Goal: Task Accomplishment & Management: Complete application form

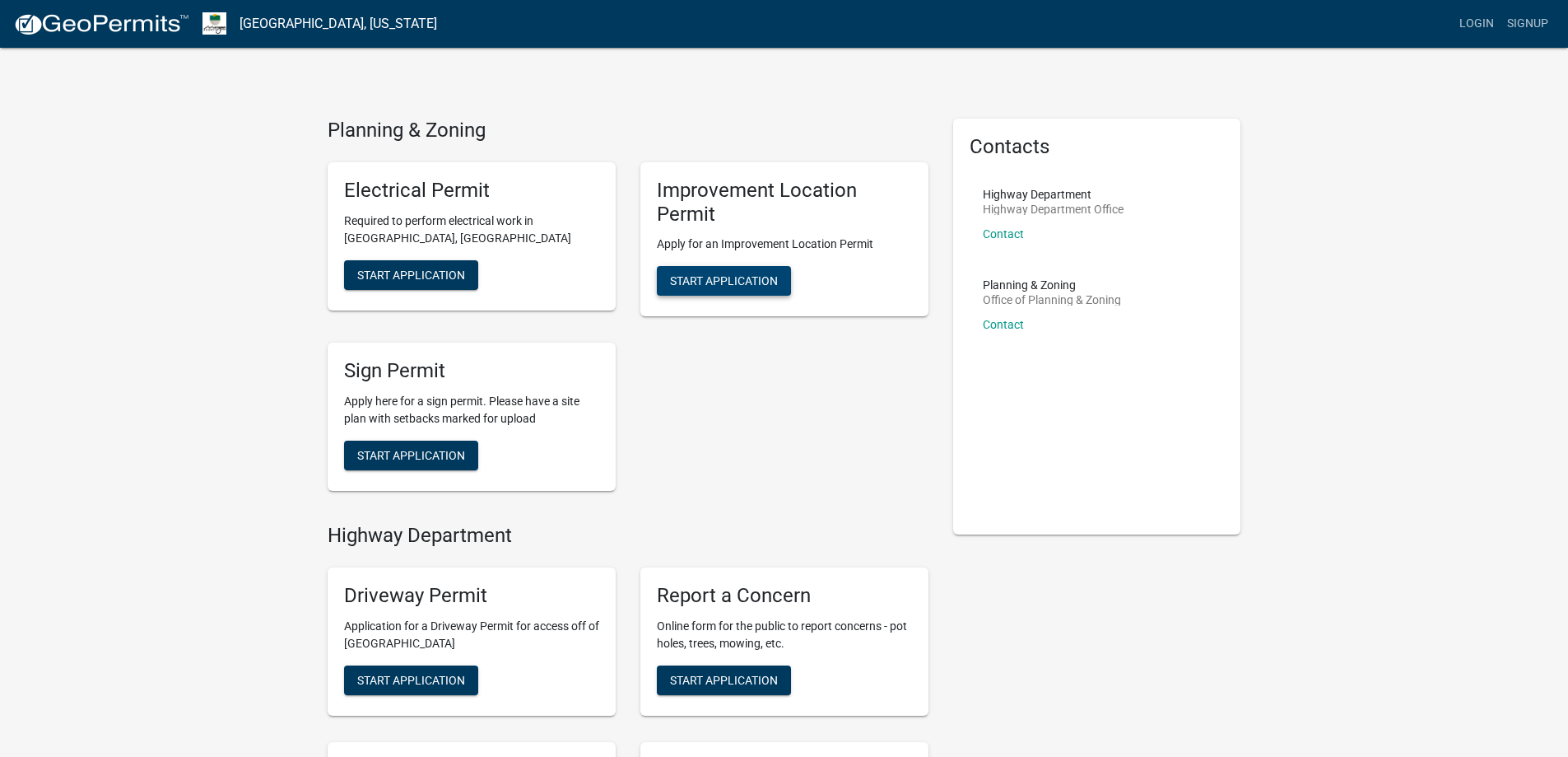
click at [778, 273] on button "Start Application" at bounding box center [724, 281] width 134 height 30
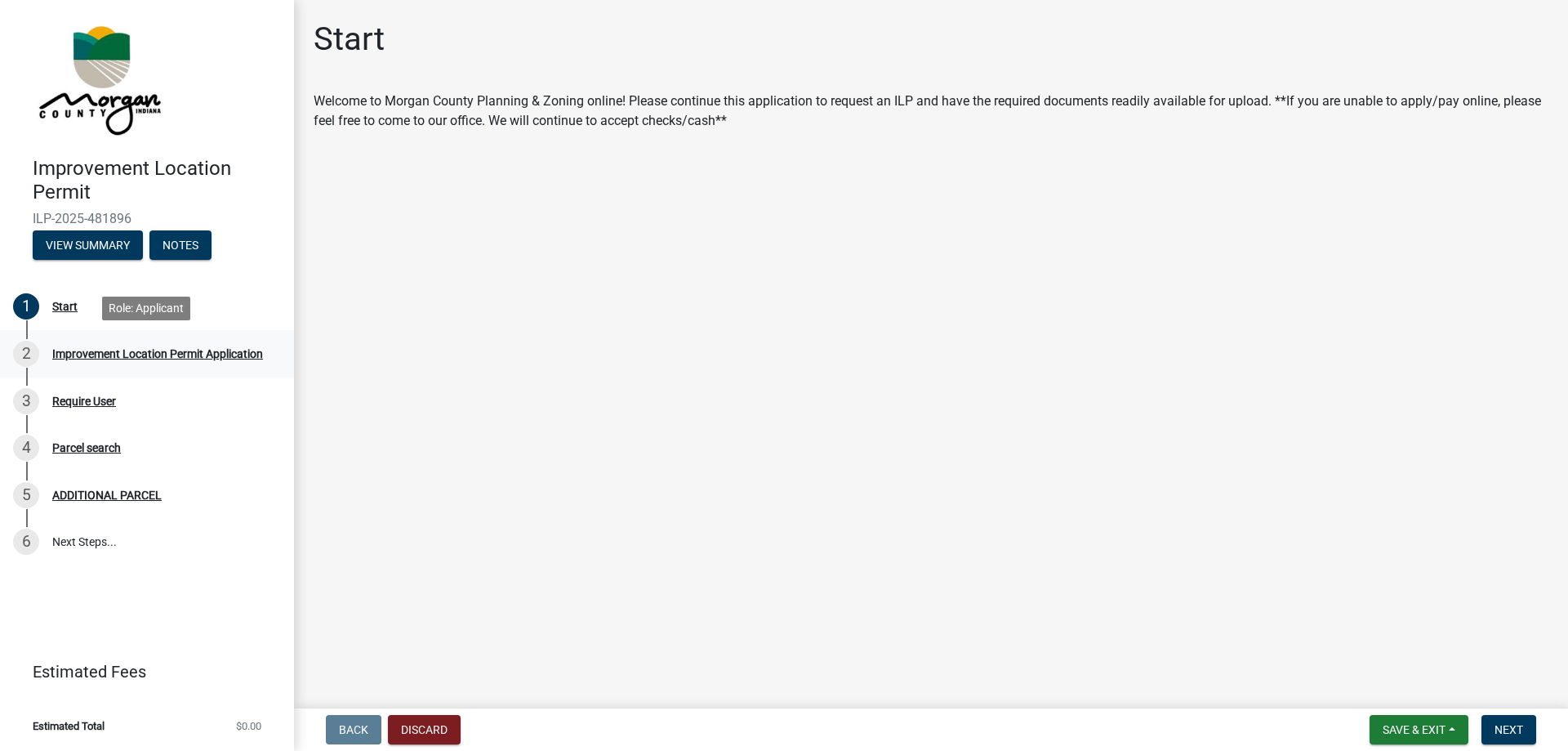
click at [131, 355] on div "Improvement Location Permit Application" at bounding box center [157, 354] width 211 height 12
click at [61, 302] on div "Start" at bounding box center [65, 306] width 25 height 12
click at [1497, 723] on span "Next" at bounding box center [1508, 729] width 28 height 13
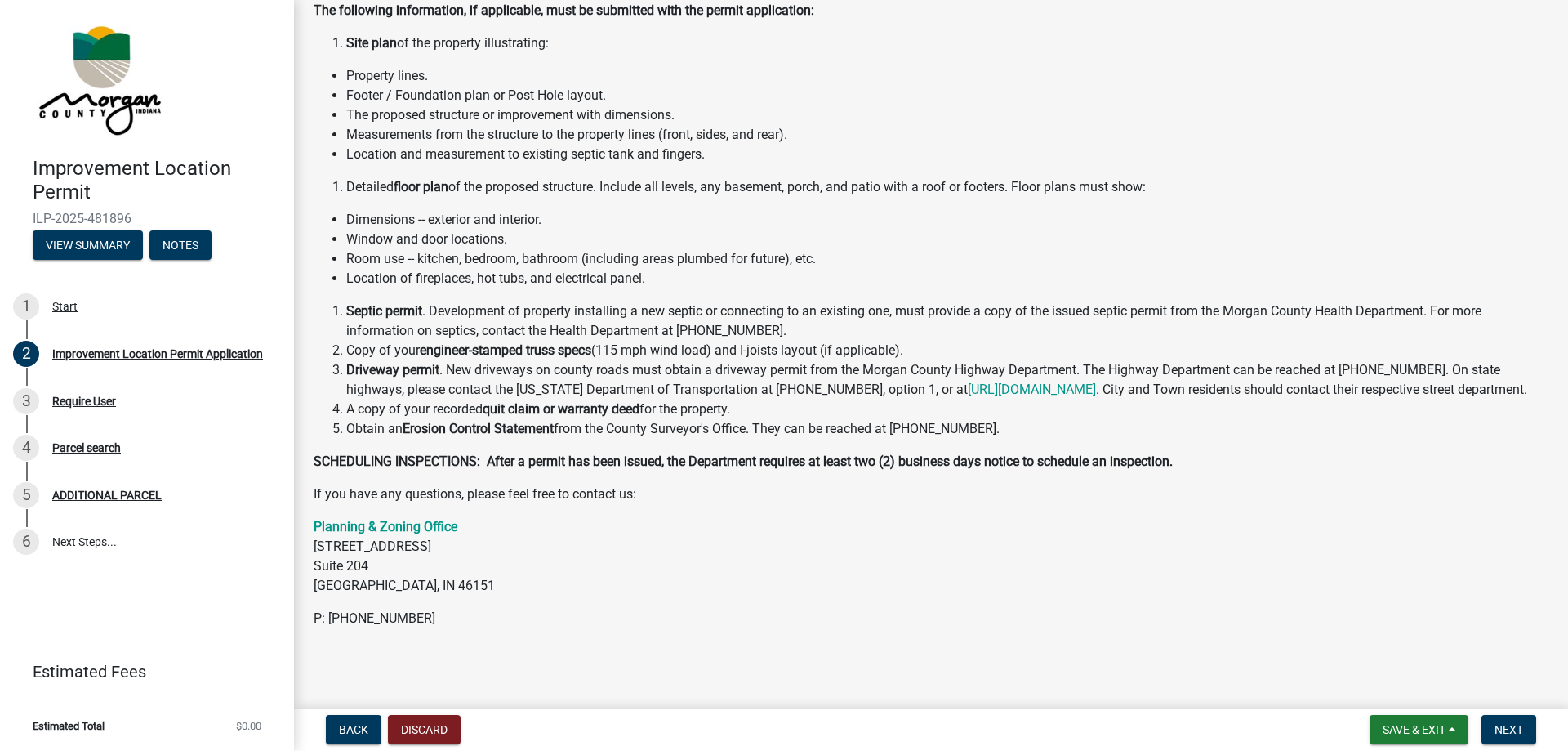
scroll to position [176, 0]
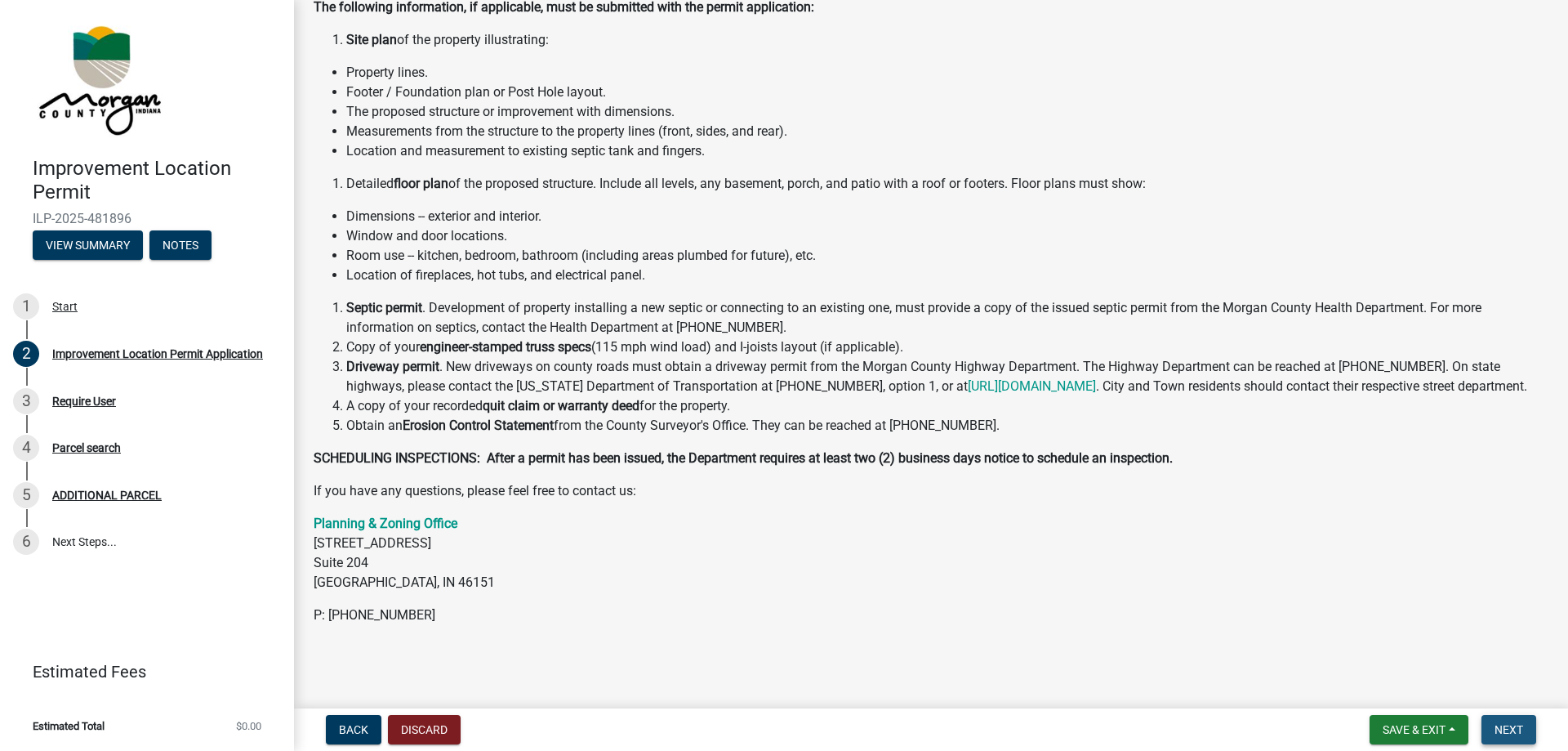
click at [1508, 737] on button "Next" at bounding box center [1508, 729] width 55 height 29
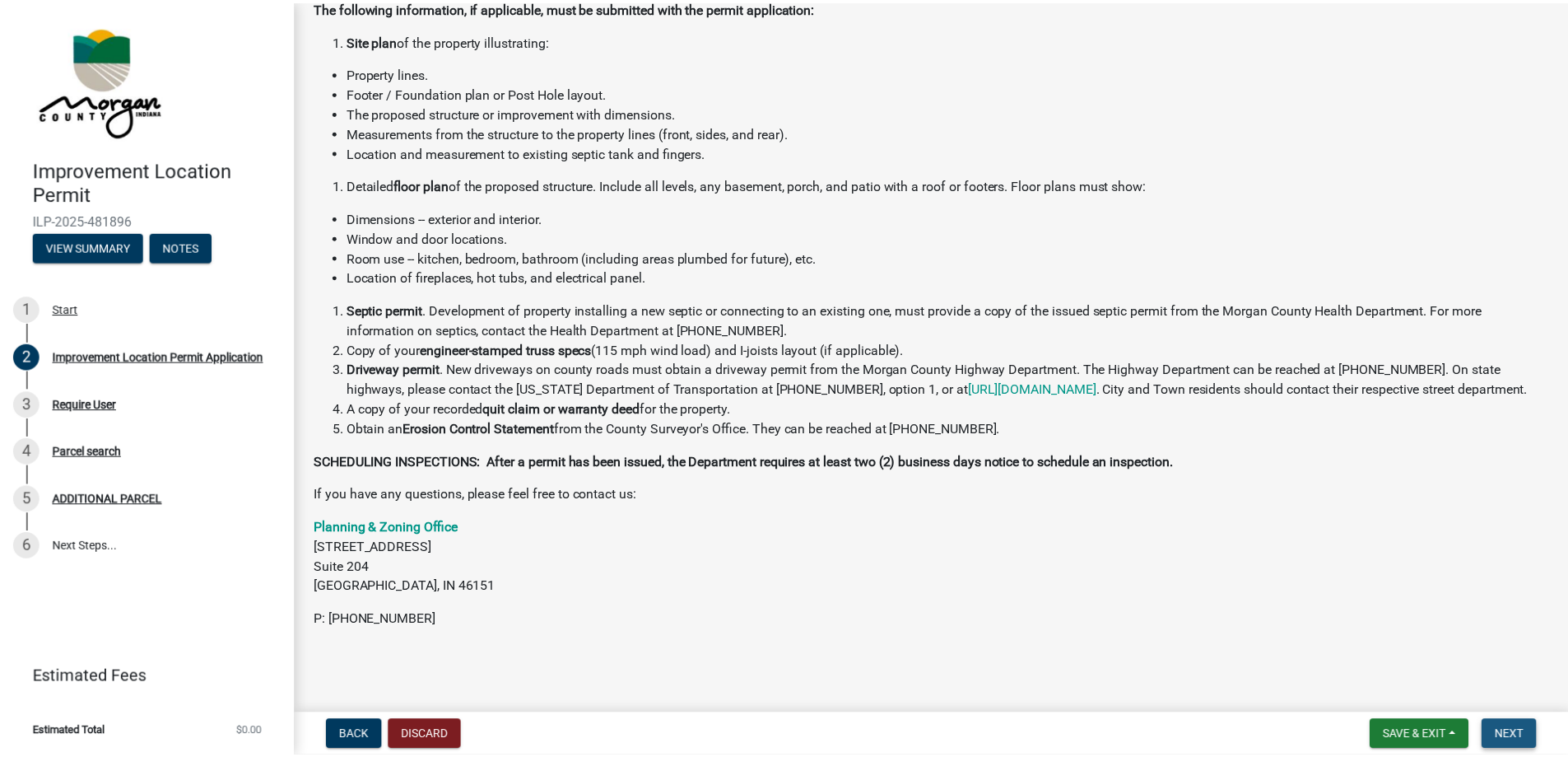
scroll to position [0, 0]
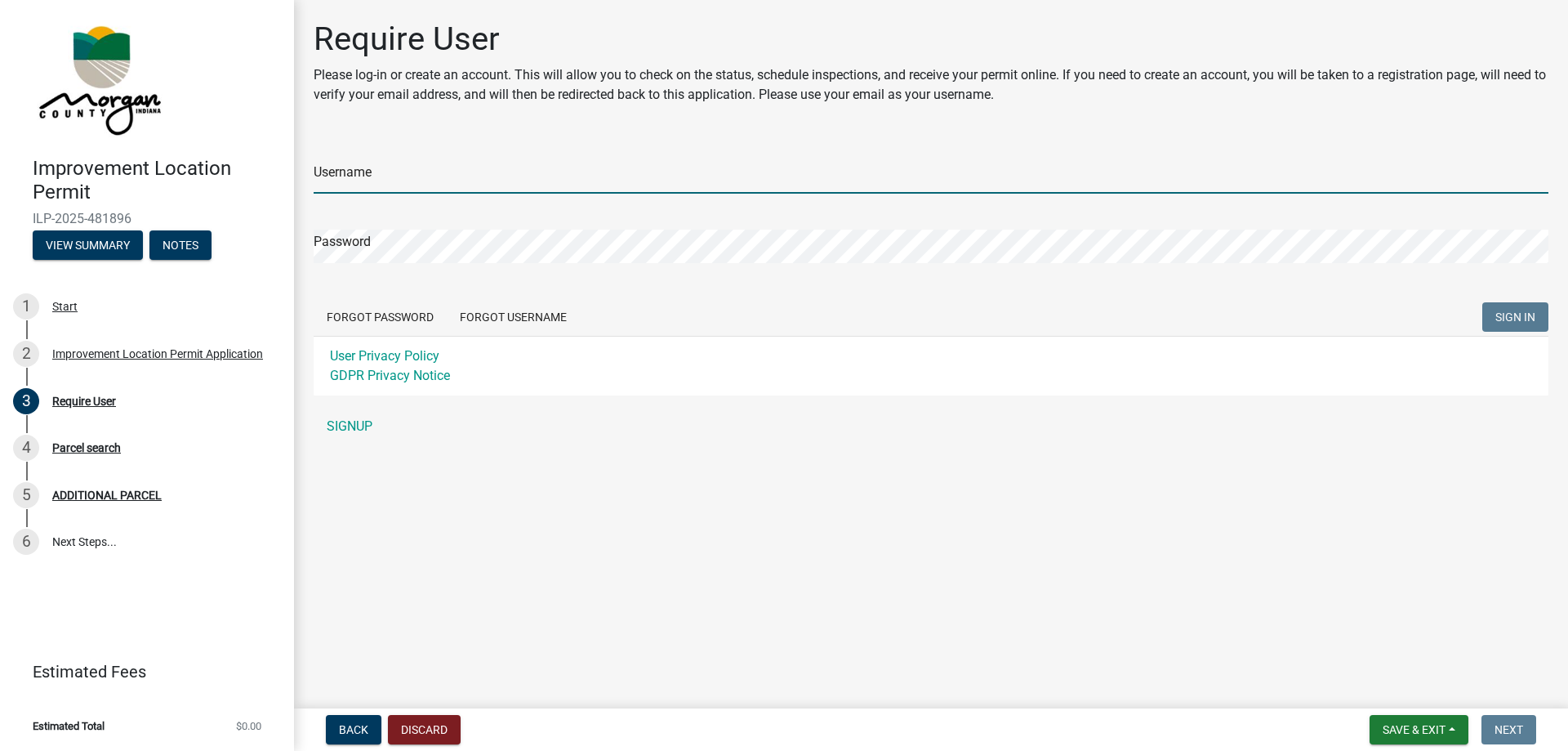
click at [407, 186] on input "Username" at bounding box center [931, 177] width 1235 height 33
type input "Alfa78"
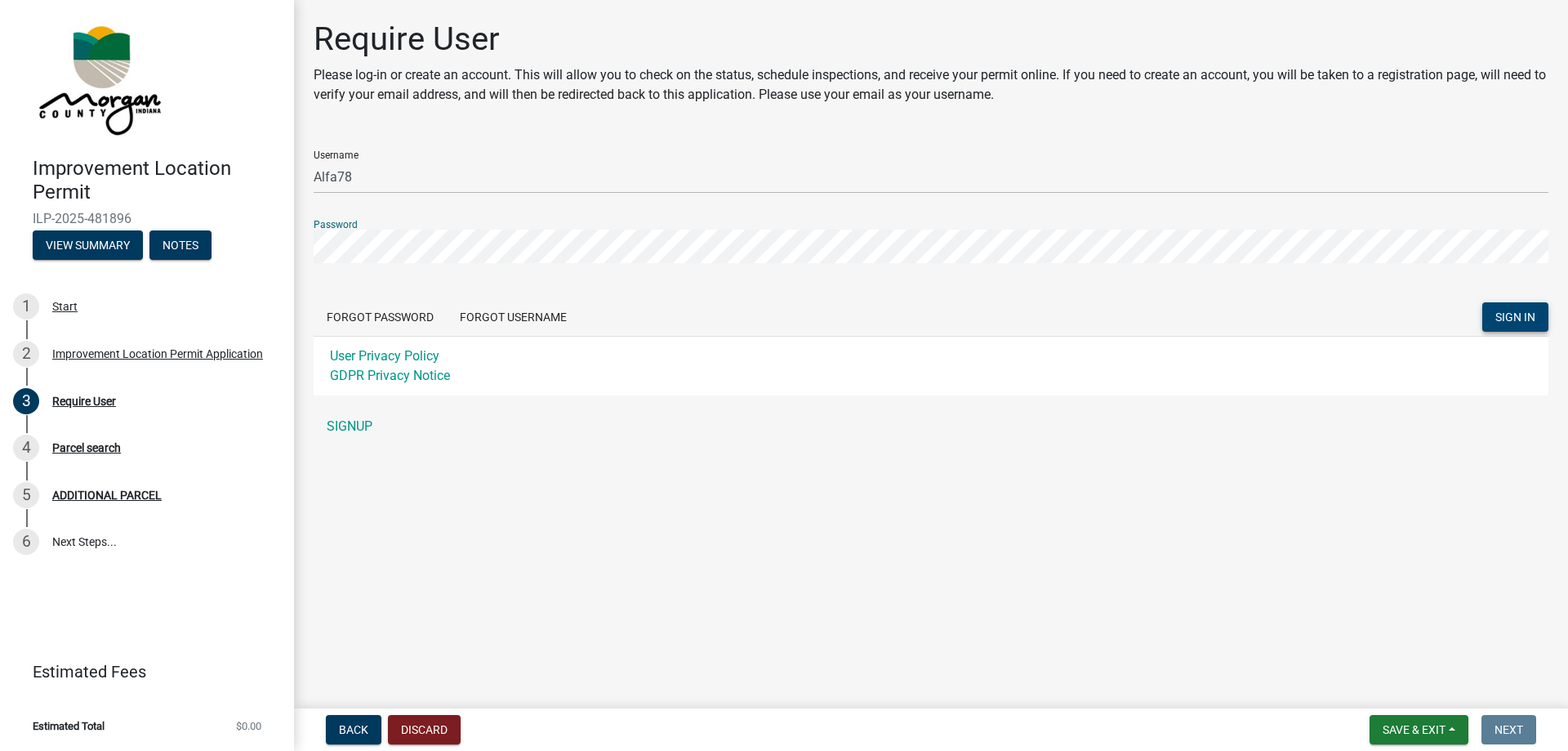
click at [1505, 311] on span "SIGN IN" at bounding box center [1515, 316] width 40 height 13
click at [1195, 473] on main "Require User Please log-in or create an account. This will allow you to check o…" at bounding box center [931, 351] width 1274 height 702
click at [375, 432] on link "SIGNUP" at bounding box center [931, 425] width 1235 height 32
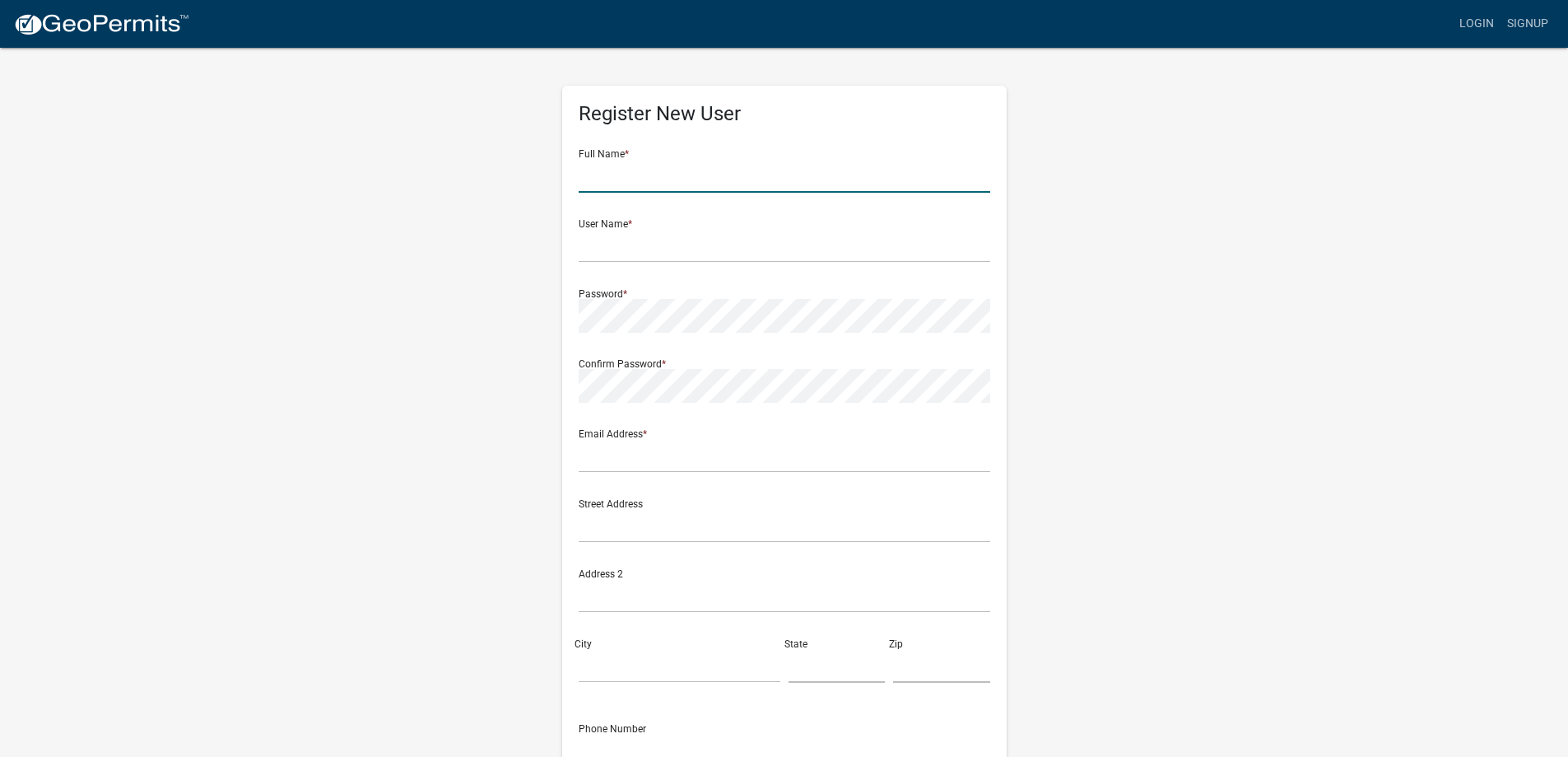
click at [660, 182] on input "text" at bounding box center [784, 175] width 412 height 34
type input "Olivia ALFARO"
type input "[PERSON_NAME][EMAIL_ADDRESS][DOMAIN_NAME]"
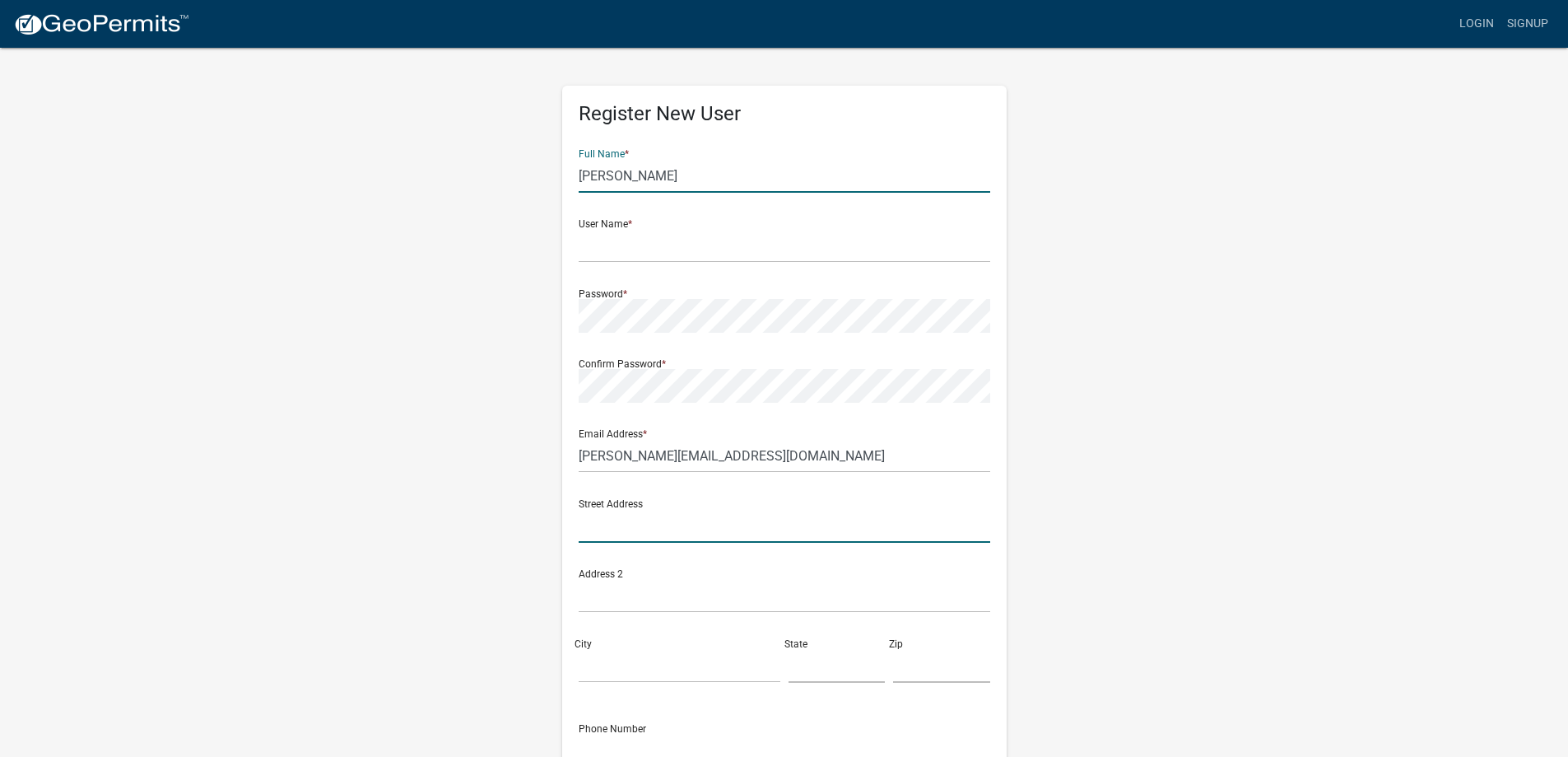
type input "[STREET_ADDRESS][PERSON_NAME]"
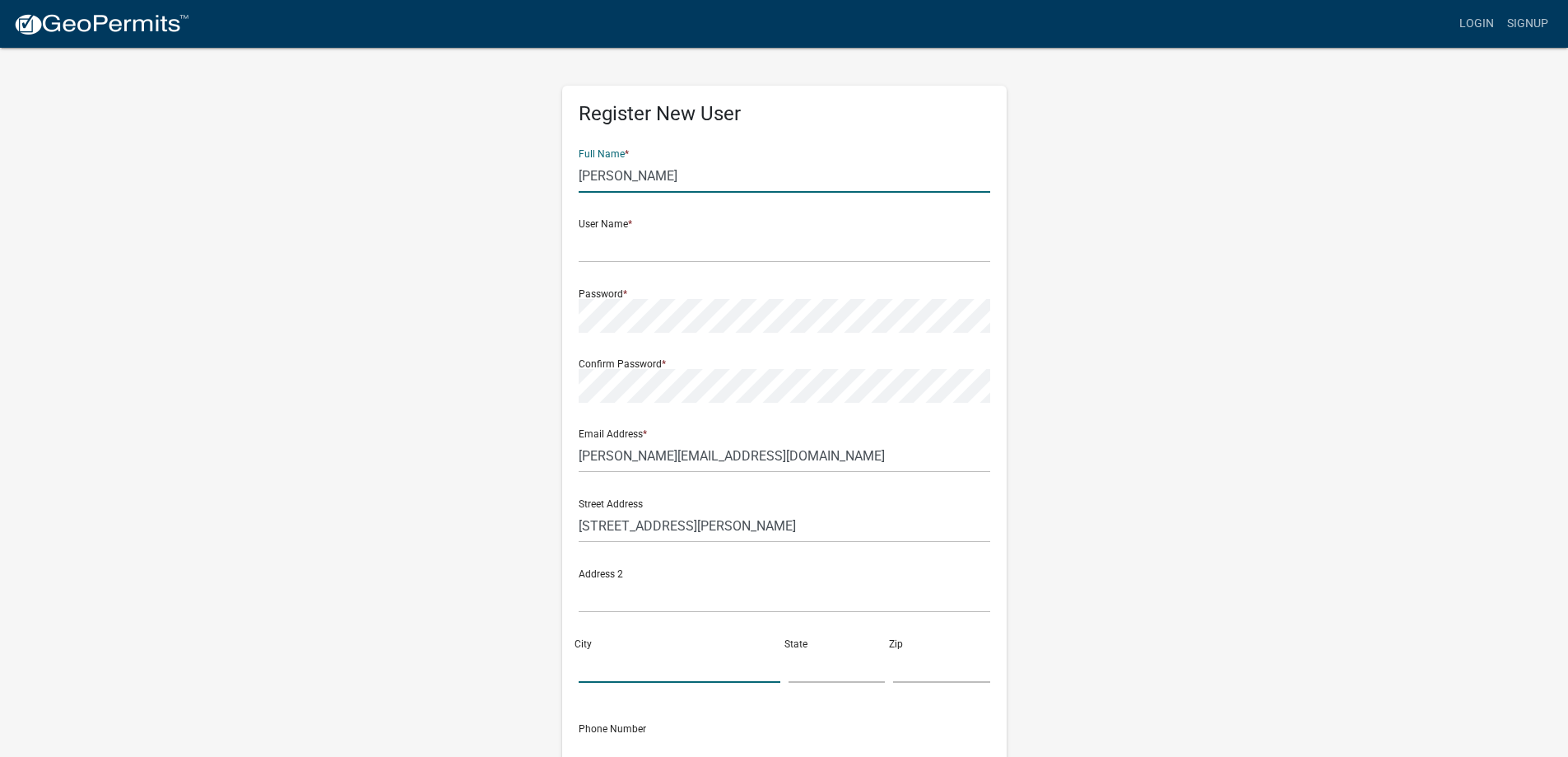
type input "[GEOGRAPHIC_DATA]"
type input "IN"
type input "46060"
type input "2195125056"
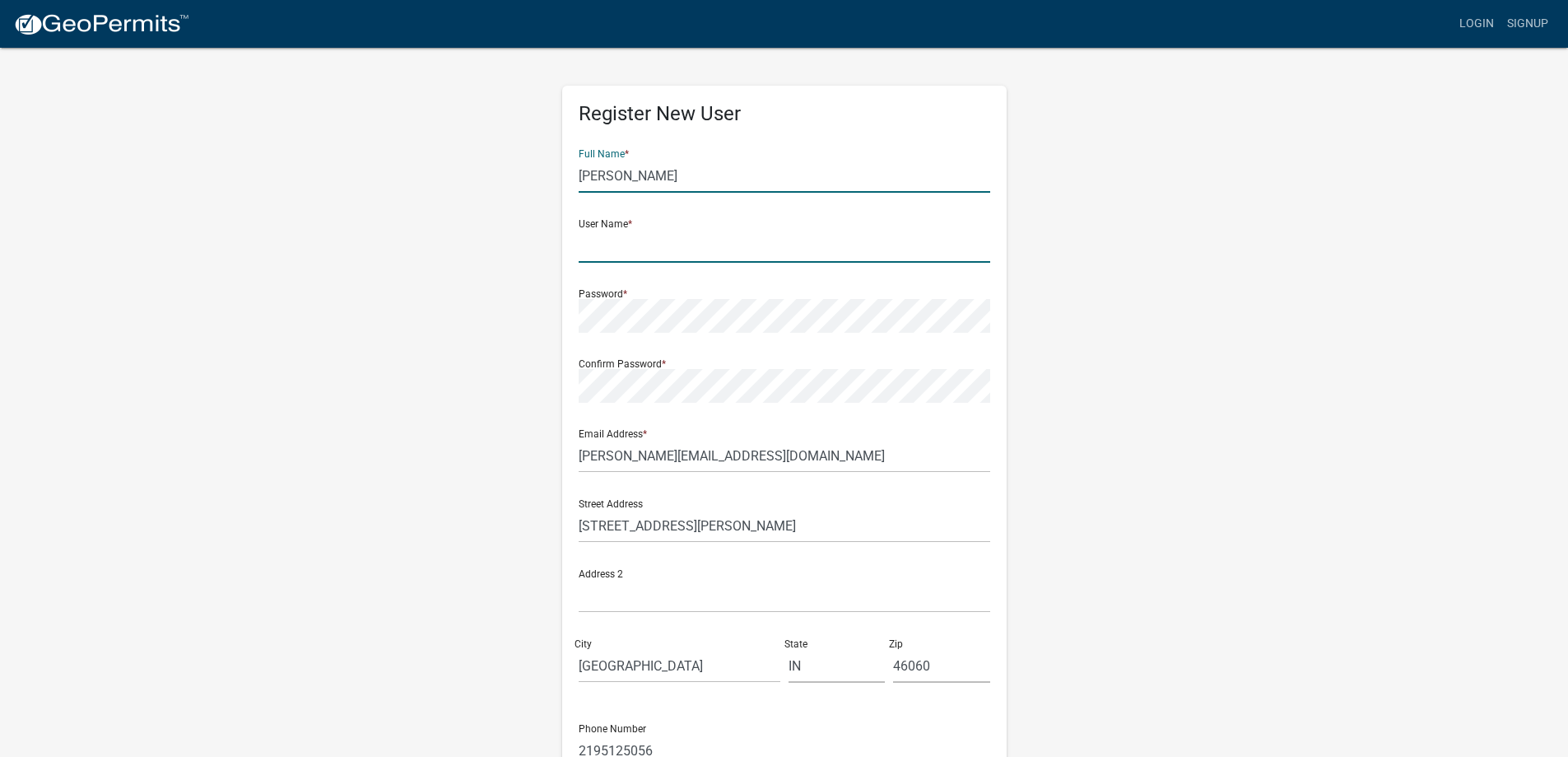
click at [656, 245] on input "text" at bounding box center [784, 245] width 412 height 34
type input "Alfa78"
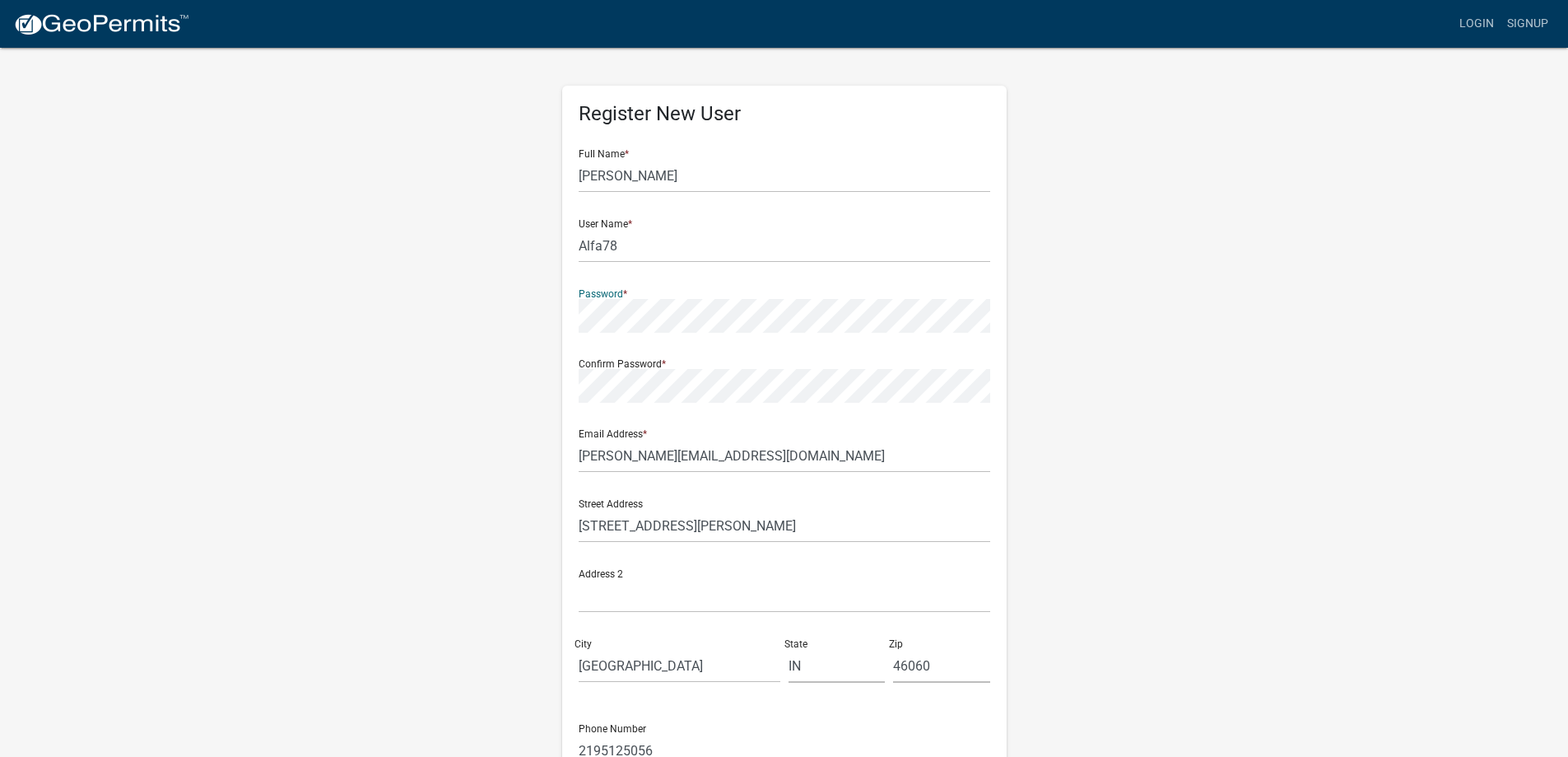
click at [1075, 217] on div "Register New User Full Name * Olivia ALFARO User Name * Alfa78 Password * Confi…" at bounding box center [784, 487] width 938 height 881
click at [683, 359] on div "Confirm Password *" at bounding box center [784, 375] width 412 height 57
click at [942, 283] on div "Password *" at bounding box center [784, 305] width 412 height 57
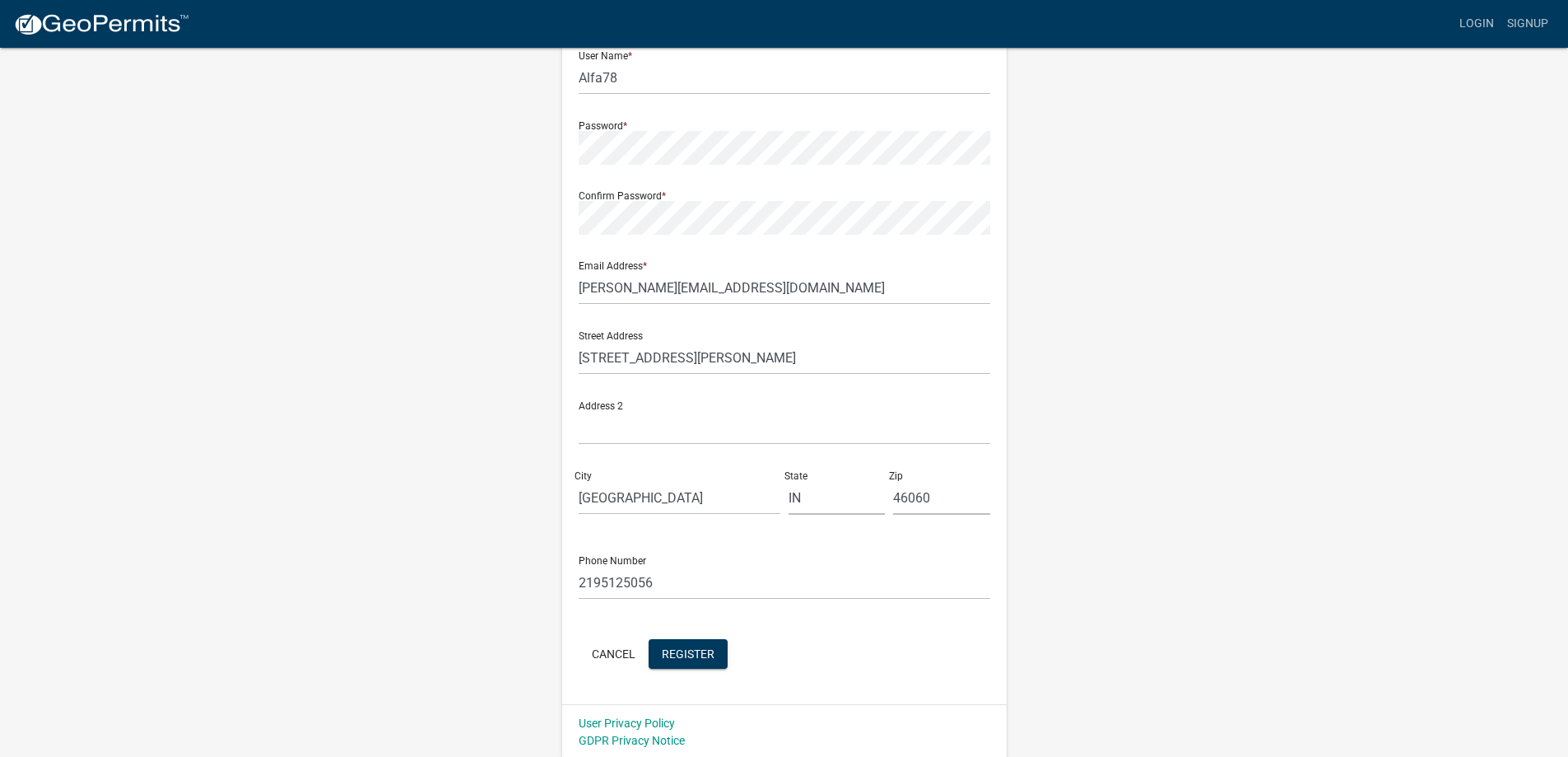
scroll to position [171, 0]
click at [684, 678] on div "Register New User Full Name * Olivia ALFARO User Name * Alfa78 Password * Confi…" at bounding box center [784, 309] width 444 height 787
click at [704, 654] on span "Register" at bounding box center [688, 650] width 52 height 13
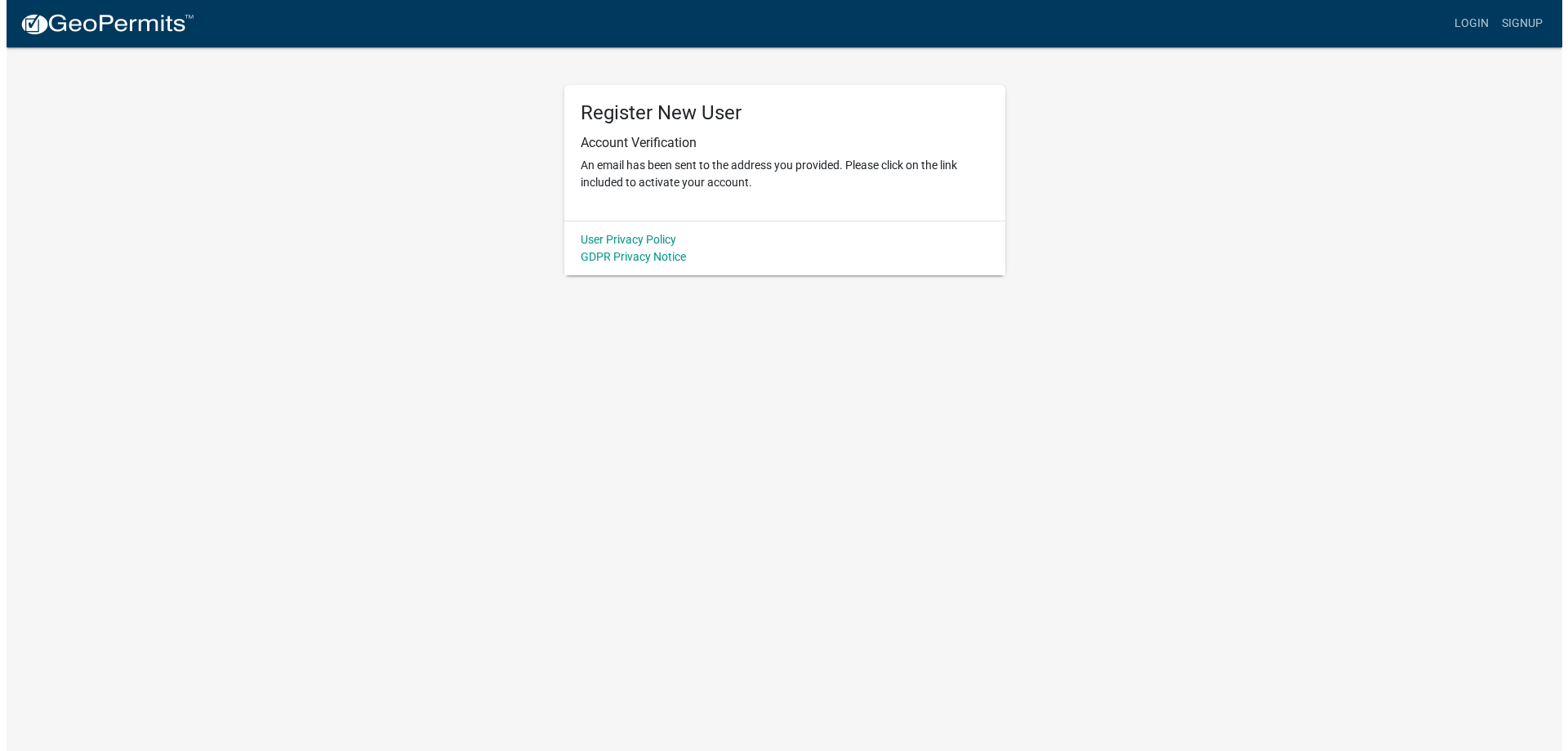
scroll to position [0, 0]
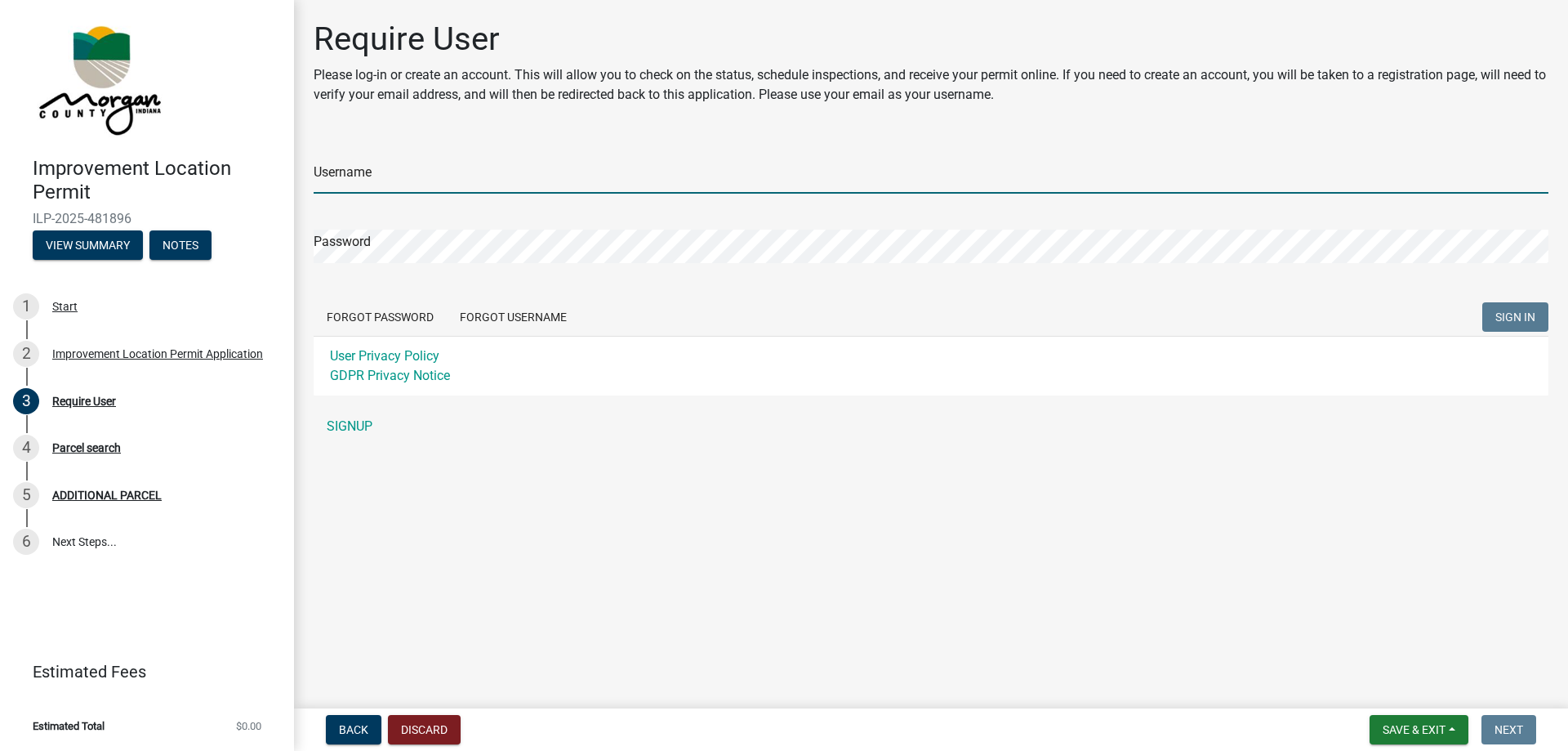
click at [345, 181] on input "Username" at bounding box center [931, 177] width 1235 height 33
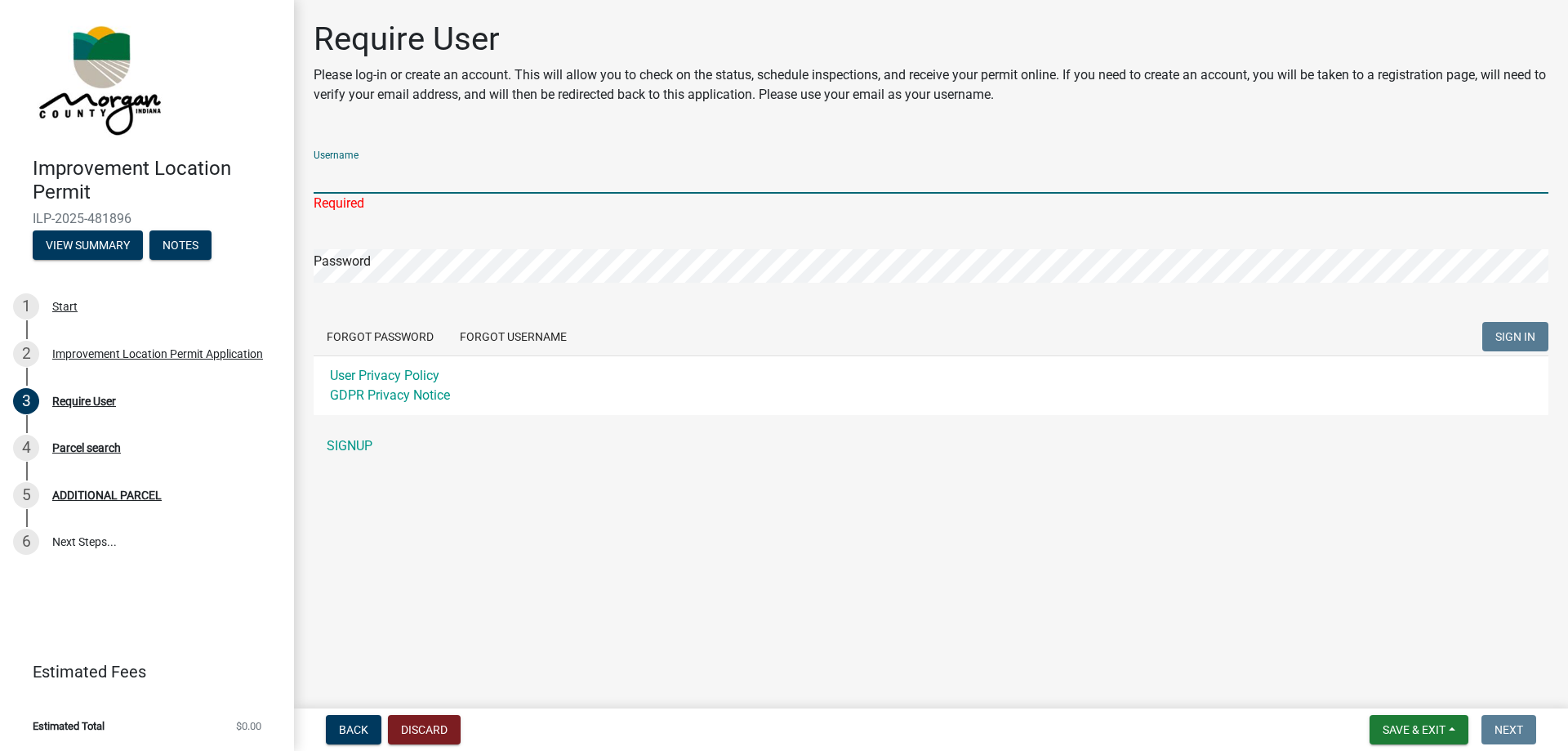
type input "Alfa78"
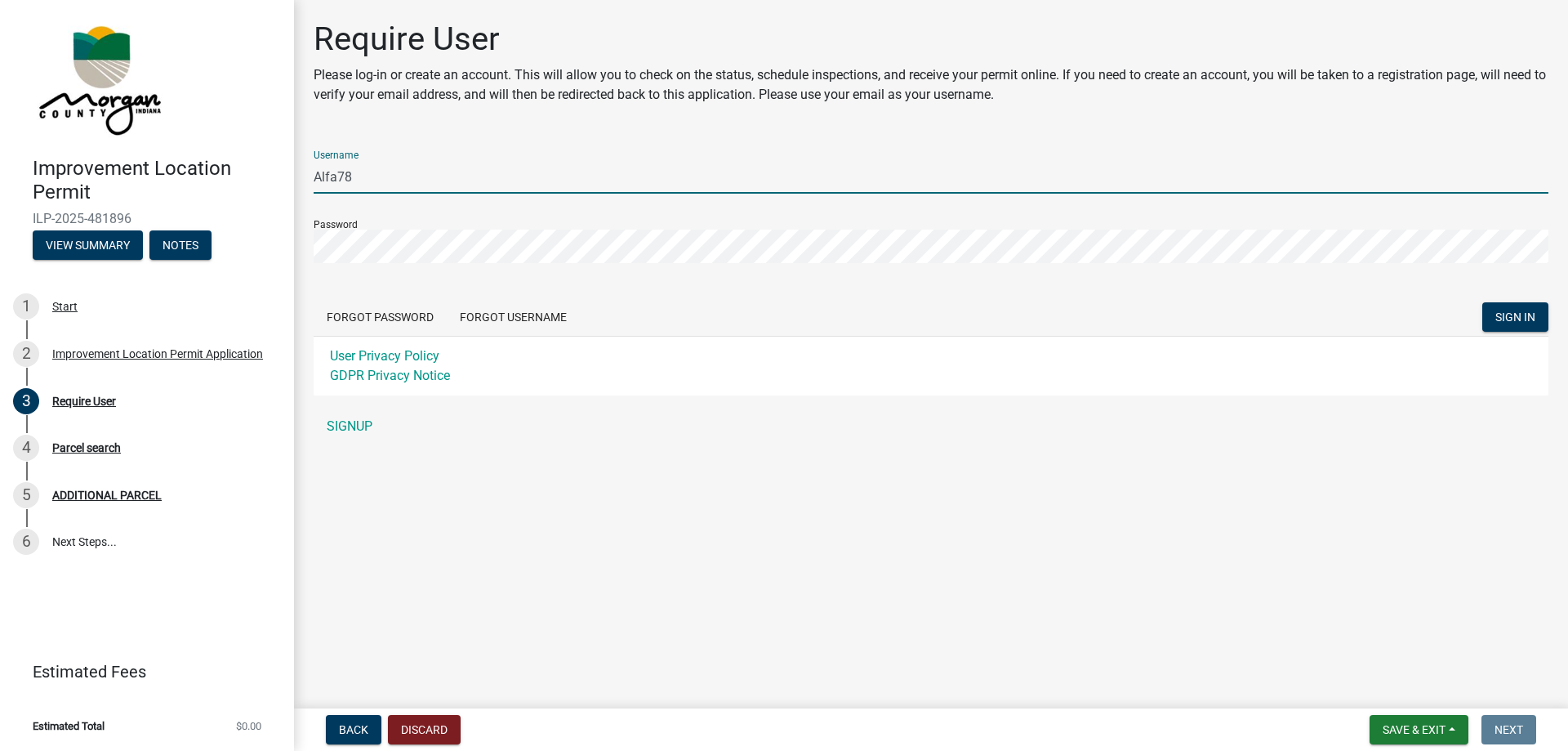
click at [1482, 302] on button "SIGN IN" at bounding box center [1515, 317] width 66 height 29
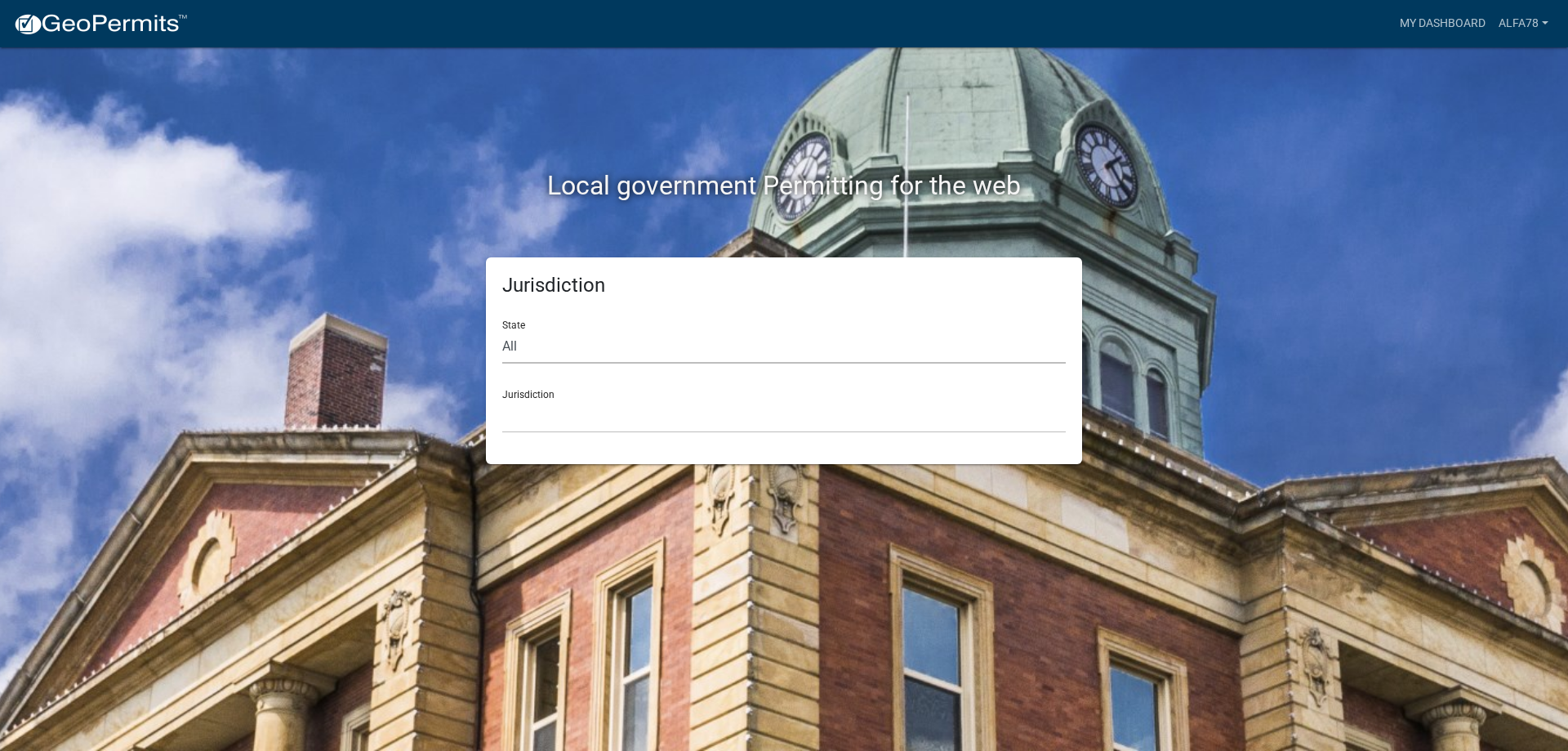
click at [566, 340] on select "All [US_STATE] [US_STATE] [US_STATE] [US_STATE] [US_STATE] [US_STATE] [US_STATE…" at bounding box center [784, 346] width 563 height 33
select select "[US_STATE]"
click at [502, 330] on select "All [US_STATE] [US_STATE] [US_STATE] [US_STATE] [US_STATE] [US_STATE] [US_STATE…" at bounding box center [784, 346] width 563 height 33
click at [651, 413] on select "City of [GEOGRAPHIC_DATA], [US_STATE] City of [GEOGRAPHIC_DATA], [US_STATE] Cit…" at bounding box center [784, 417] width 563 height 33
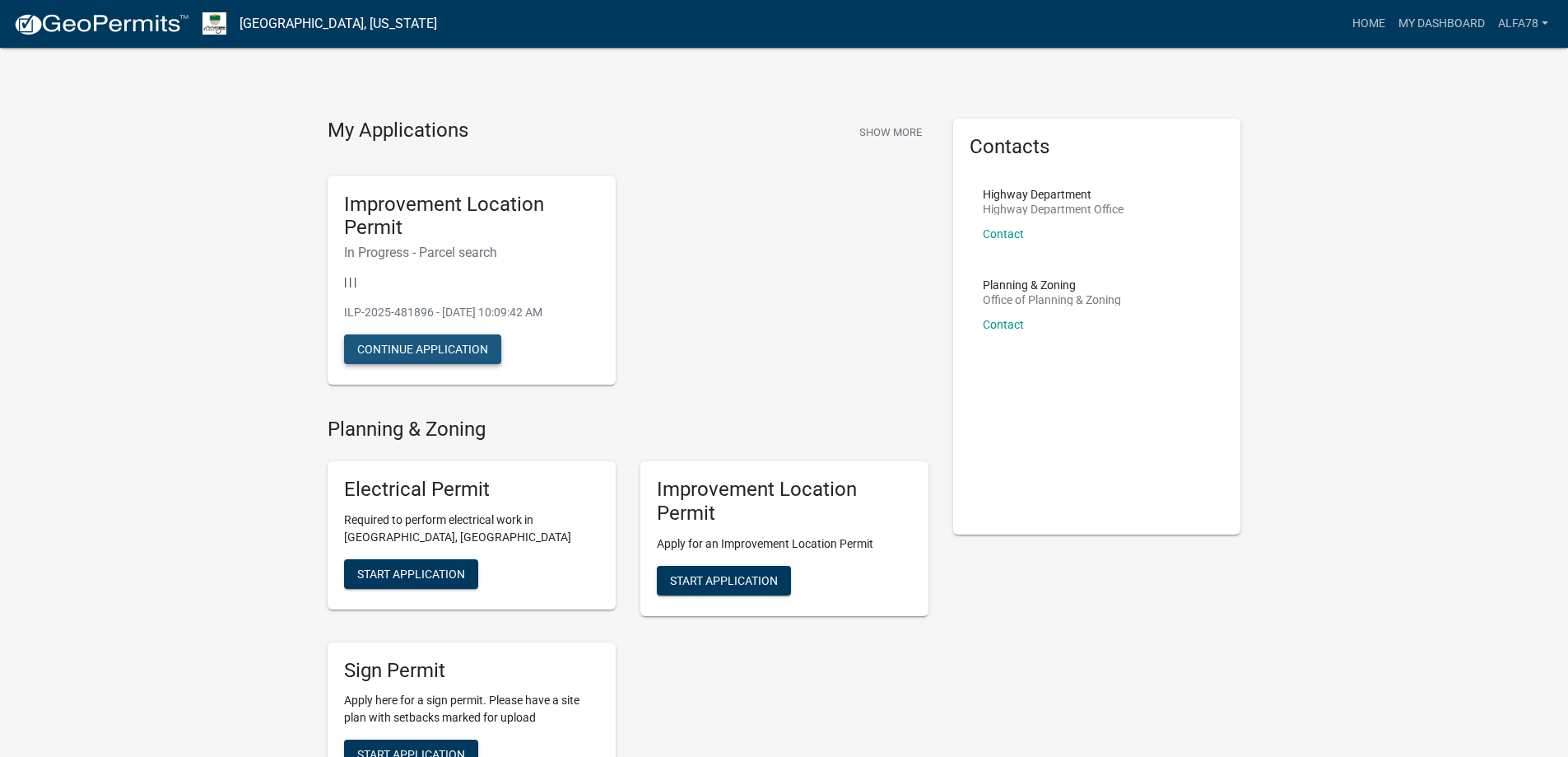
click at [486, 353] on button "Continue Application" at bounding box center [423, 349] width 158 height 30
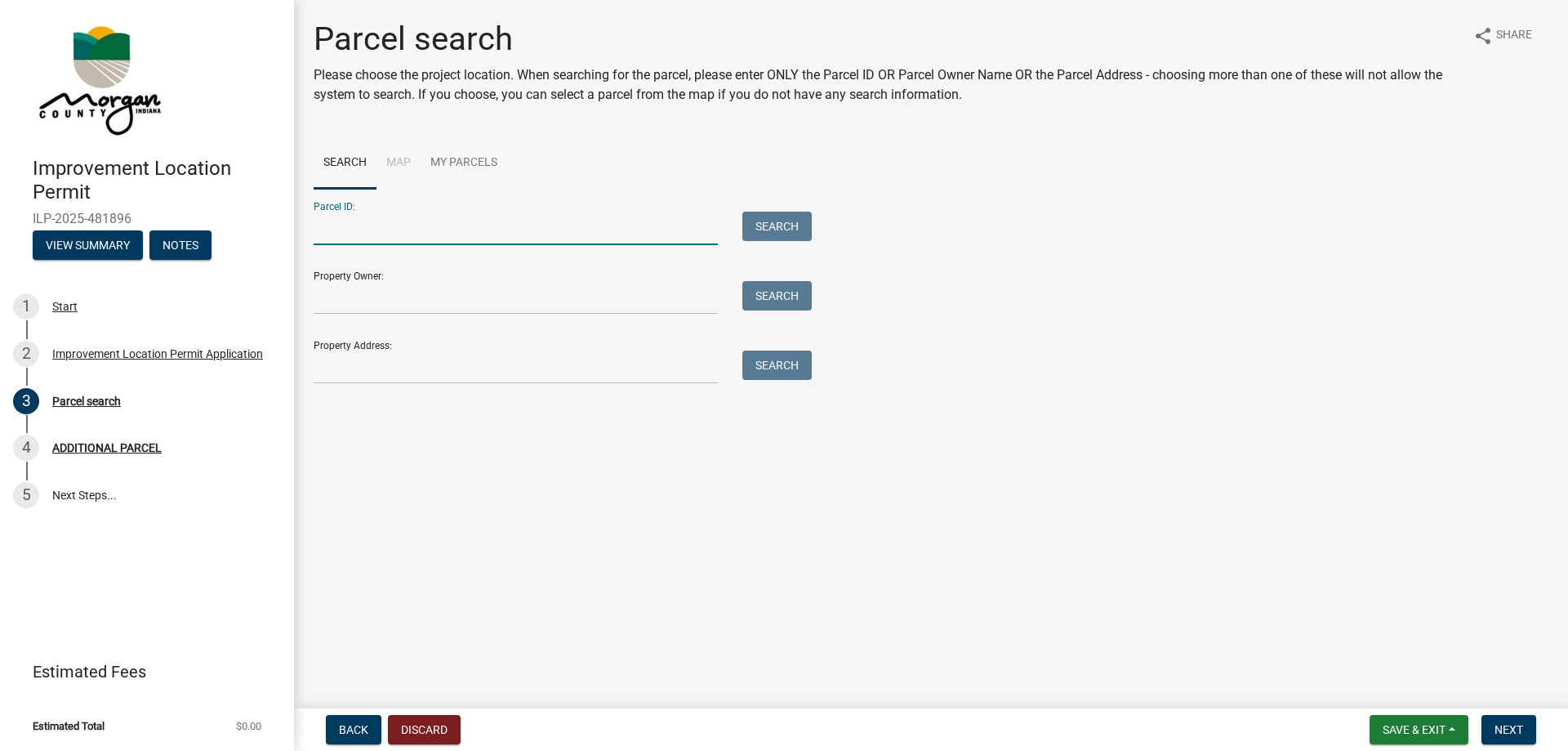
click at [366, 218] on input "Parcel ID:" at bounding box center [516, 228] width 405 height 33
click at [368, 309] on input "Property Owner:" at bounding box center [516, 297] width 405 height 33
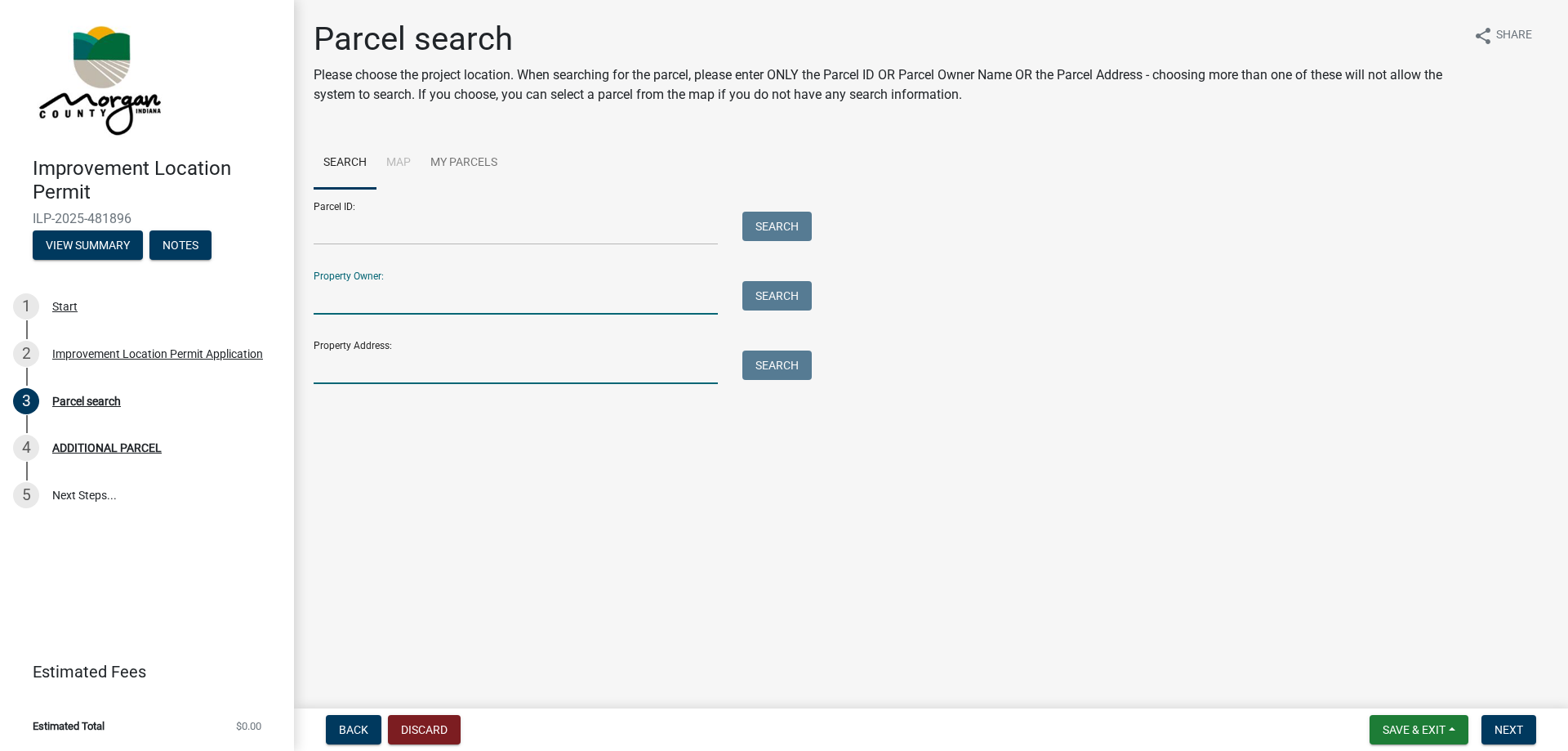
click at [382, 375] on input "Property Address:" at bounding box center [516, 367] width 405 height 33
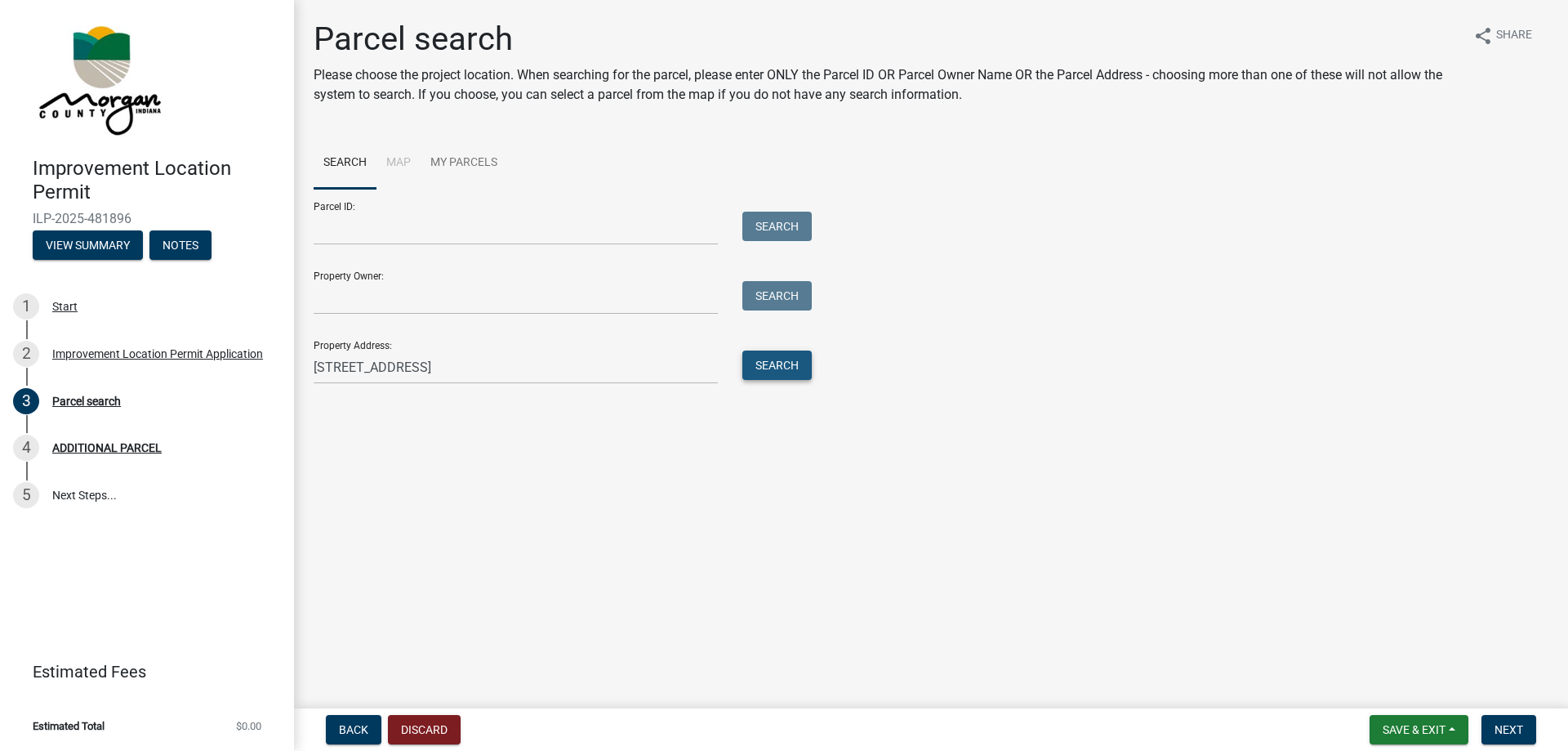
click at [757, 353] on button "Search" at bounding box center [776, 365] width 69 height 29
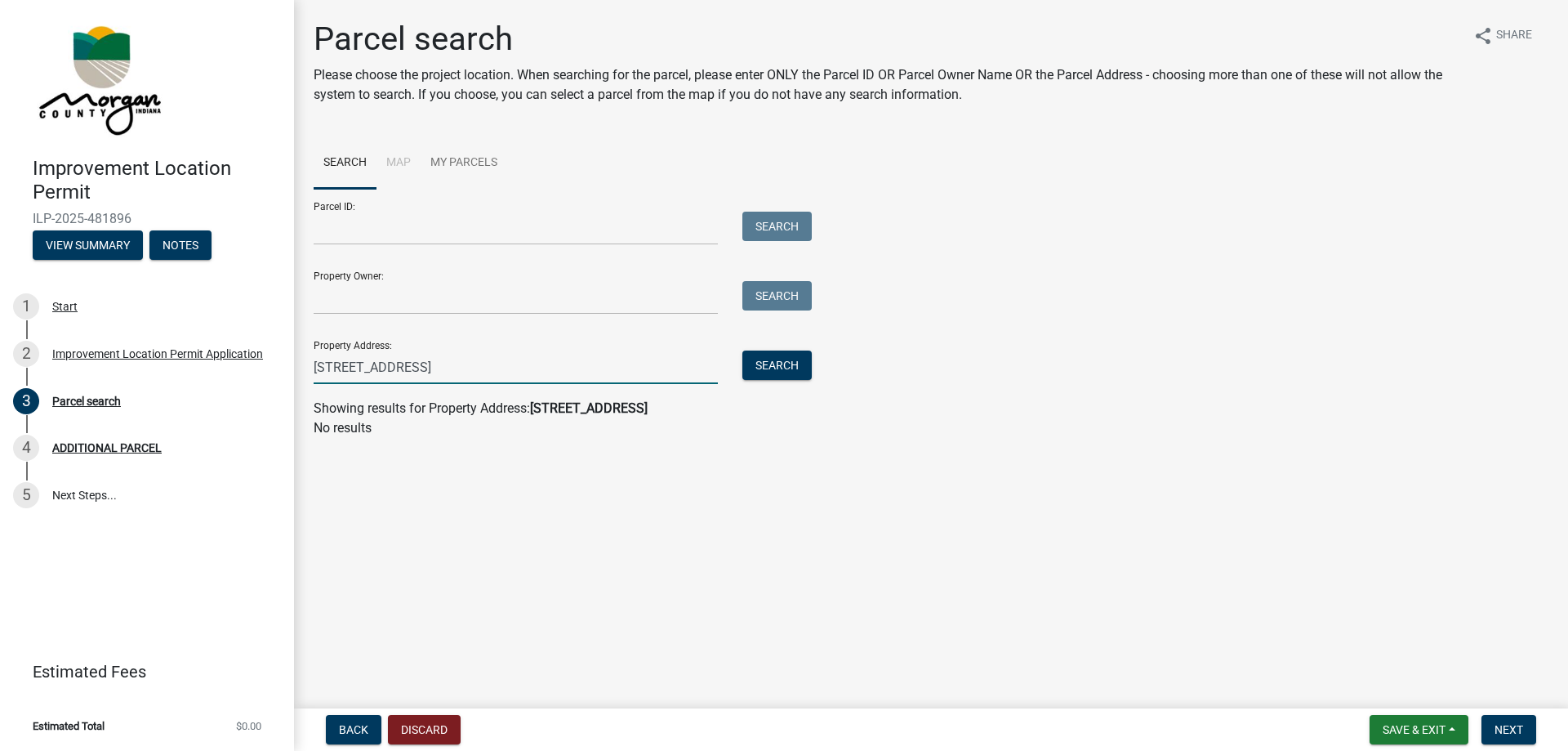
click at [434, 366] on input "[STREET_ADDRESS]" at bounding box center [516, 367] width 405 height 33
drag, startPoint x: 453, startPoint y: 362, endPoint x: 458, endPoint y: 373, distance: 12.1
click at [458, 373] on input "[STREET_ADDRESS]" at bounding box center [516, 367] width 405 height 33
drag, startPoint x: 453, startPoint y: 371, endPoint x: 441, endPoint y: 371, distance: 12.0
click at [444, 371] on input "[STREET_ADDRESS]" at bounding box center [516, 367] width 405 height 33
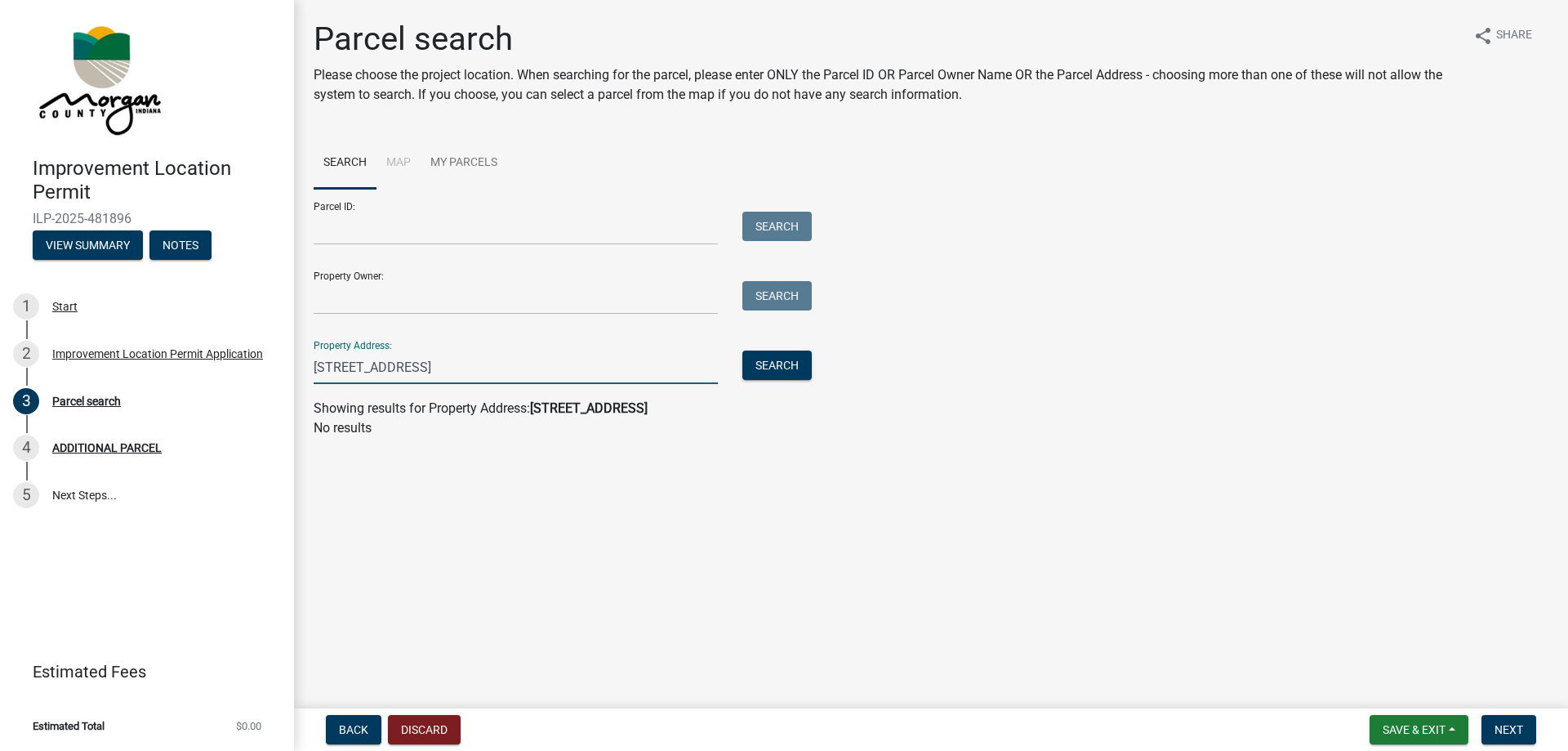
click at [397, 367] on input "[STREET_ADDRESS]" at bounding box center [516, 367] width 405 height 33
type input "[STREET_ADDRESS]"
click at [776, 373] on button "Search" at bounding box center [776, 365] width 69 height 29
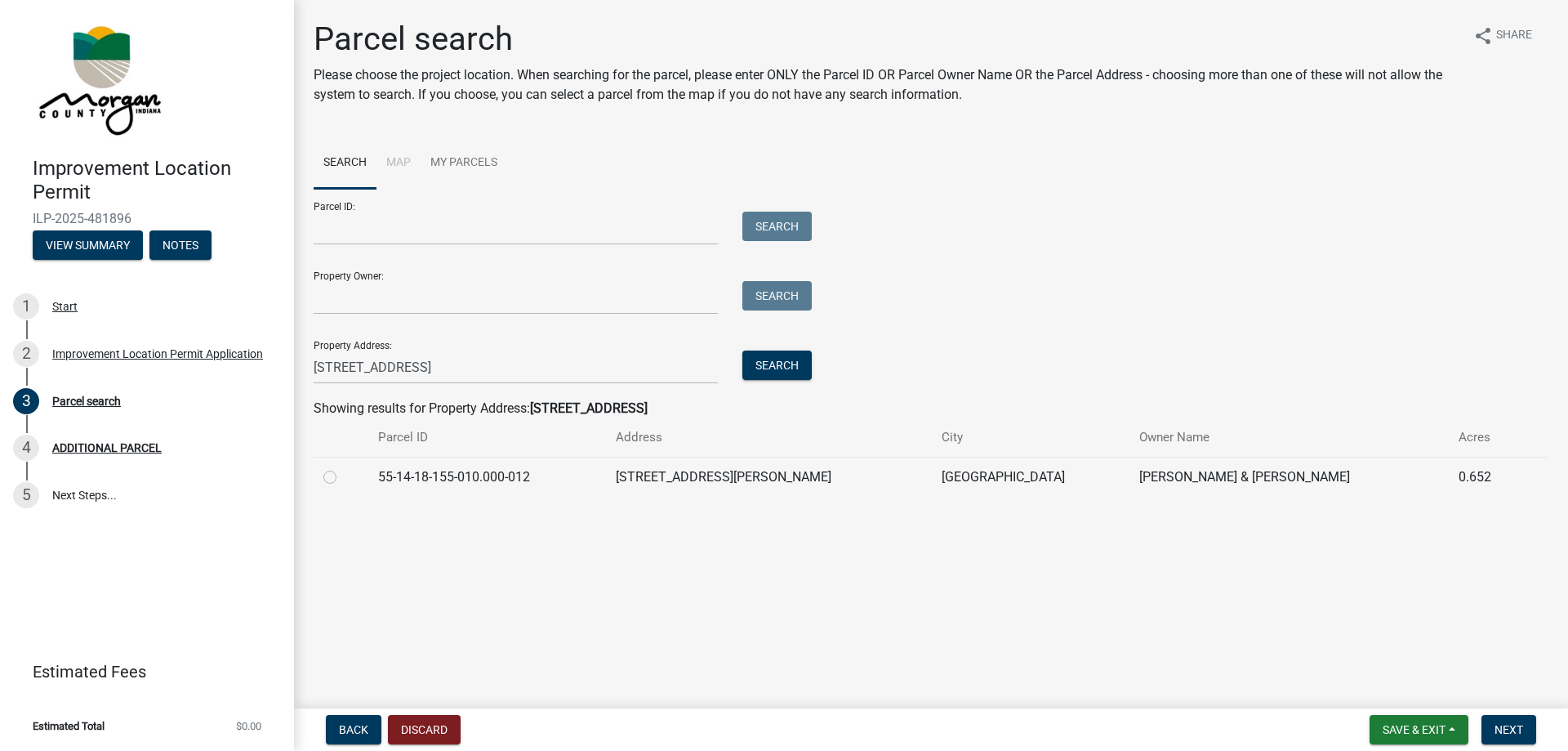
click at [343, 467] on label at bounding box center [343, 467] width 0 height 0
click at [343, 478] on input "radio" at bounding box center [348, 472] width 11 height 11
radio input "true"
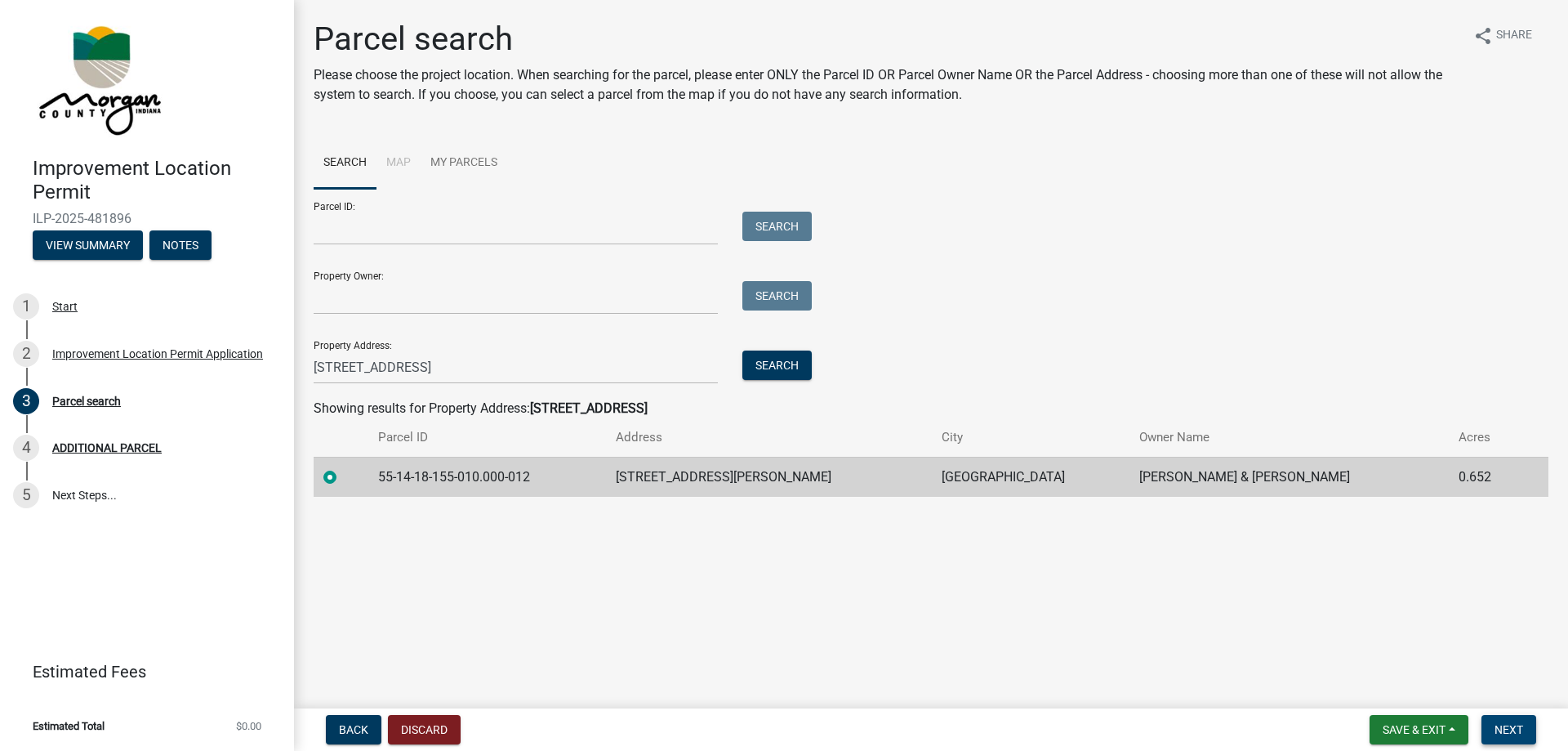
click at [1521, 729] on span "Next" at bounding box center [1508, 729] width 28 height 13
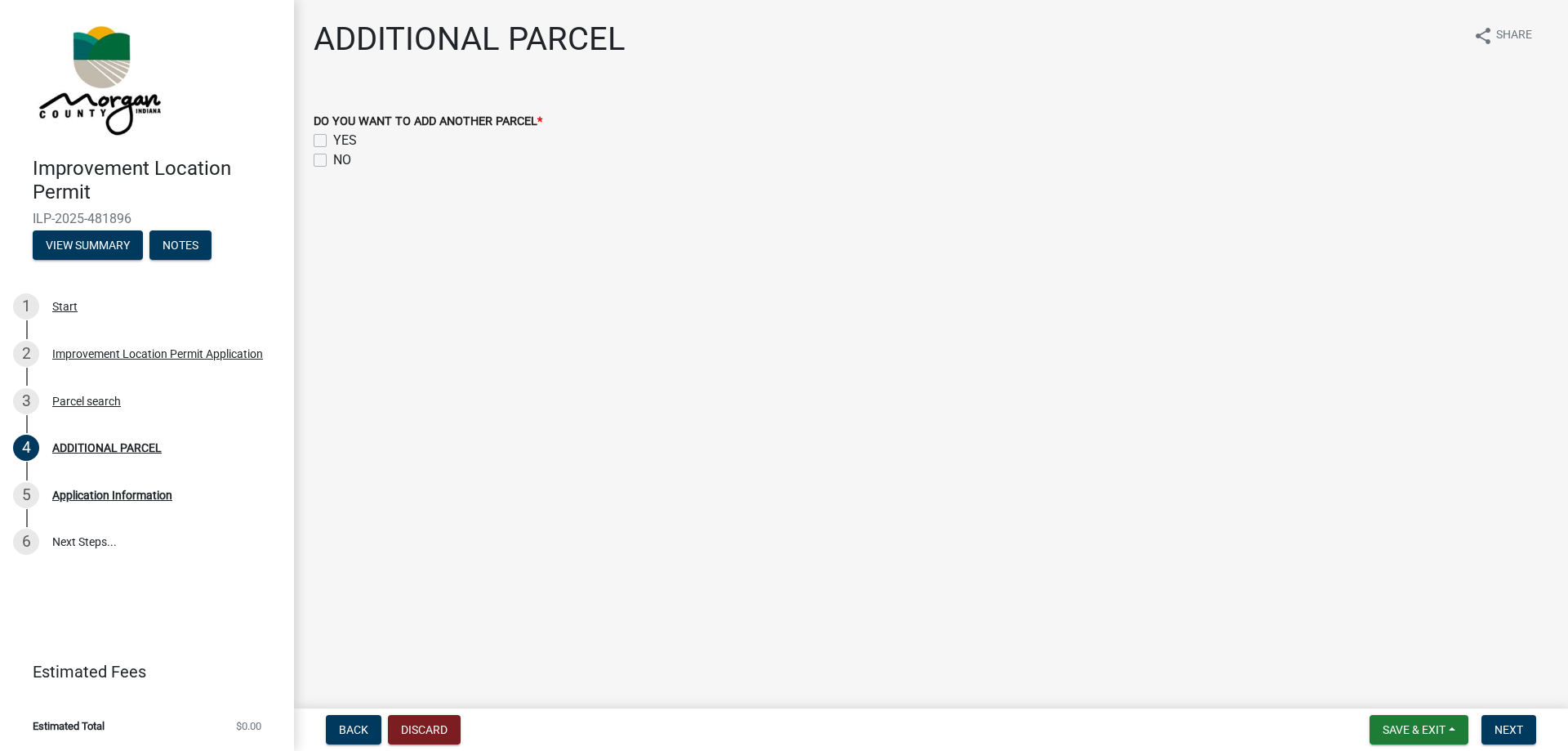
click at [327, 161] on div "NO" at bounding box center [931, 160] width 1235 height 20
click at [333, 166] on label "NO" at bounding box center [342, 160] width 18 height 20
click at [333, 161] on input "NO" at bounding box center [338, 155] width 11 height 11
checkbox input "true"
checkbox input "false"
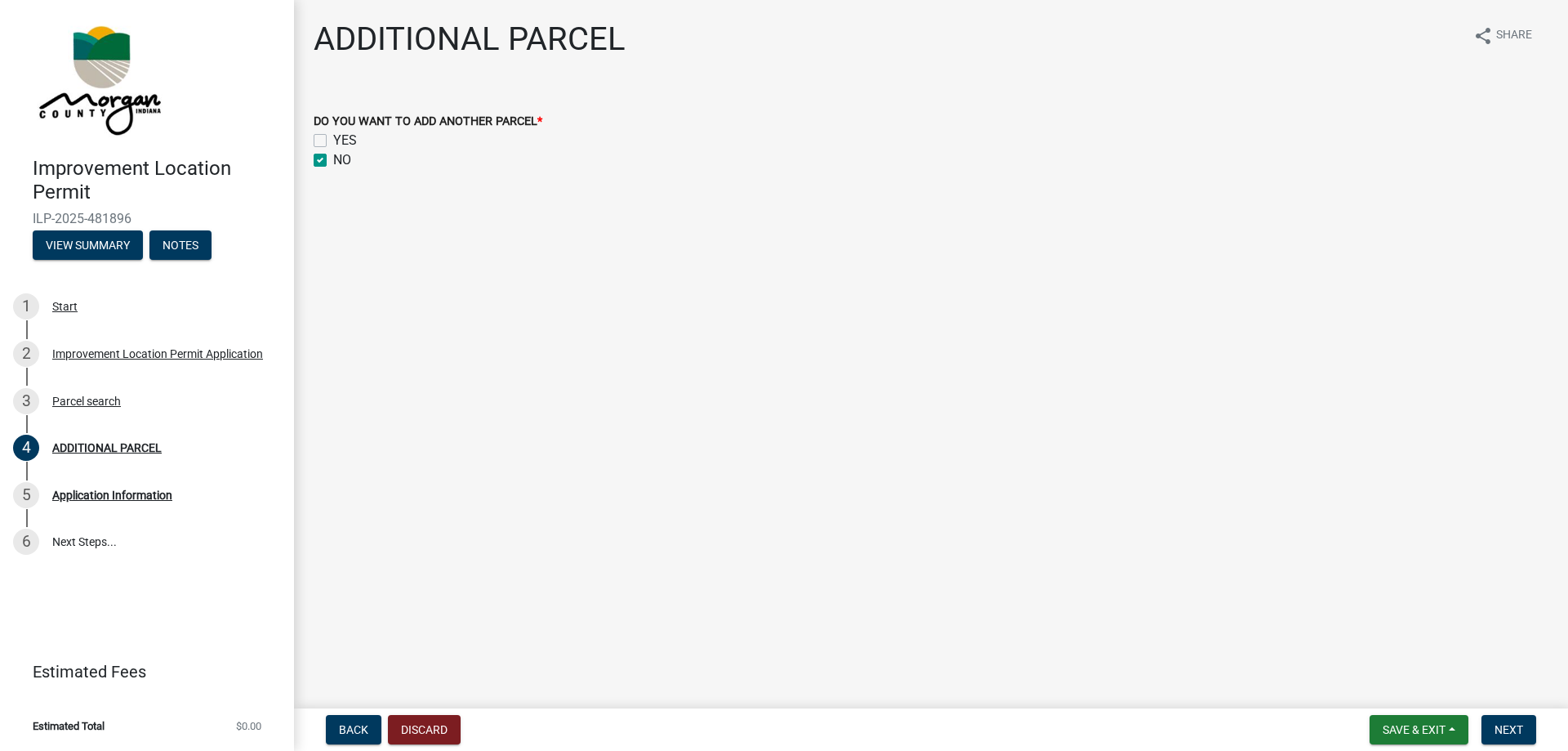
checkbox input "true"
click at [1515, 722] on button "Next" at bounding box center [1508, 729] width 55 height 29
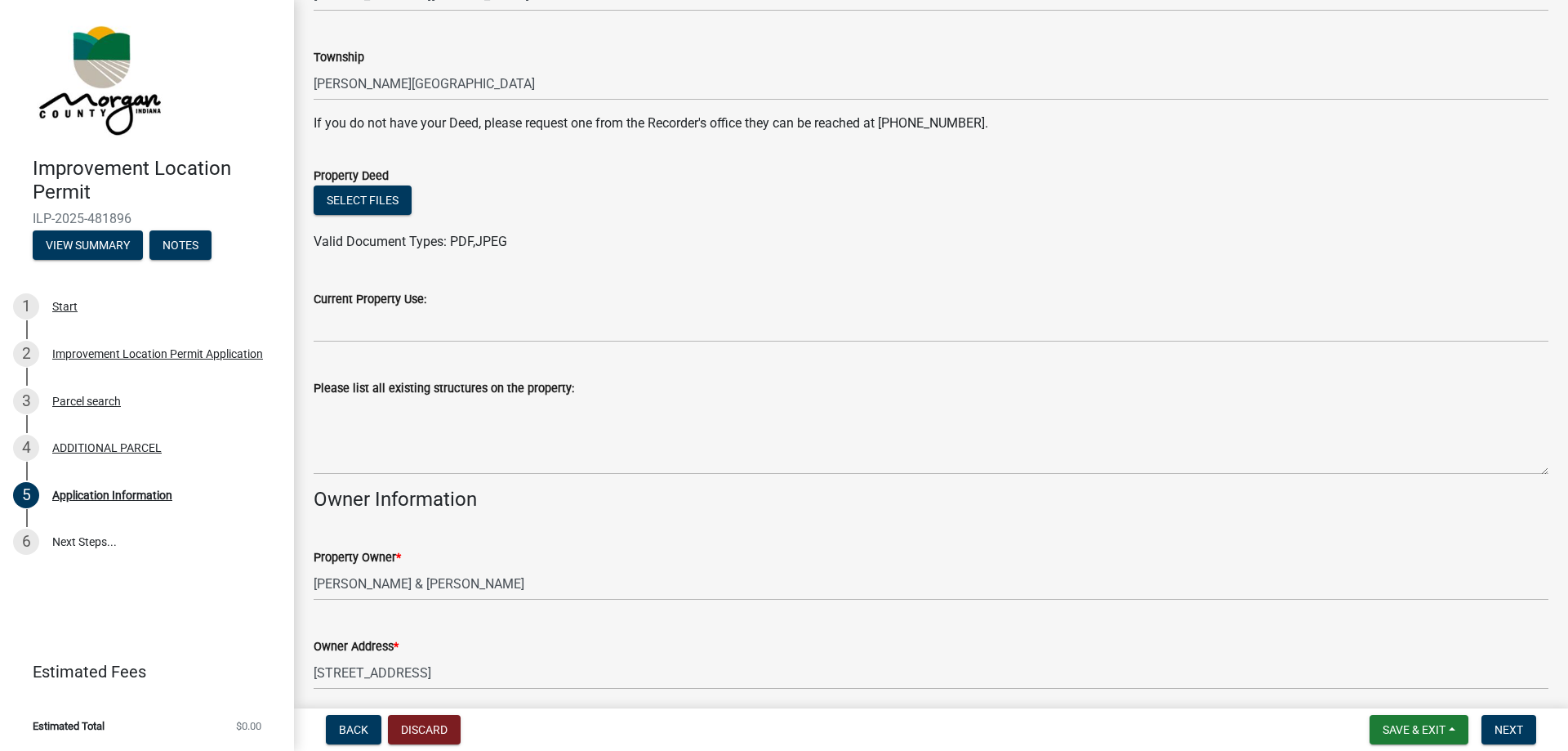
scroll to position [327, 0]
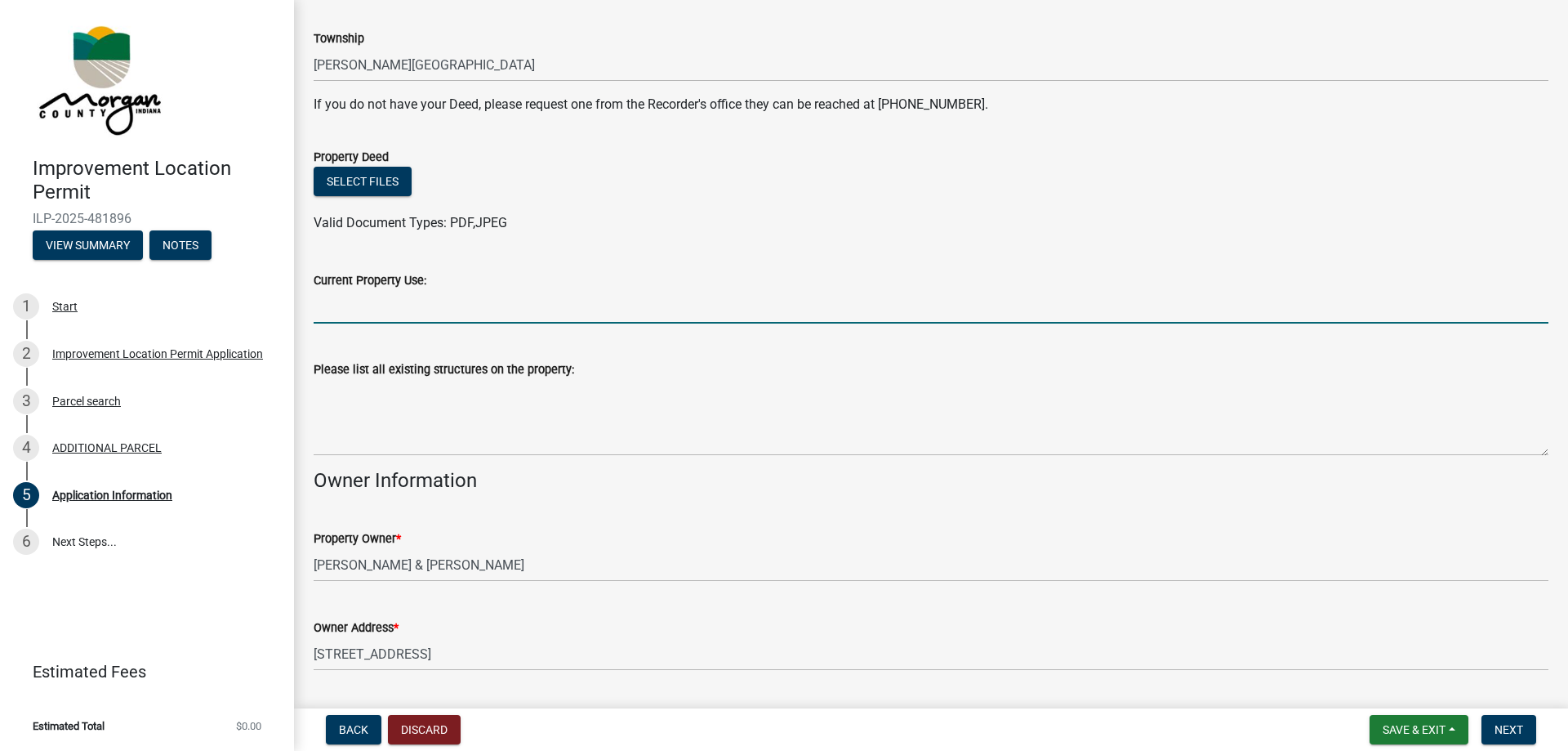
click at [504, 309] on input "Current Property Use:" at bounding box center [931, 307] width 1235 height 33
type input "Residential"
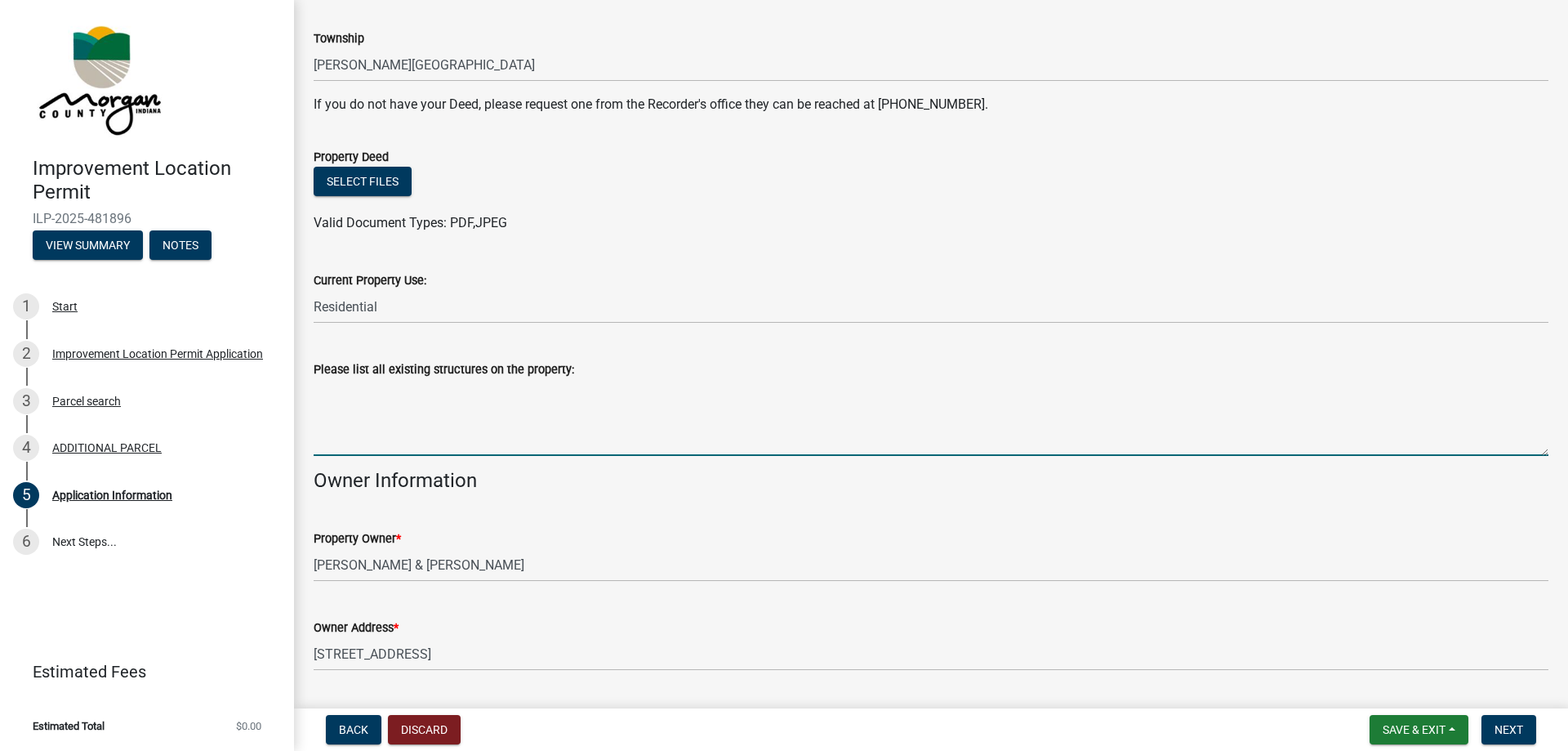
click at [435, 431] on textarea "Please list all existing structures on the property:" at bounding box center [931, 418] width 1235 height 77
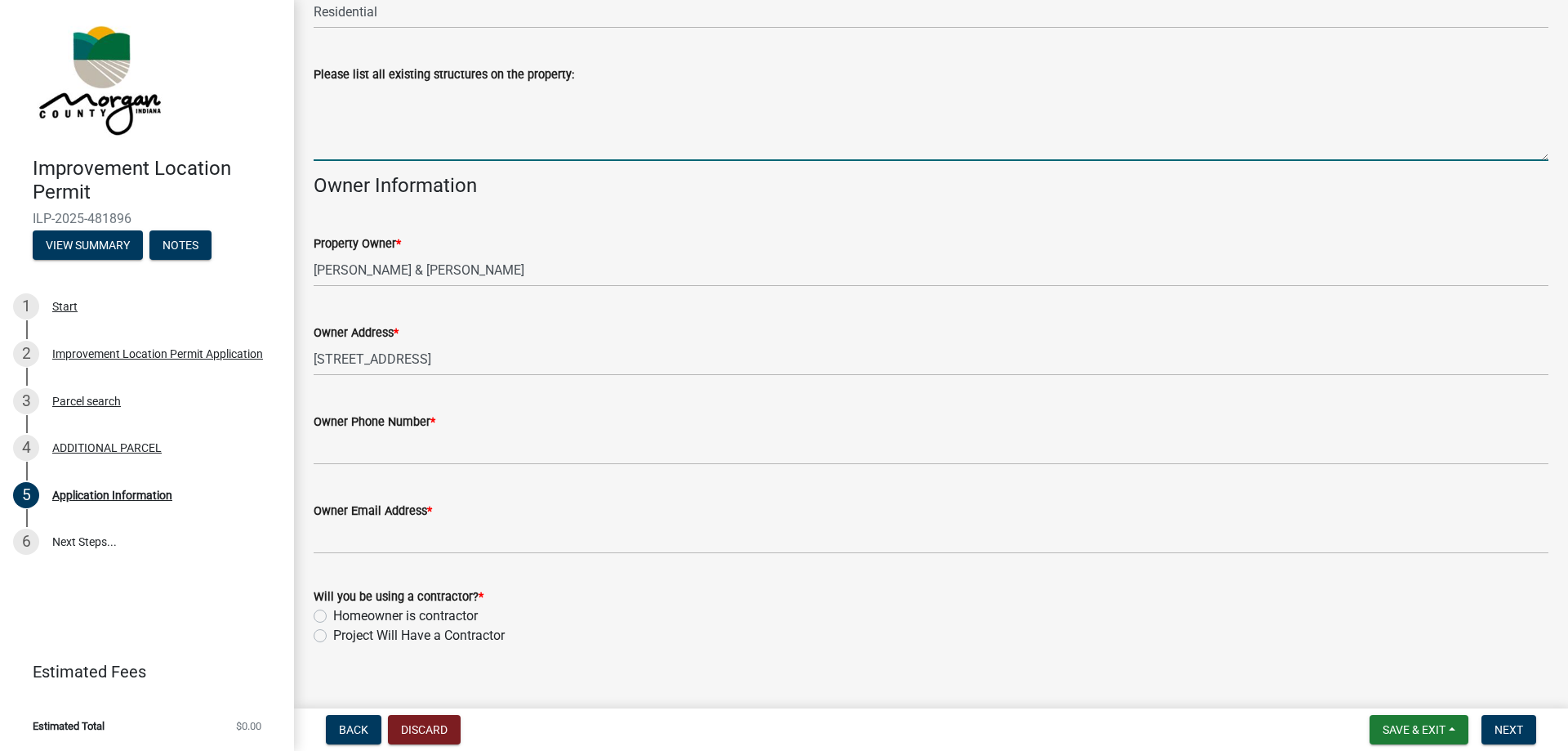
scroll to position [643, 0]
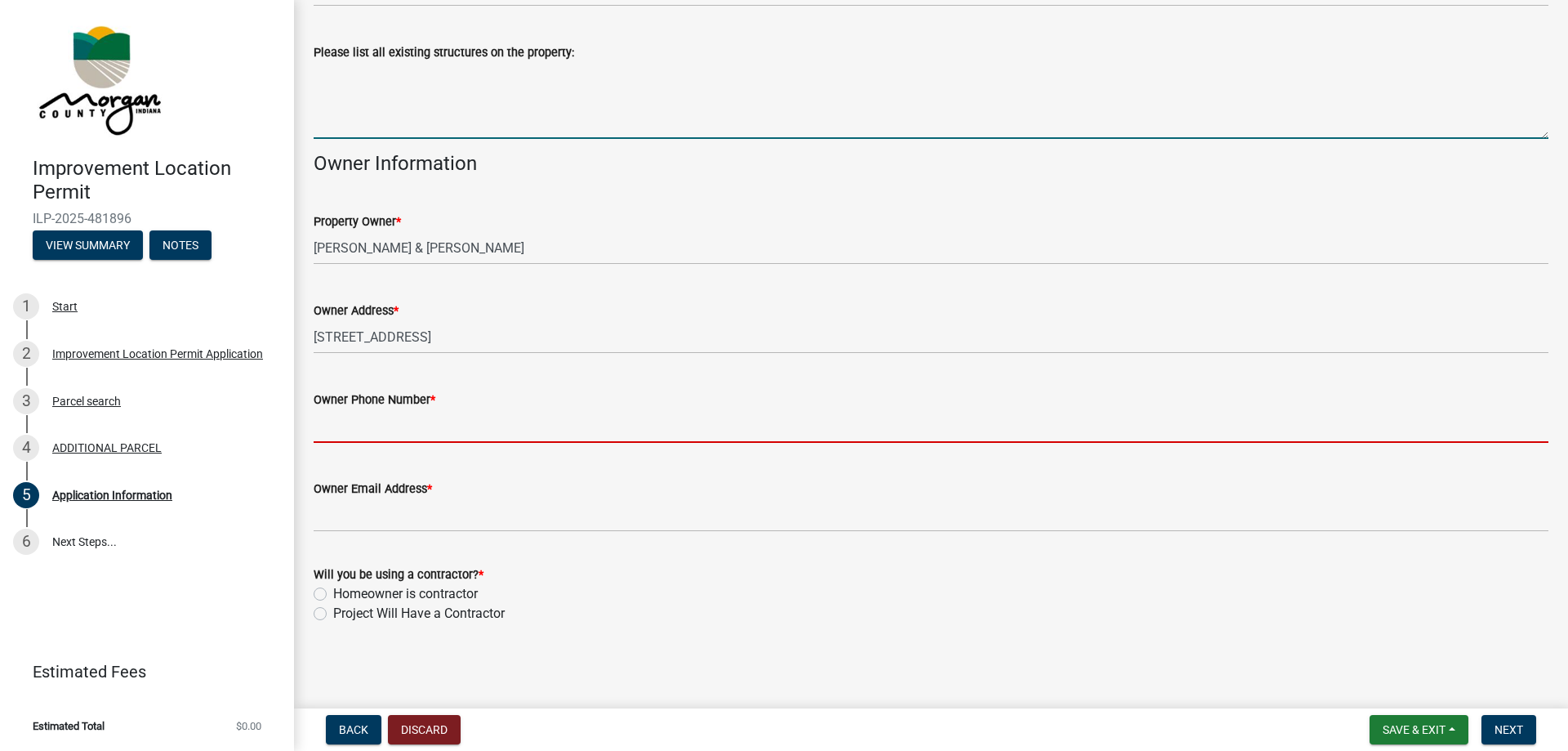
click at [491, 417] on input "Owner Phone Number *" at bounding box center [931, 426] width 1235 height 33
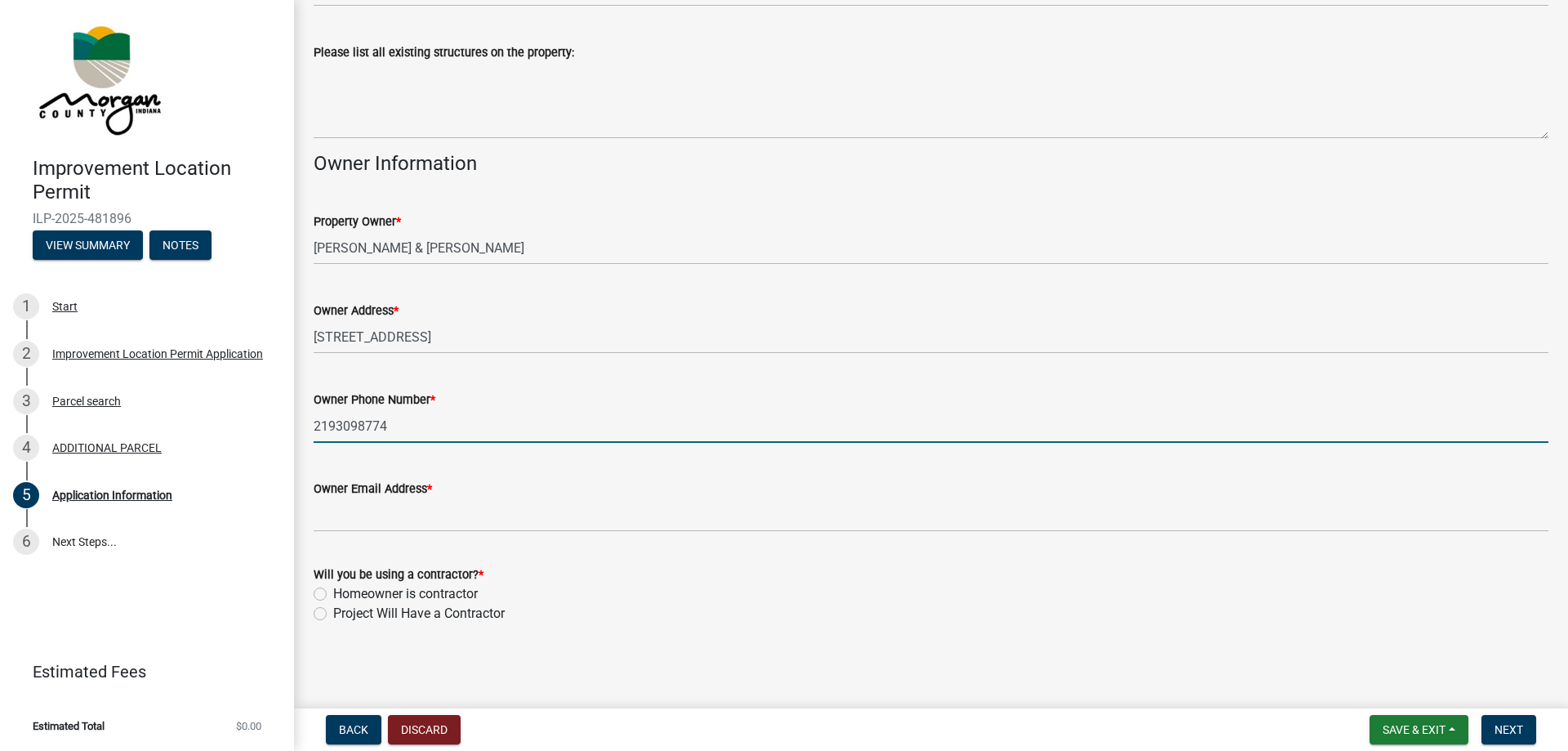
type input "2193098774"
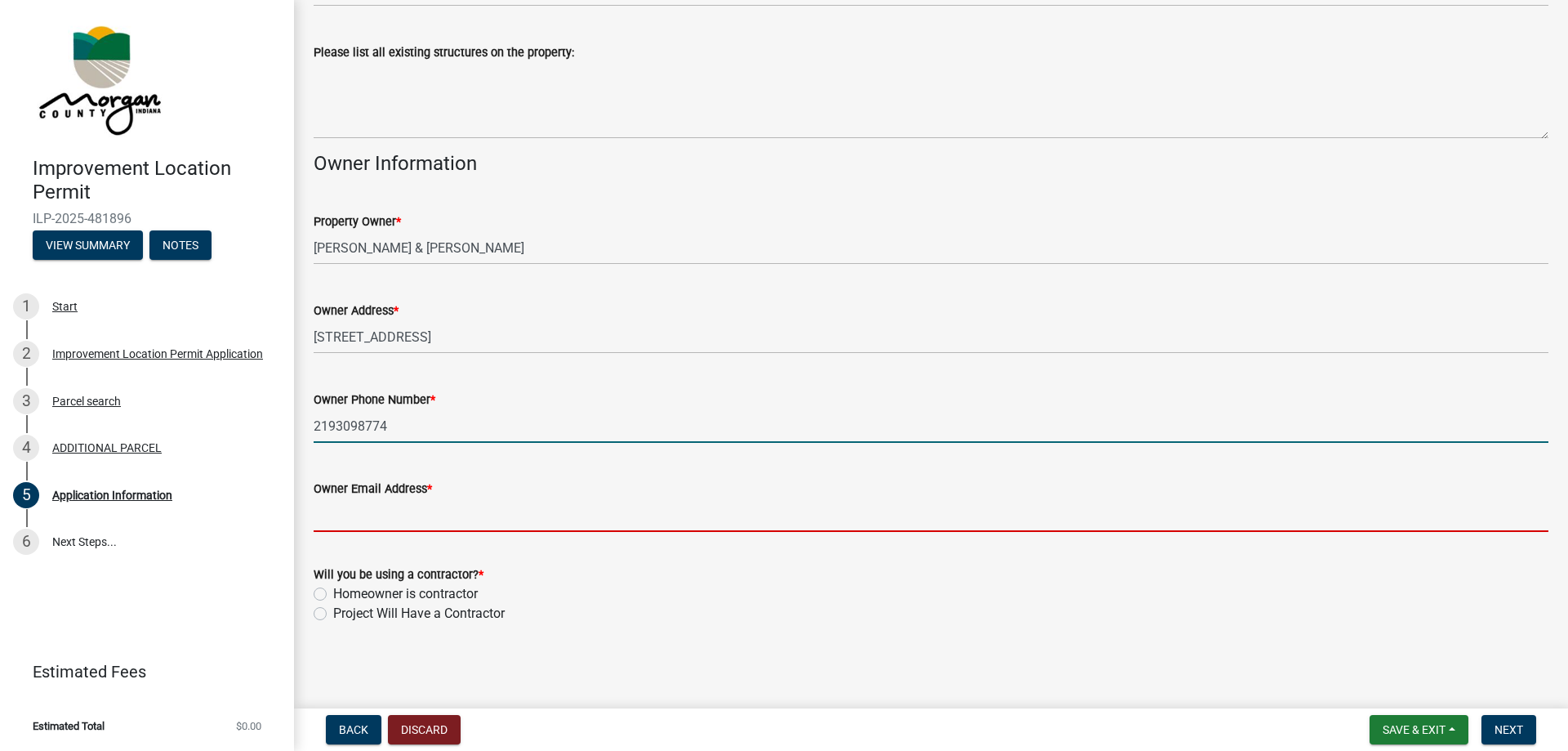
click at [408, 525] on input "Owner Email Address *" at bounding box center [931, 515] width 1235 height 33
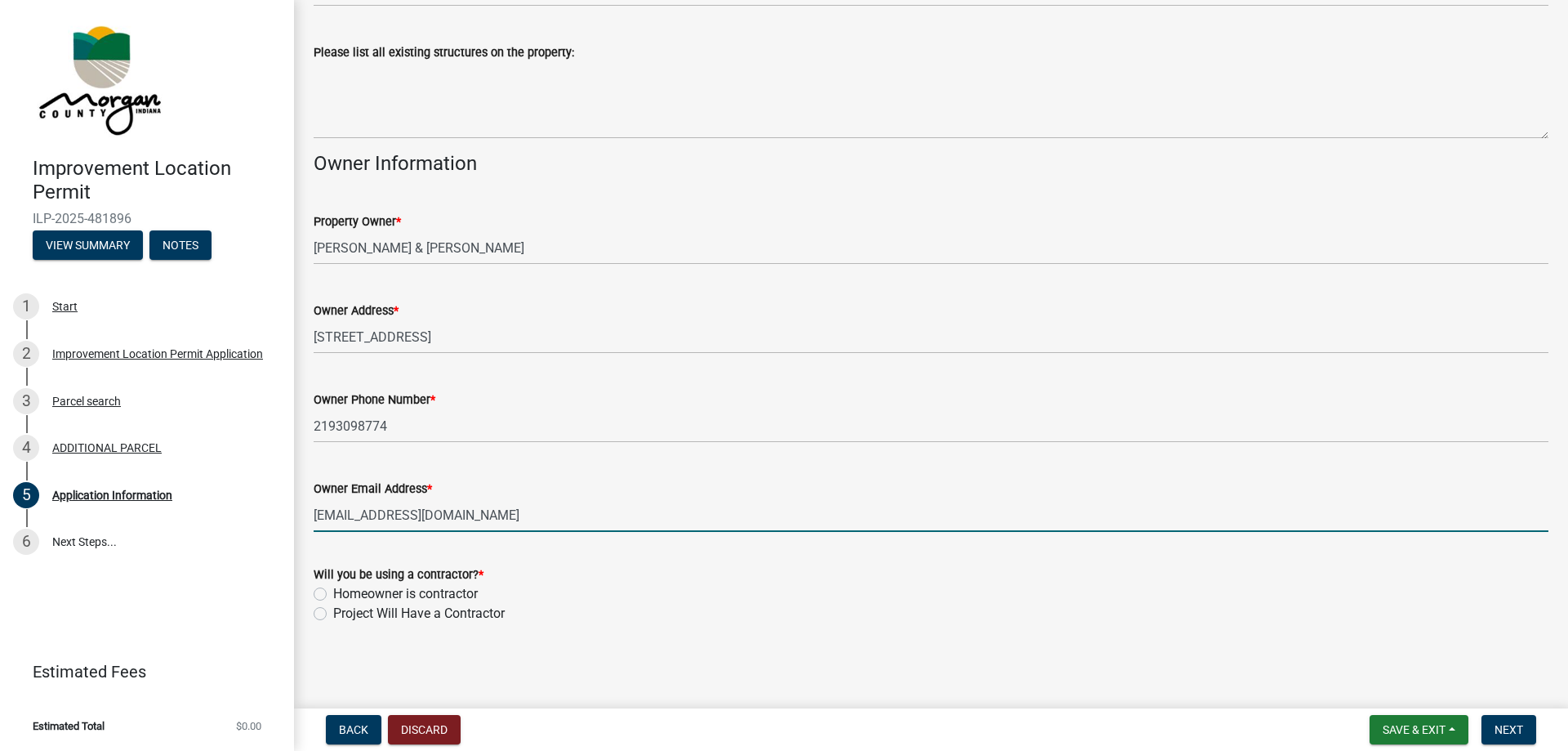
type input "[EMAIL_ADDRESS][DOMAIN_NAME]"
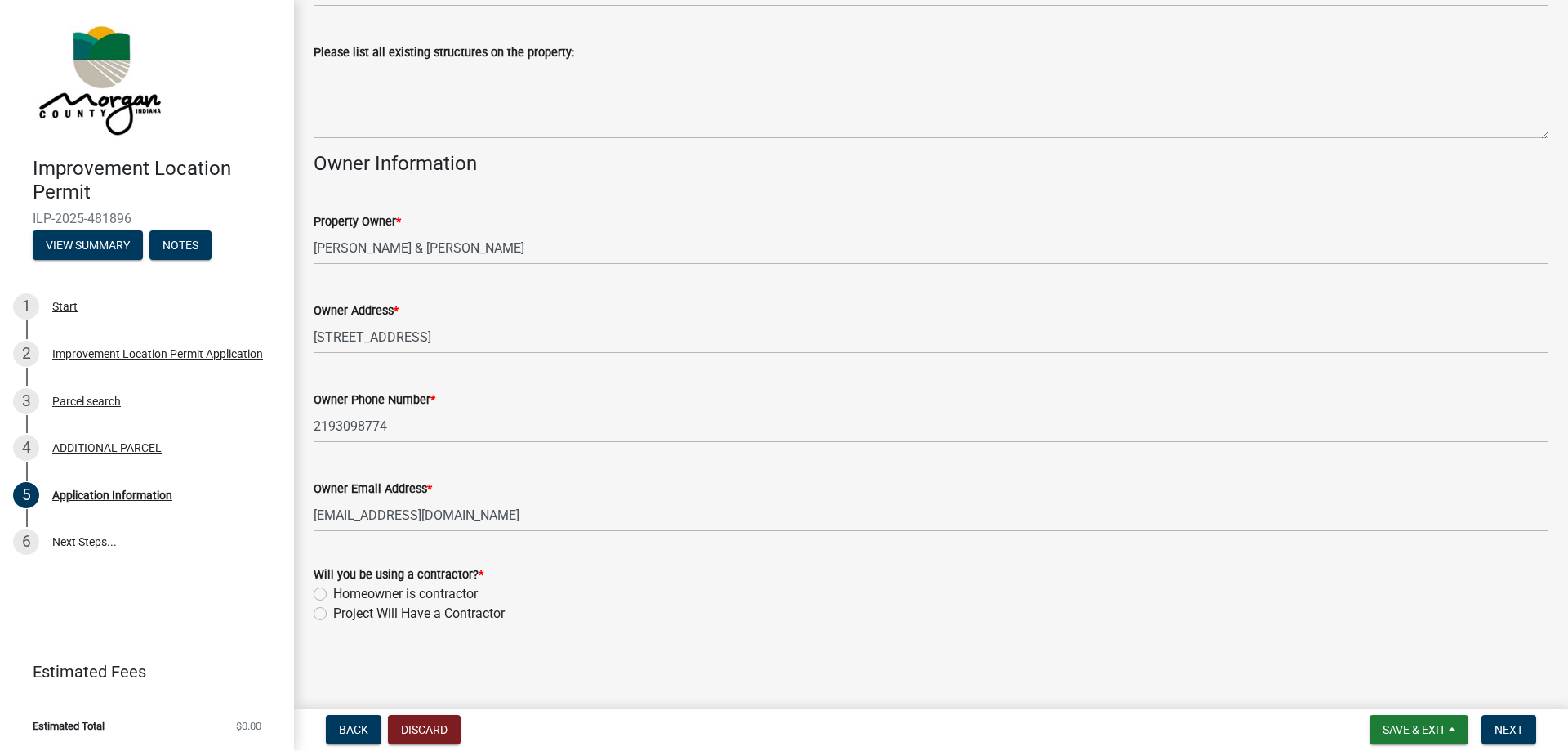
click at [327, 613] on div "Project Will Have a Contractor" at bounding box center [931, 613] width 1235 height 20
click at [333, 616] on label "Project Will Have a Contractor" at bounding box center [418, 613] width 171 height 20
click at [333, 614] on input "Project Will Have a Contractor" at bounding box center [338, 608] width 11 height 11
radio input "true"
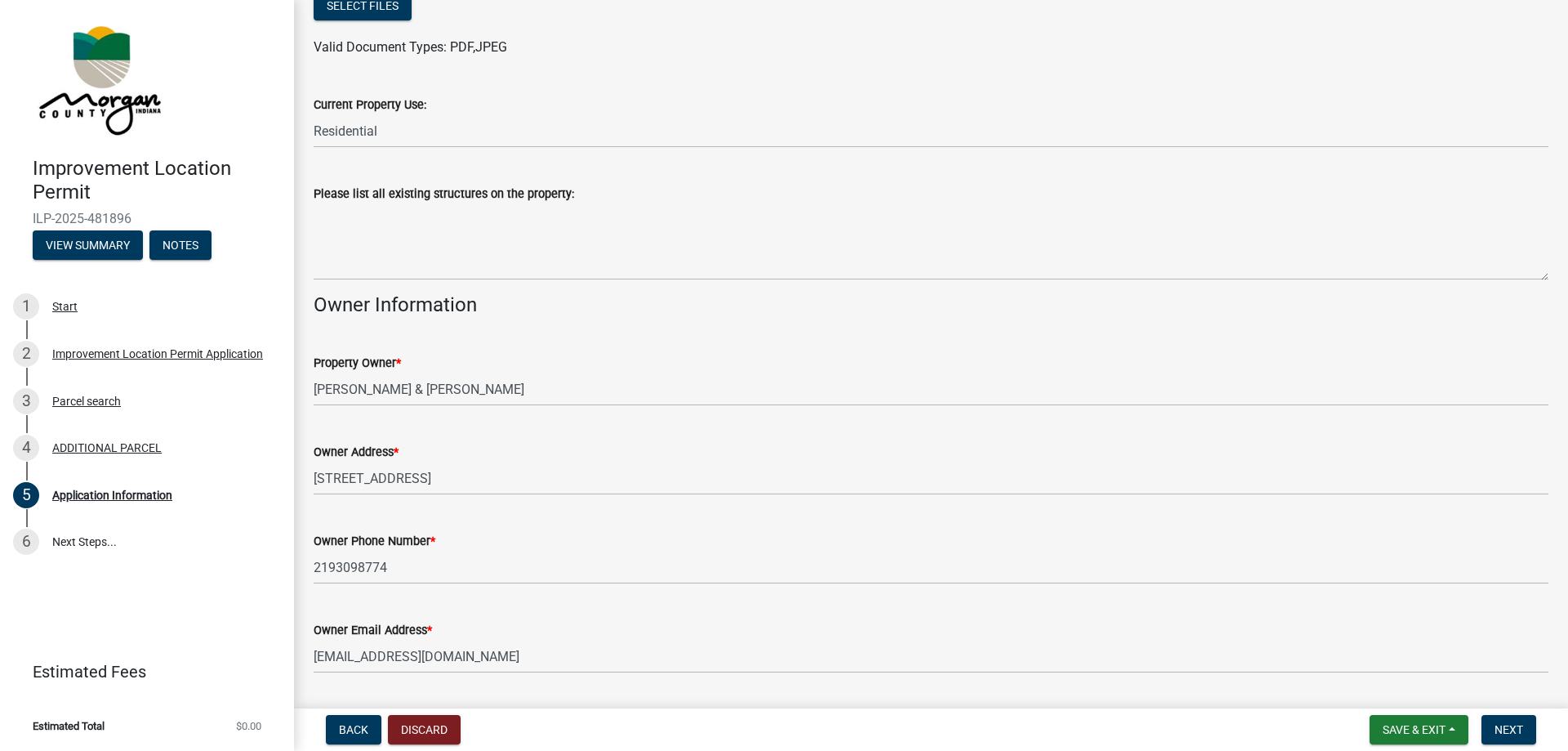
scroll to position [480, 0]
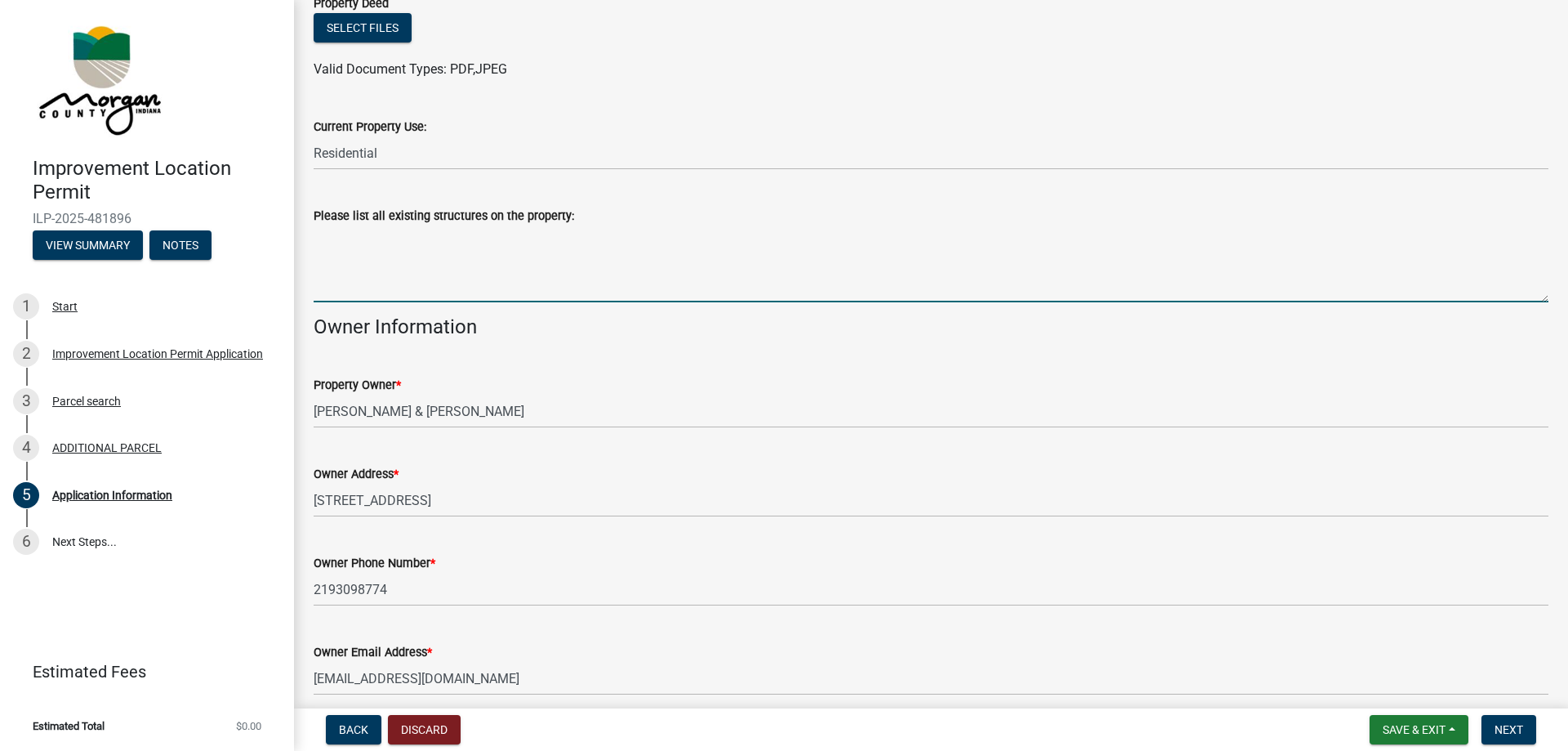
click at [400, 258] on textarea "Please list all existing structures on the property:" at bounding box center [931, 264] width 1235 height 77
type textarea "Two story home, back deck , back stairs."
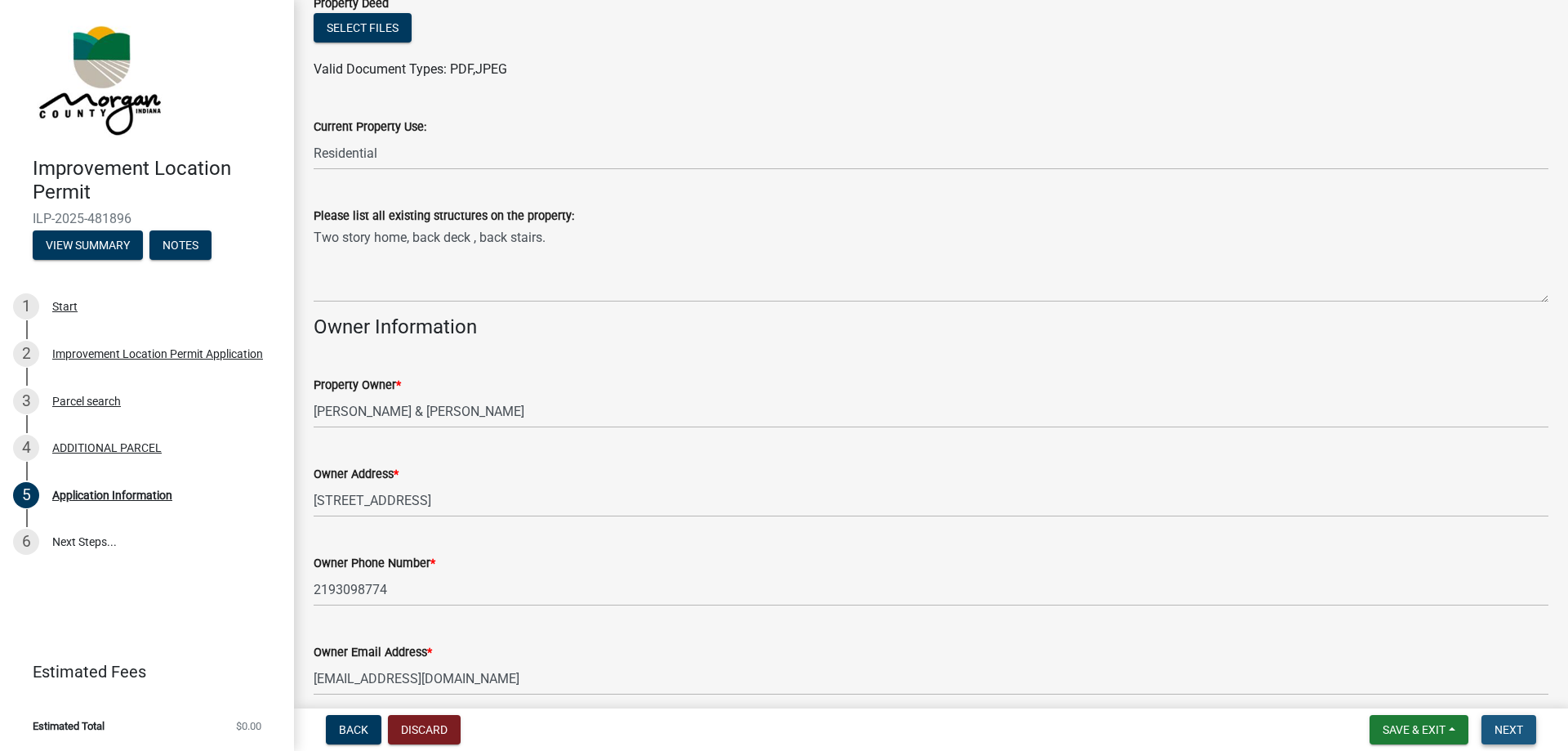
click at [1515, 723] on span "Next" at bounding box center [1508, 729] width 28 height 13
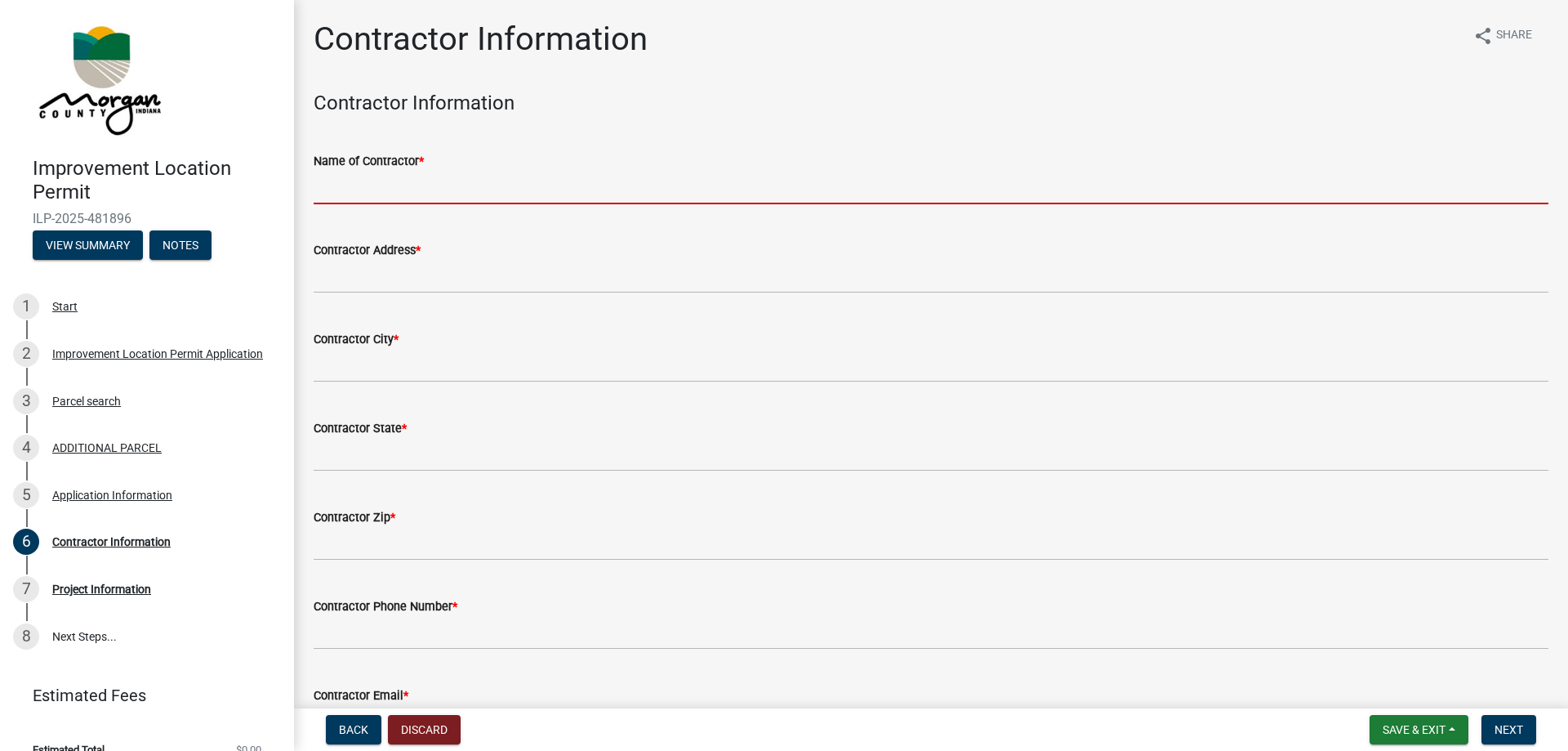
click at [438, 190] on input "Name of Contractor *" at bounding box center [931, 188] width 1235 height 33
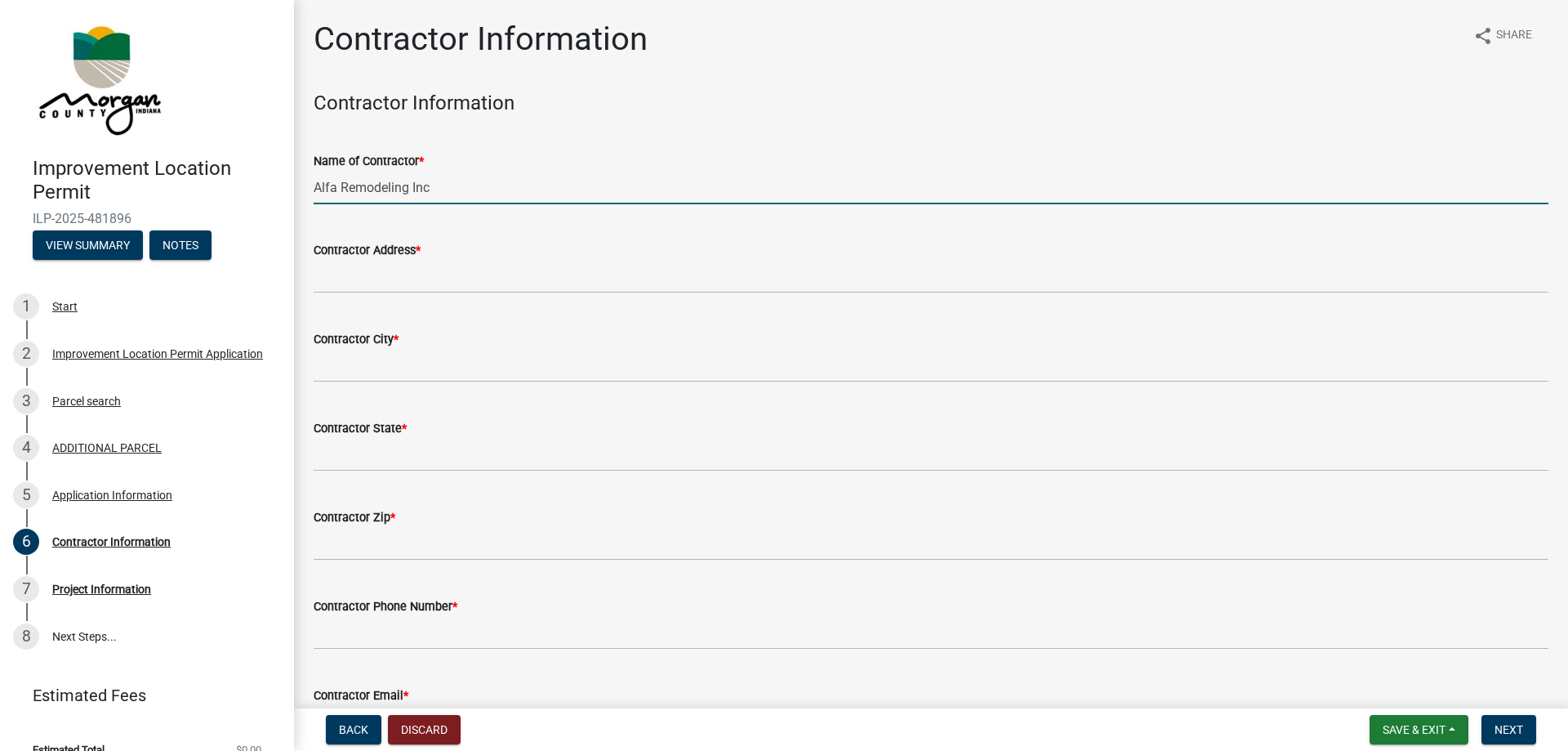
type input "Alfa Remodeling Inc"
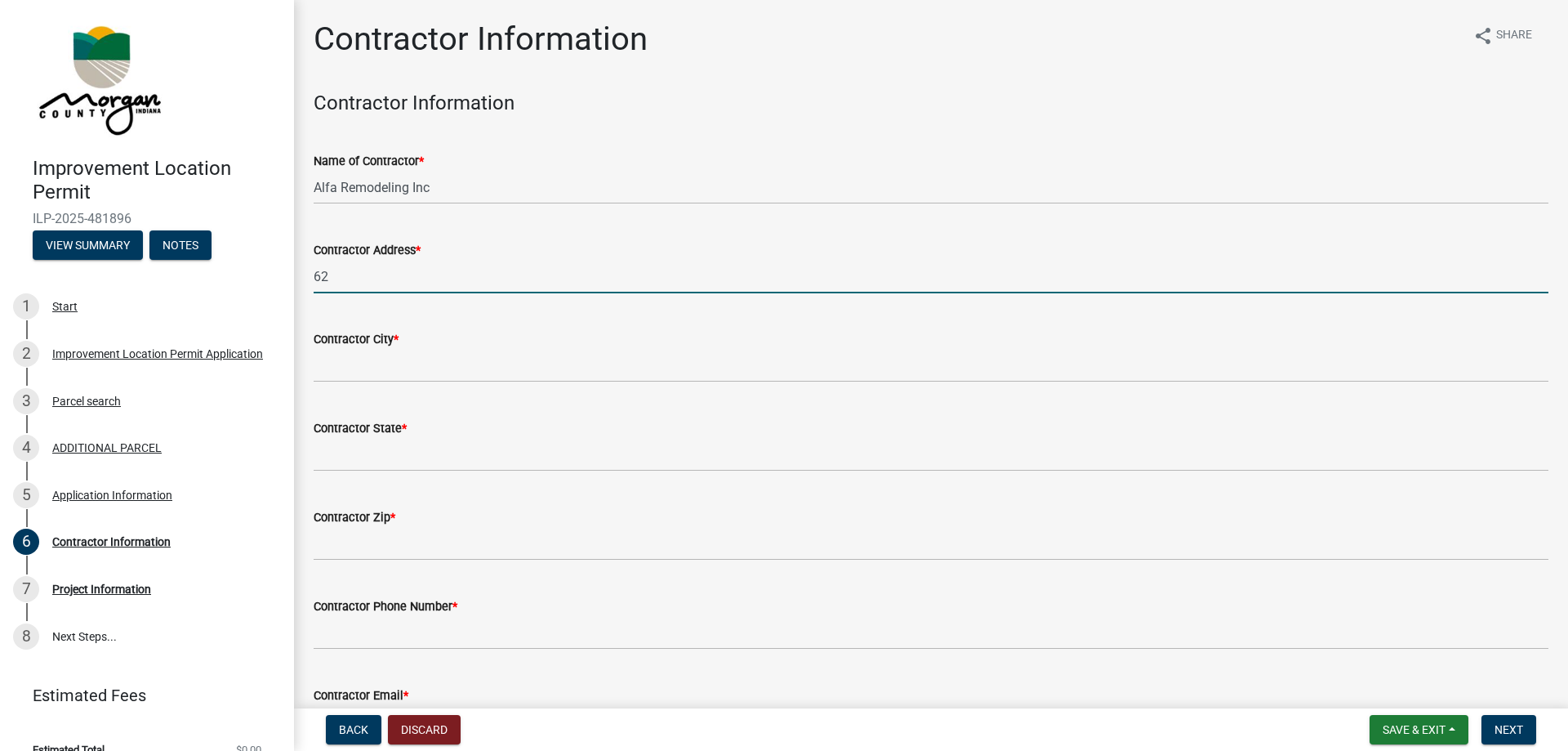
type input "[STREET_ADDRESS][PERSON_NAME]"
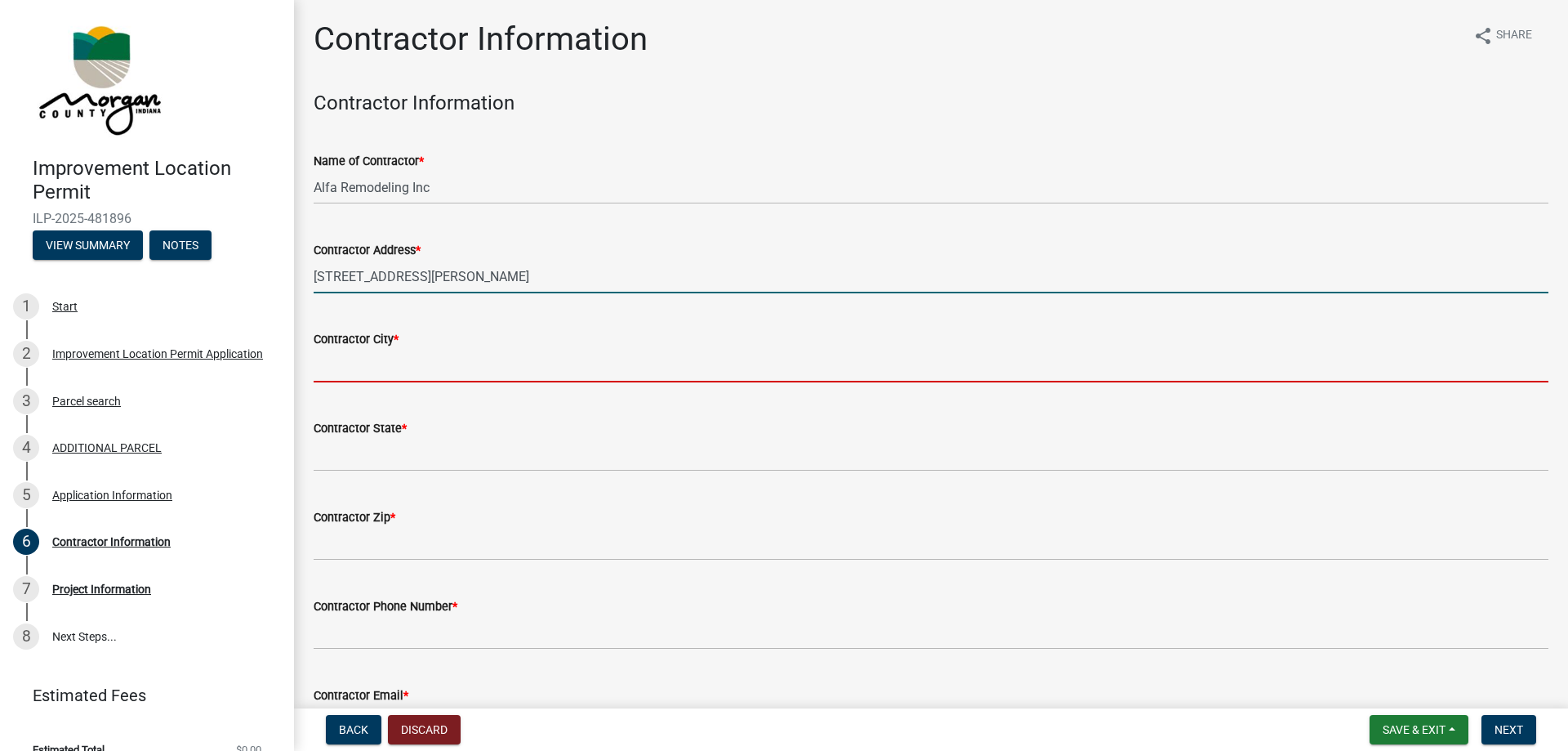
type input "[GEOGRAPHIC_DATA]"
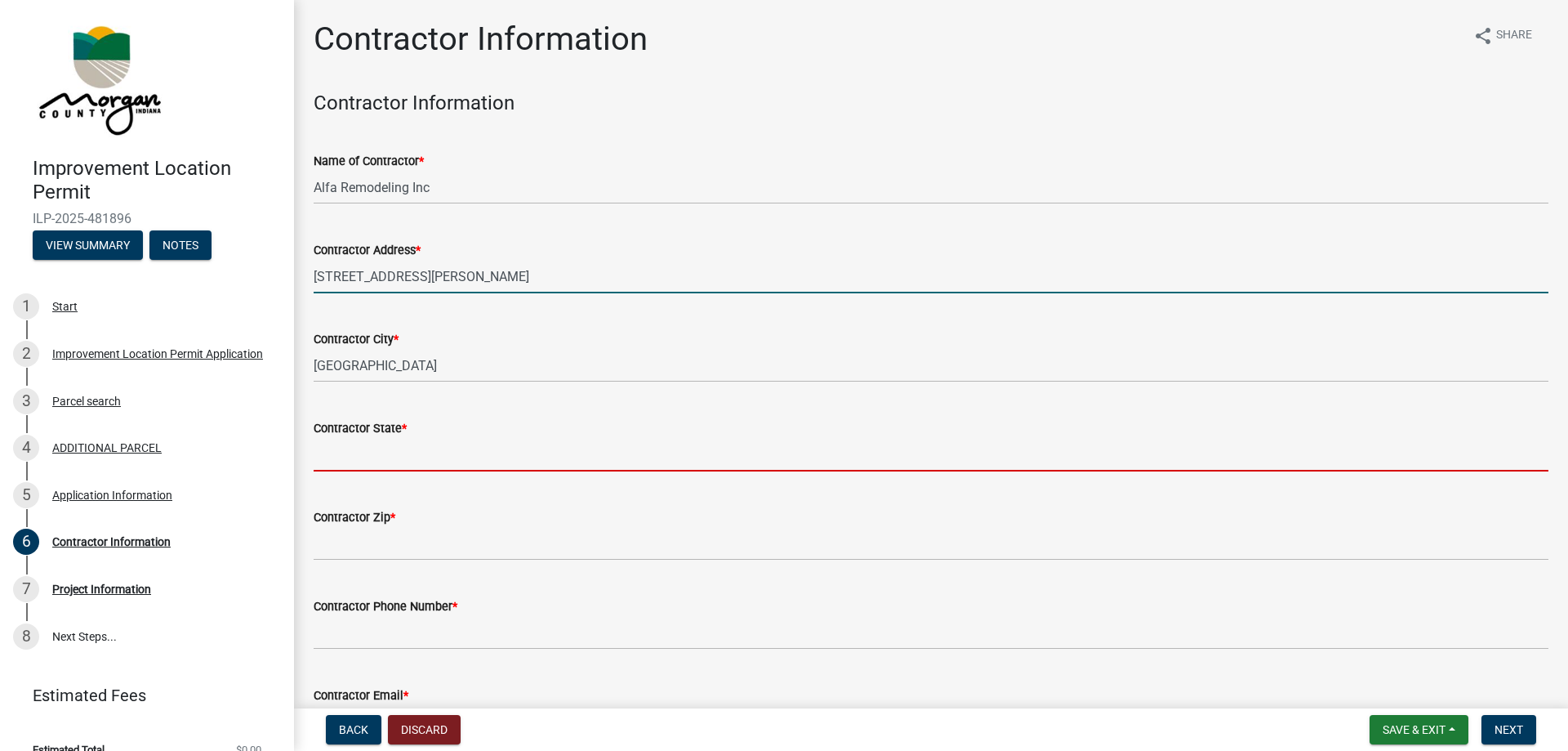
type input "IN"
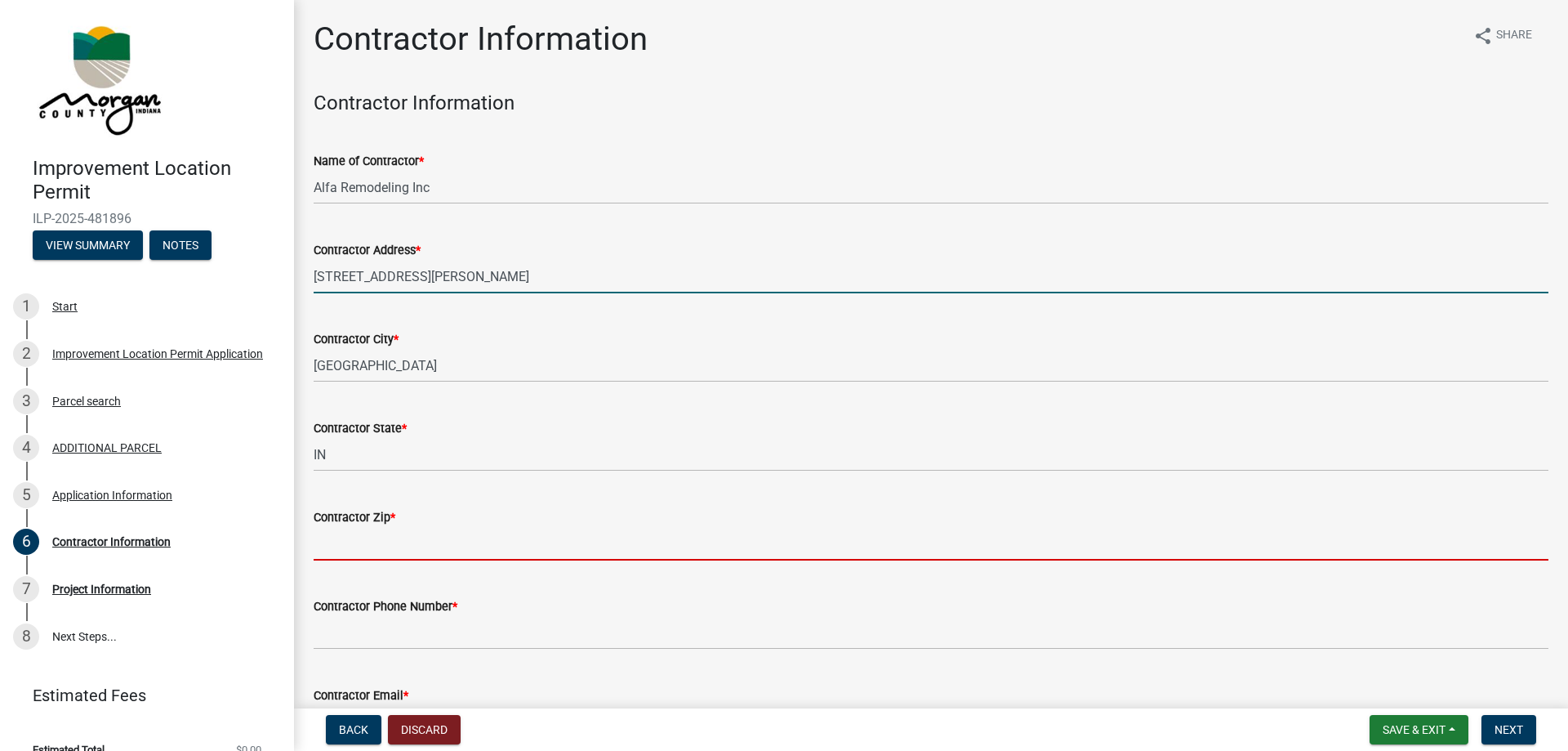
type input "46060"
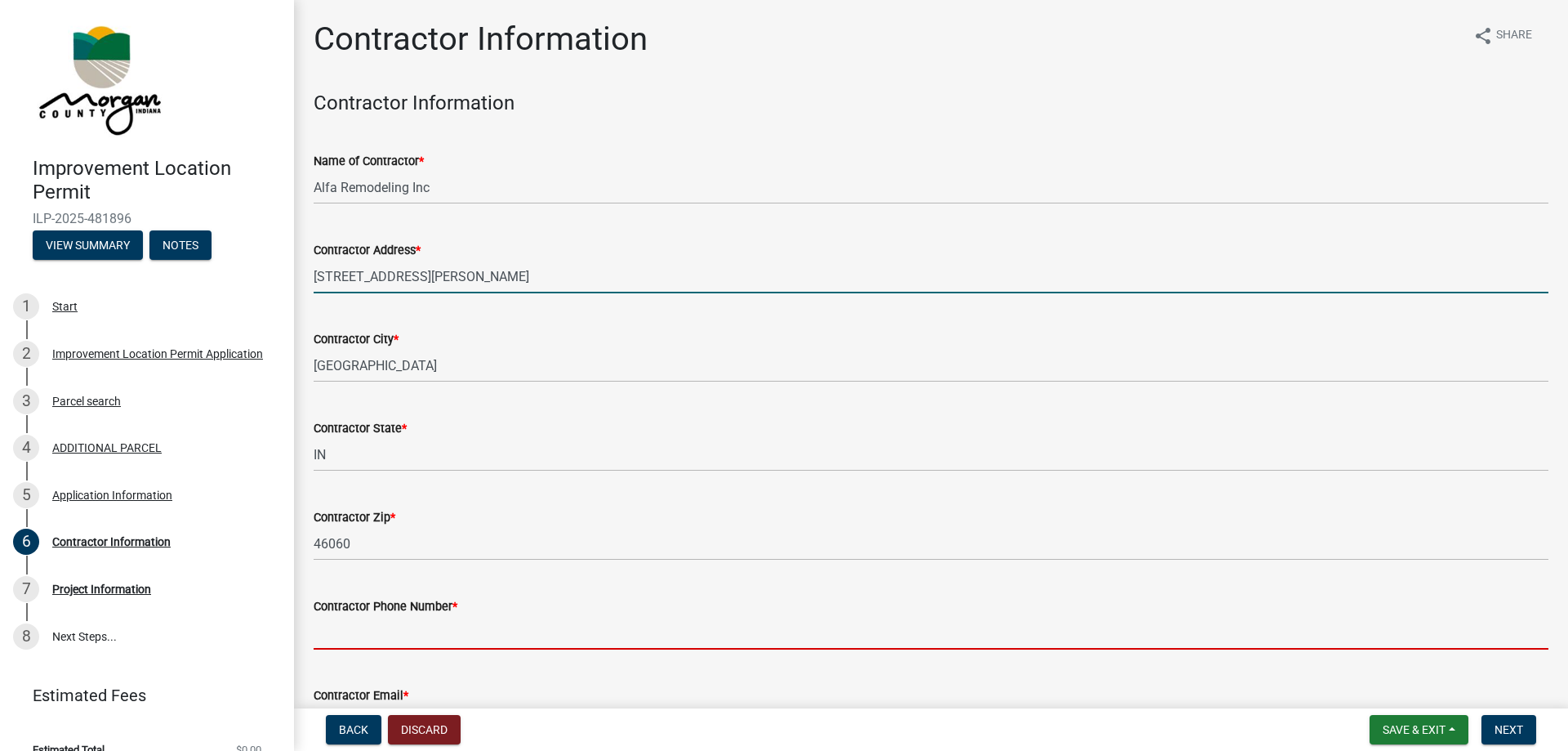
type input "2195125056"
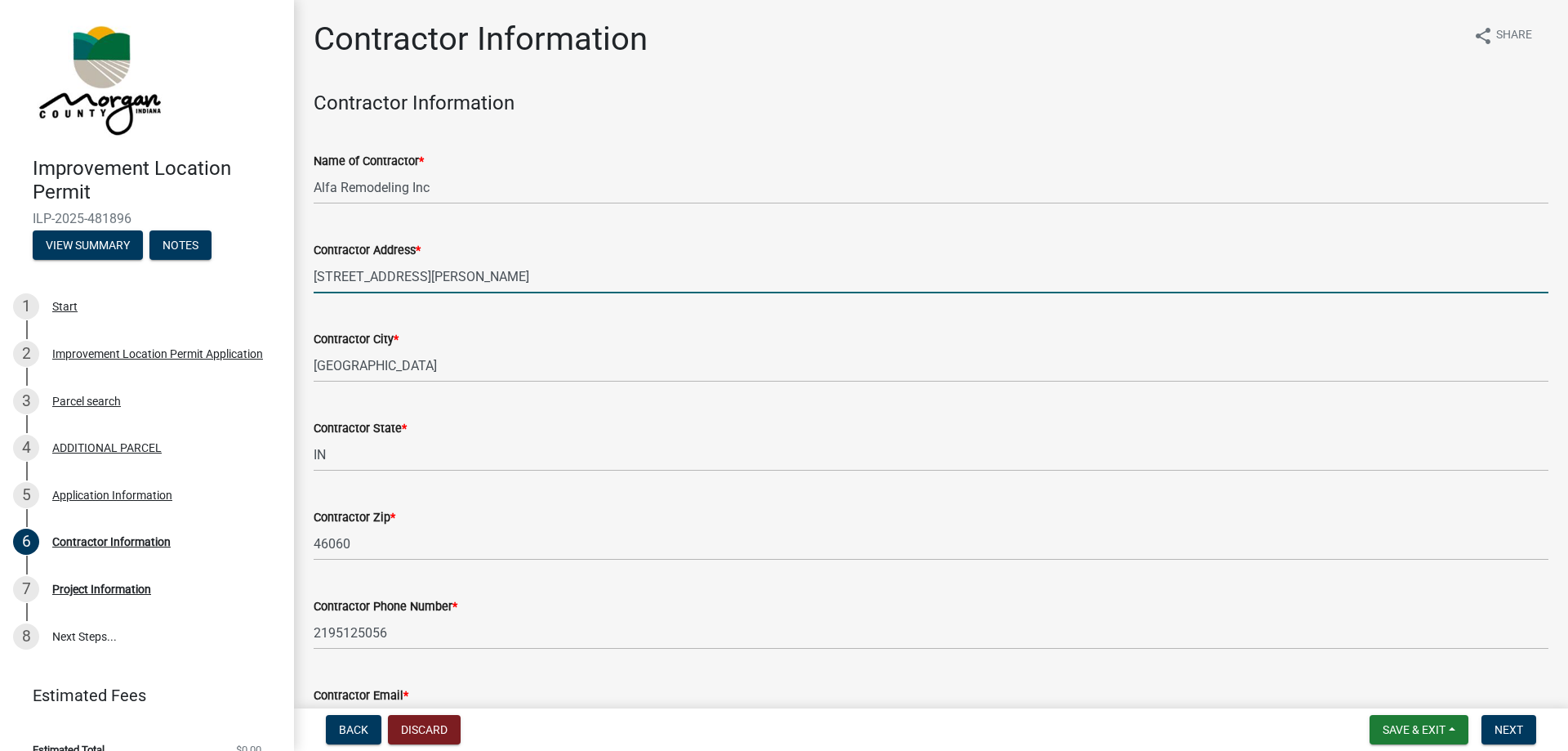
type input "[PERSON_NAME][EMAIL_ADDRESS][DOMAIN_NAME]"
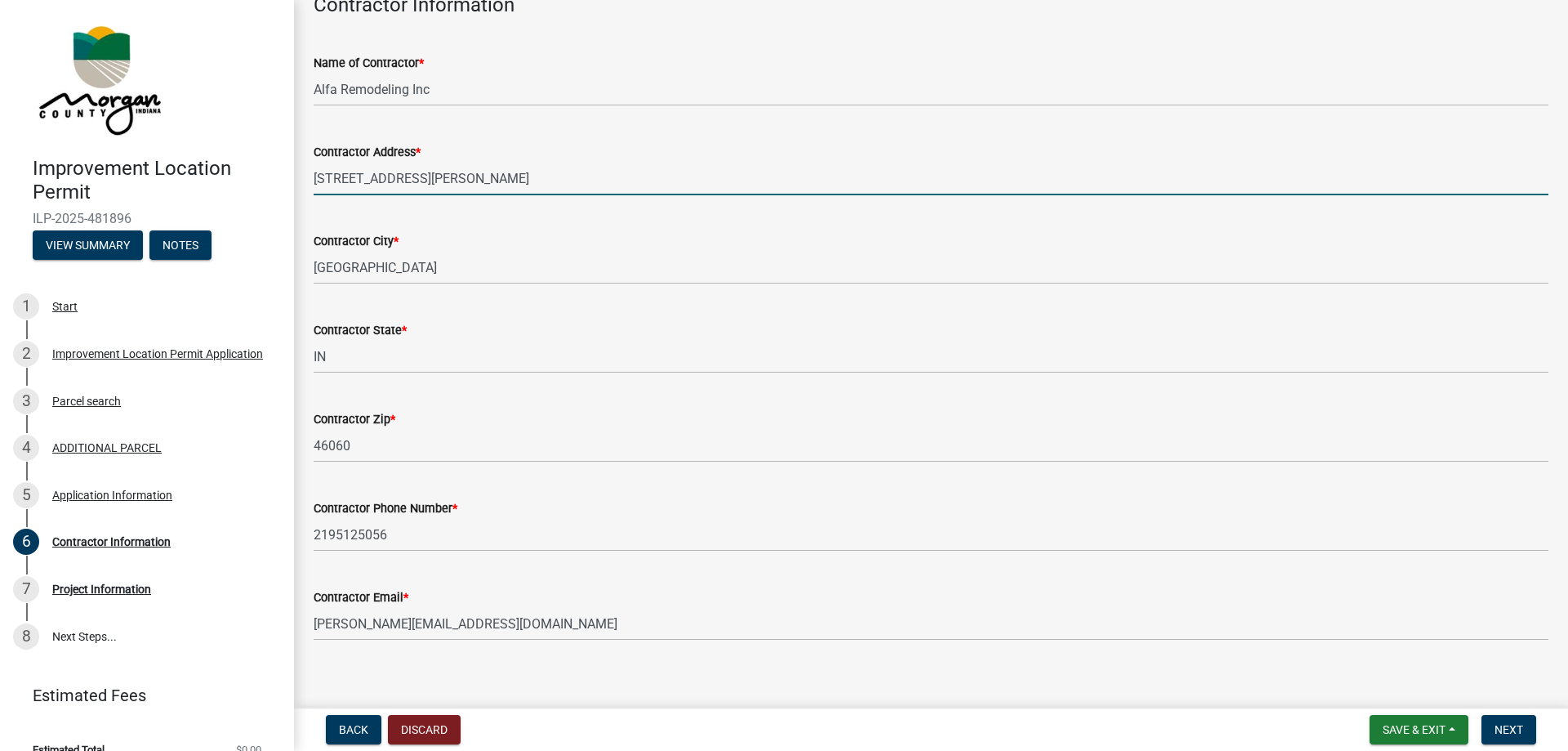
scroll to position [113, 0]
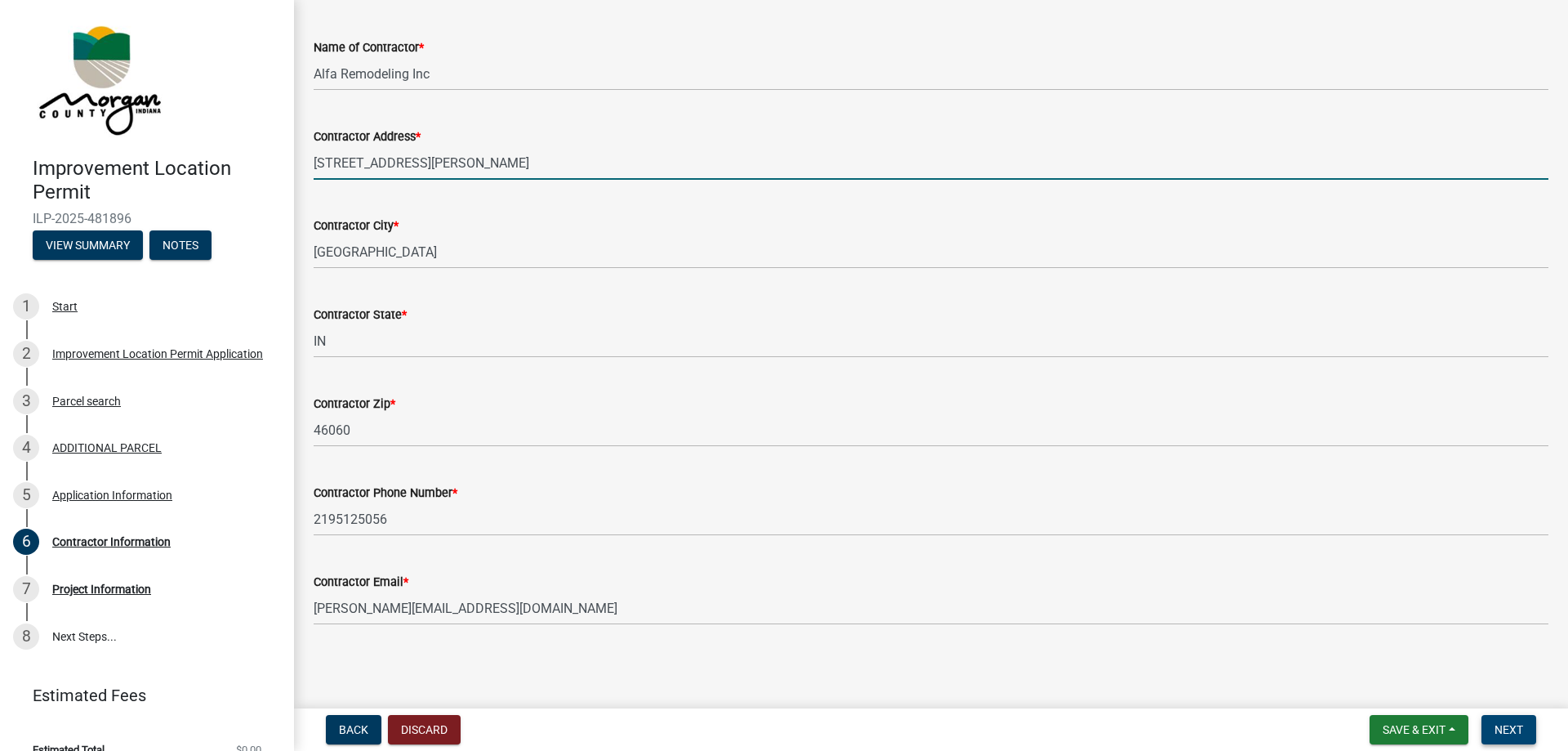
click at [1523, 724] on span "Next" at bounding box center [1508, 729] width 28 height 13
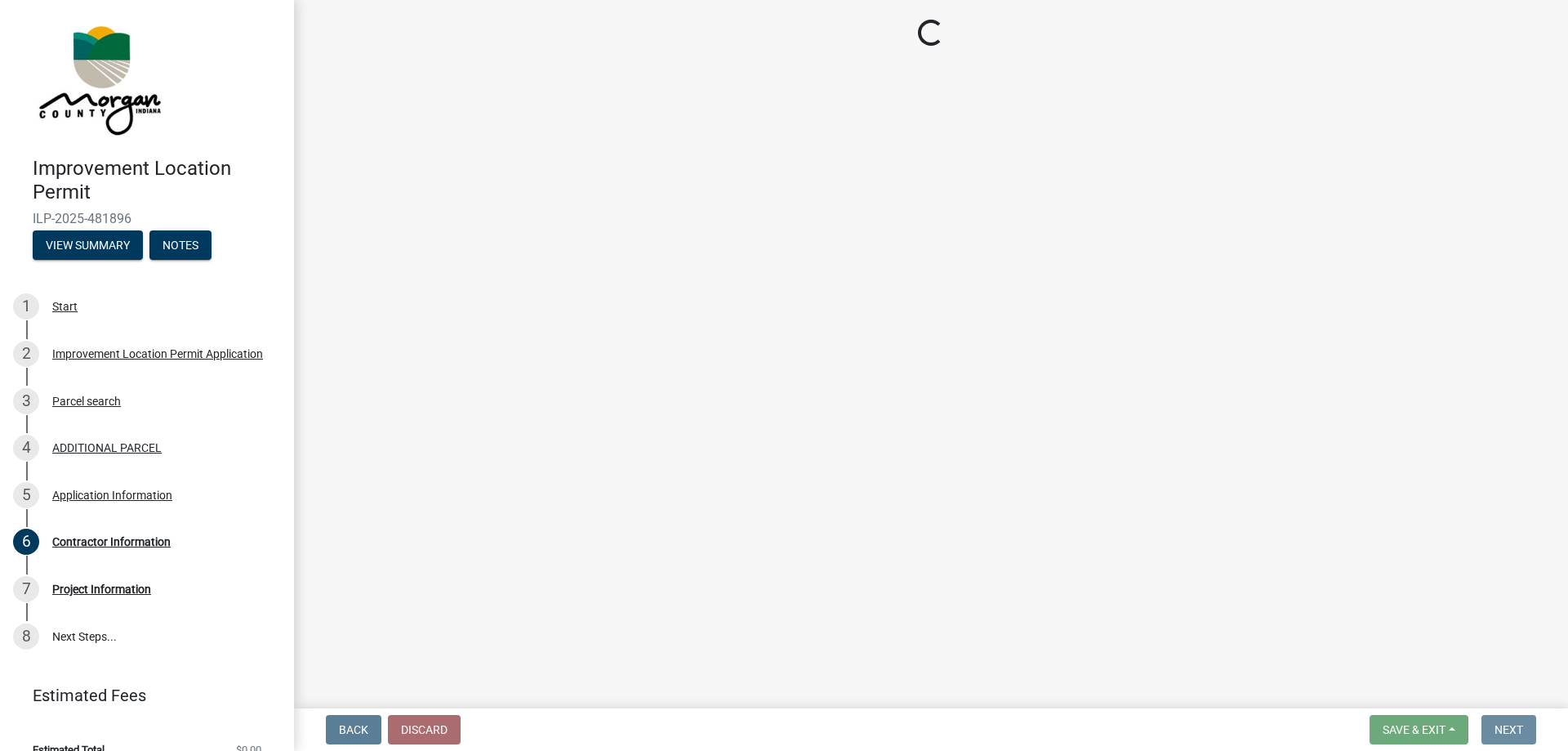
scroll to position [0, 0]
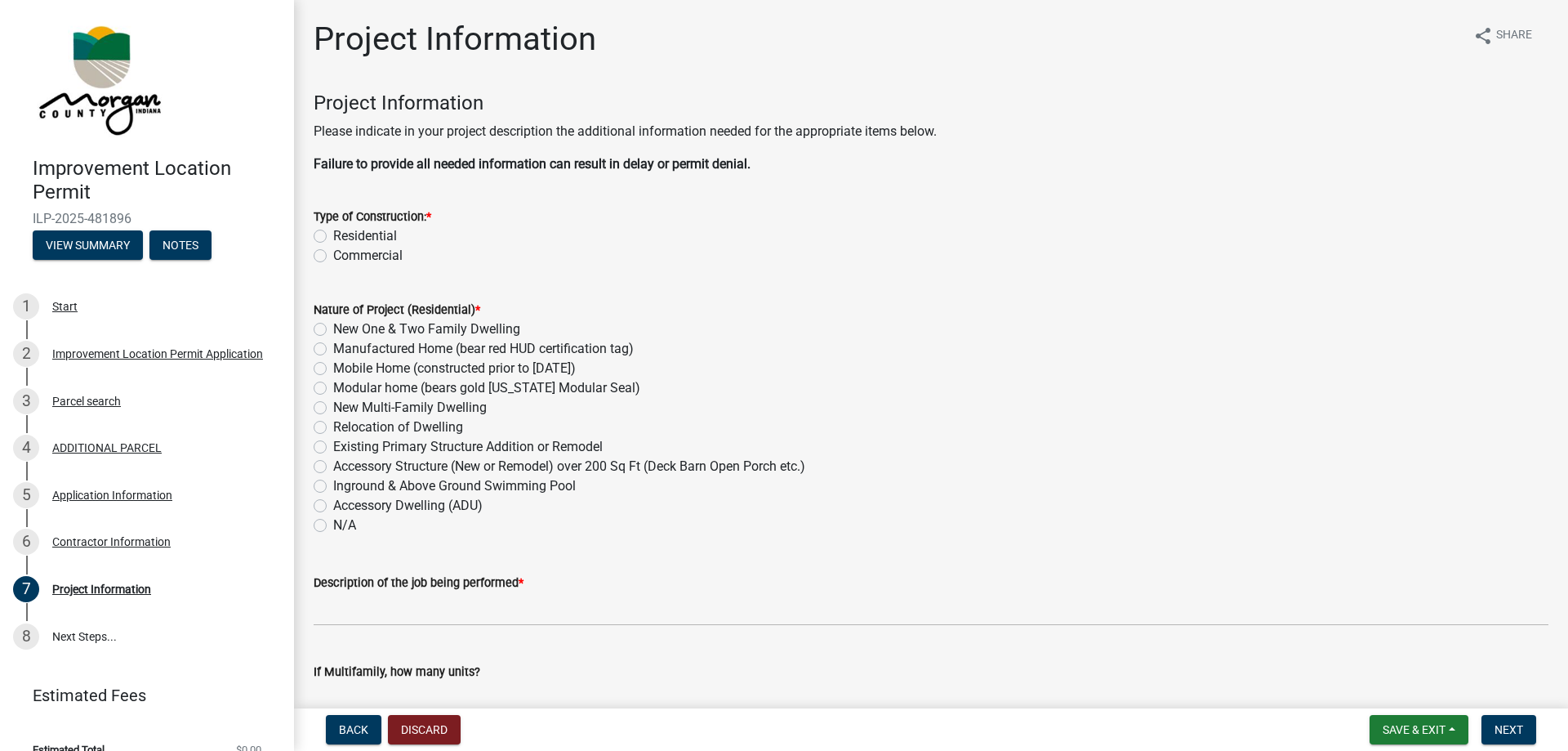
click at [744, 266] on wm-data-entity-input "Type of Construction: * Residential Commercial" at bounding box center [931, 233] width 1235 height 93
click at [372, 232] on label "Residential" at bounding box center [365, 236] width 64 height 20
click at [344, 232] on input "Residential" at bounding box center [338, 231] width 11 height 11
radio input "true"
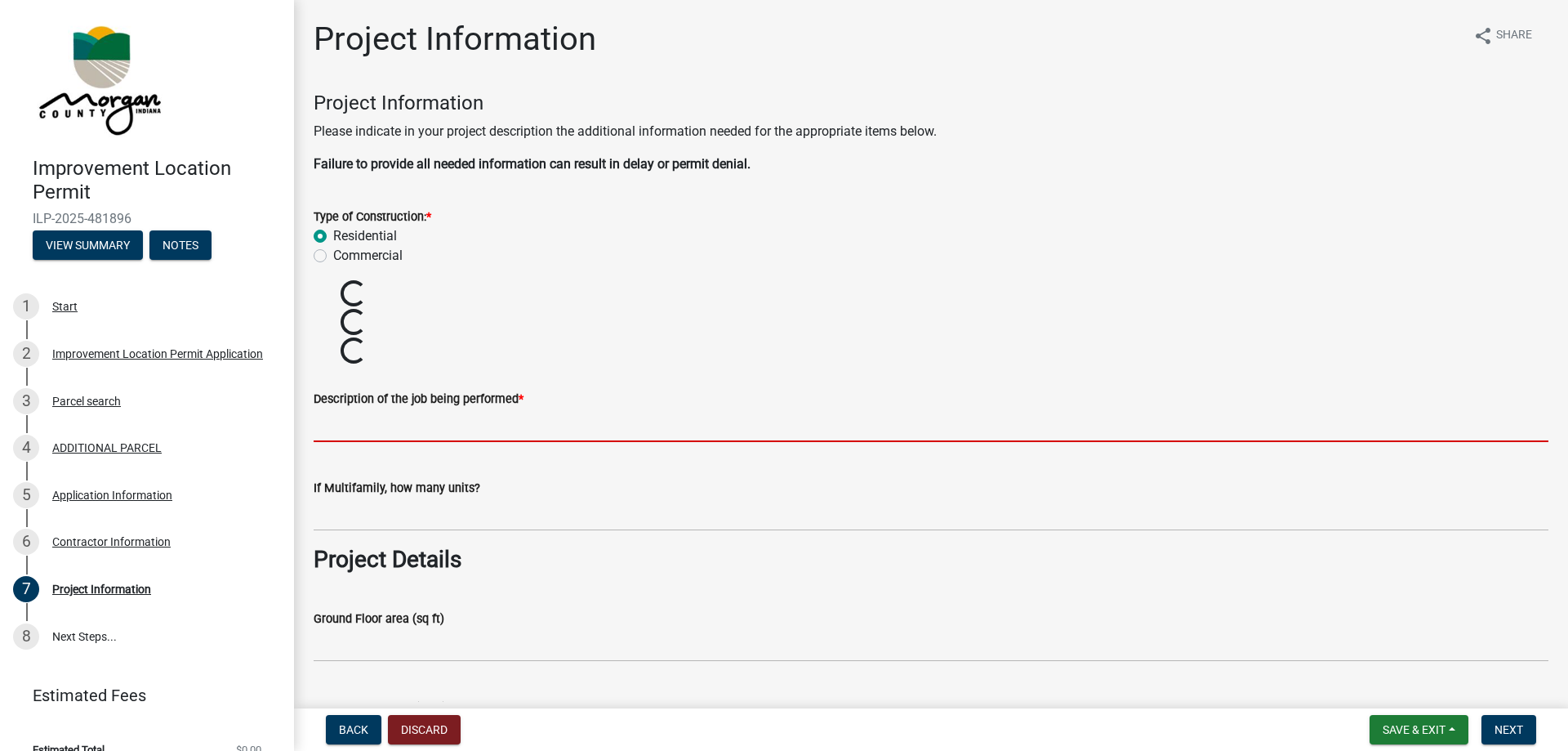
click at [437, 430] on input "Description of the job being performed *" at bounding box center [931, 425] width 1235 height 33
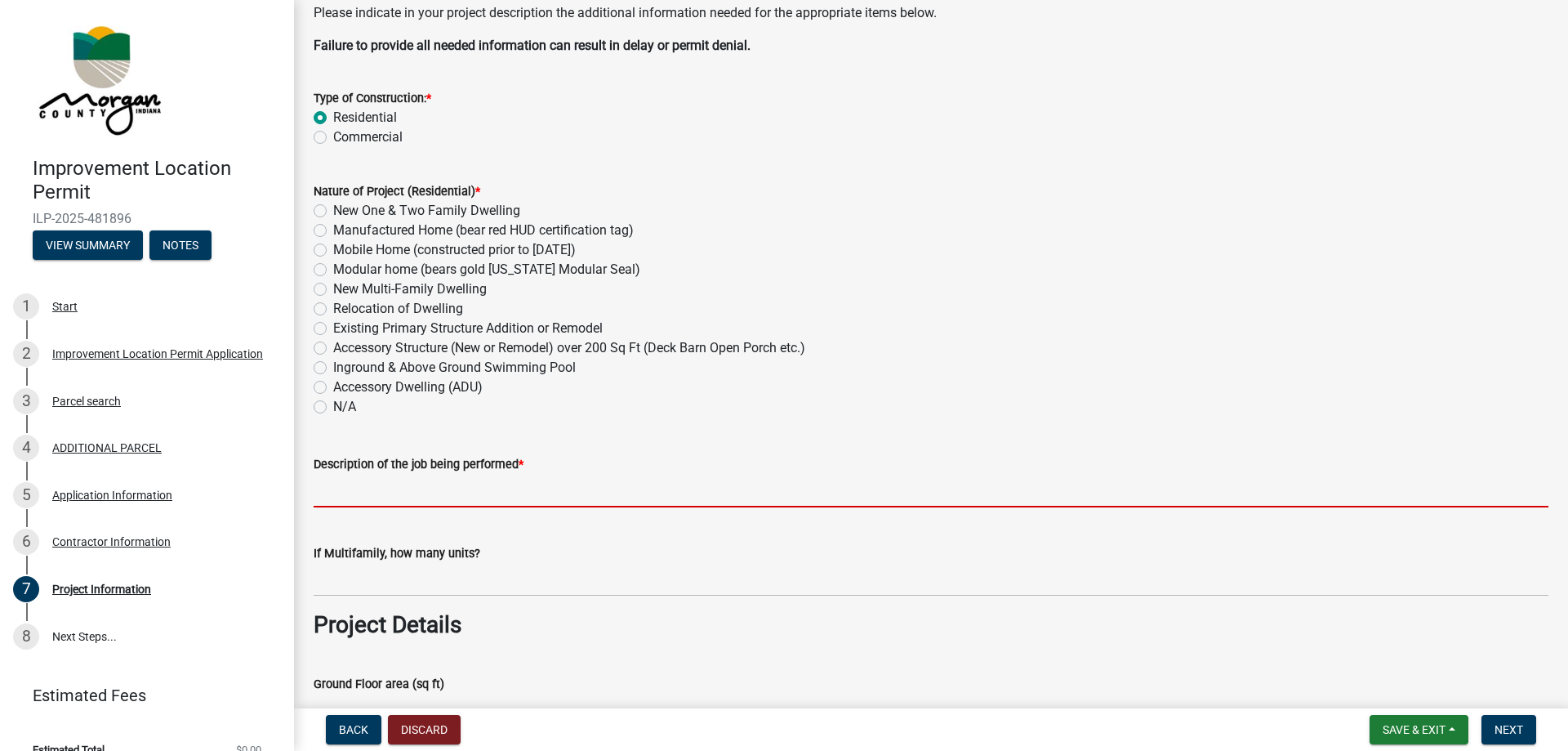
scroll to position [163, 0]
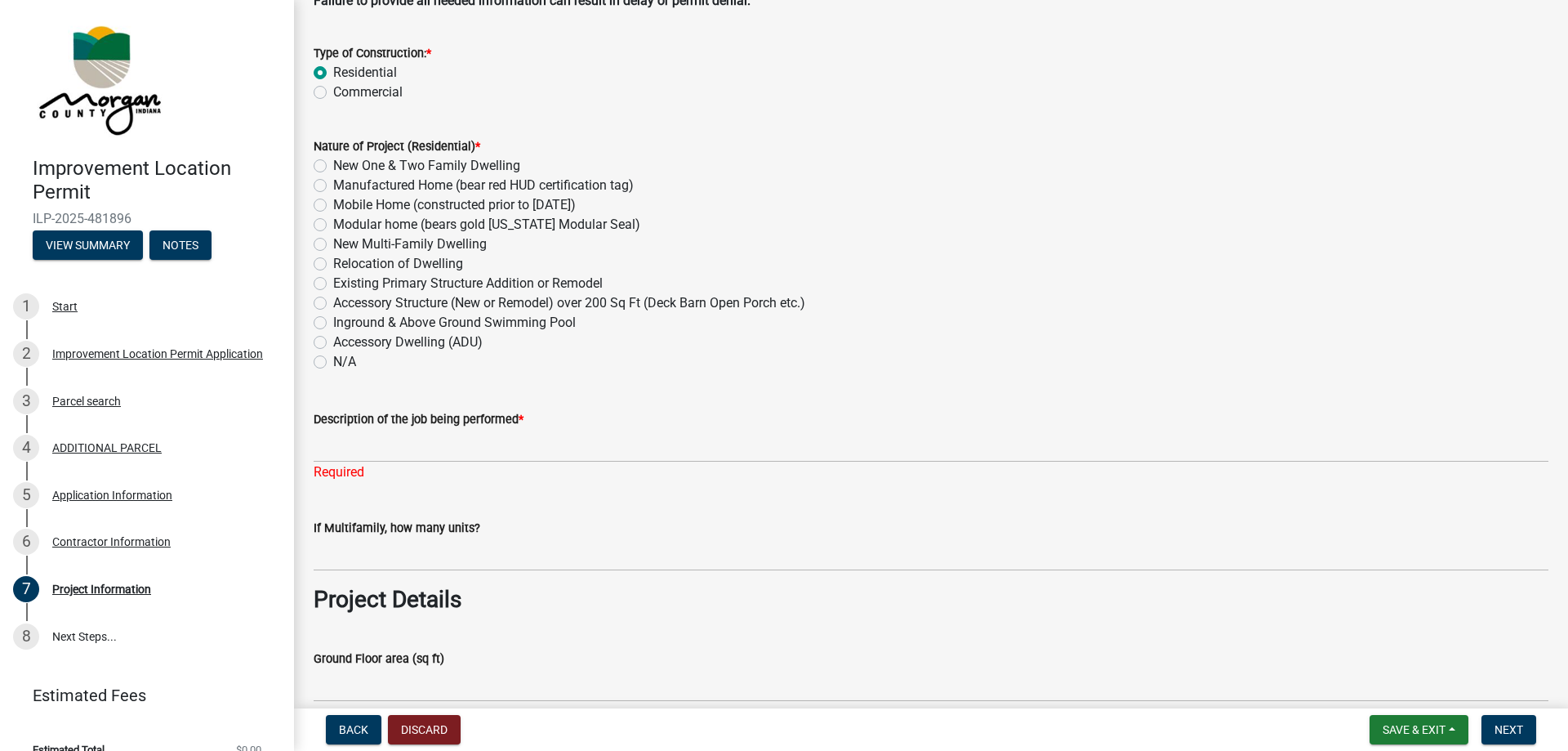
click at [333, 360] on label "N/A" at bounding box center [344, 362] width 22 height 20
click at [333, 360] on input "N/A" at bounding box center [338, 357] width 11 height 11
radio input "true"
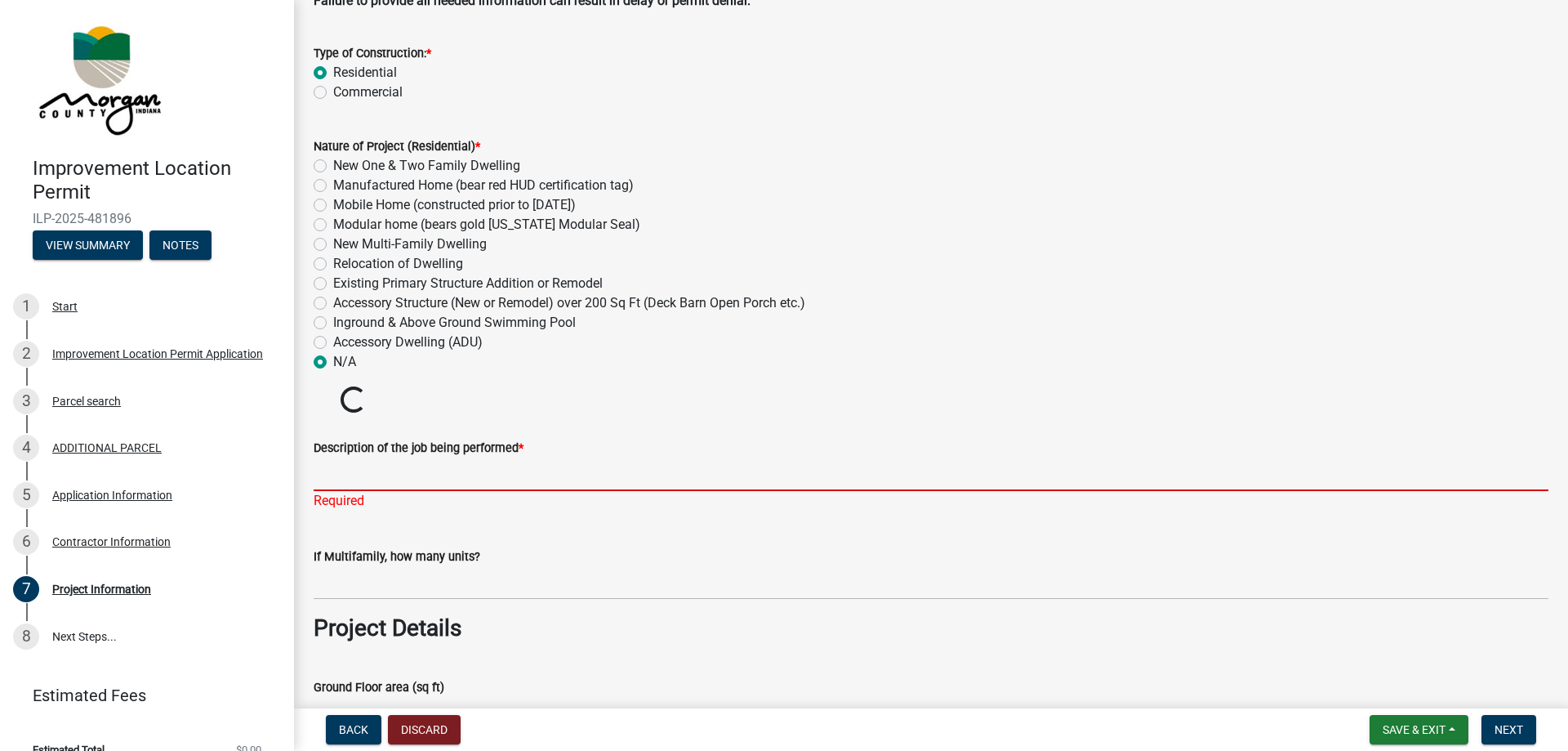
click at [400, 480] on input "Description of the job being performed *" at bounding box center [931, 474] width 1235 height 33
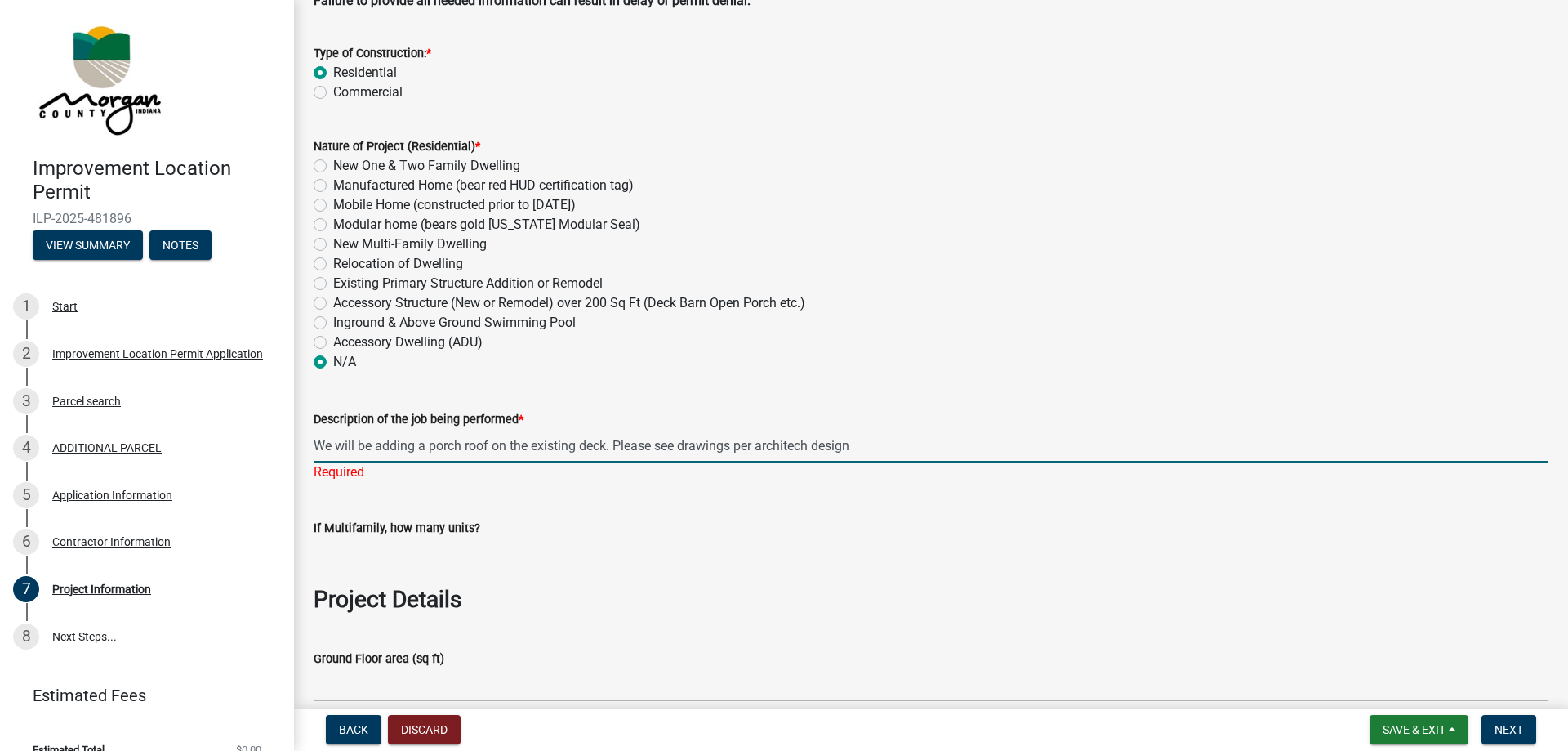
click at [774, 449] on input "We will be adding a porch roof on the existing deck. Please see drawings per ar…" at bounding box center [931, 446] width 1235 height 33
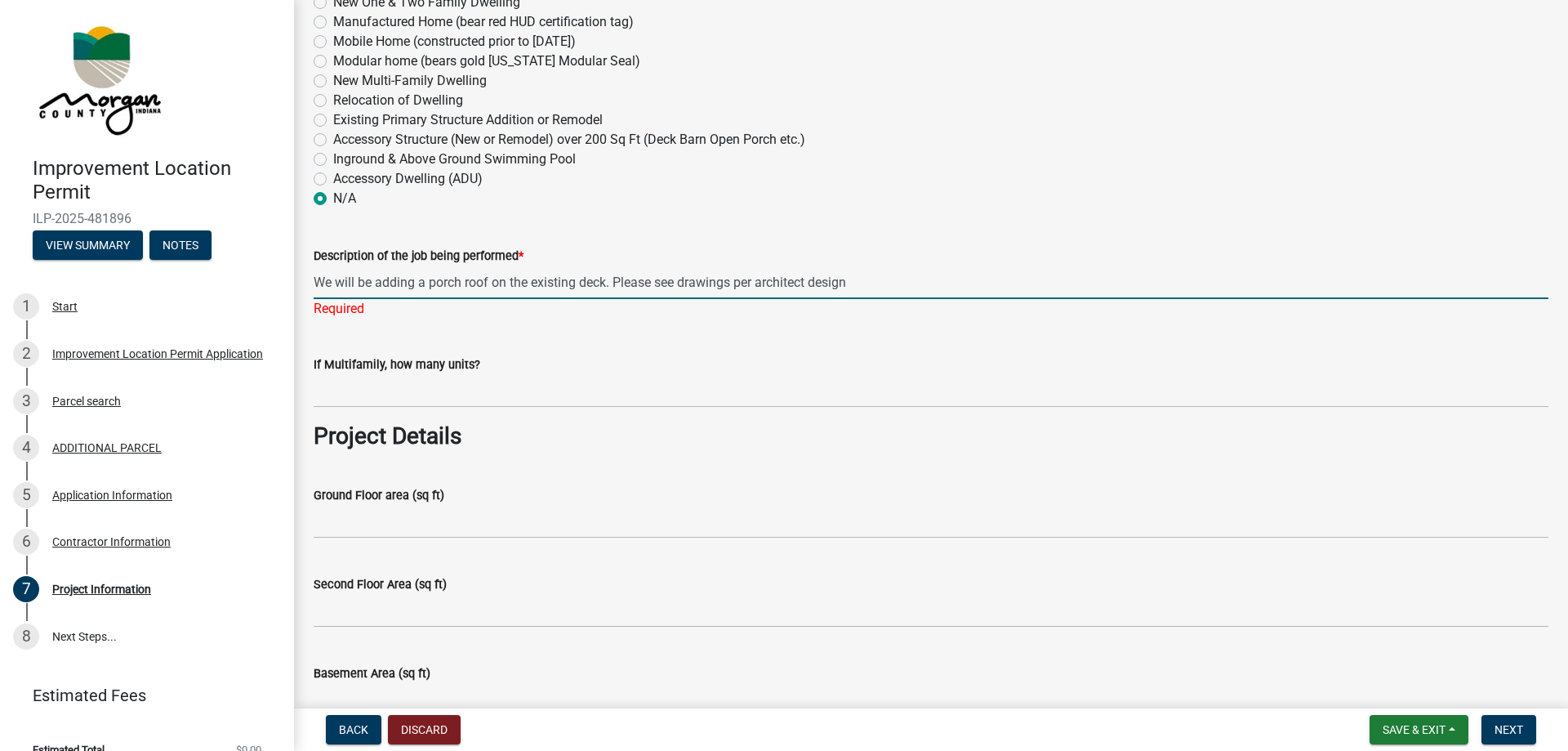
type input "We will be adding a porch roof on the existing deck. Please see drawings per ar…"
click at [541, 238] on div "Description of the job being performed * We will be adding a porch roof on the …" at bounding box center [931, 271] width 1235 height 96
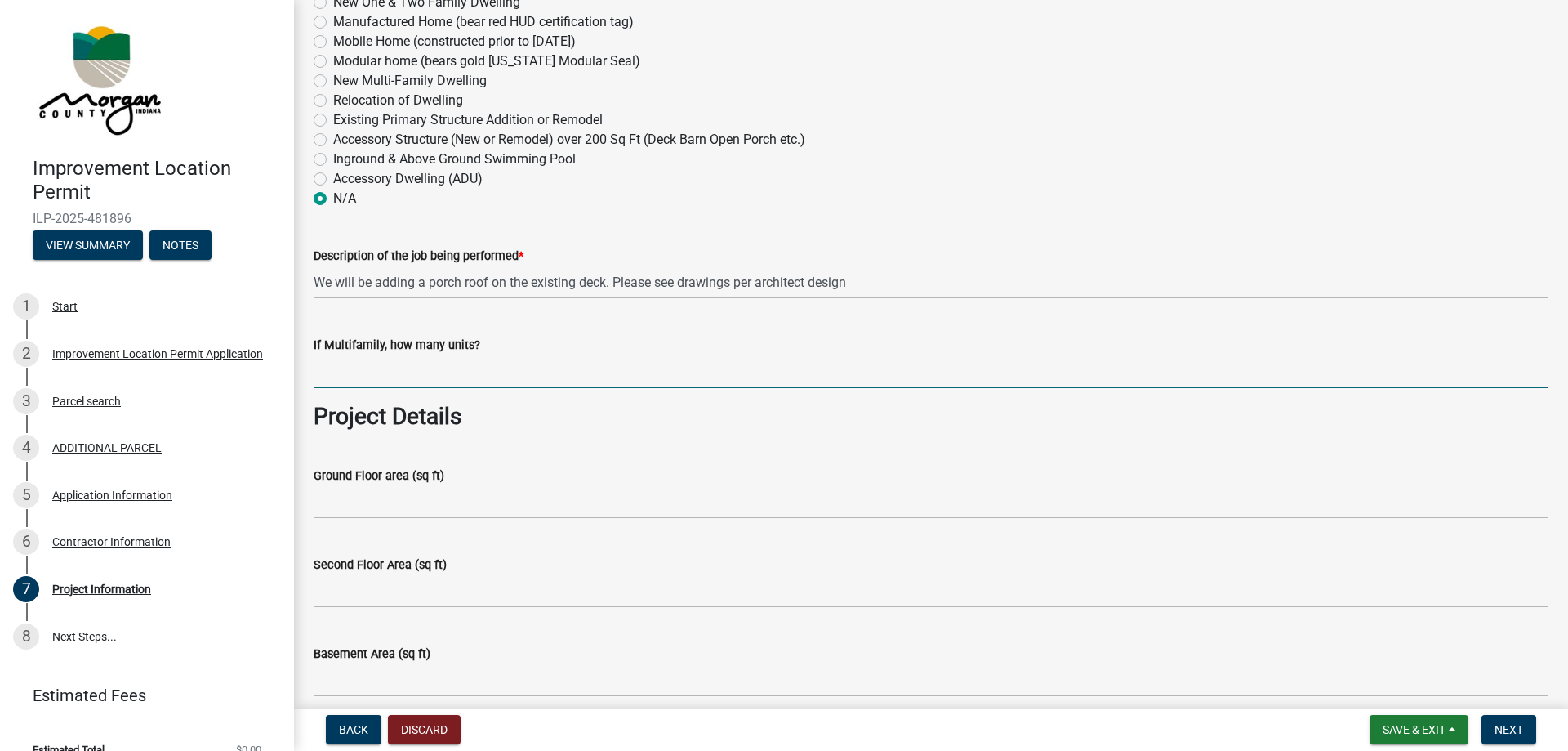
click at [343, 378] on input "text" at bounding box center [931, 372] width 1235 height 33
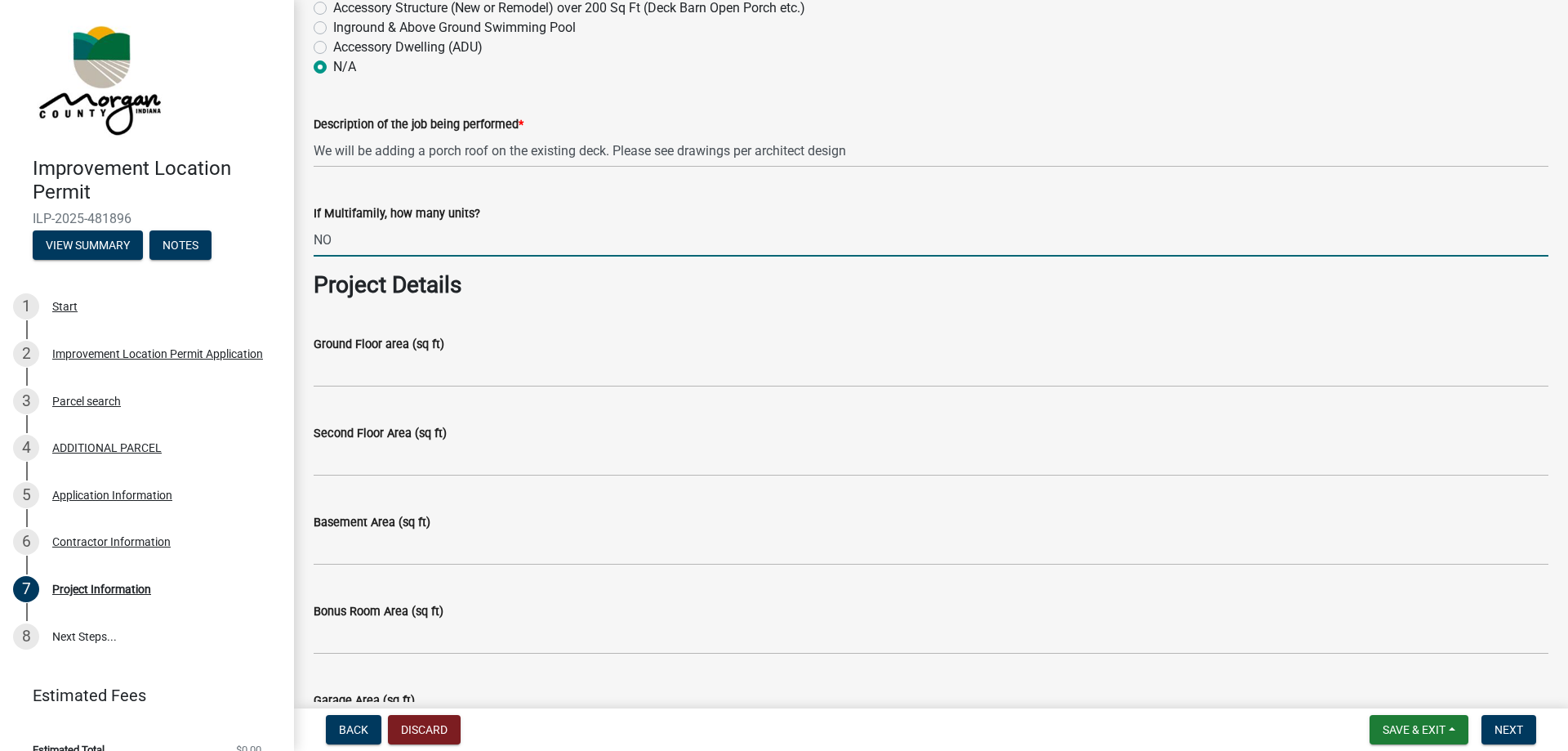
scroll to position [490, 0]
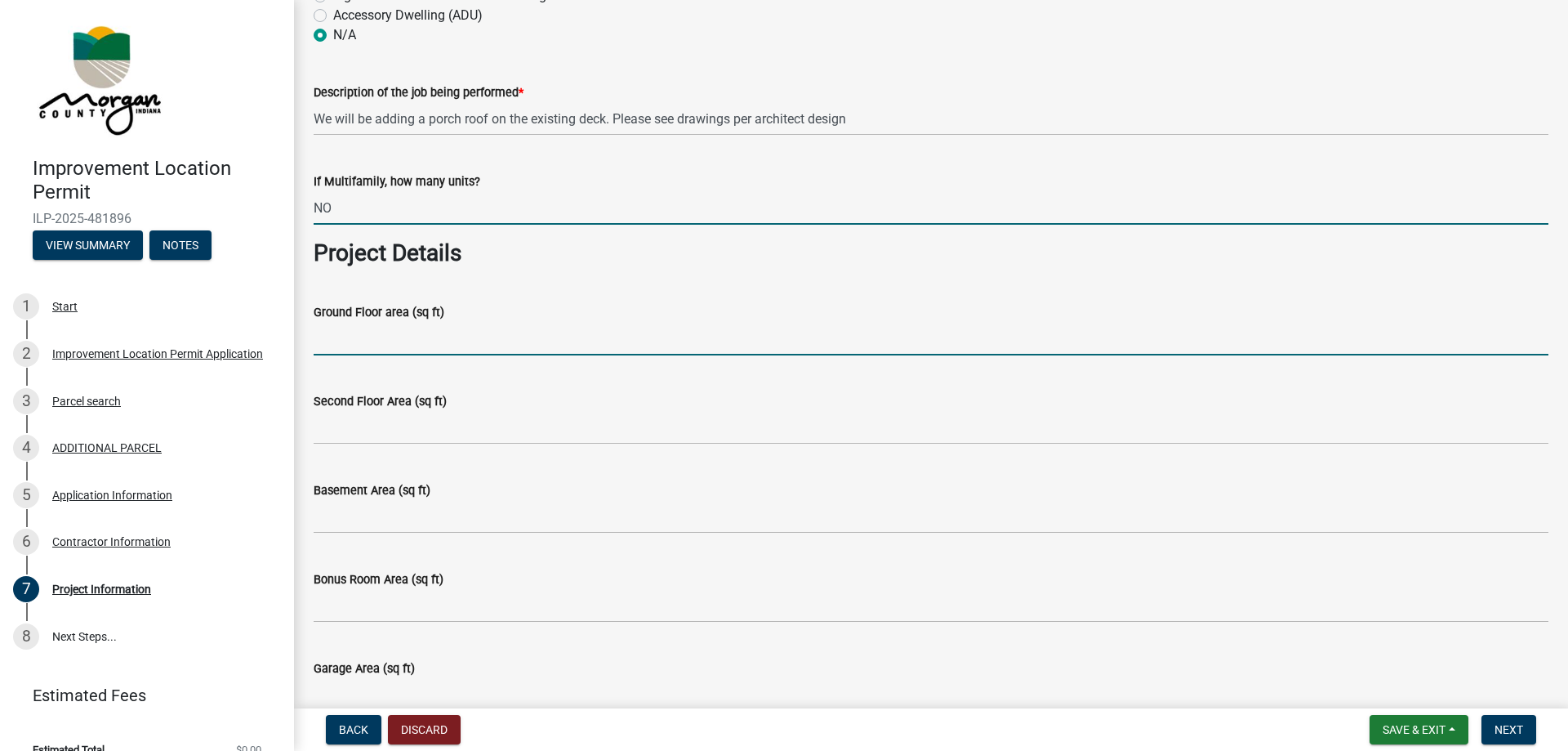
type input "0"
click at [431, 336] on input "Ground Floor area (sq ft)" at bounding box center [931, 338] width 1235 height 33
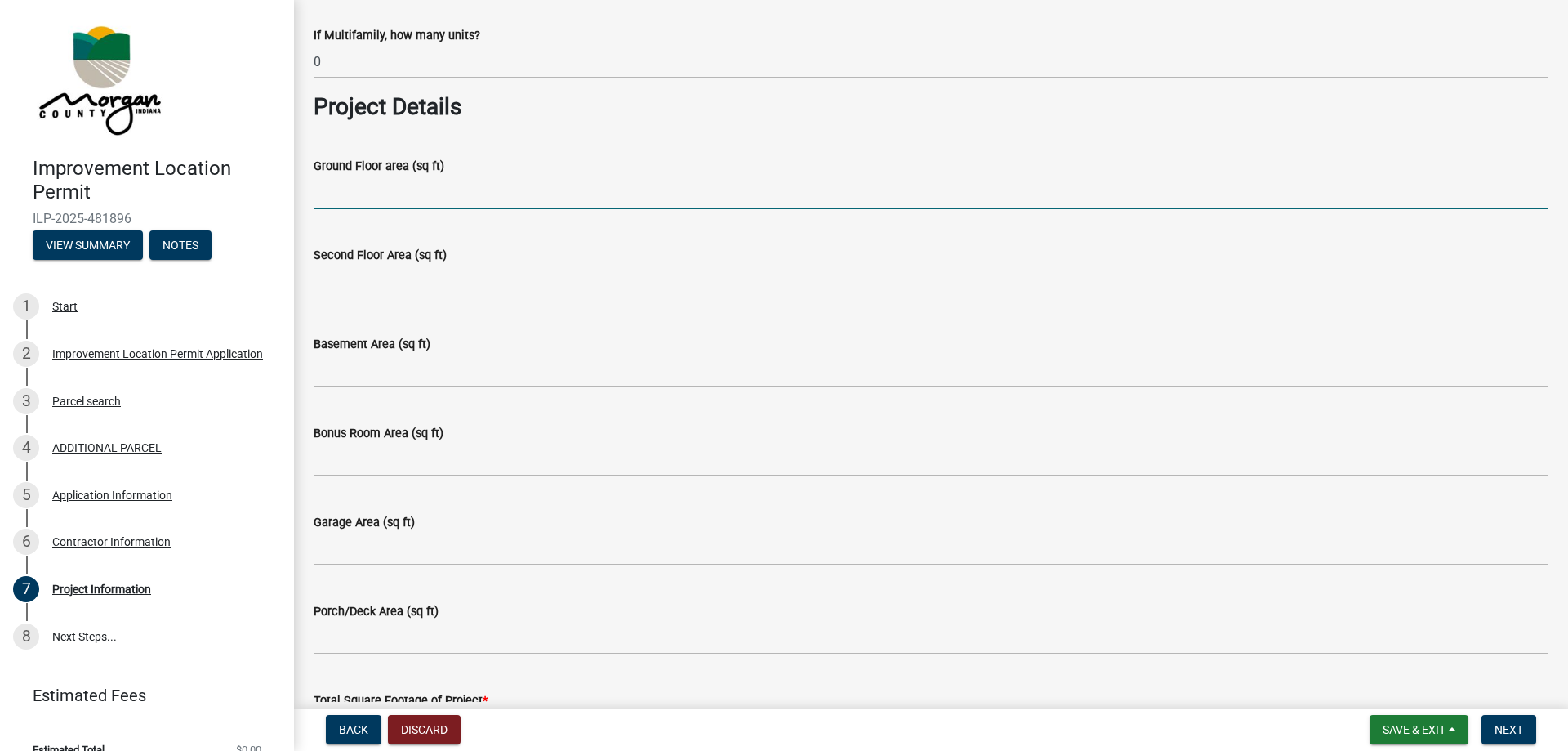
scroll to position [735, 0]
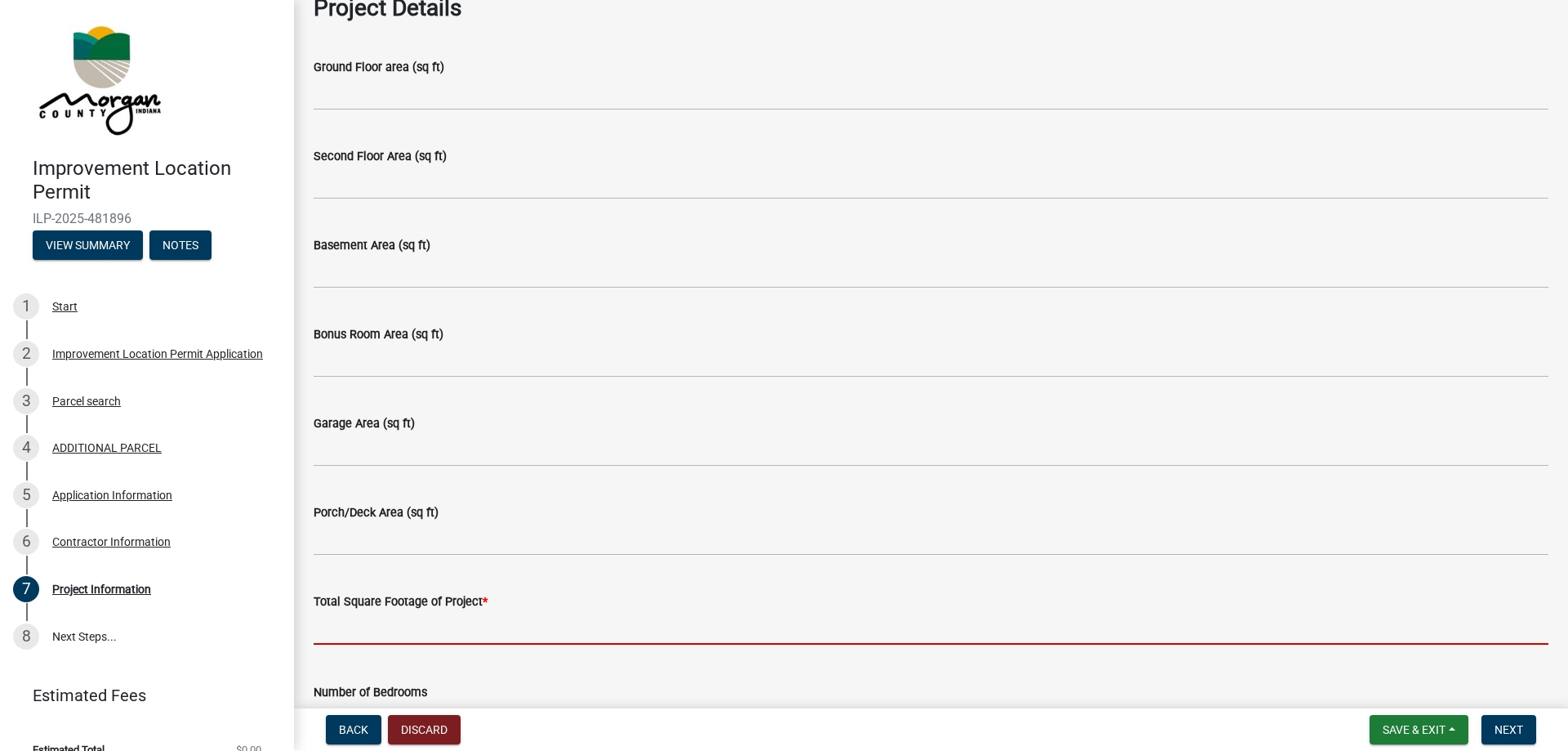
click at [458, 632] on input "text" at bounding box center [931, 628] width 1235 height 33
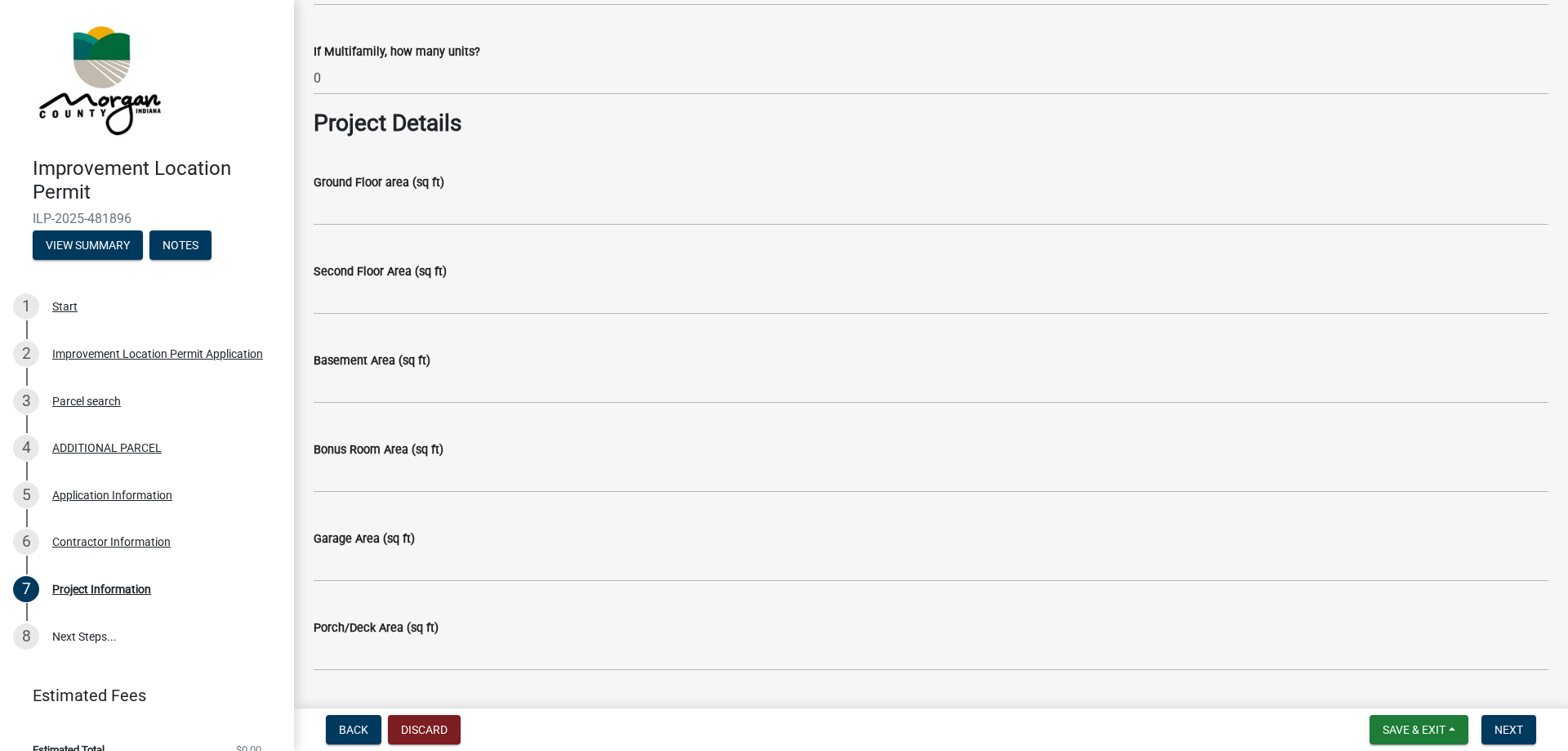
scroll to position [572, 0]
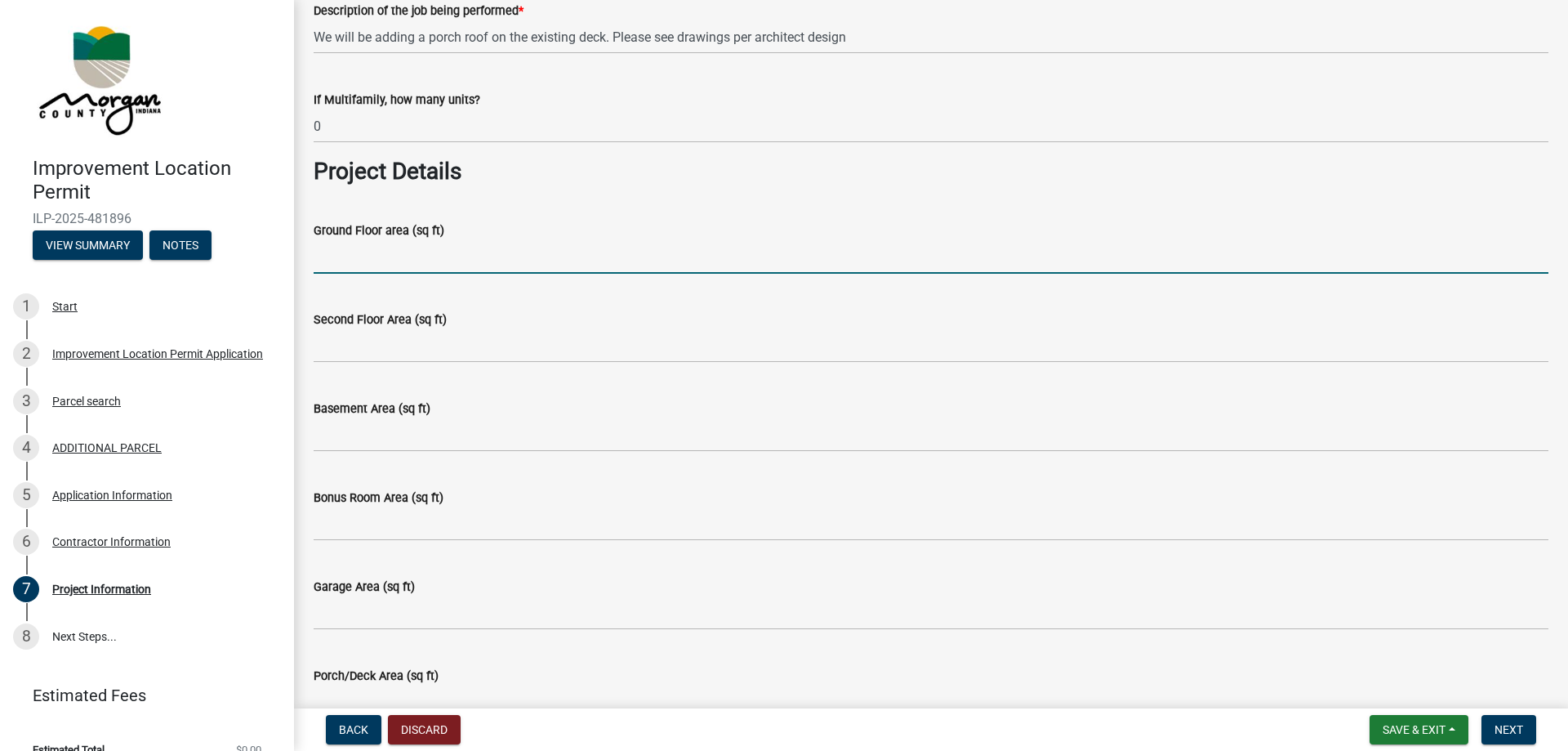
click at [373, 271] on input "Ground Floor area (sq ft)" at bounding box center [931, 257] width 1235 height 33
type input "0"
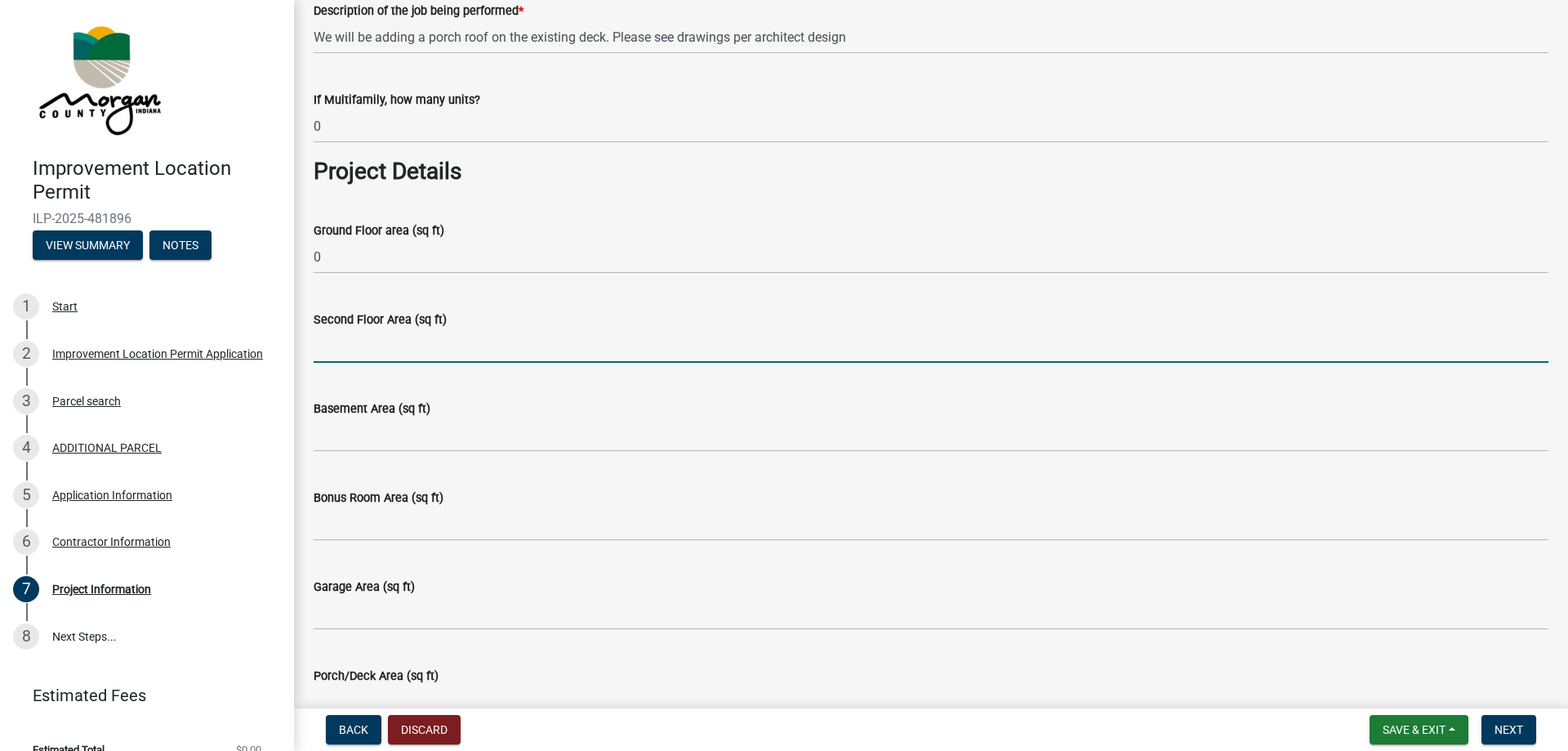
click at [370, 337] on input "Second Floor Area (sq ft)" at bounding box center [931, 346] width 1235 height 33
type input "0"
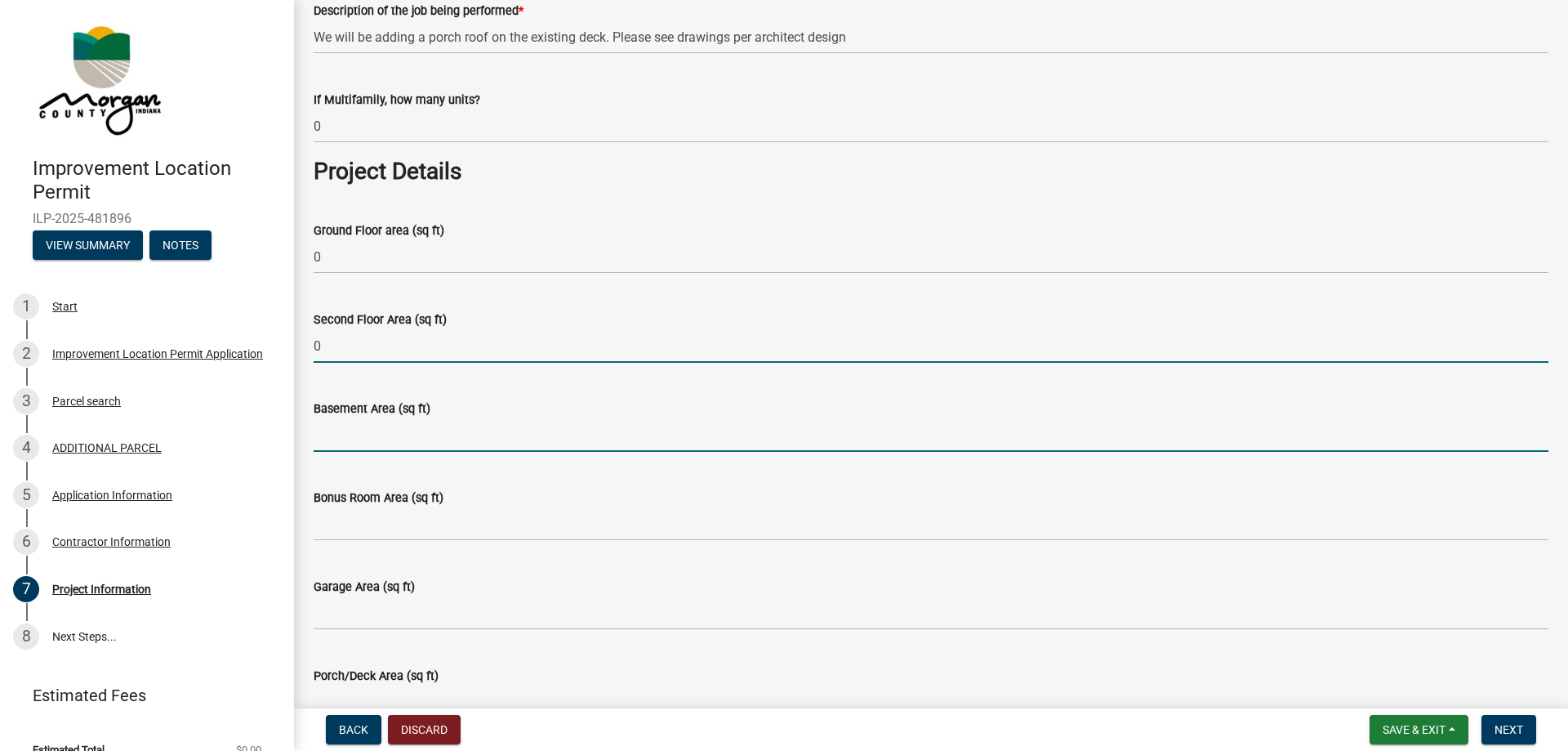
click at [345, 430] on input "Basement Area (sq ft)" at bounding box center [931, 435] width 1235 height 33
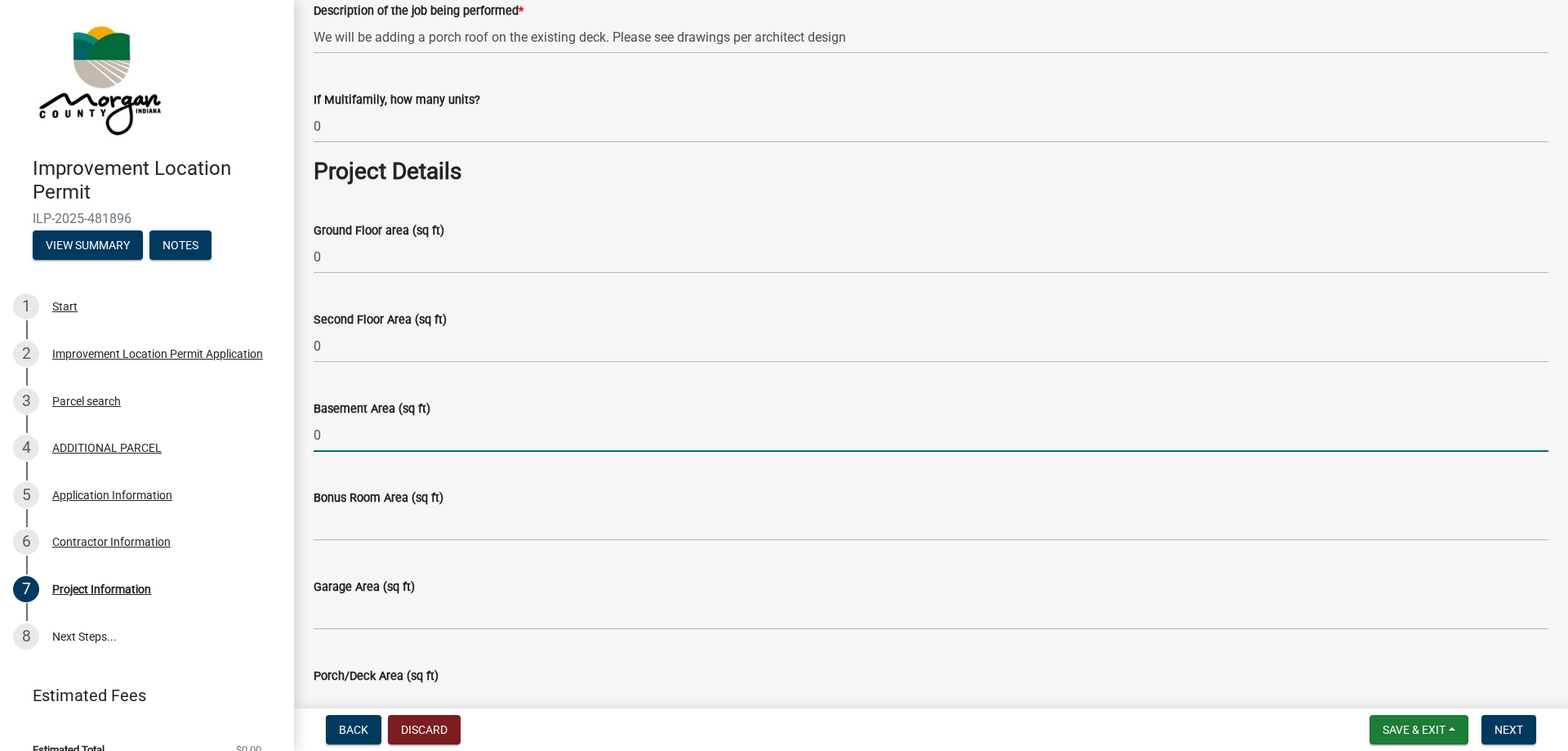
type input "0"
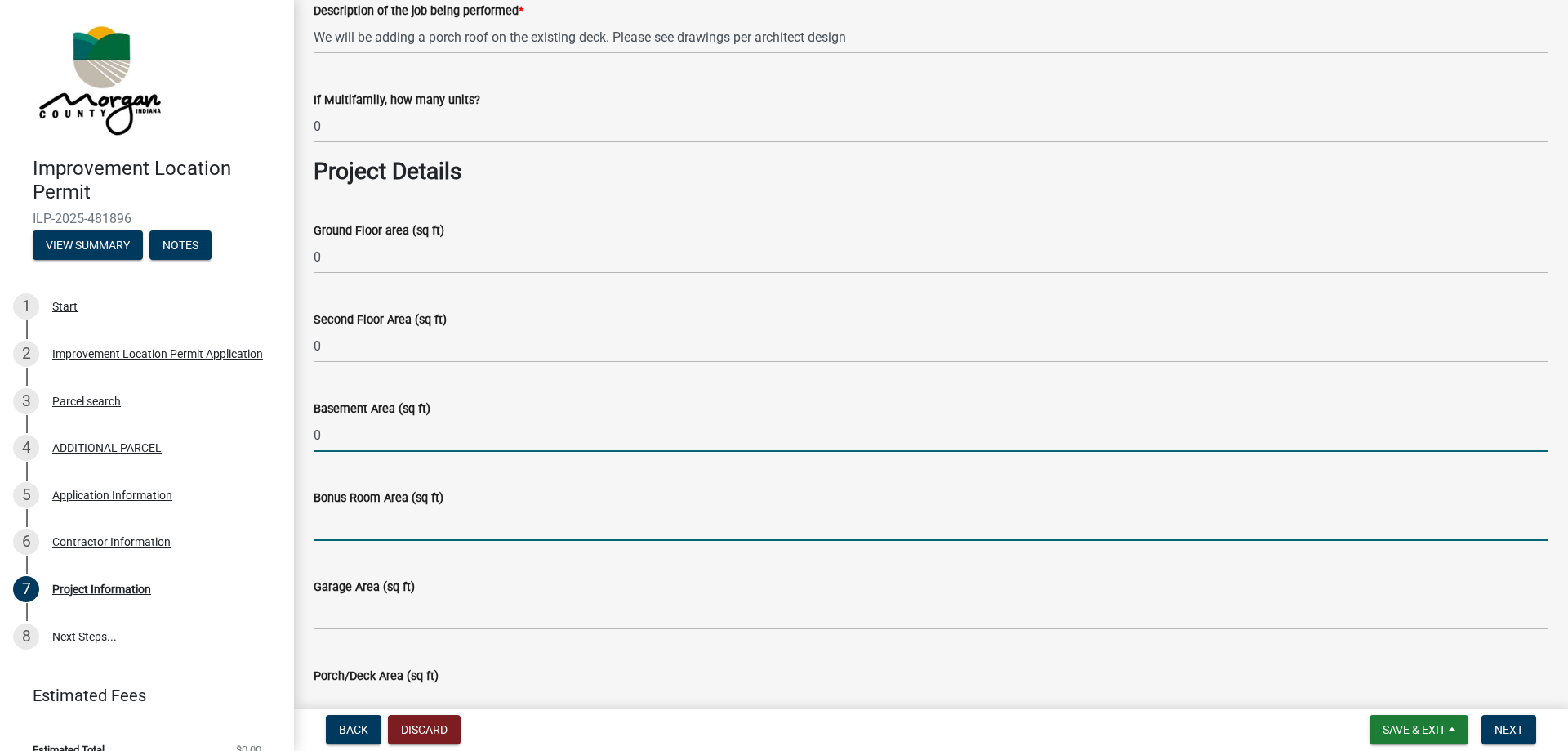
click at [322, 515] on input "Bonus Room Area (sq ft)" at bounding box center [931, 524] width 1235 height 33
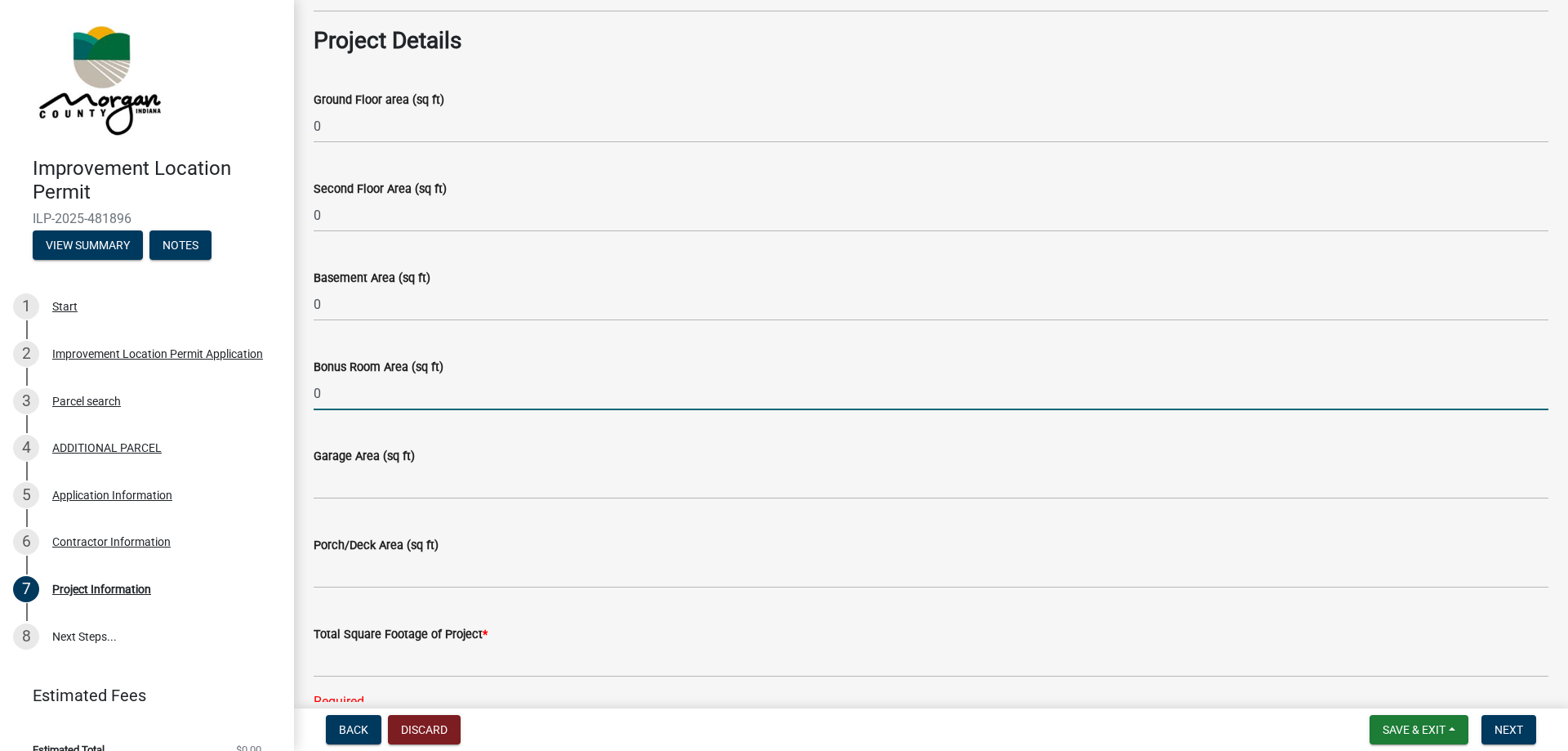
scroll to position [735, 0]
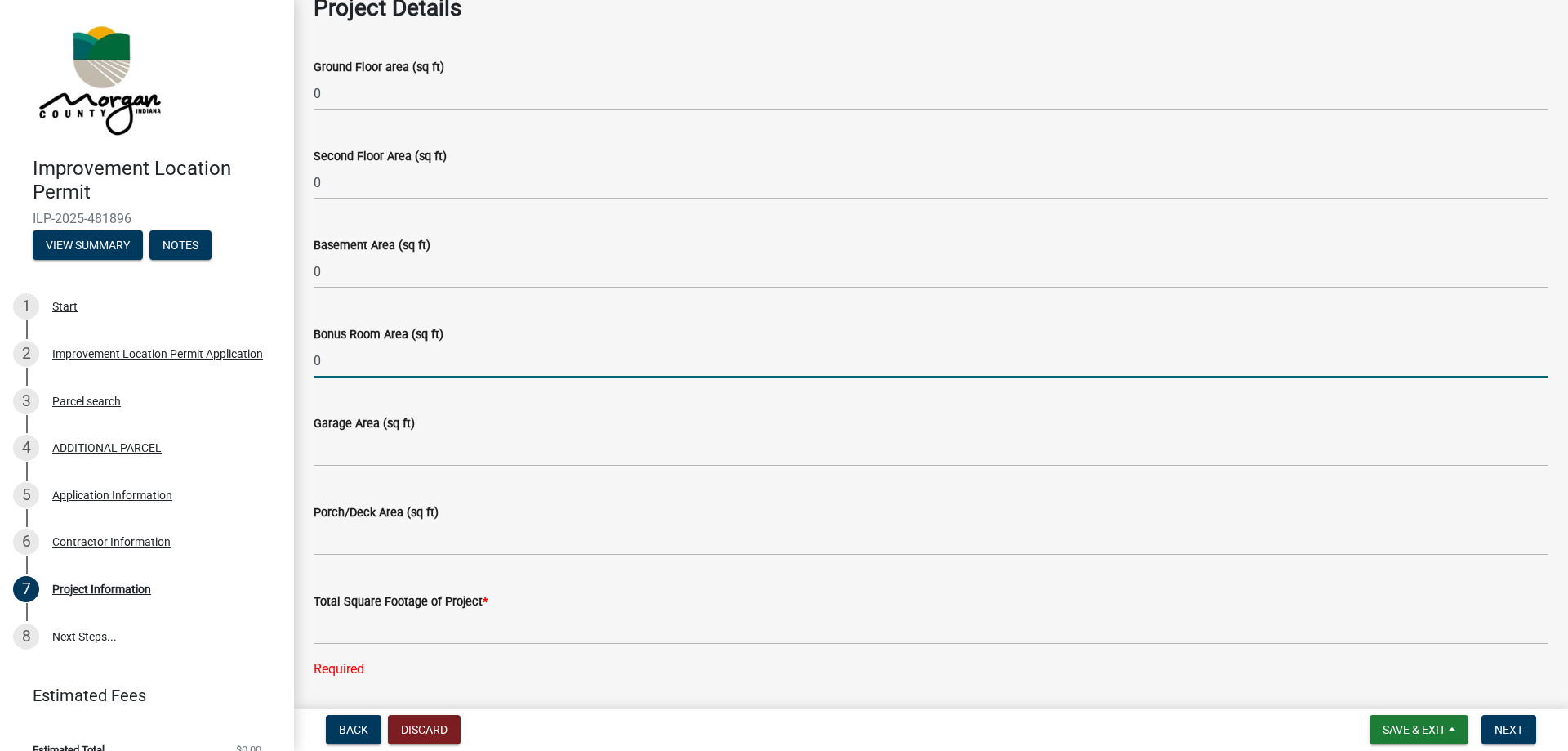
type input "0"
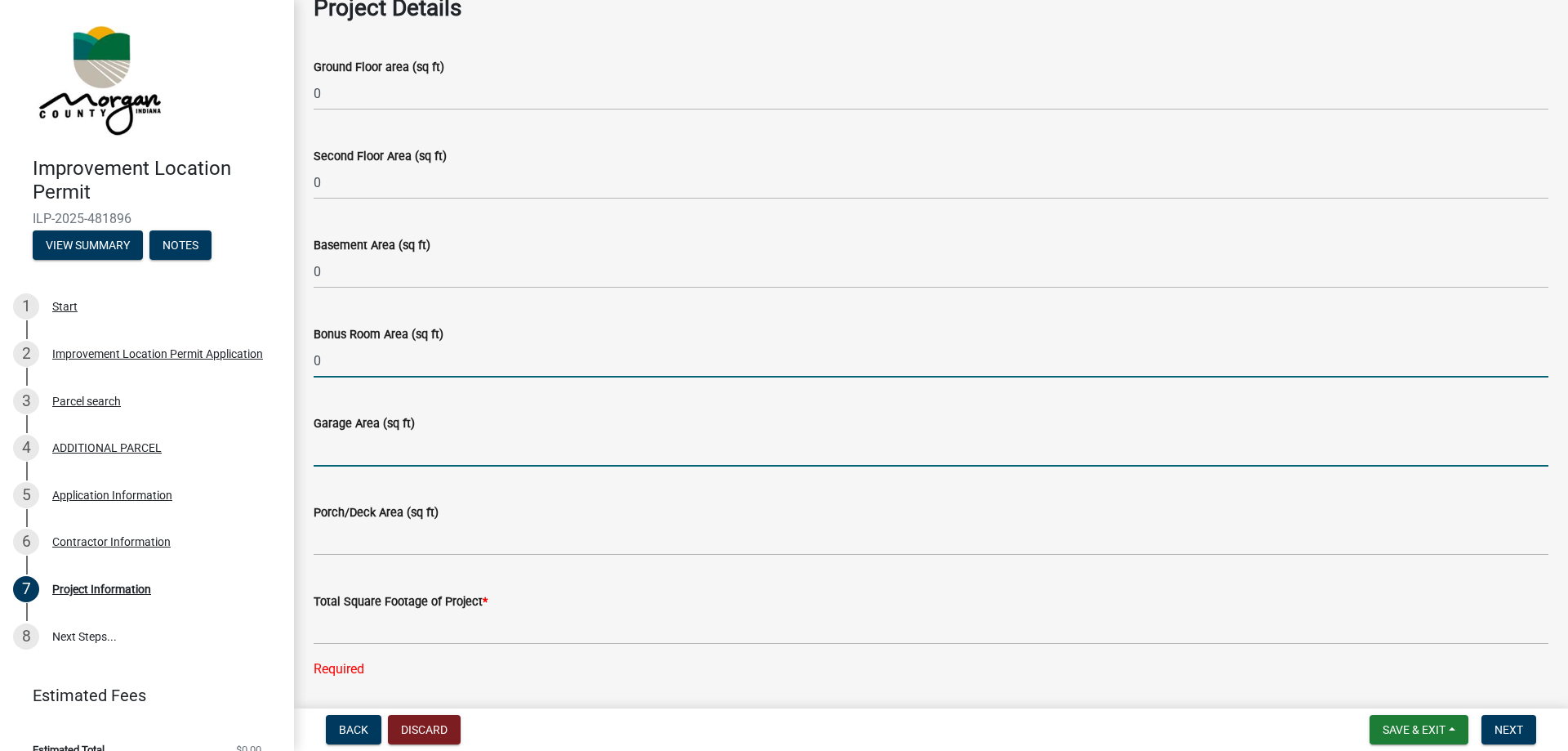
click at [365, 441] on input "Garage Area (sq ft)" at bounding box center [931, 450] width 1235 height 33
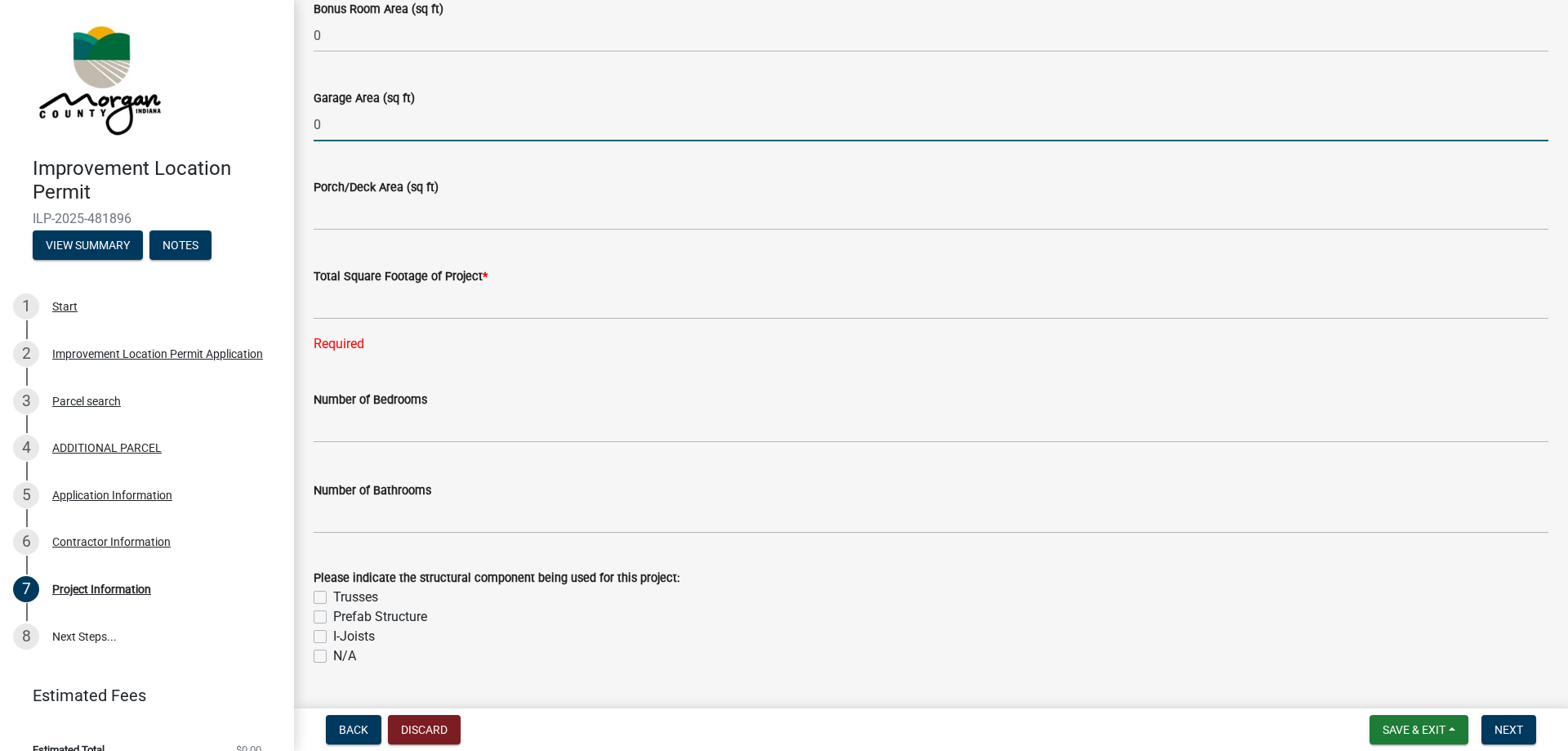
scroll to position [1062, 0]
type input "0"
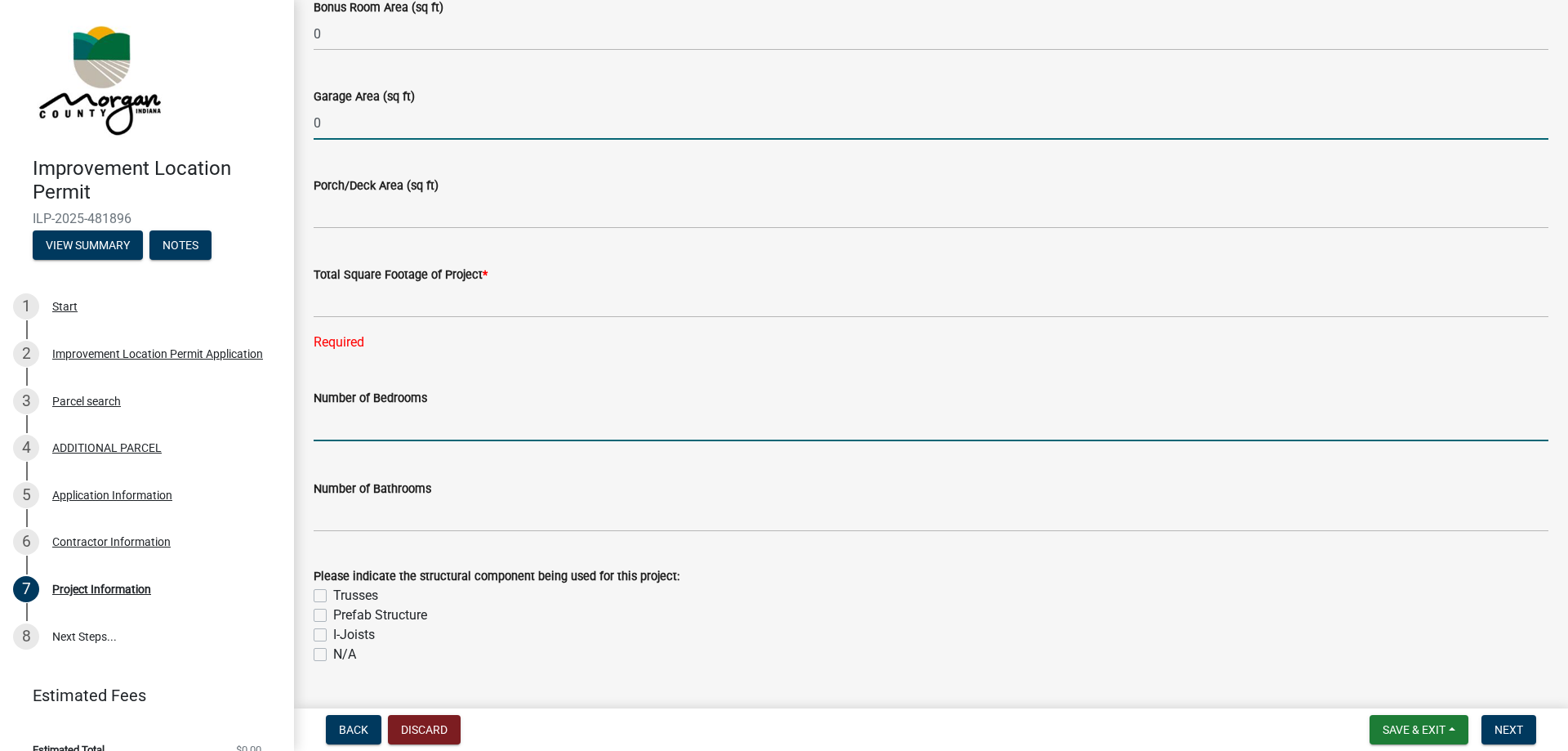
click at [421, 426] on input "text" at bounding box center [931, 424] width 1235 height 33
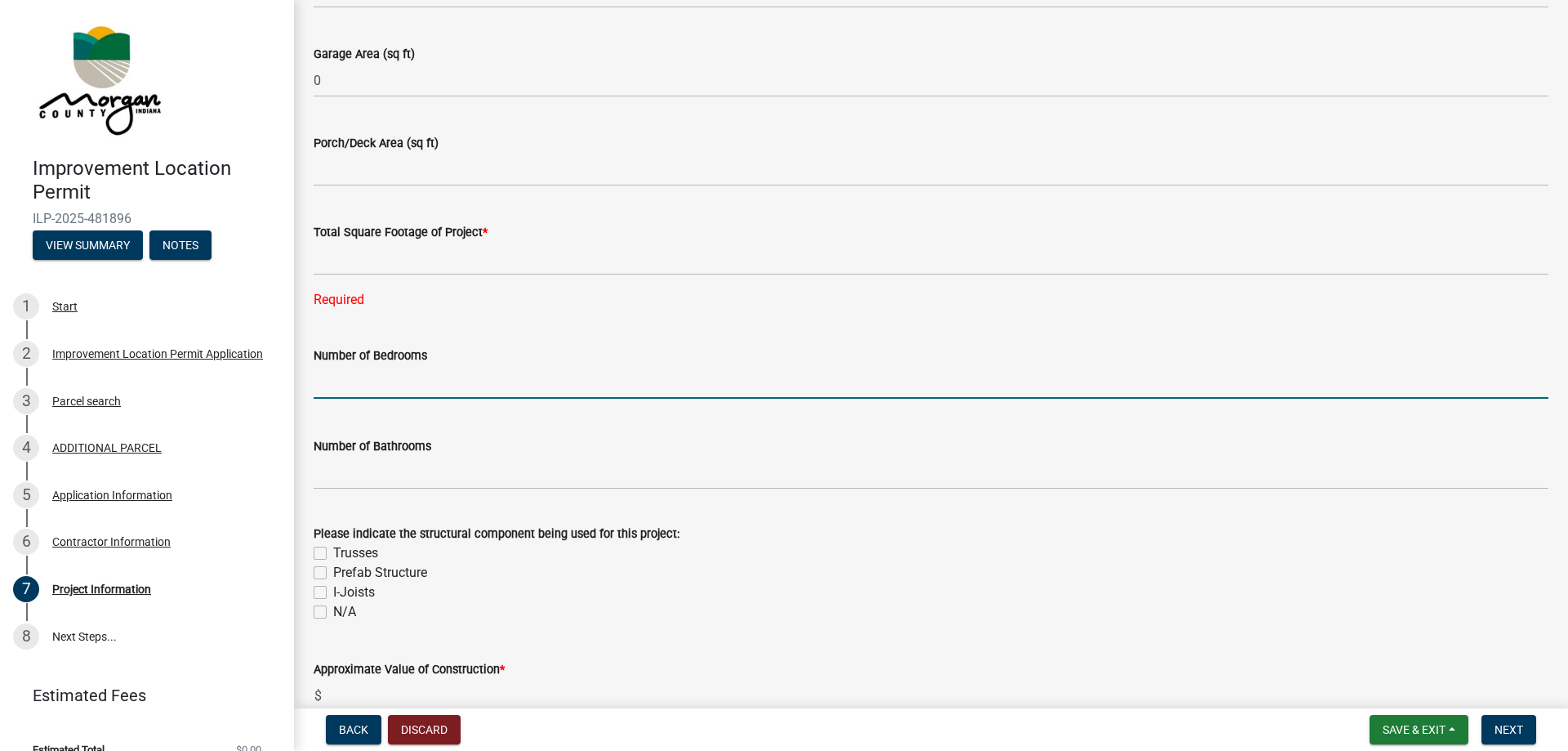
scroll to position [1144, 0]
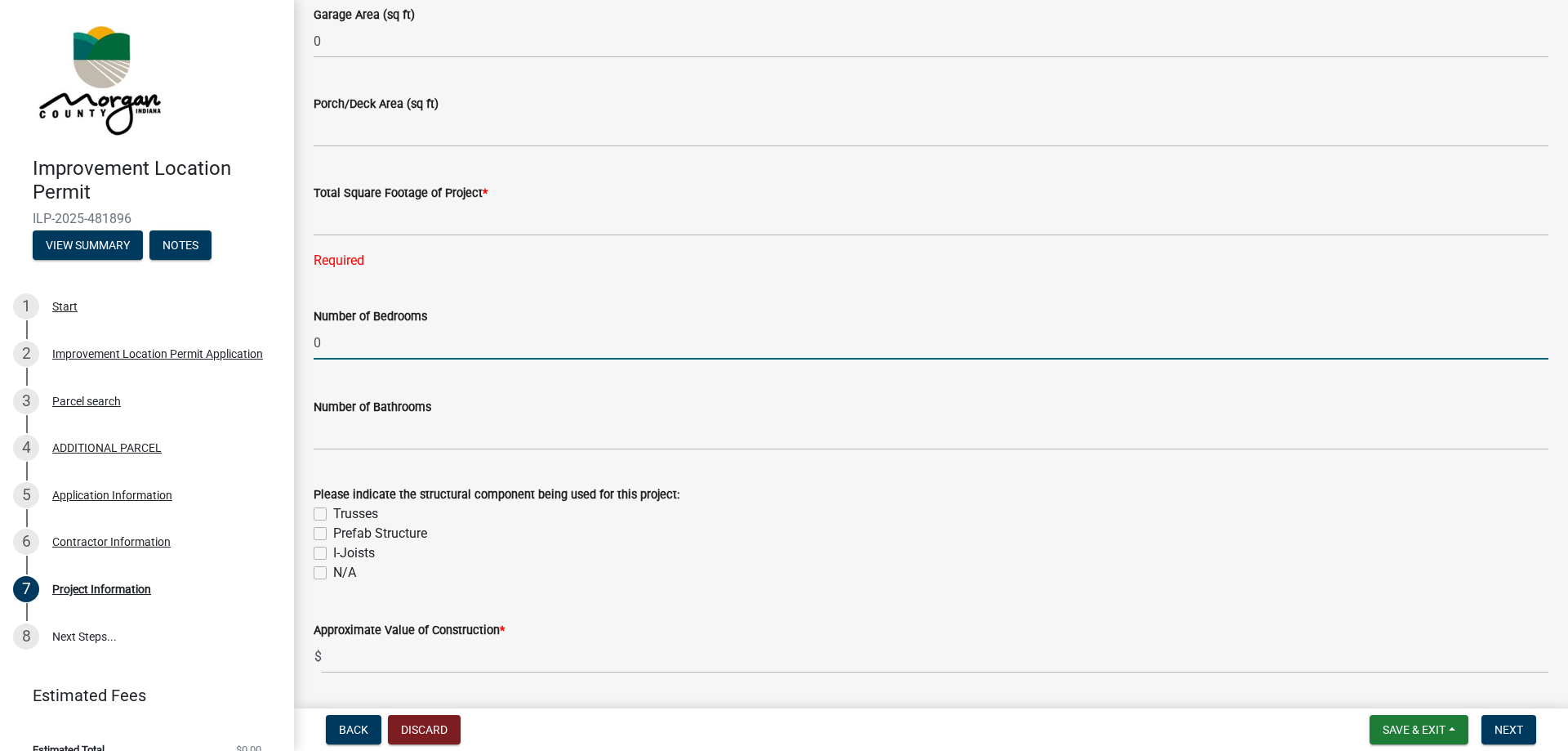
type input "0"
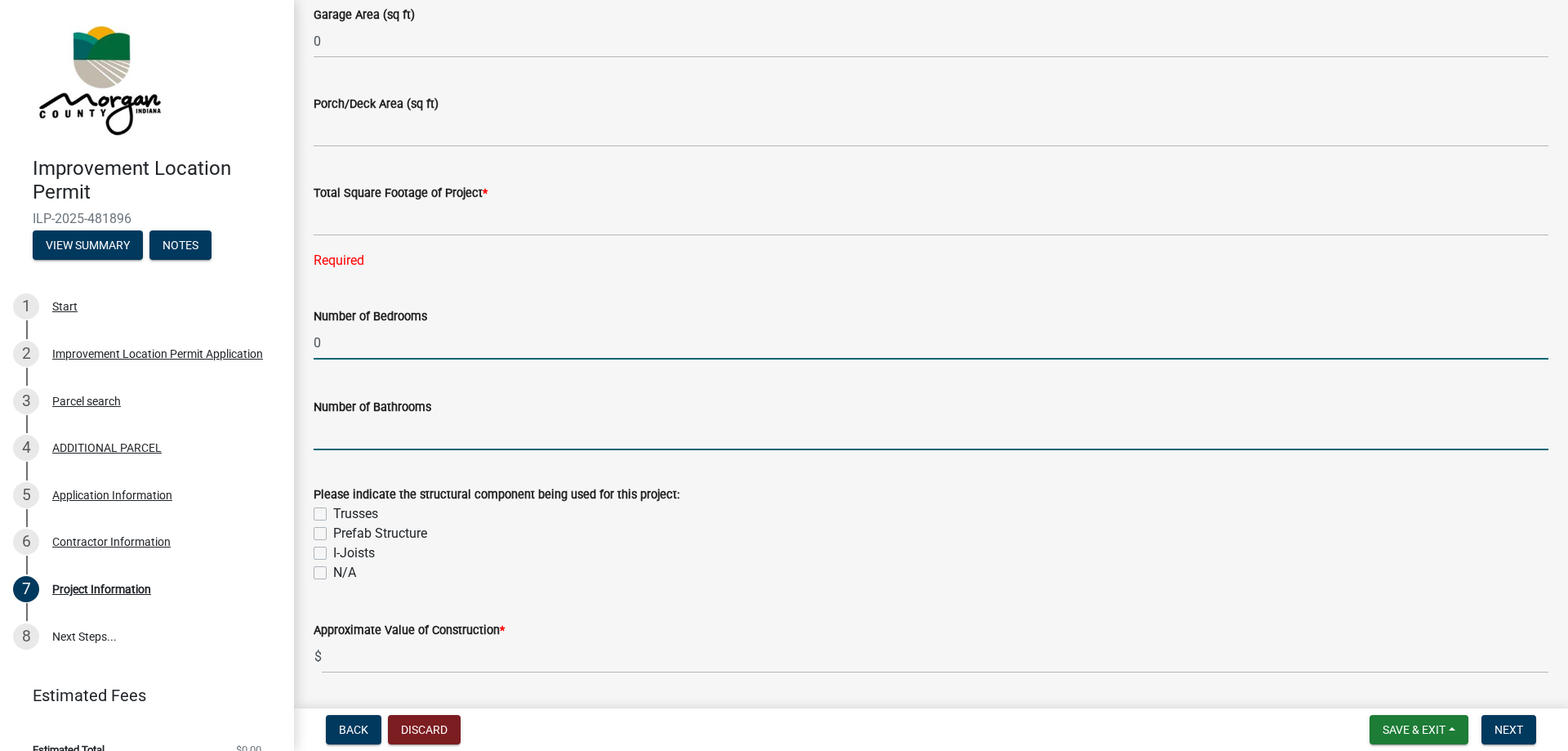
click at [414, 423] on input "text" at bounding box center [931, 433] width 1235 height 33
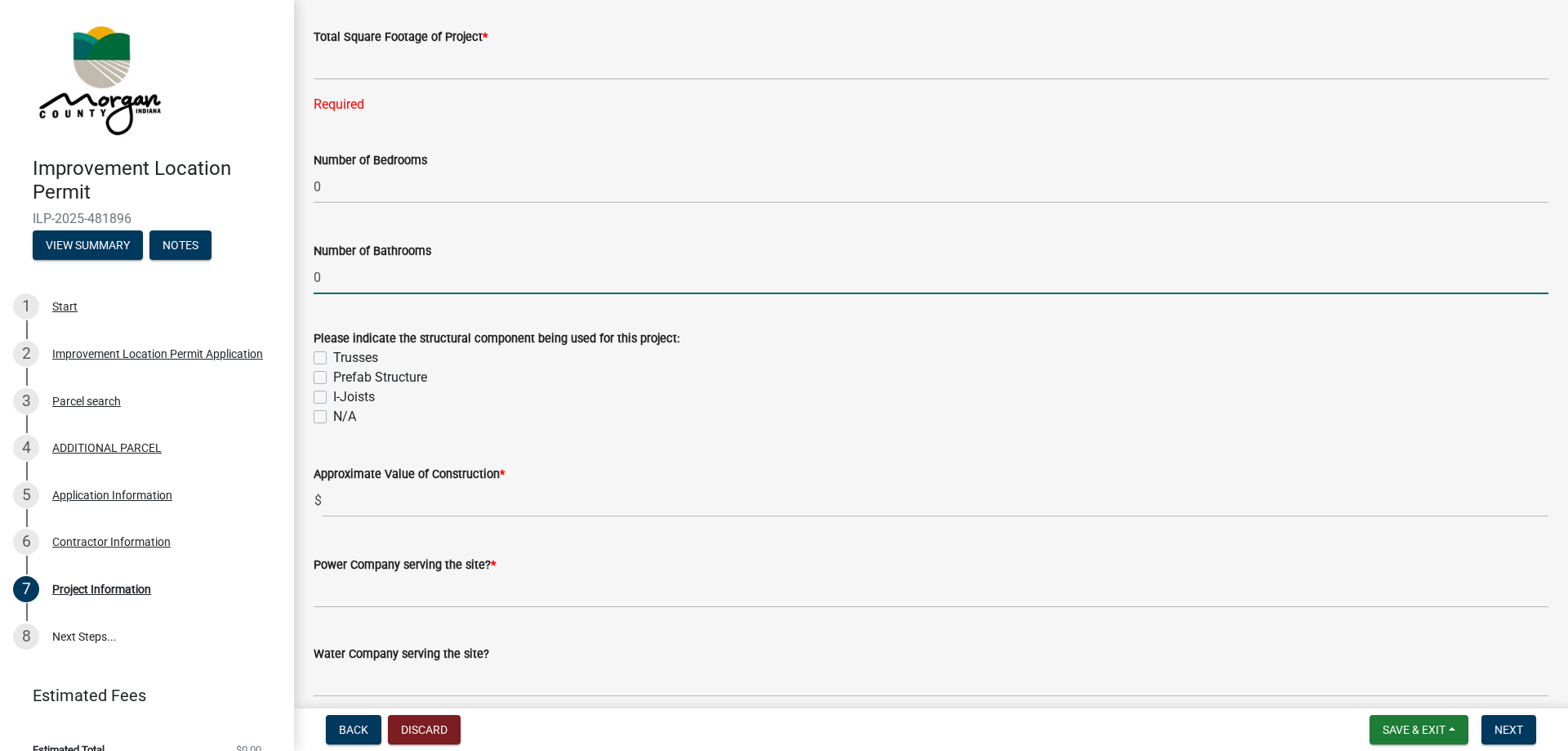
scroll to position [1307, 0]
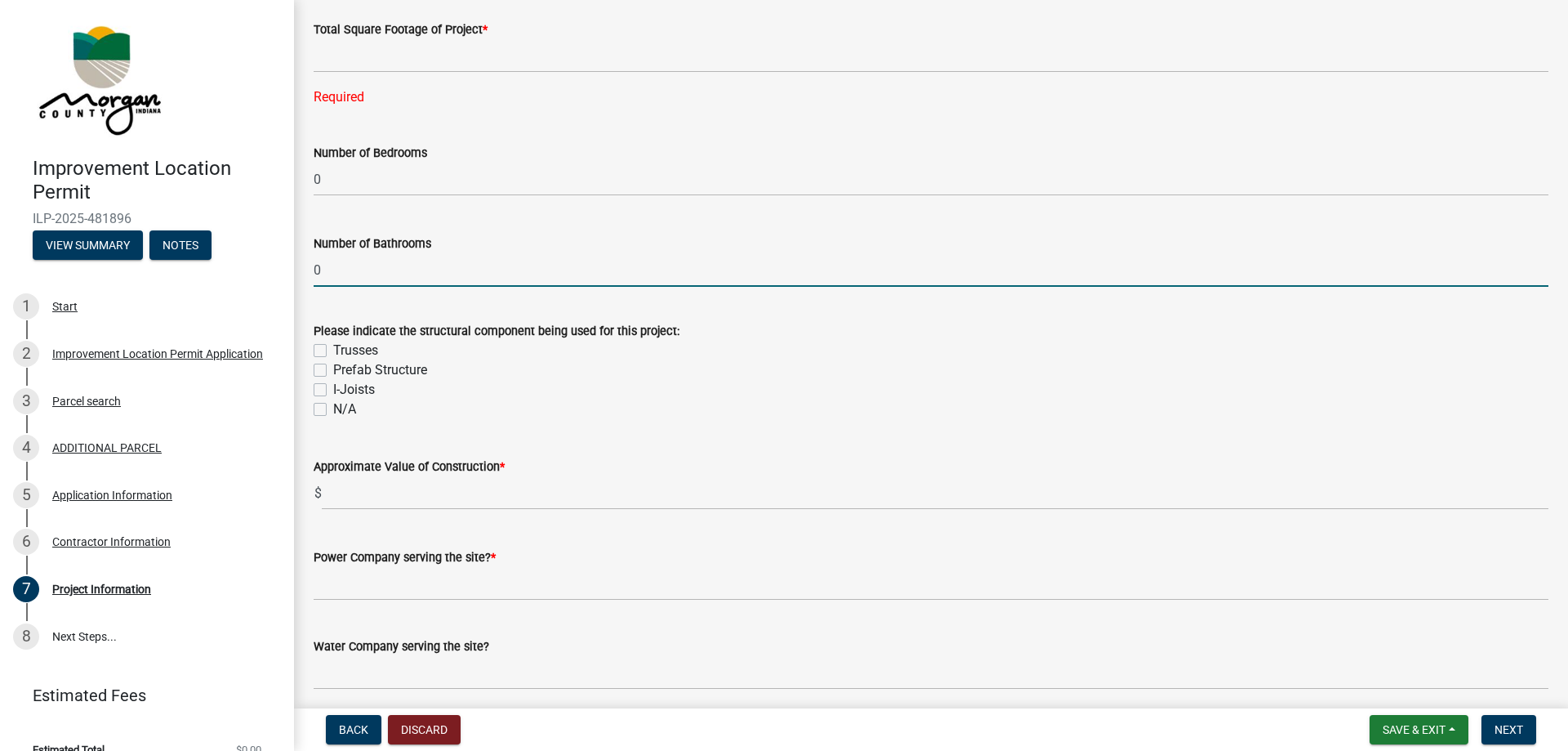
type input "0"
click at [333, 345] on label "Trusses" at bounding box center [356, 350] width 45 height 20
click at [333, 345] on input "Trusses" at bounding box center [338, 345] width 11 height 11
checkbox input "true"
checkbox input "false"
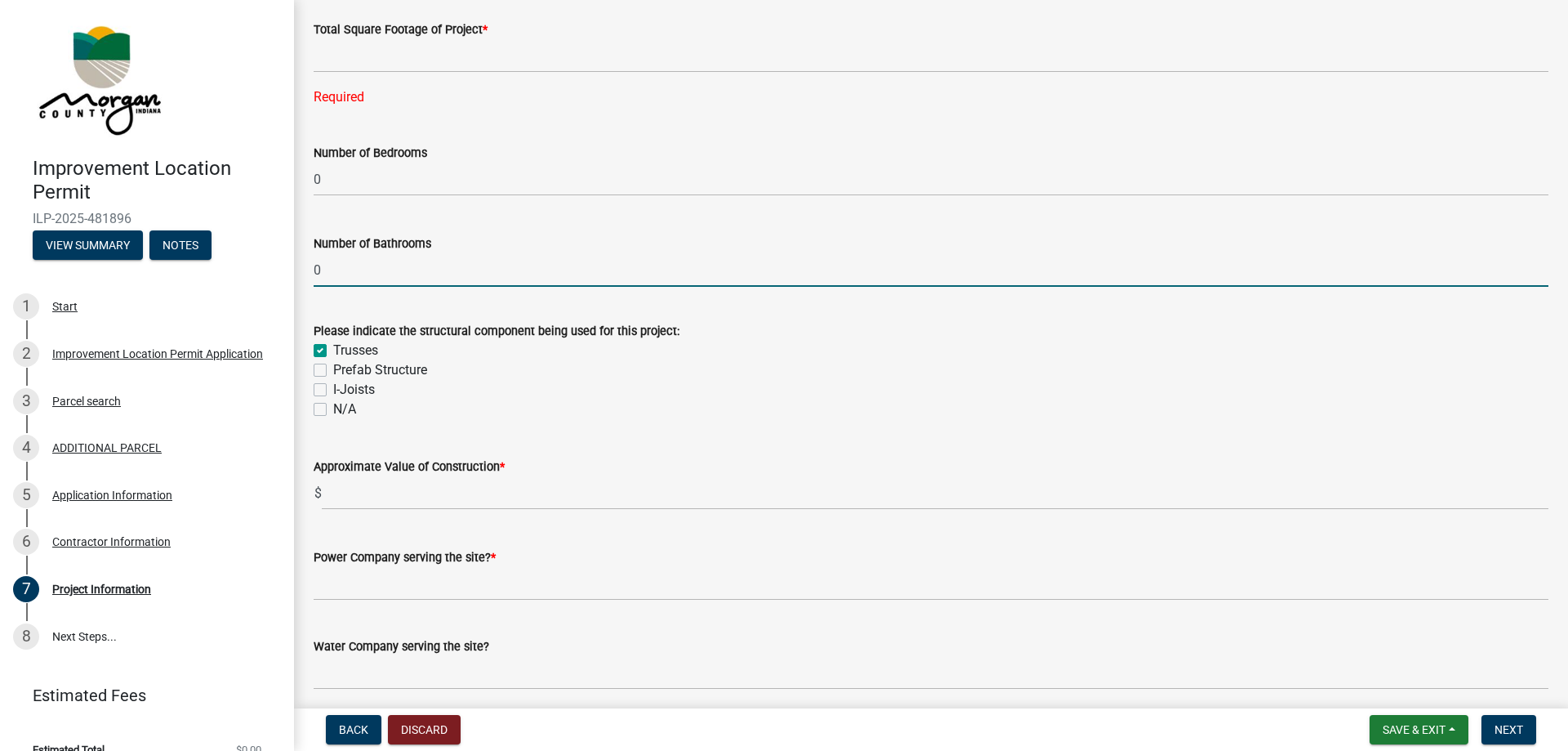
checkbox input "false"
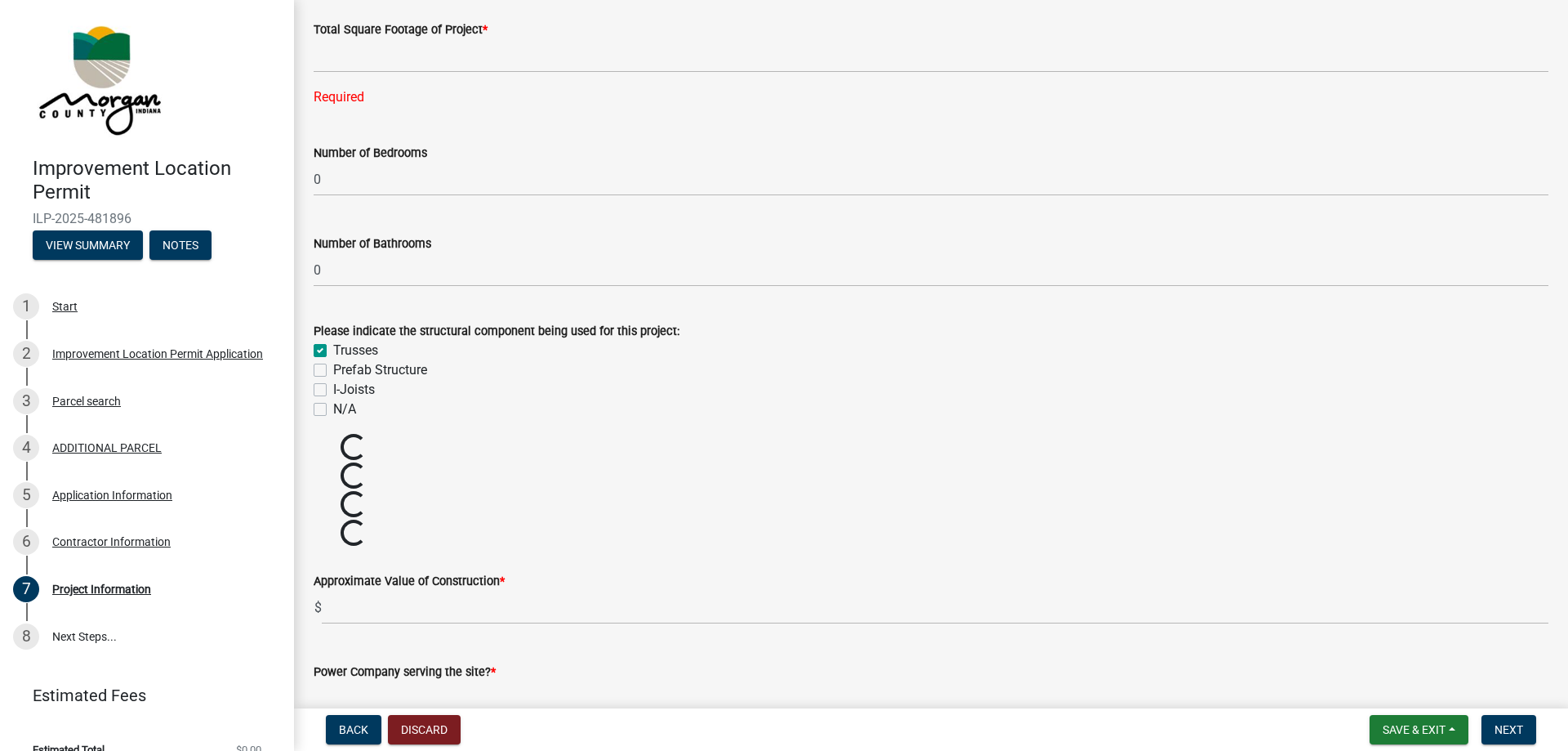
click at [333, 345] on label "Trusses" at bounding box center [356, 350] width 45 height 20
click at [333, 345] on input "Trusses" at bounding box center [338, 345] width 11 height 11
checkbox input "false"
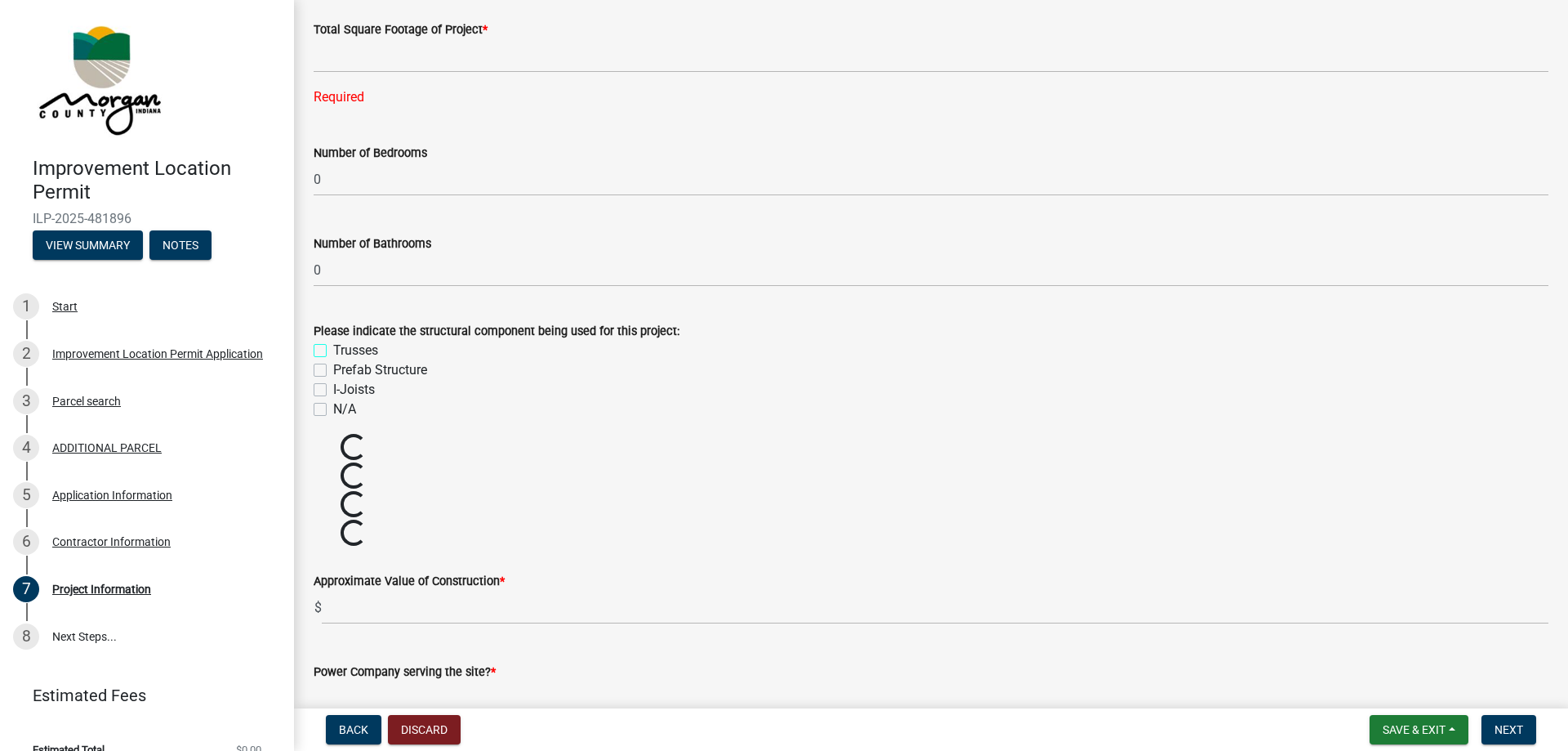
checkbox input "false"
click at [325, 340] on div "Trusses" at bounding box center [931, 350] width 1235 height 20
click at [333, 352] on label "Trusses" at bounding box center [356, 350] width 45 height 20
click at [333, 351] on input "Trusses" at bounding box center [338, 345] width 11 height 11
checkbox input "true"
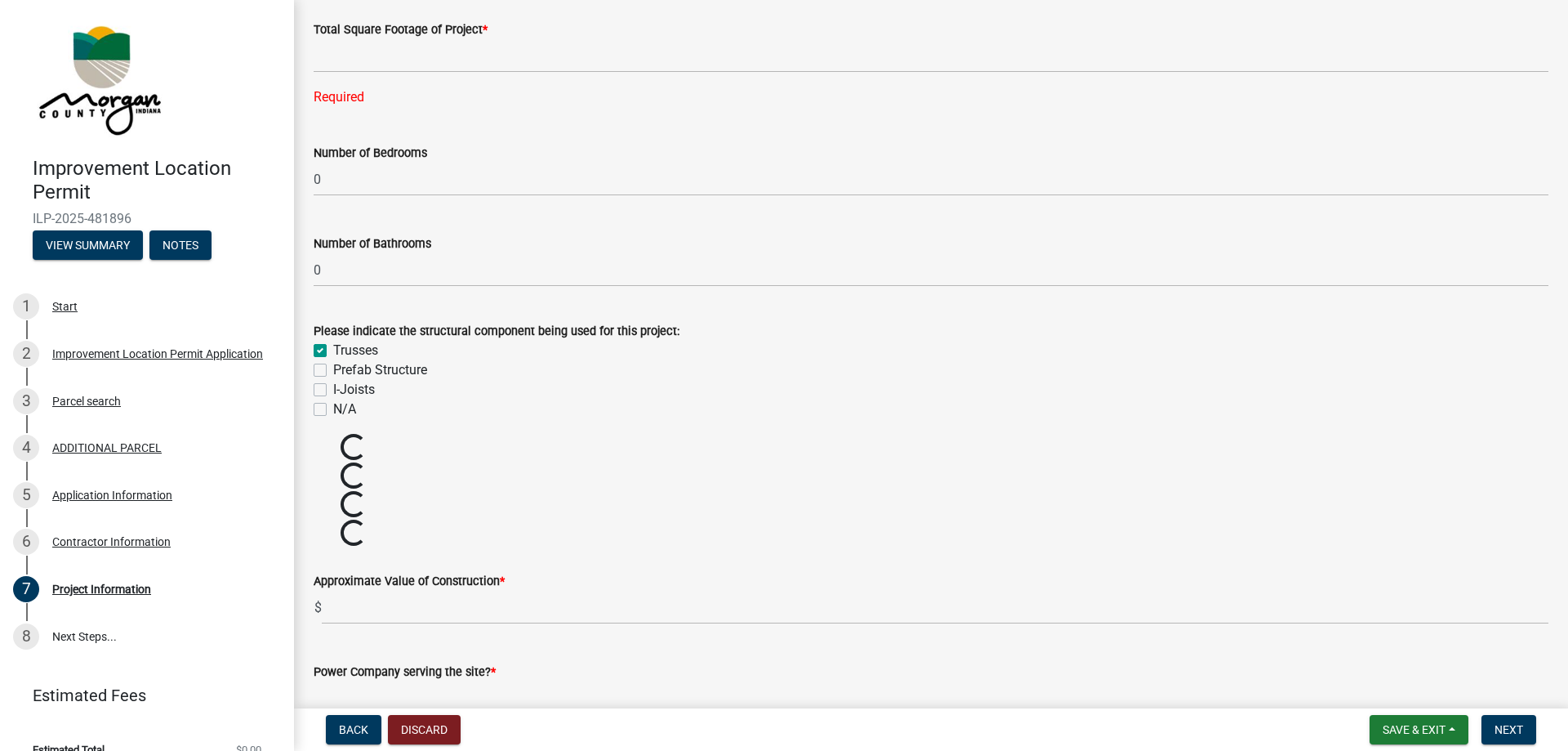
checkbox input "false"
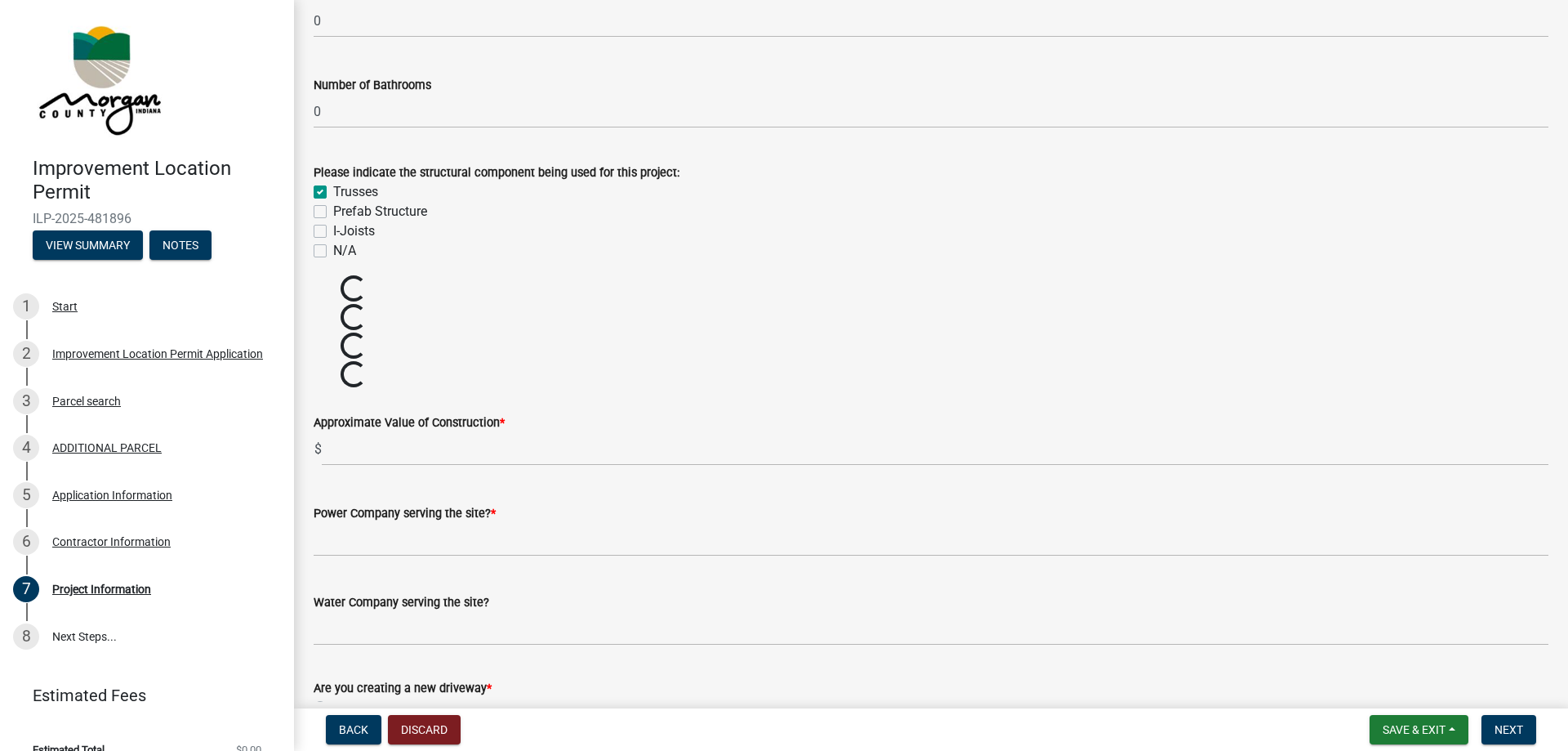
scroll to position [1471, 0]
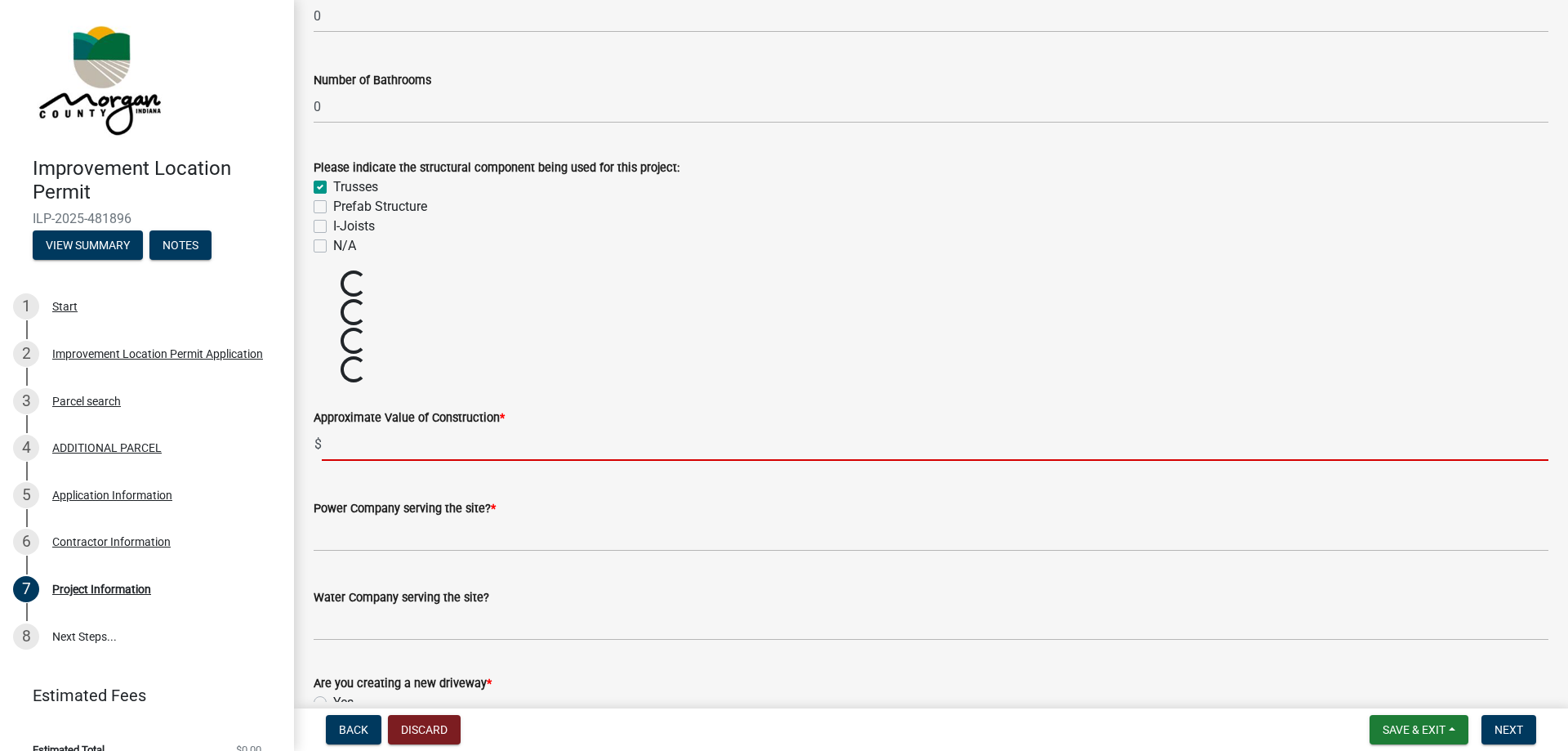
click at [411, 438] on input "text" at bounding box center [935, 444] width 1227 height 33
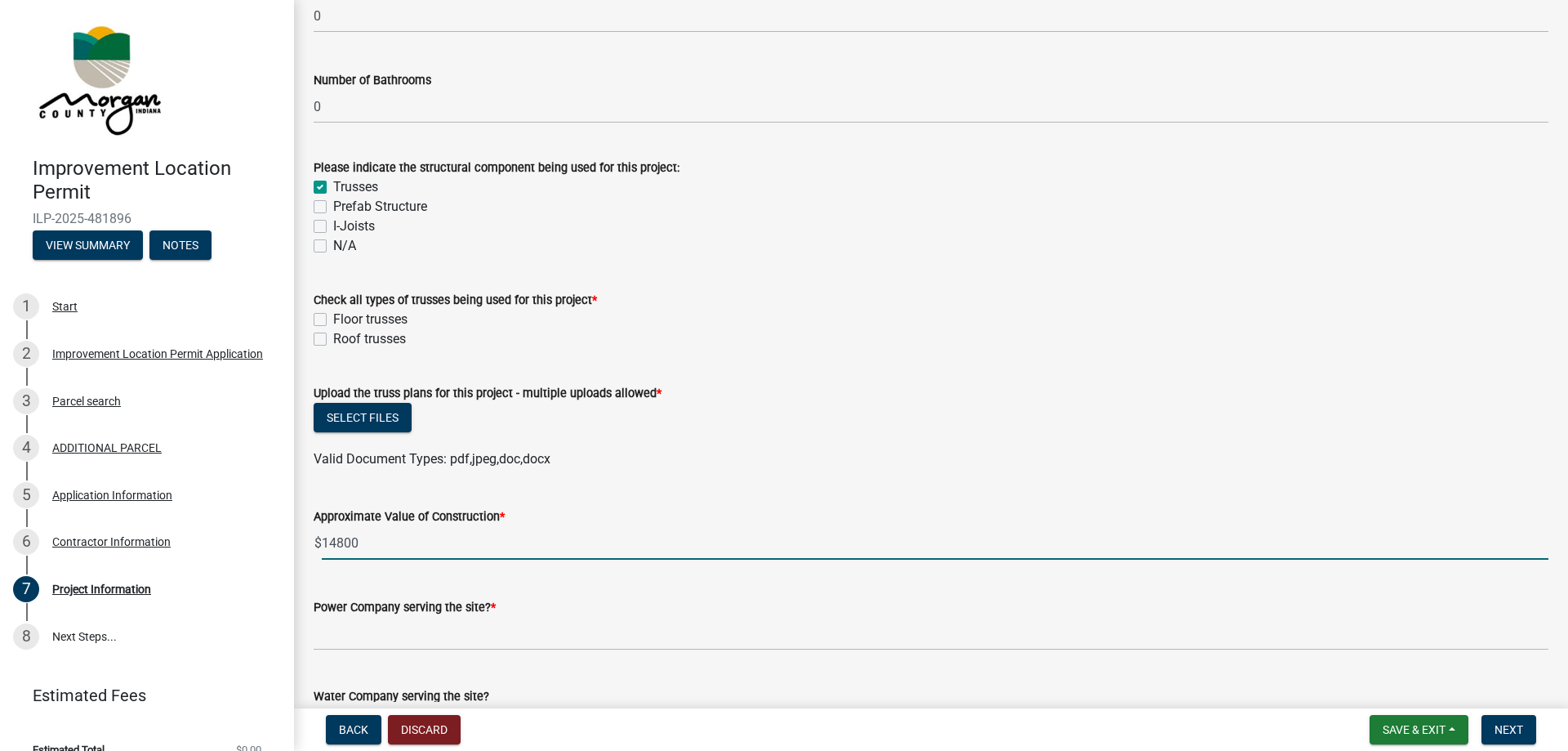
type input "14800"
click at [327, 338] on div "Roof trusses" at bounding box center [931, 339] width 1235 height 20
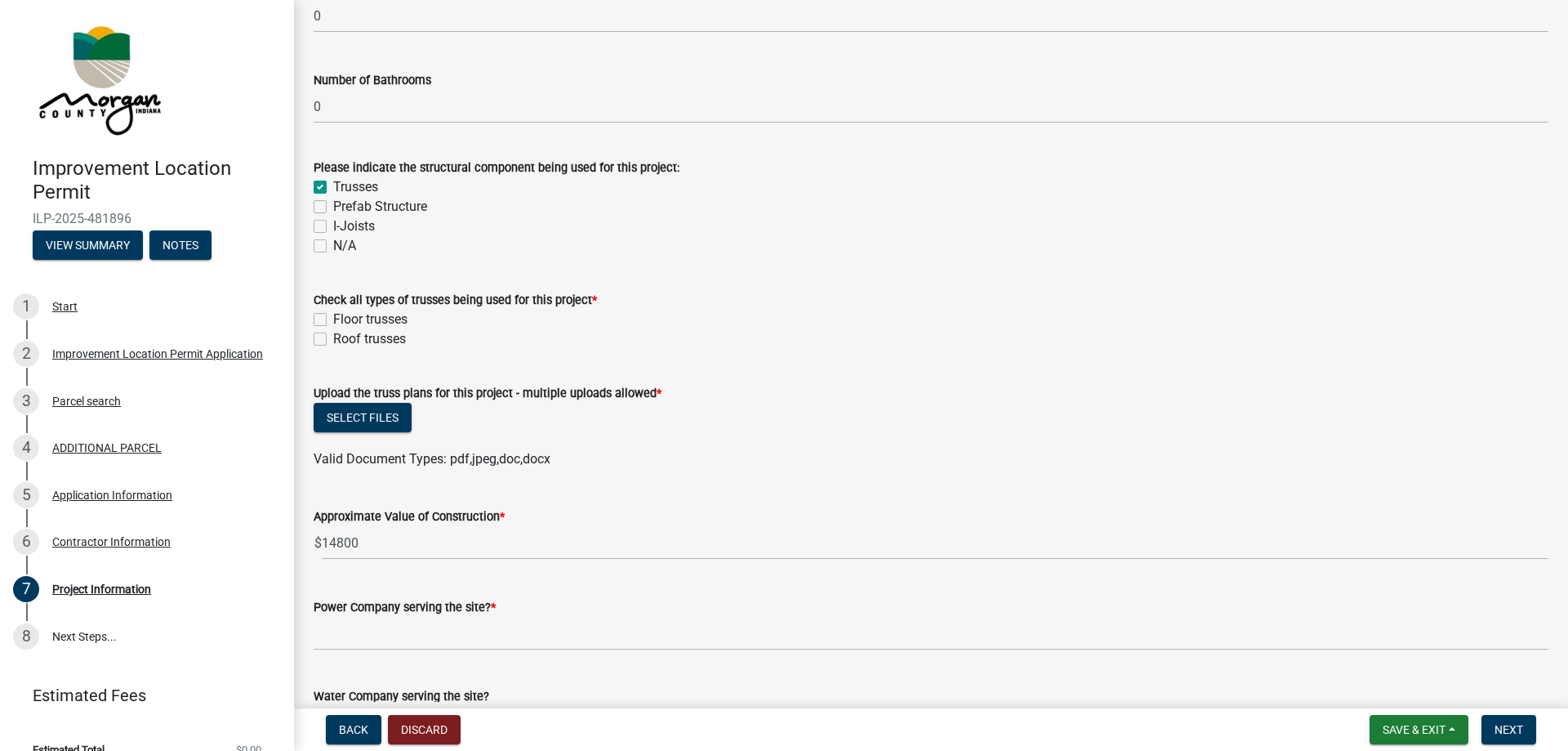
click at [333, 341] on label "Roof trusses" at bounding box center [370, 339] width 72 height 20
click at [333, 340] on input "Roof trusses" at bounding box center [338, 334] width 11 height 11
checkbox input "true"
checkbox input "false"
checkbox input "true"
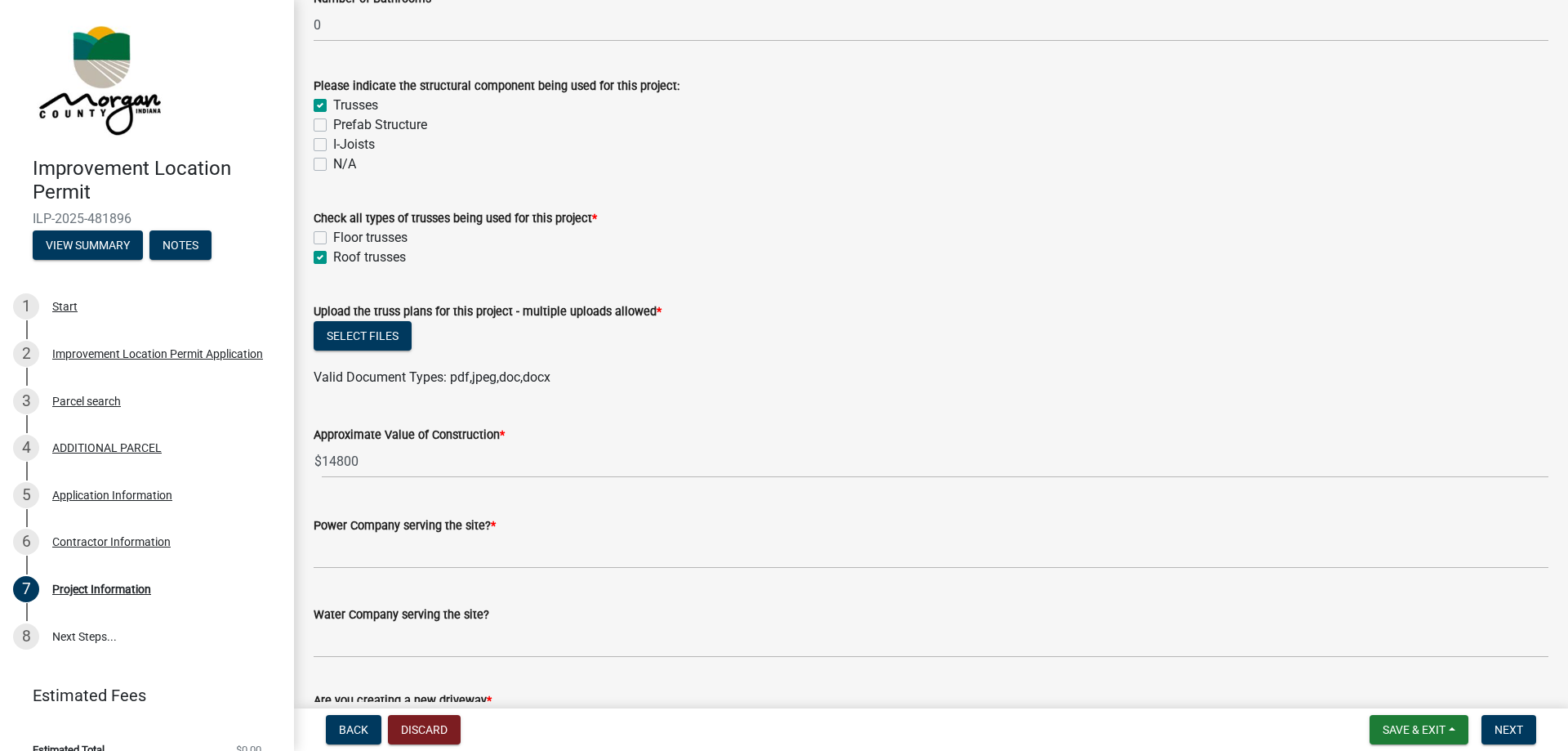
scroll to position [1634, 0]
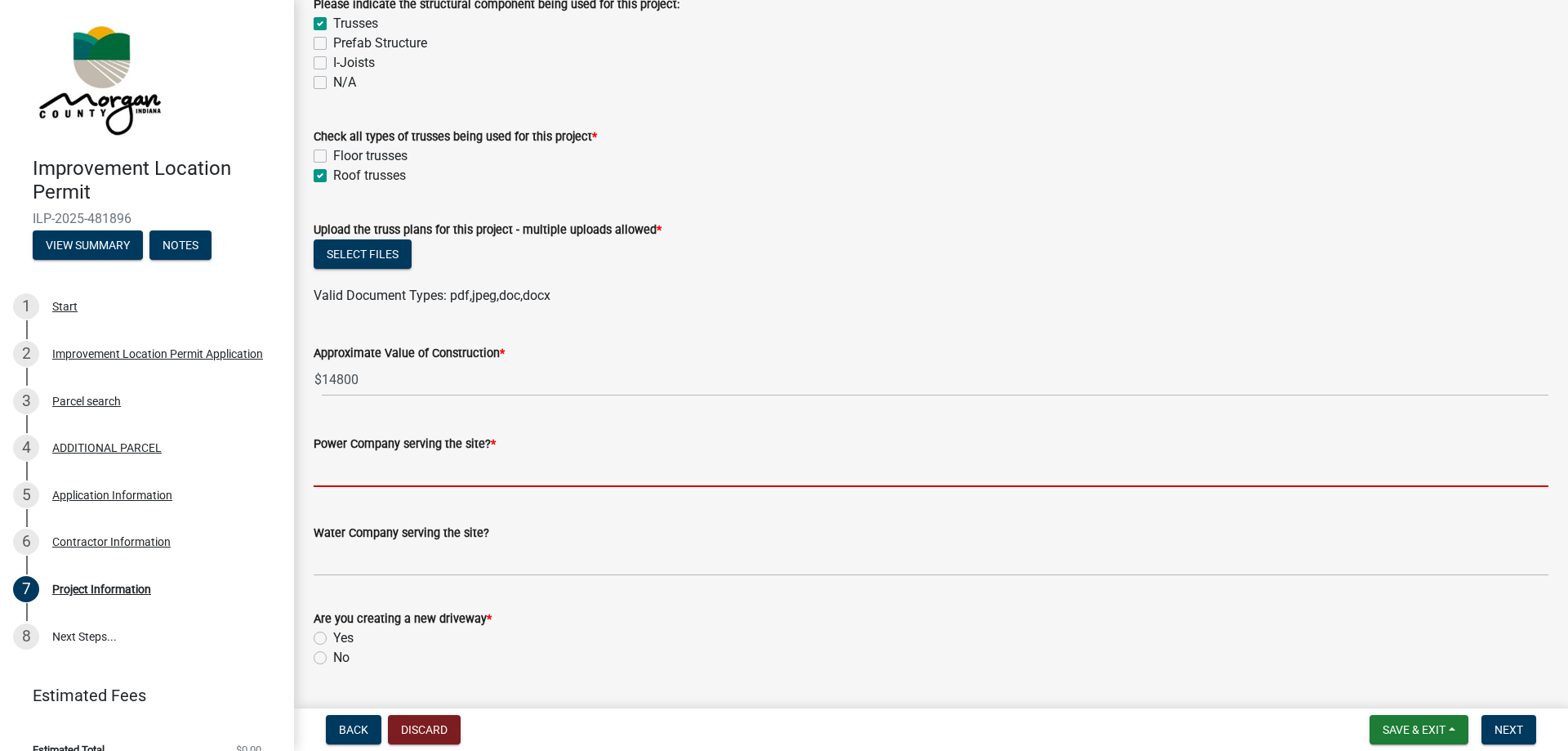
click at [356, 464] on input "Power Company serving the site? *" at bounding box center [931, 470] width 1235 height 33
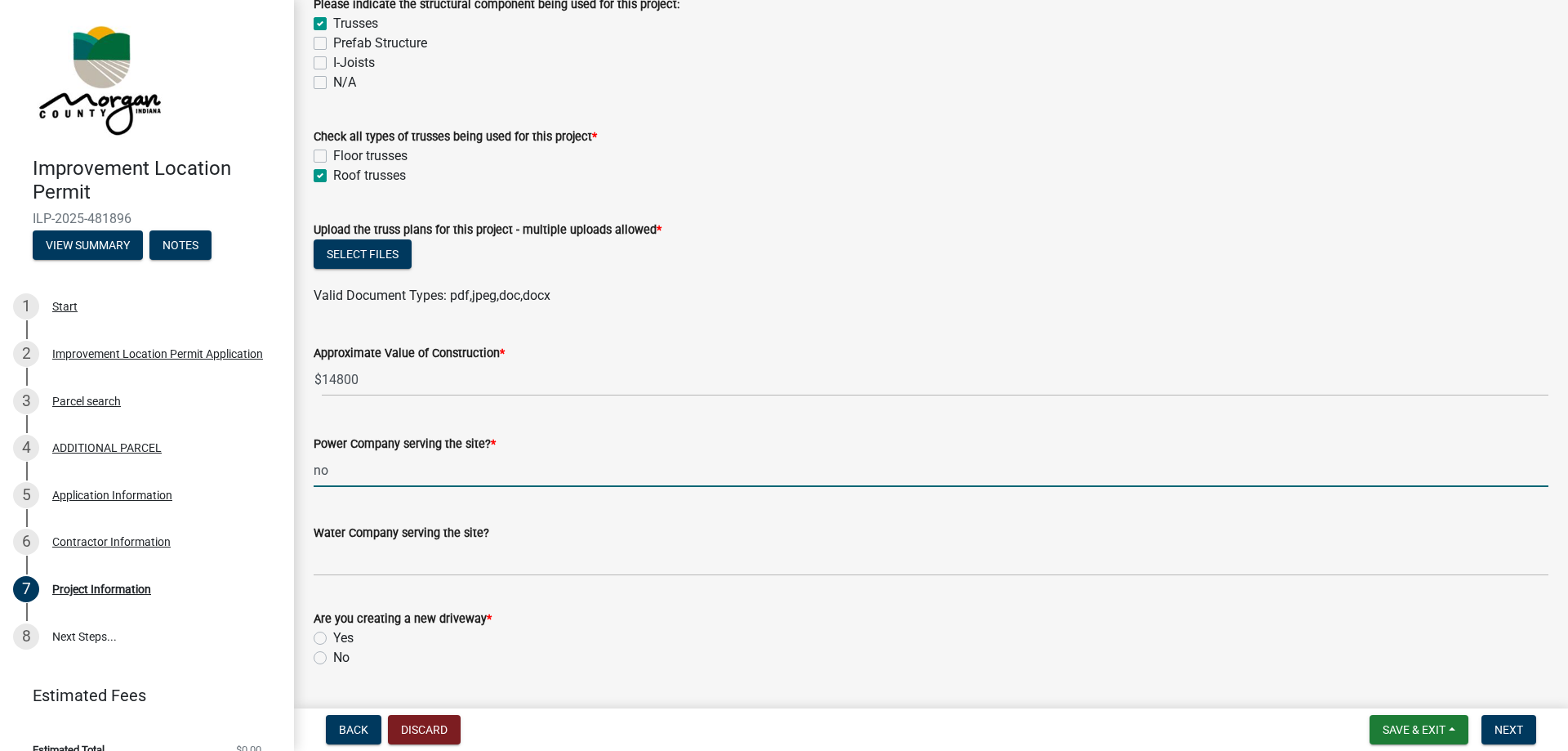
type input "n"
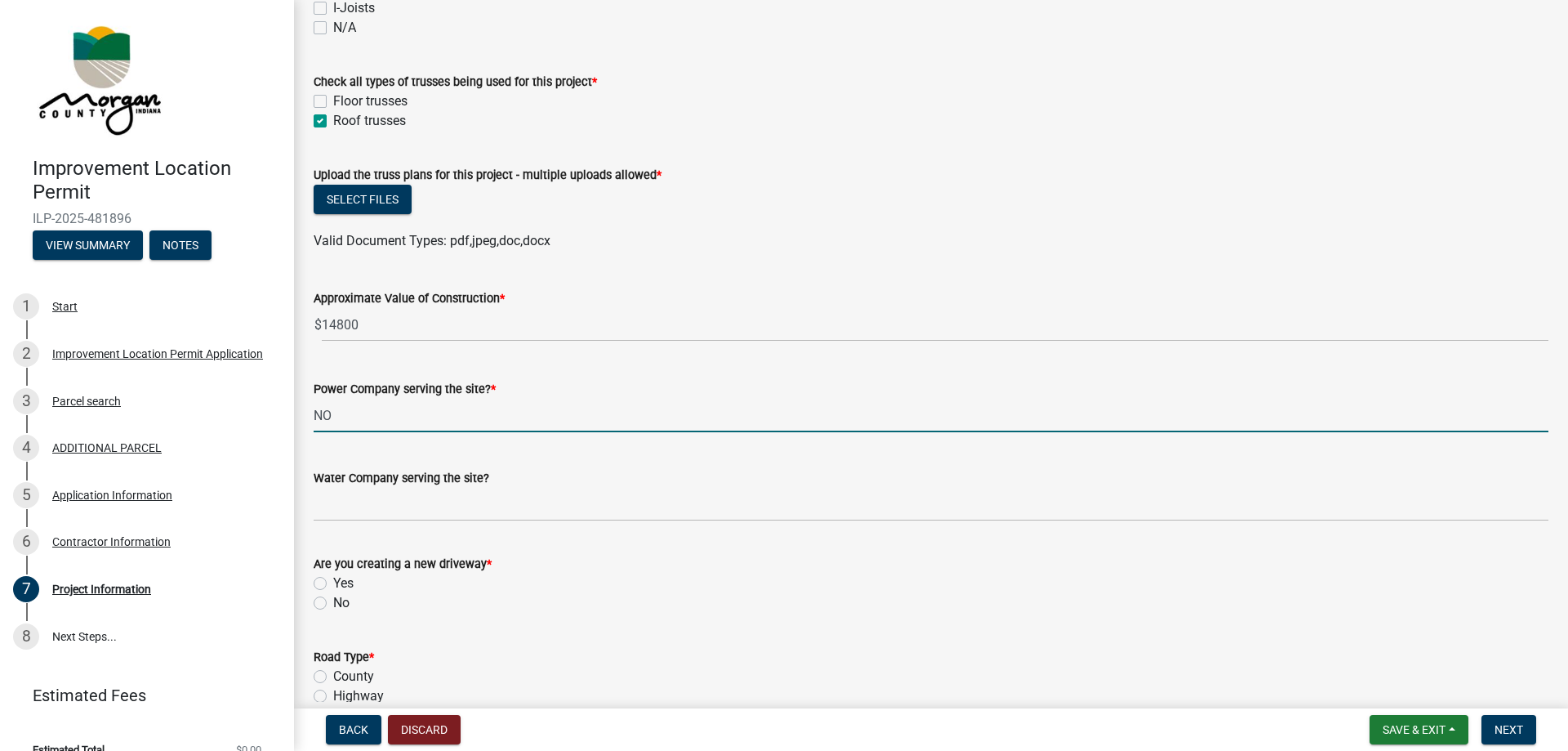
scroll to position [1715, 0]
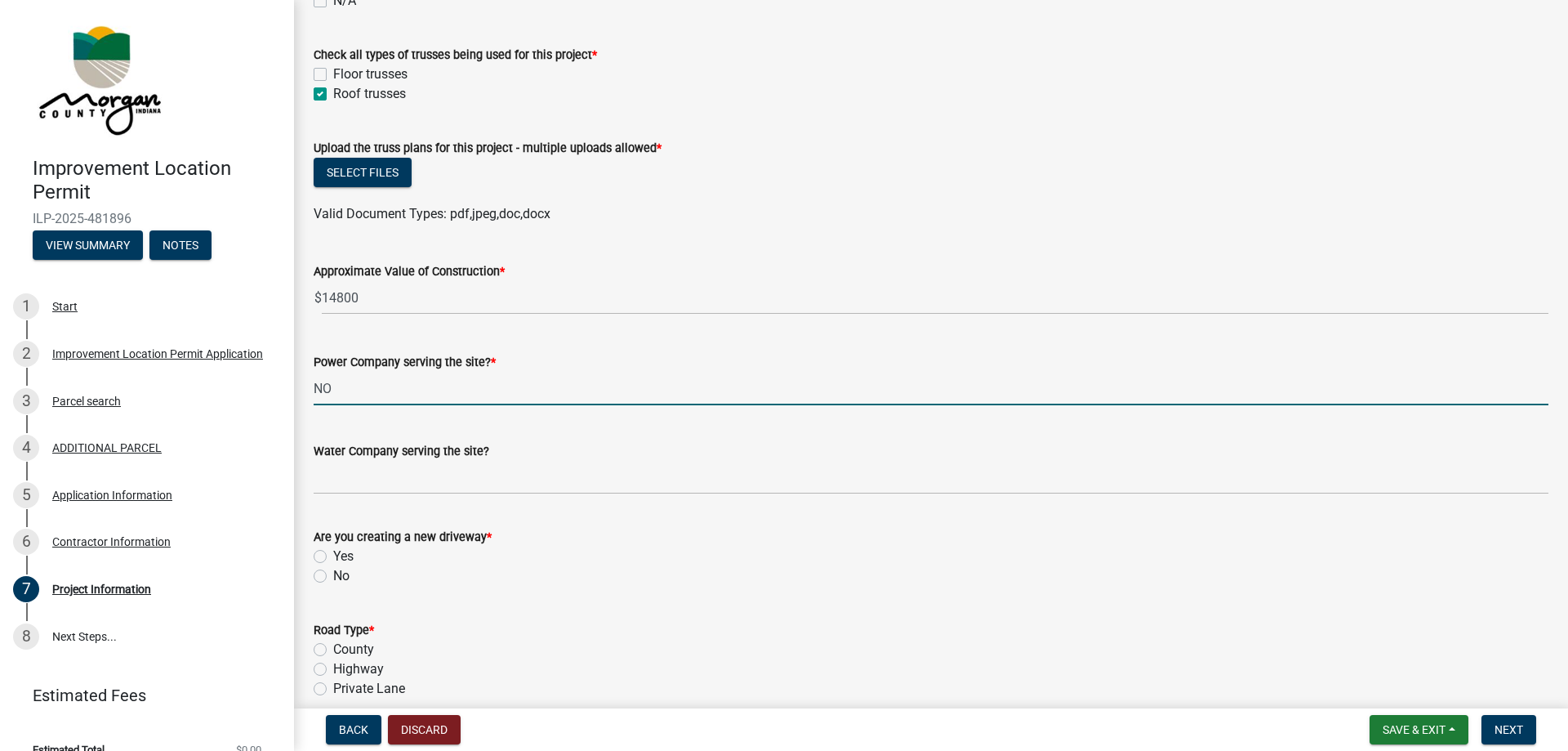
type input "NO"
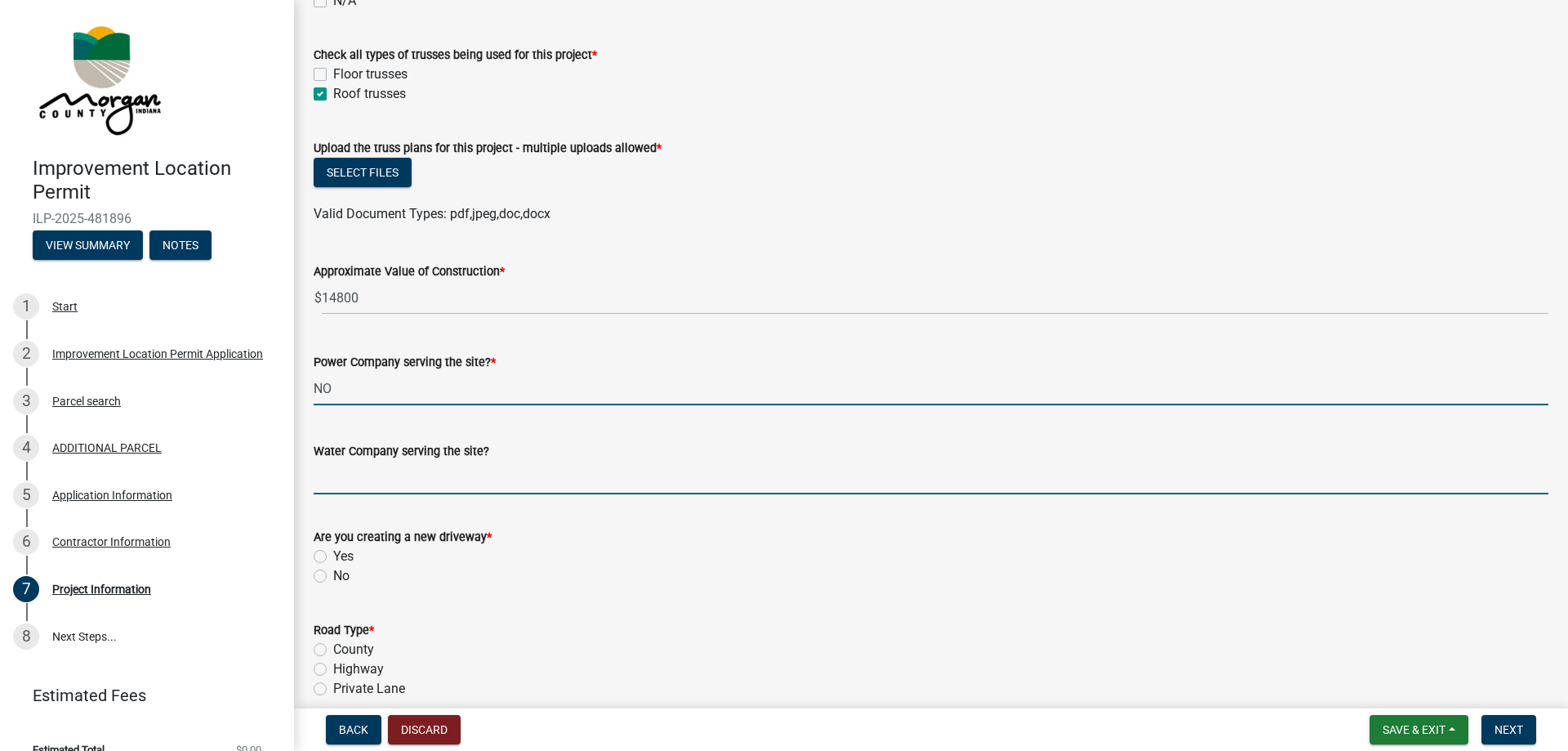
click at [401, 479] on input "Water Company serving the site?" at bounding box center [931, 477] width 1235 height 33
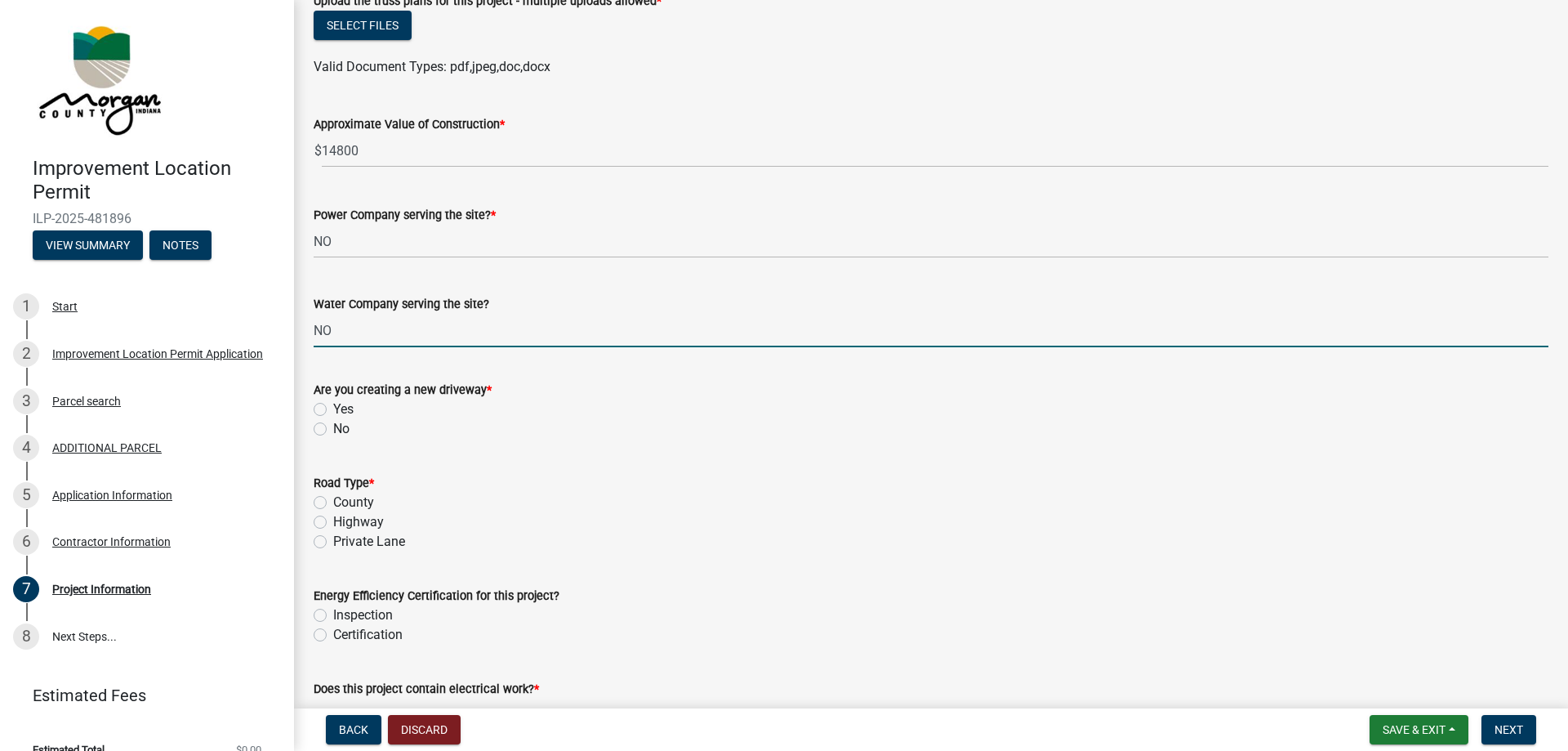
scroll to position [1878, 0]
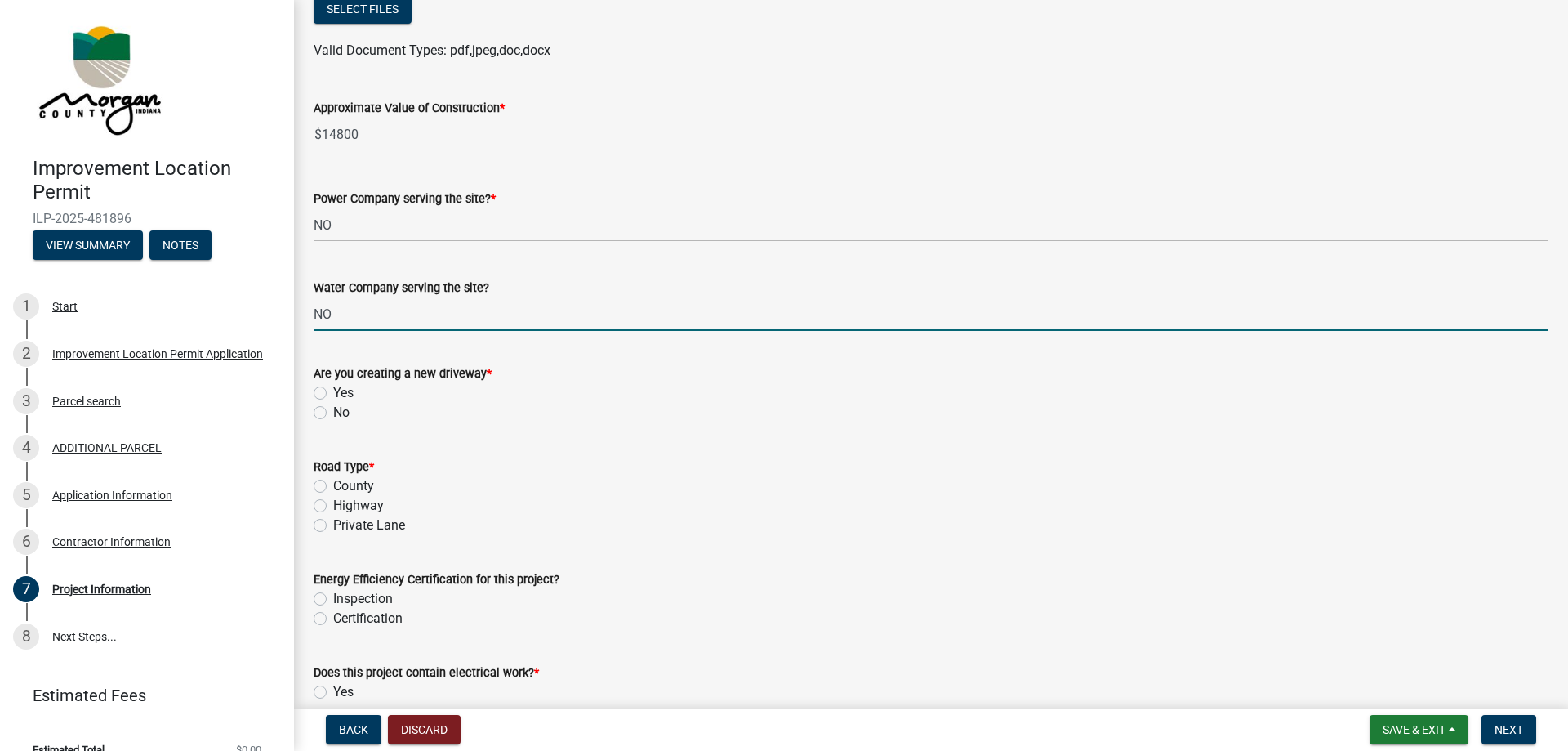
type input "NO"
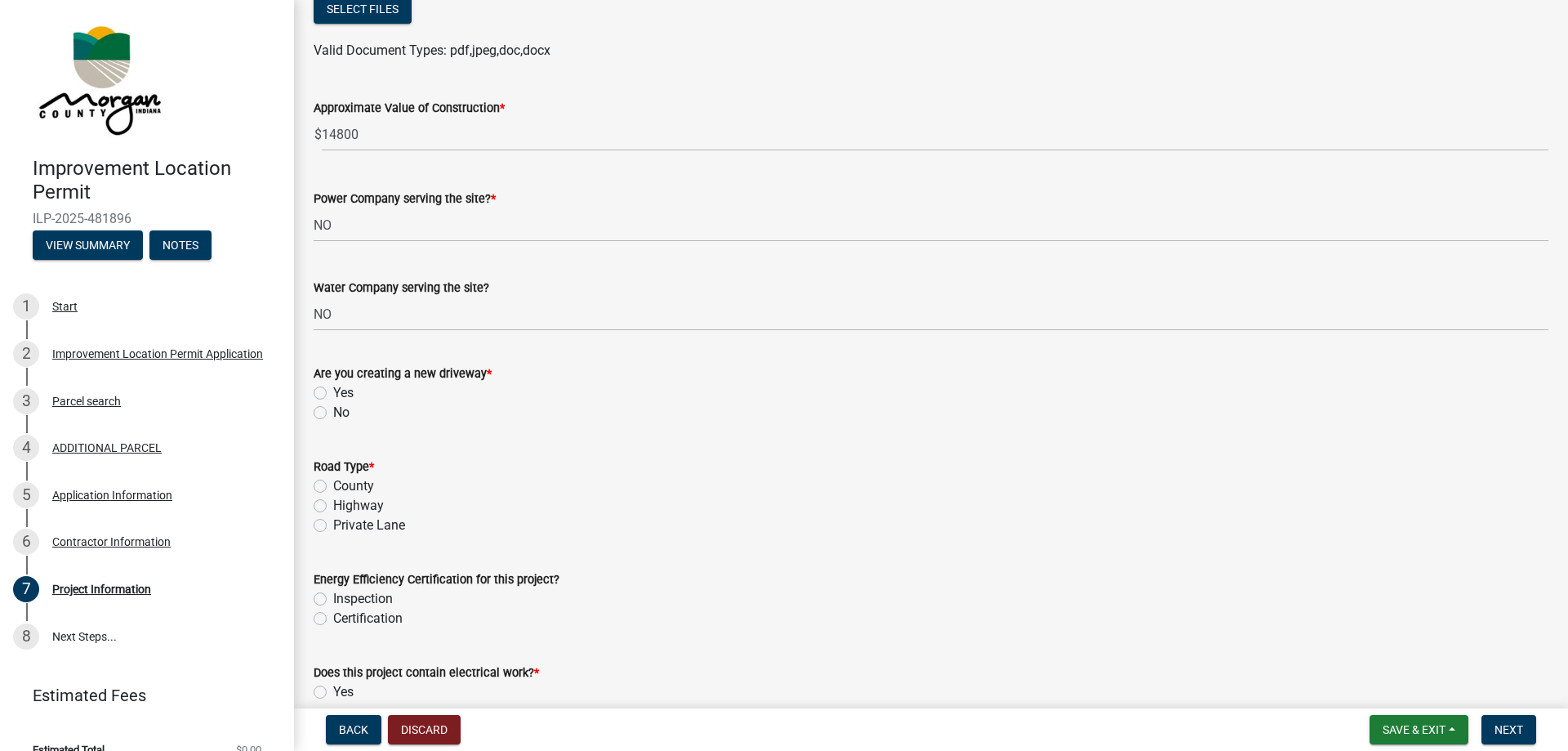
click at [332, 421] on div "No" at bounding box center [931, 413] width 1235 height 20
click at [333, 415] on label "No" at bounding box center [341, 413] width 17 height 20
click at [333, 414] on input "No" at bounding box center [338, 408] width 11 height 11
radio input "true"
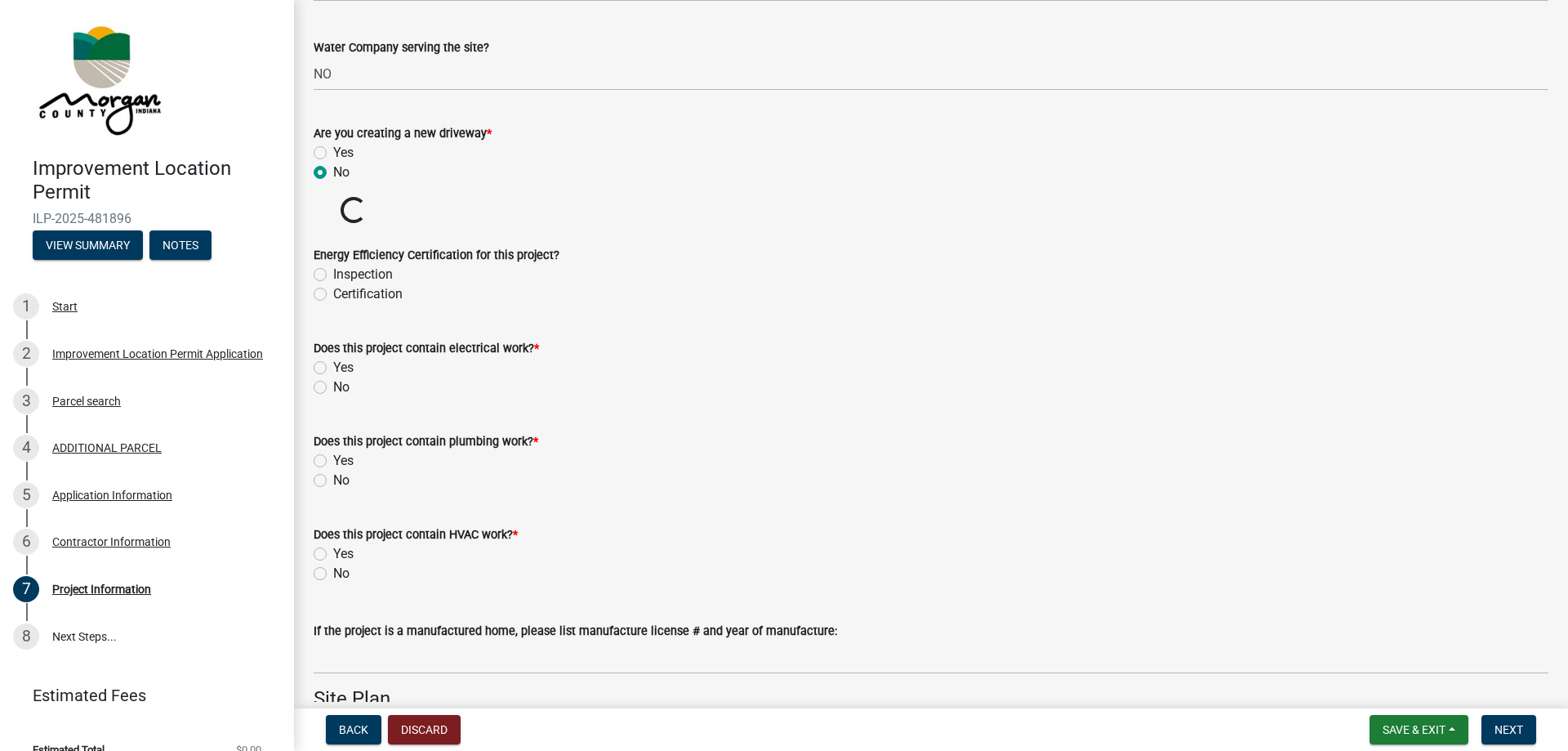
scroll to position [2124, 0]
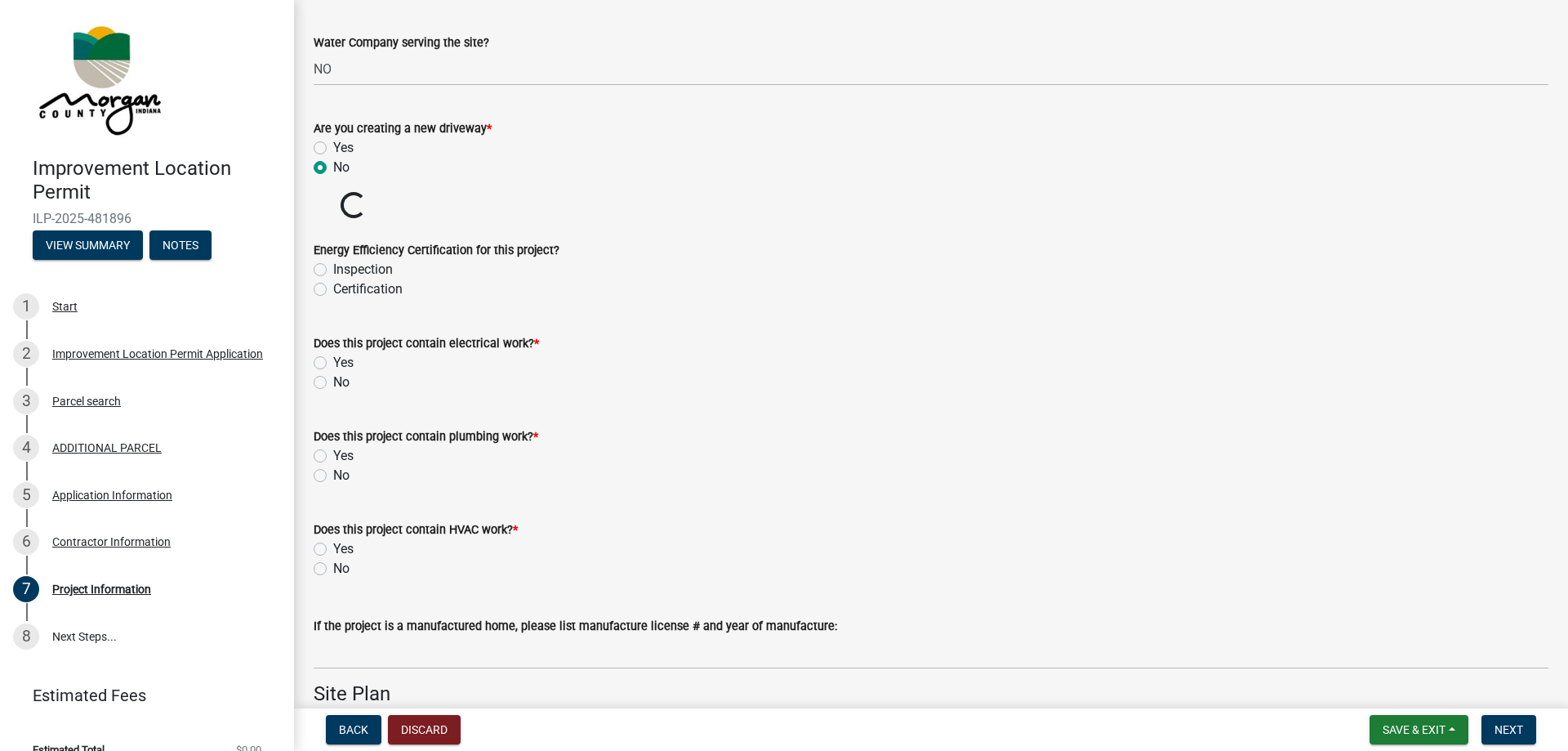
click at [333, 383] on label "No" at bounding box center [341, 382] width 17 height 20
click at [333, 383] on input "No" at bounding box center [338, 377] width 11 height 11
radio input "true"
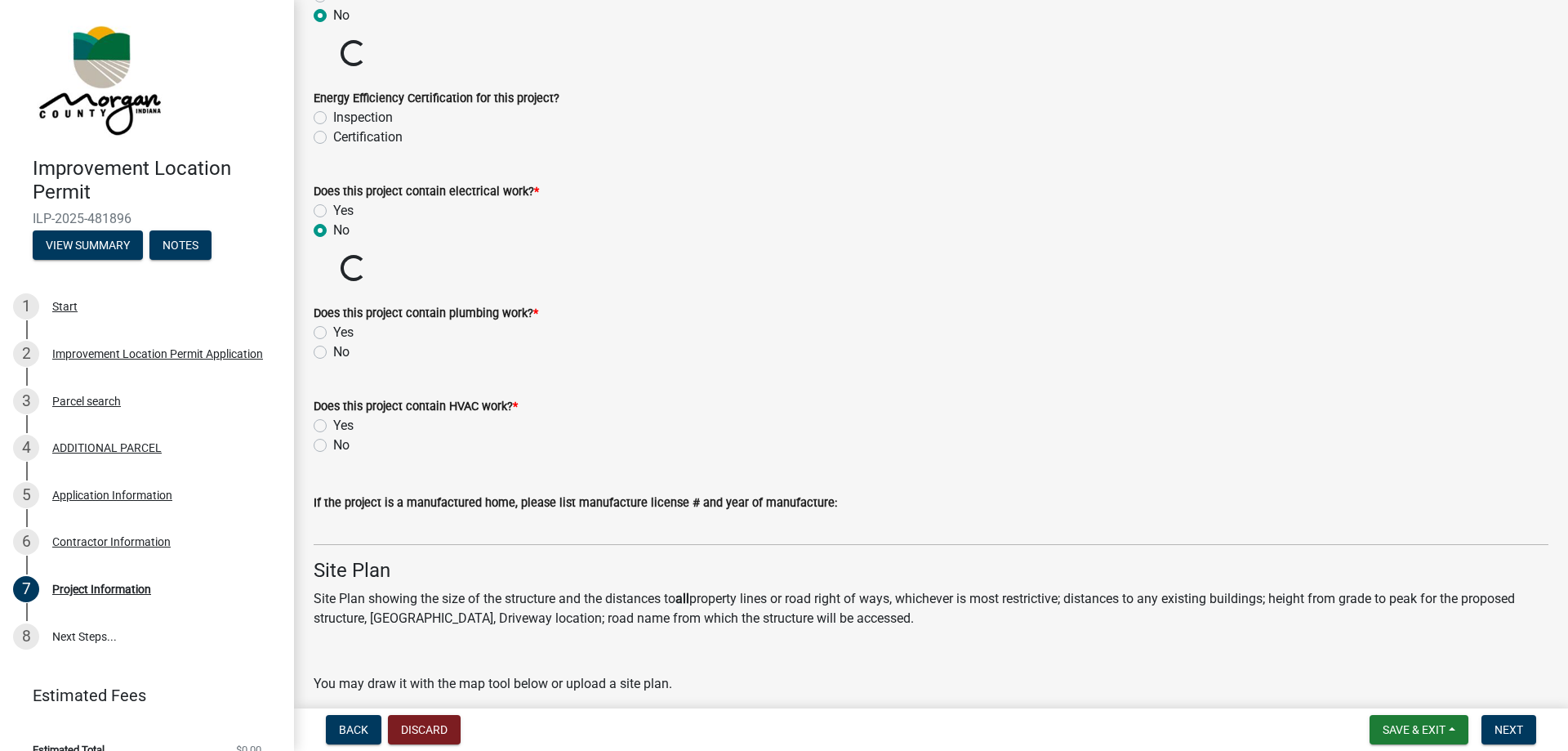
scroll to position [2287, 0]
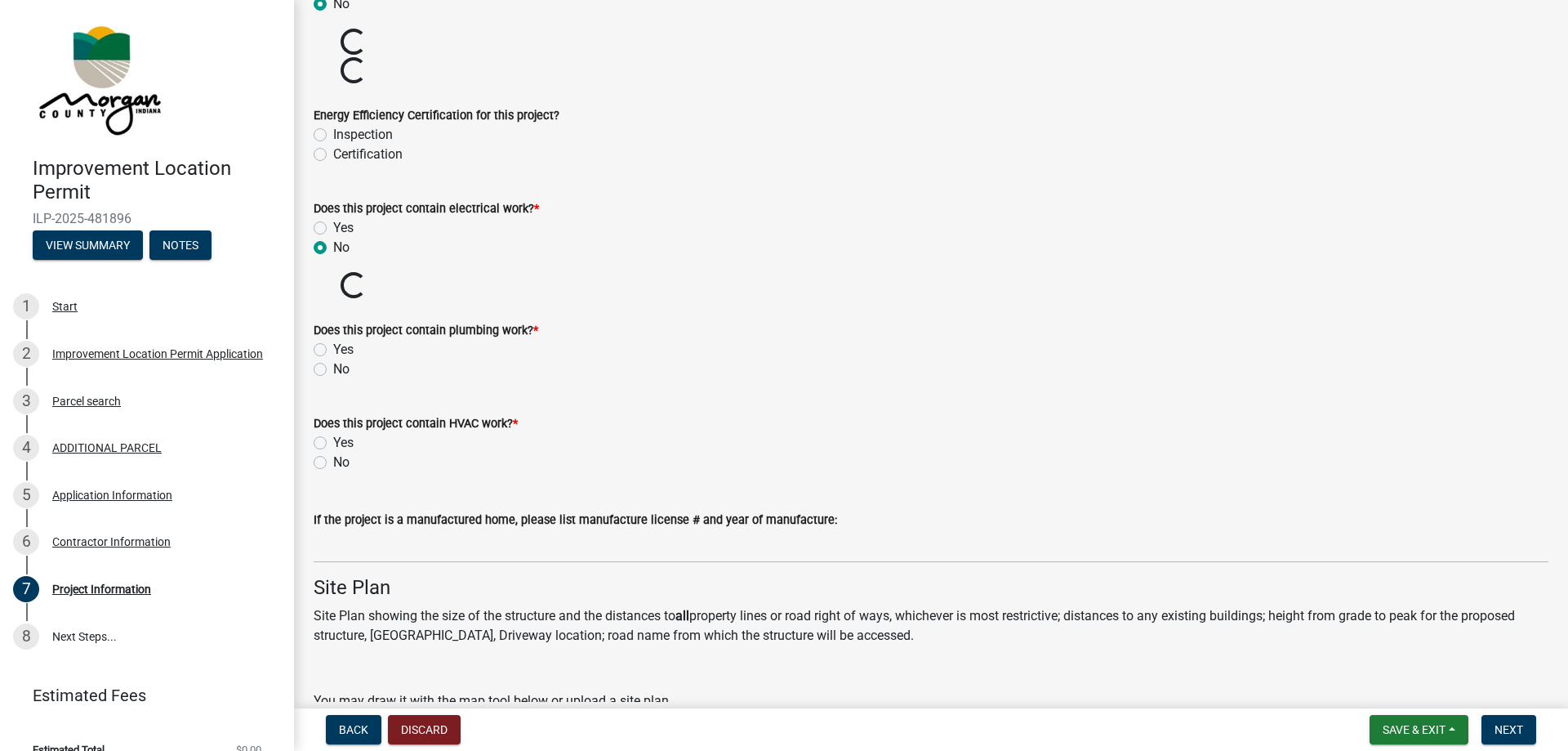
click at [333, 364] on label "No" at bounding box center [341, 370] width 17 height 20
click at [333, 364] on input "No" at bounding box center [338, 365] width 11 height 11
radio input "true"
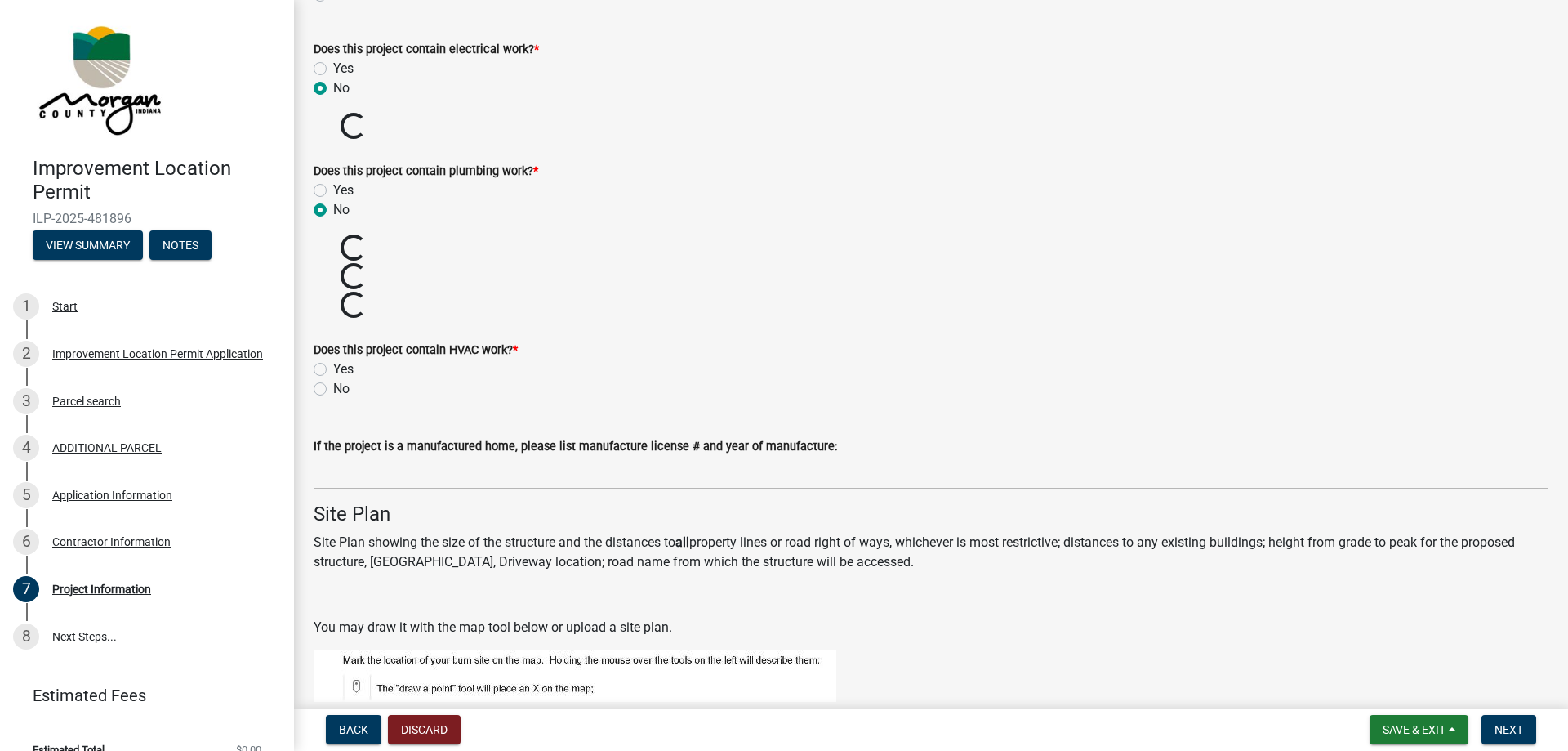
scroll to position [2451, 0]
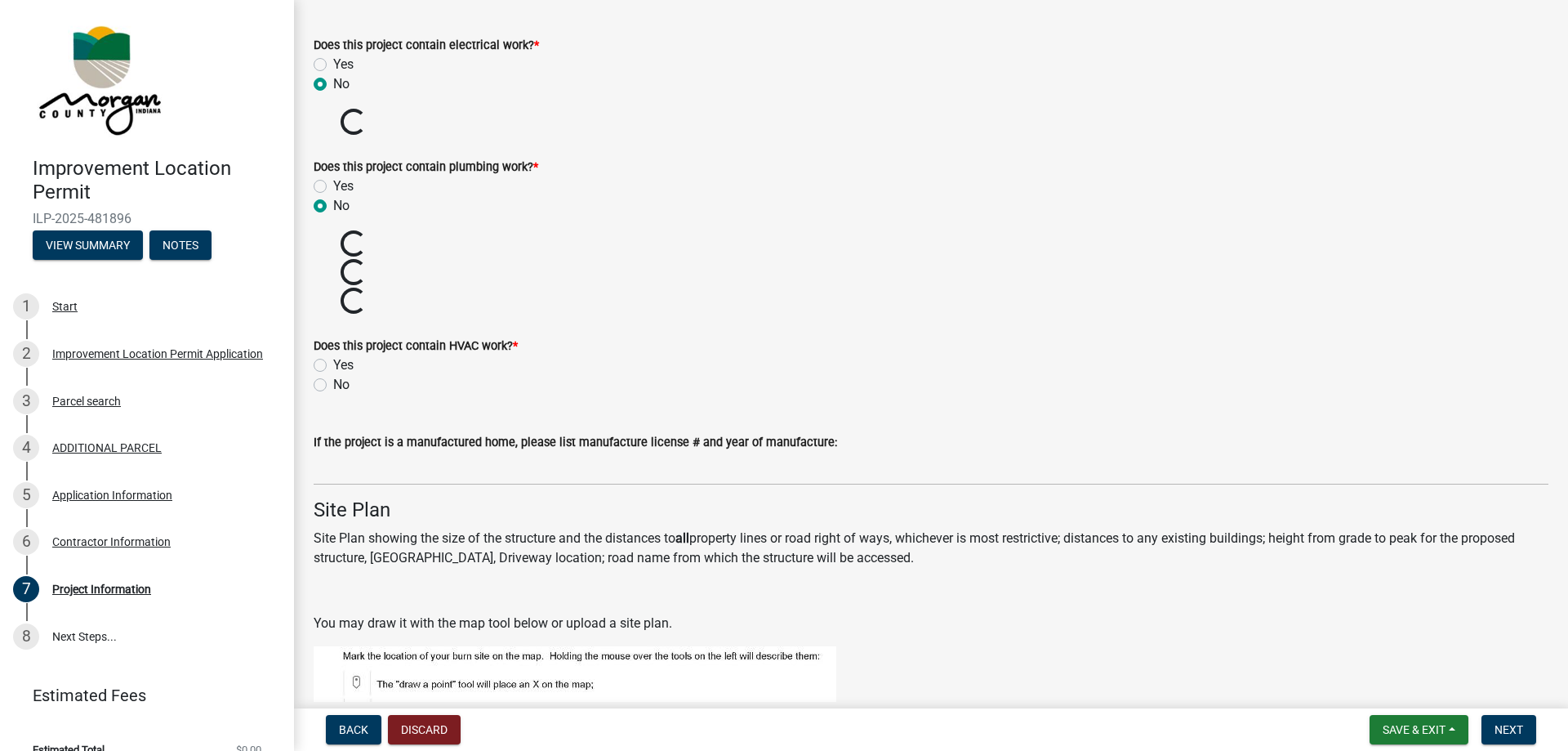
click at [333, 387] on label "No" at bounding box center [341, 384] width 17 height 20
click at [333, 385] on input "No" at bounding box center [338, 379] width 11 height 11
radio input "true"
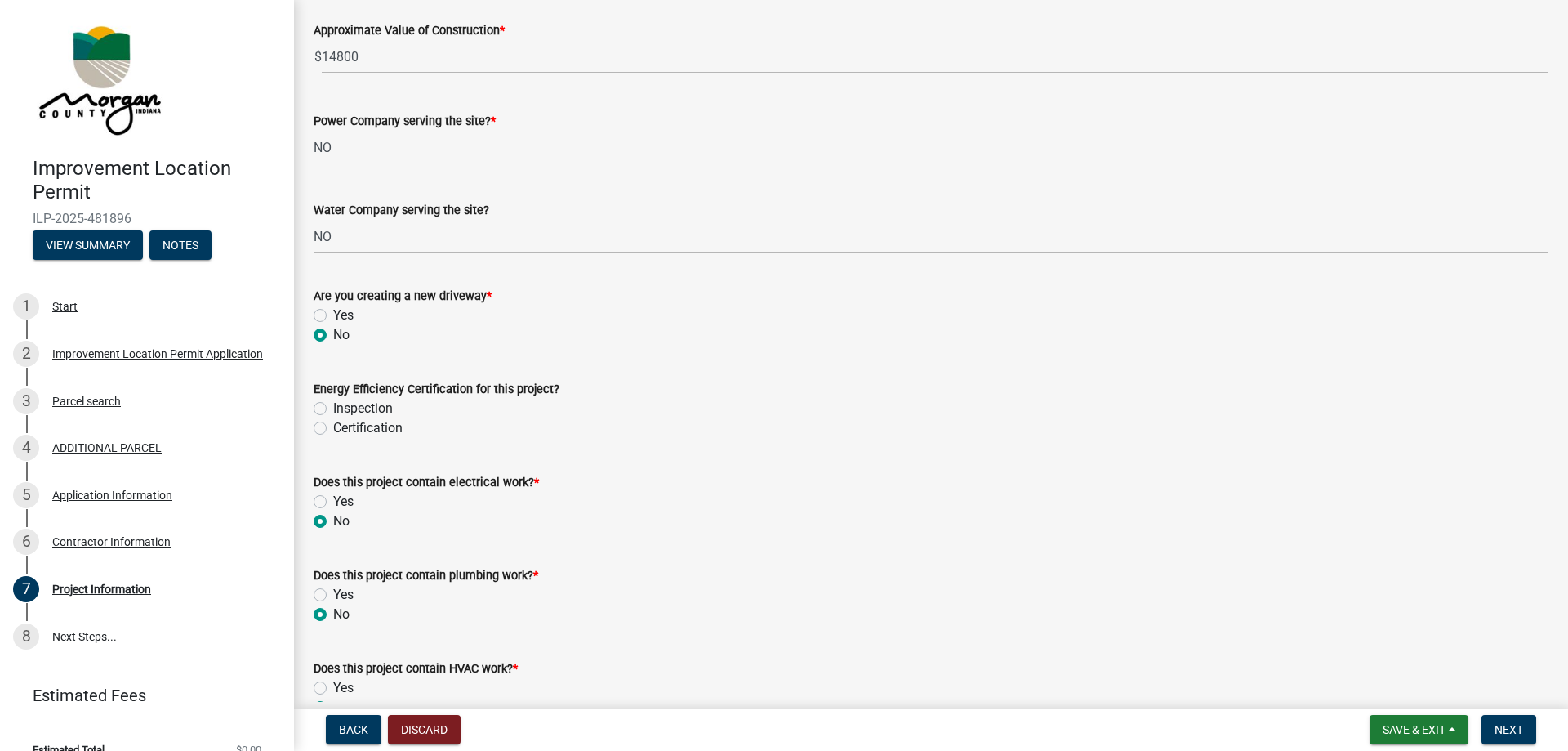
scroll to position [1385, 0]
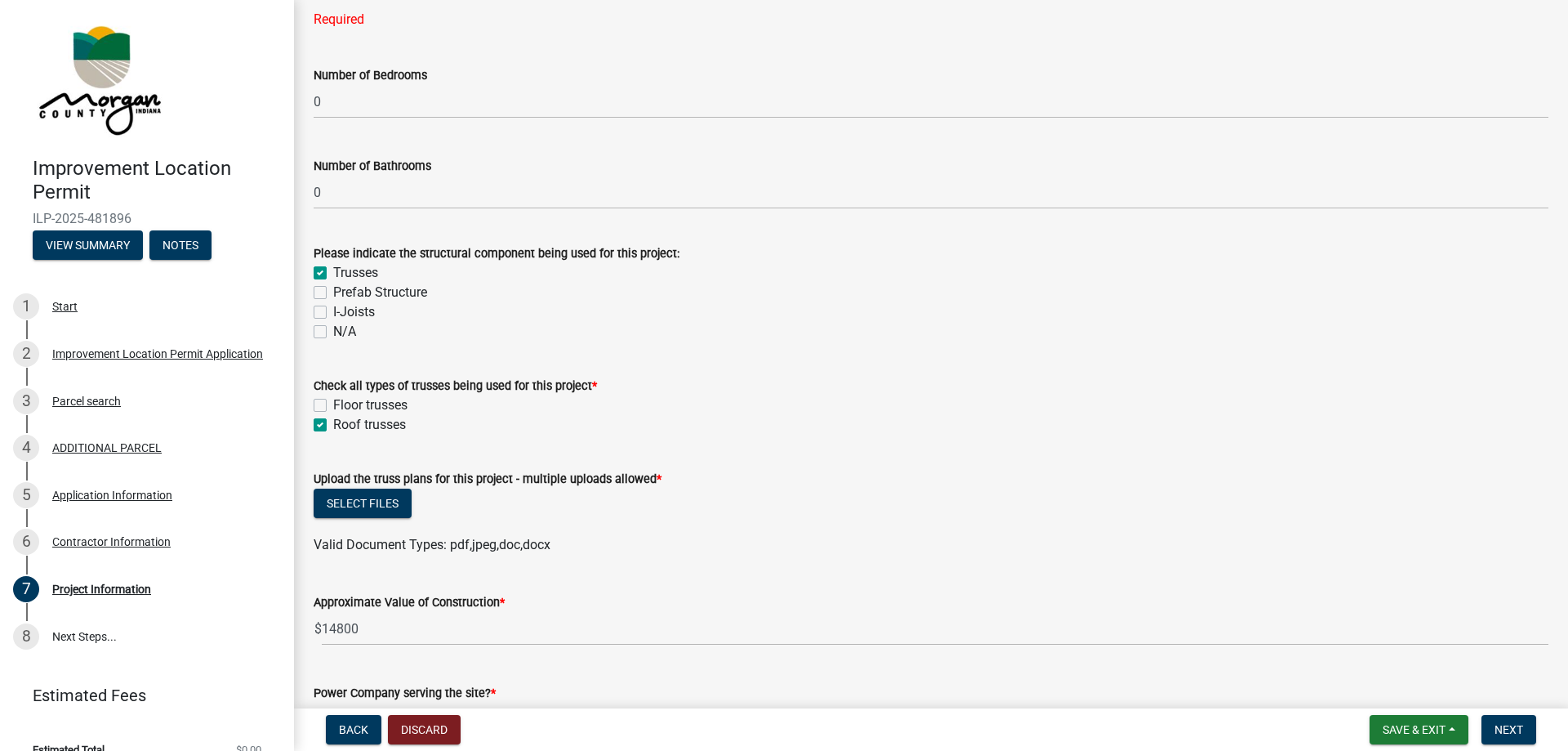
click at [333, 334] on label "N/A" at bounding box center [344, 331] width 22 height 20
click at [333, 332] on input "N/A" at bounding box center [338, 327] width 11 height 11
checkbox input "true"
checkbox input "false"
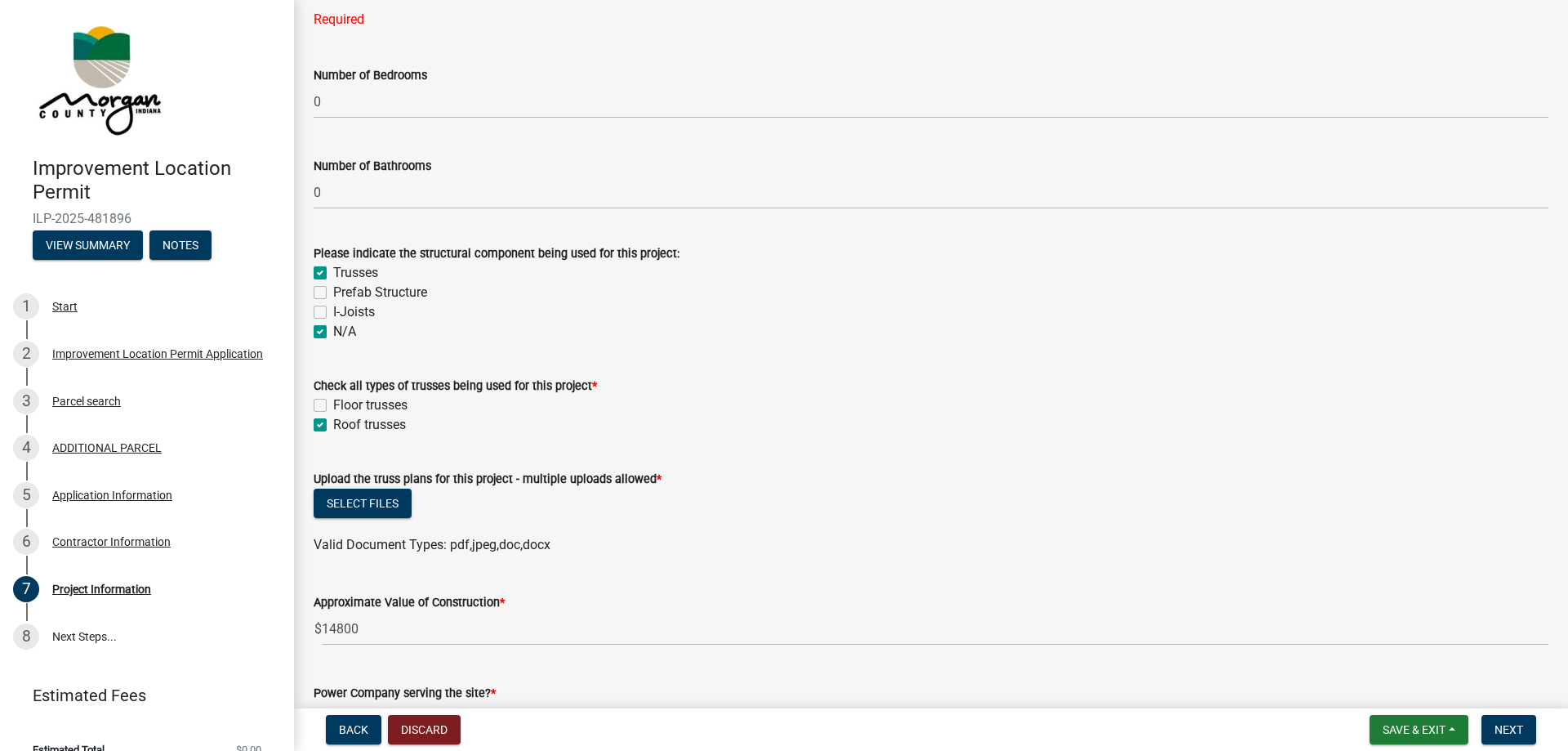
checkbox input "false"
checkbox input "true"
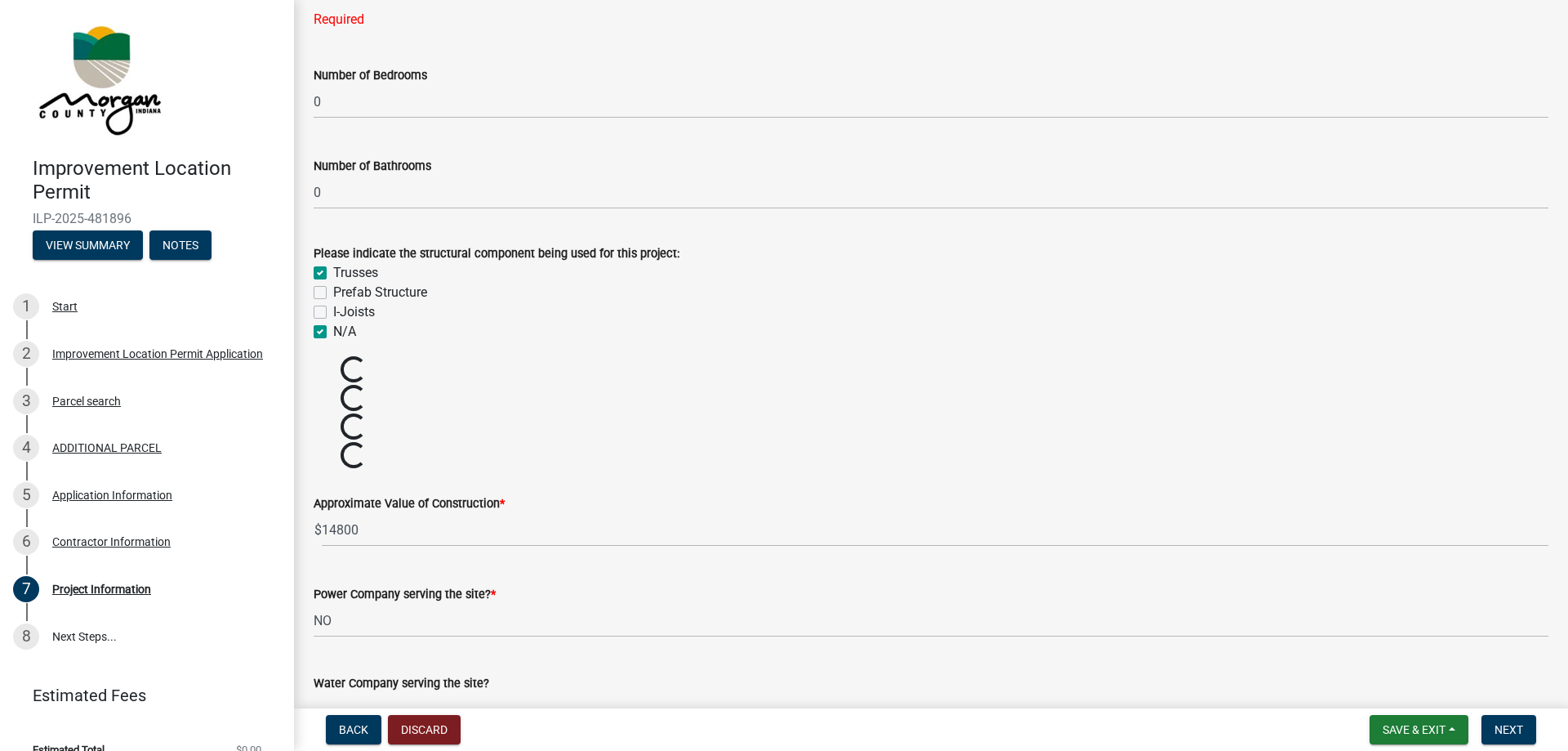
click at [333, 279] on label "Trusses" at bounding box center [356, 273] width 45 height 20
click at [333, 274] on input "Trusses" at bounding box center [338, 268] width 11 height 11
checkbox input "false"
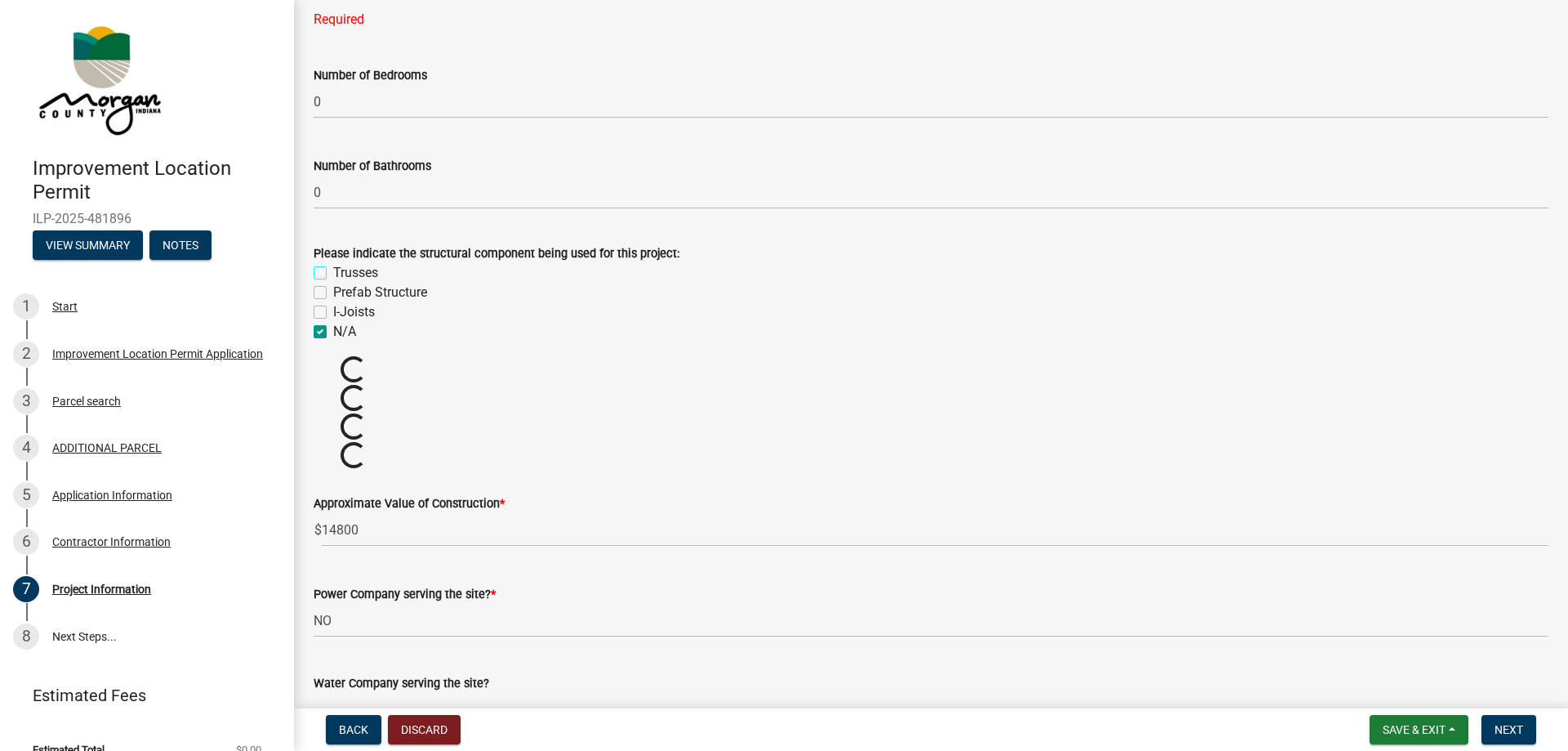
checkbox input "true"
click at [333, 271] on label "Trusses" at bounding box center [356, 273] width 45 height 20
click at [333, 271] on input "Trusses" at bounding box center [338, 268] width 11 height 11
checkbox input "true"
checkbox input "false"
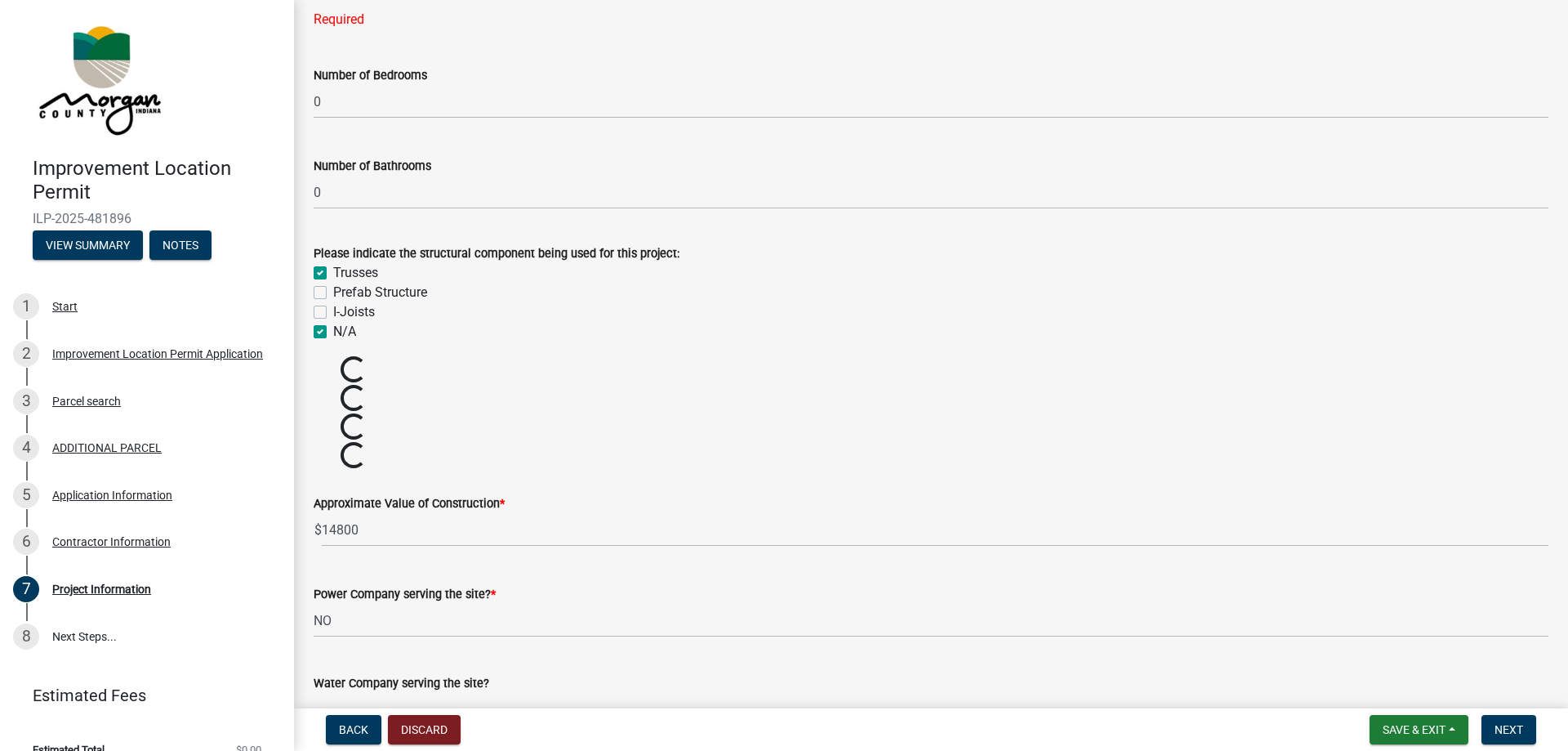
checkbox input "false"
click at [333, 336] on label "N/A" at bounding box center [344, 331] width 22 height 20
click at [333, 332] on input "N/A" at bounding box center [338, 327] width 11 height 11
checkbox input "false"
checkbox input "true"
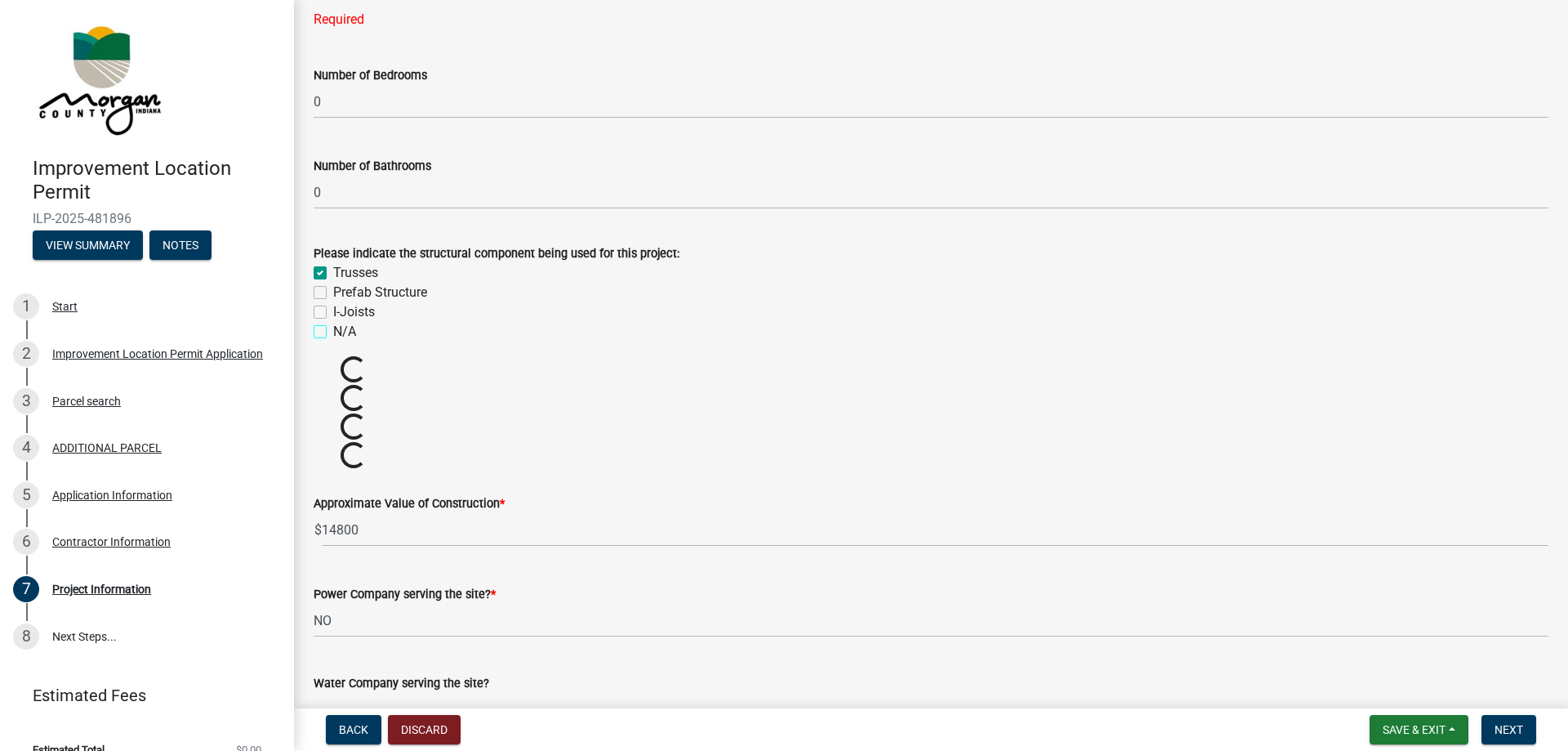
checkbox input "false"
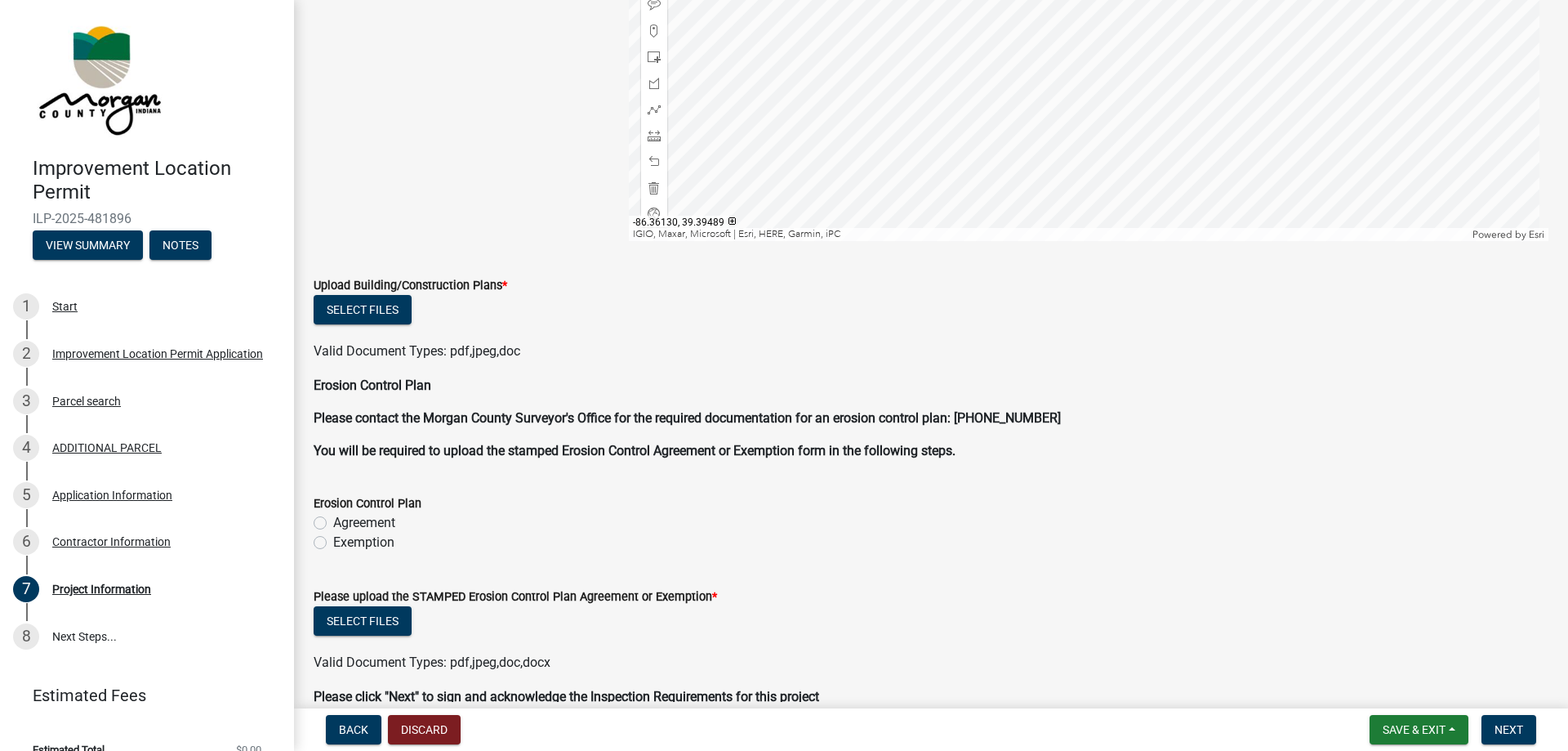
scroll to position [3368, 0]
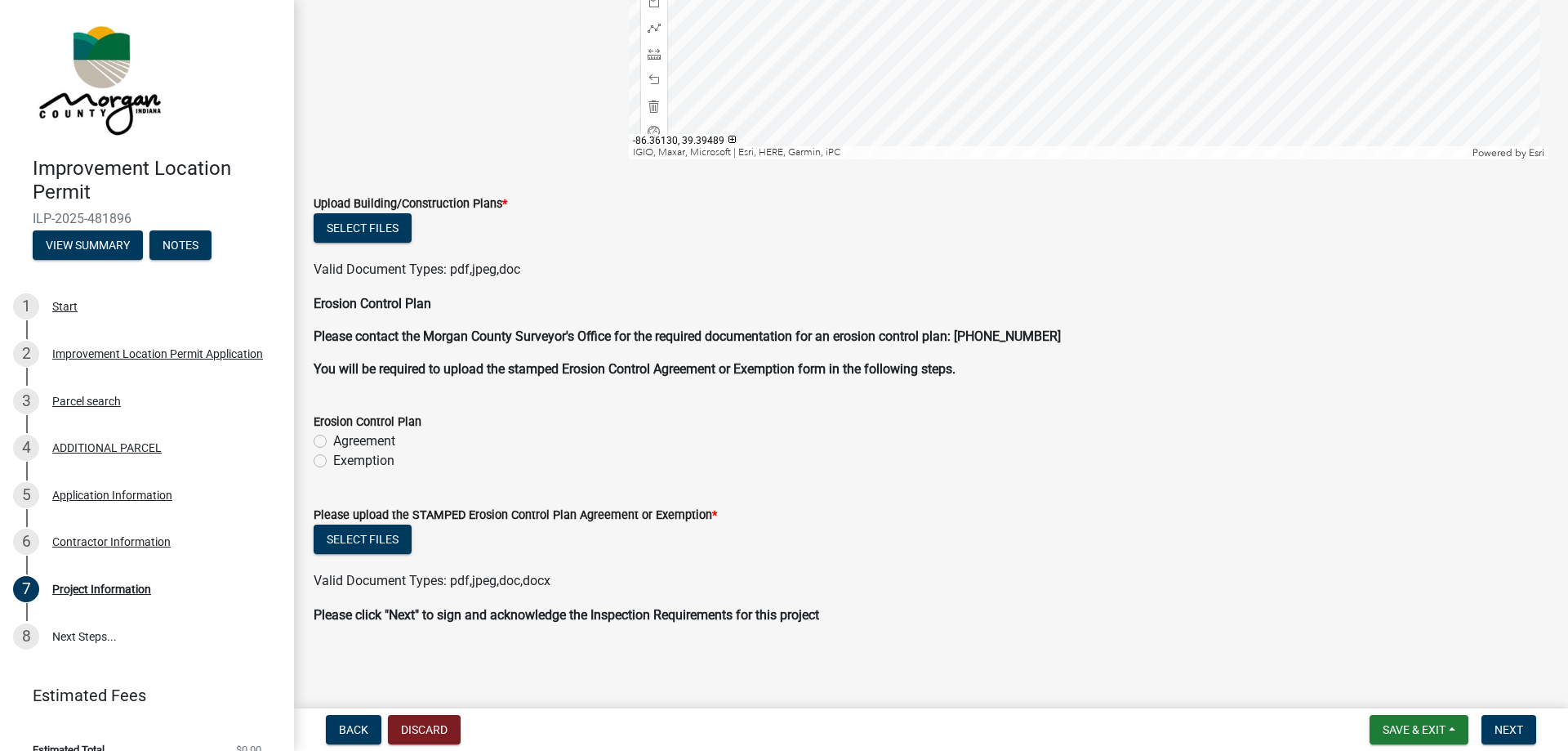
click at [327, 464] on div "Exemption" at bounding box center [931, 461] width 1235 height 20
drag, startPoint x: 321, startPoint y: 463, endPoint x: 328, endPoint y: 455, distance: 10.6
click at [333, 463] on label "Exemption" at bounding box center [364, 461] width 62 height 20
click at [333, 462] on input "Exemption" at bounding box center [338, 456] width 11 height 11
radio input "true"
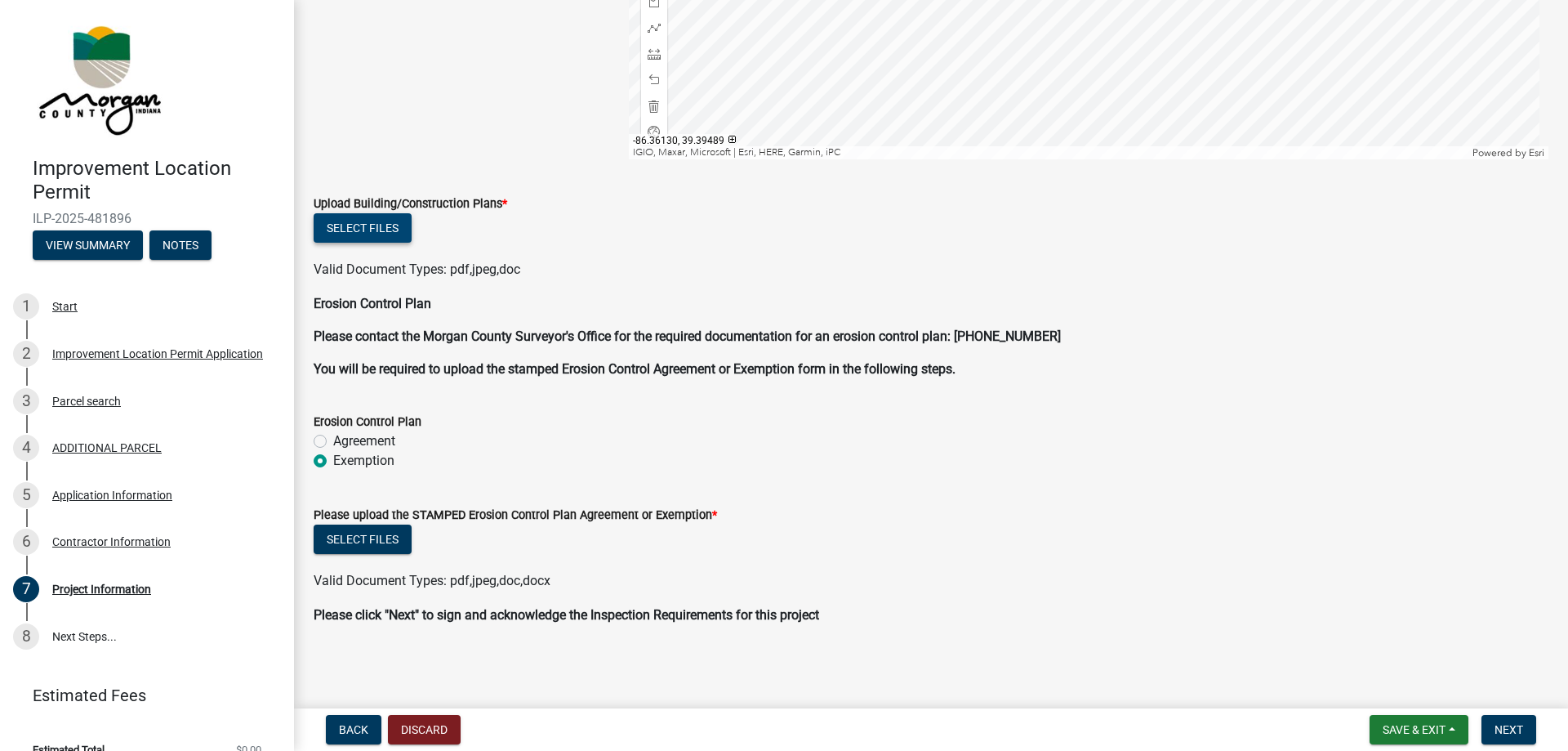
click at [360, 231] on button "Select files" at bounding box center [363, 228] width 98 height 29
click at [374, 216] on button "Select files" at bounding box center [363, 228] width 98 height 29
click at [327, 222] on button "Select files" at bounding box center [363, 228] width 98 height 29
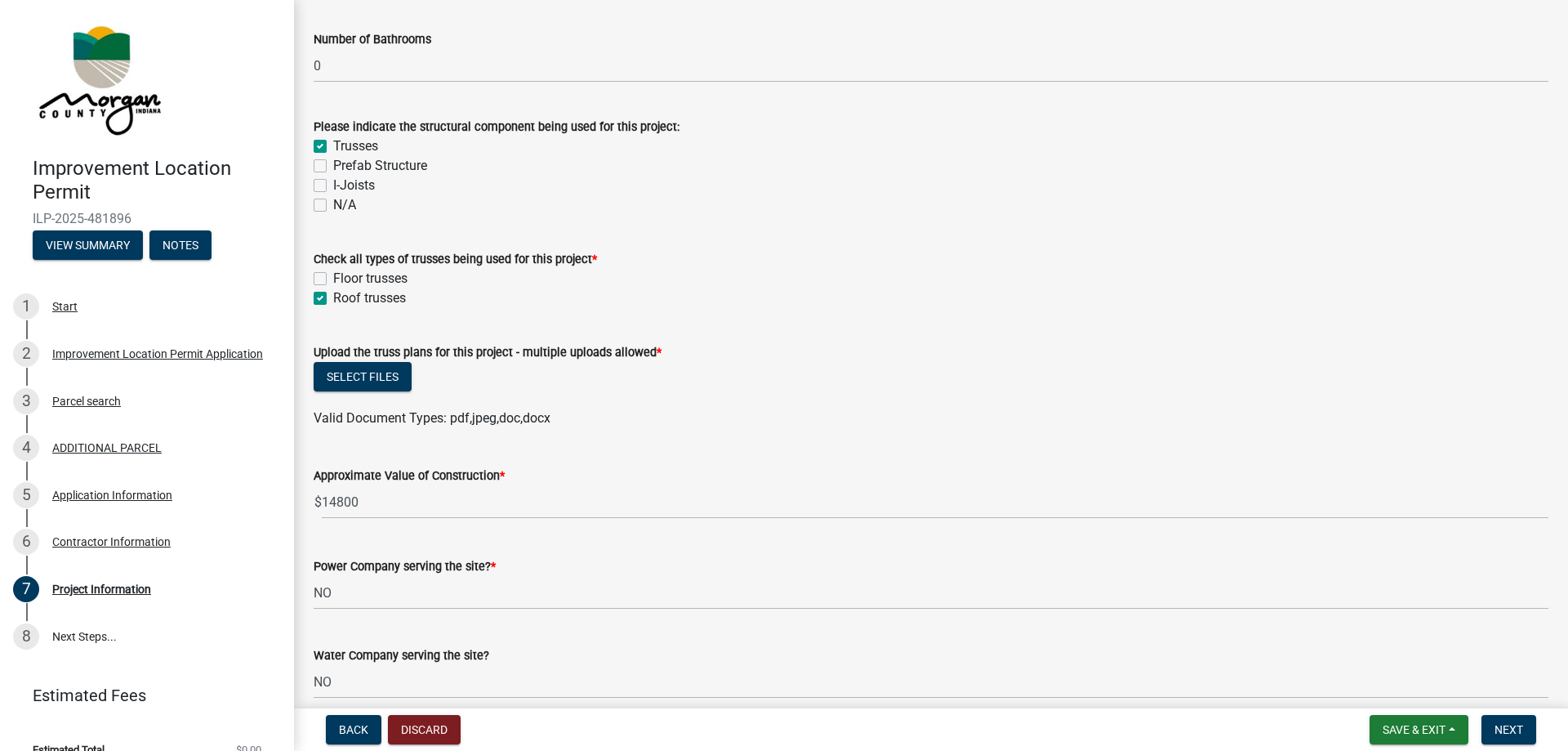
scroll to position [1552, 0]
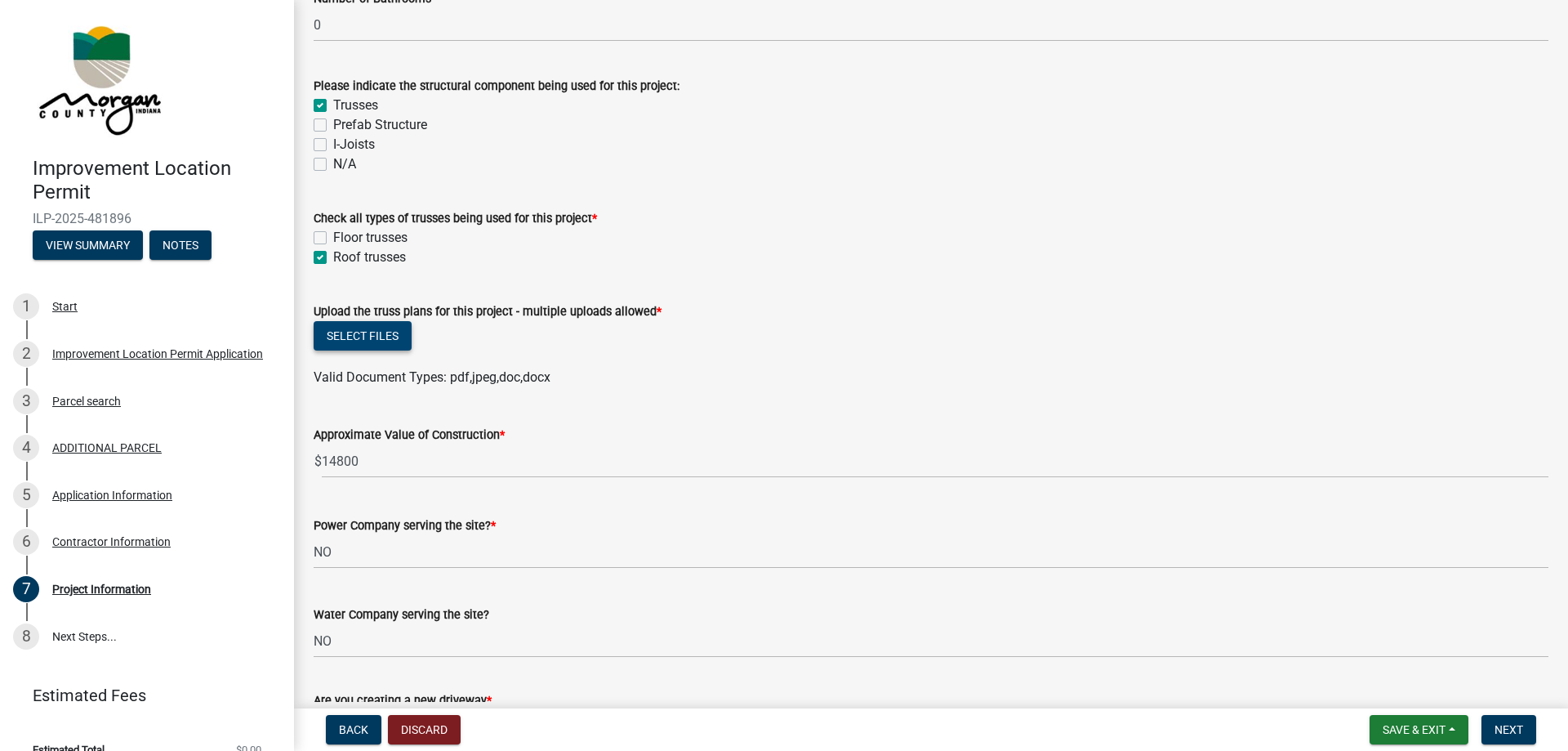
click at [349, 340] on button "Select files" at bounding box center [363, 335] width 98 height 29
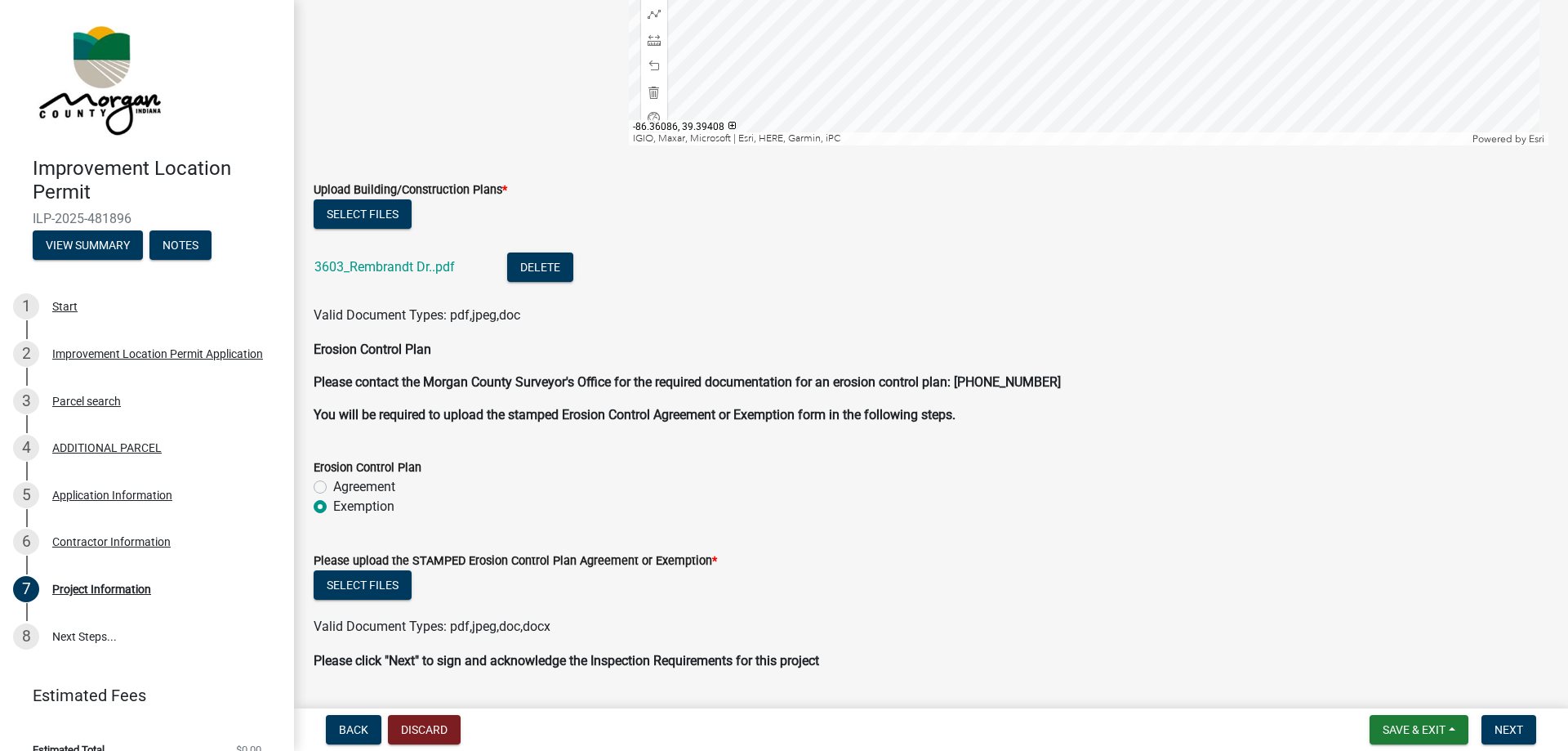
scroll to position [3487, 0]
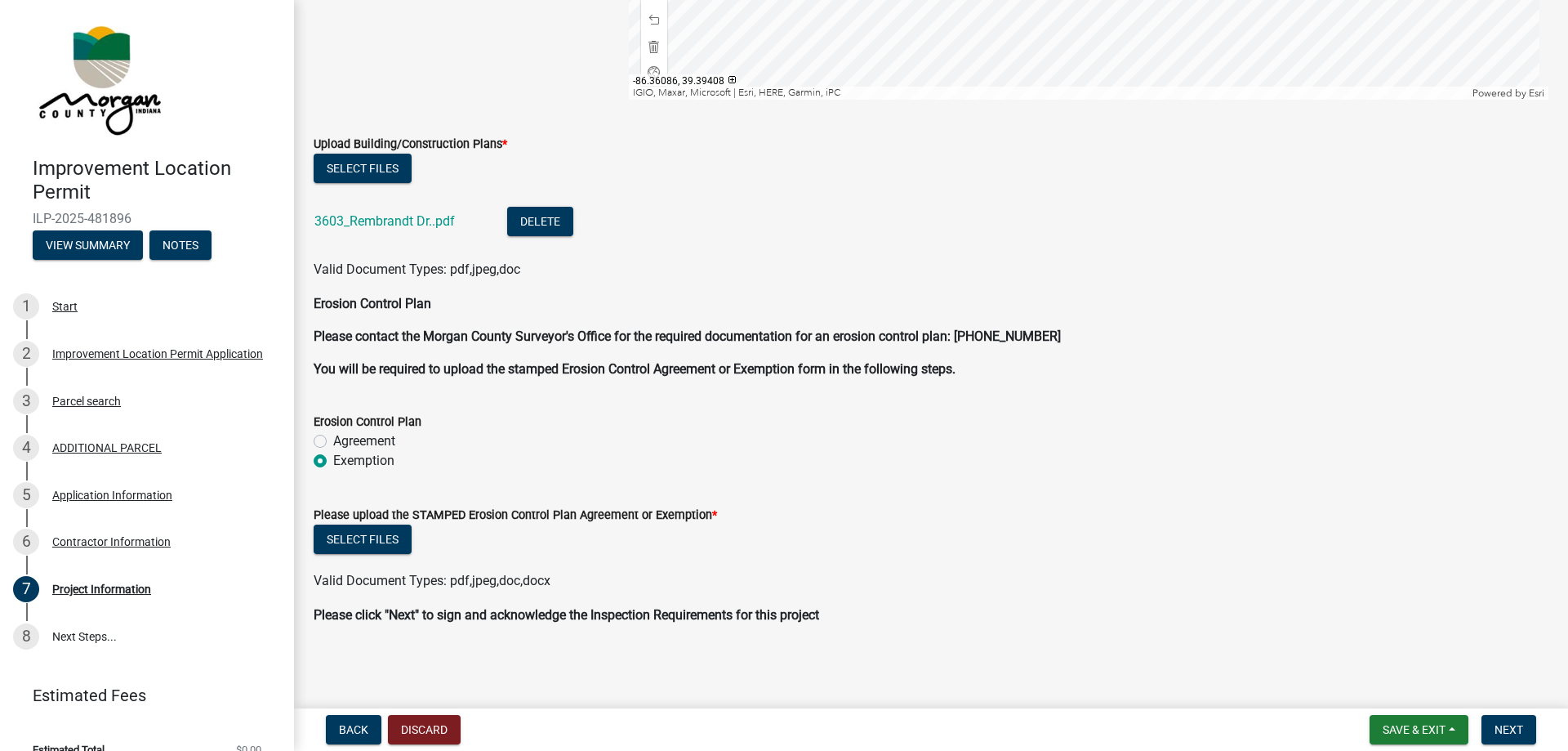
click at [677, 518] on label "Please upload the STAMPED Erosion Control Plan Agreement or Exemption *" at bounding box center [515, 515] width 404 height 12
click at [1495, 728] on span "Next" at bounding box center [1508, 729] width 28 height 13
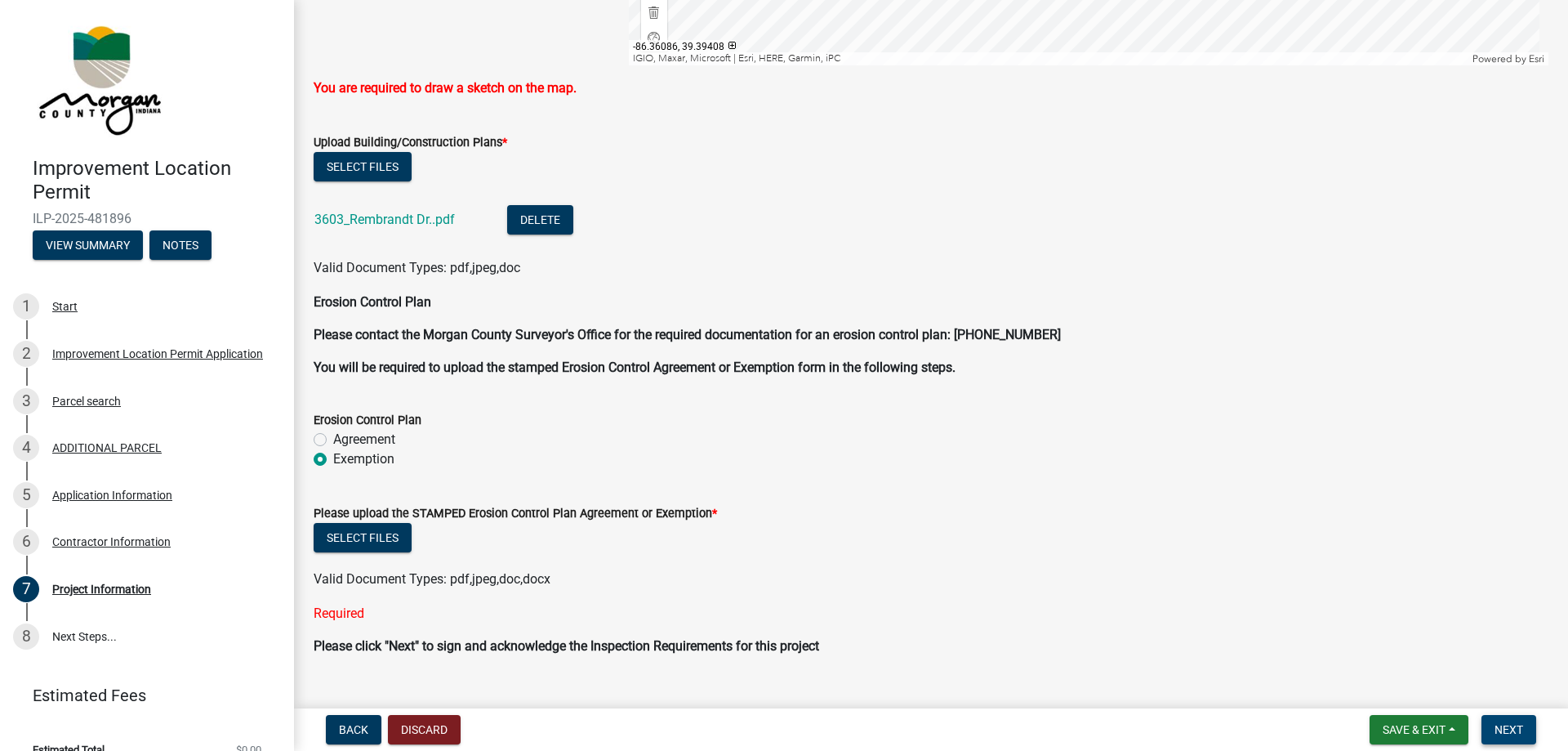
scroll to position [3553, 0]
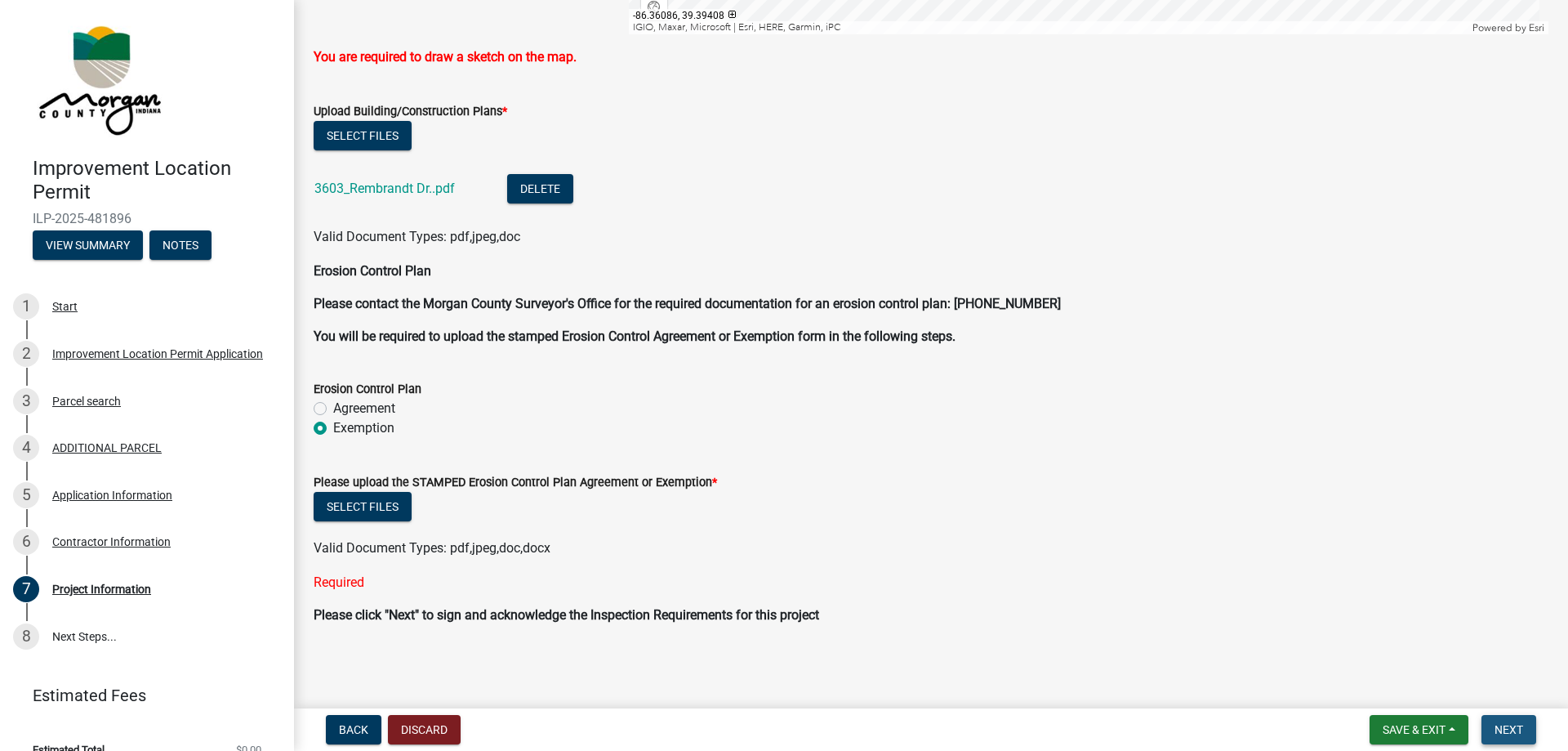
click at [1521, 724] on span "Next" at bounding box center [1508, 729] width 28 height 13
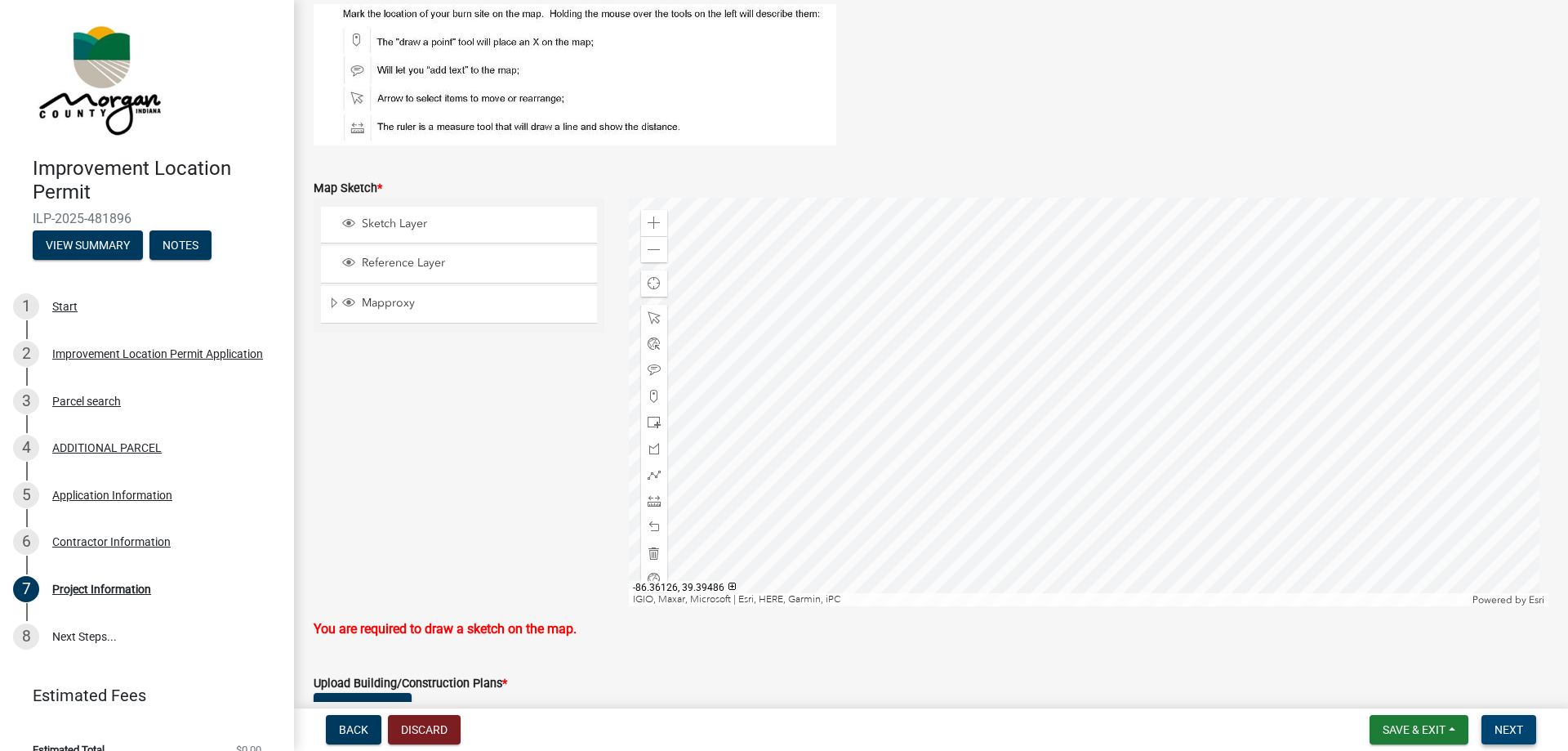
scroll to position [2899, 0]
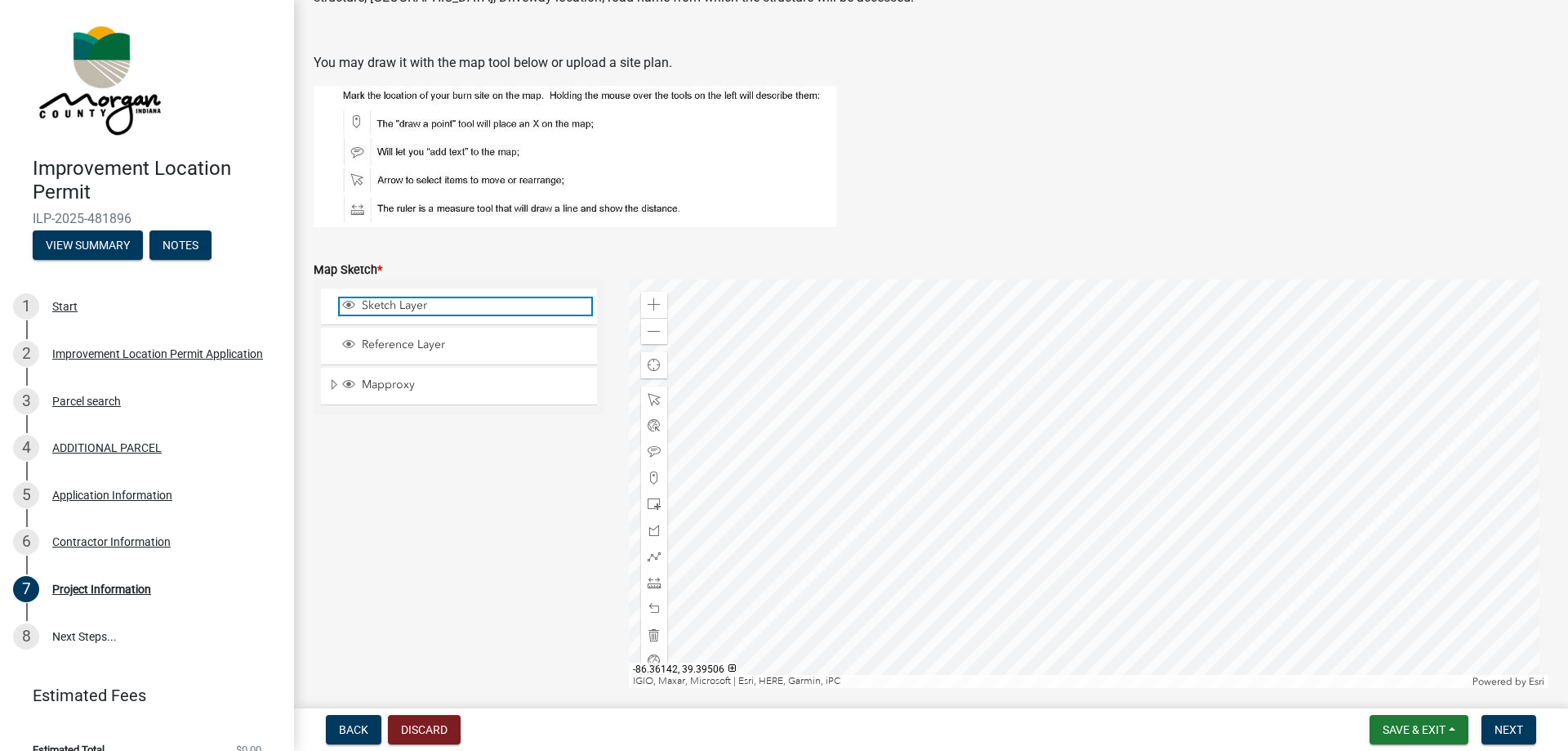
click at [455, 306] on span "Sketch Layer" at bounding box center [474, 305] width 234 height 15
click at [430, 337] on div "Reference Layer" at bounding box center [458, 345] width 276 height 36
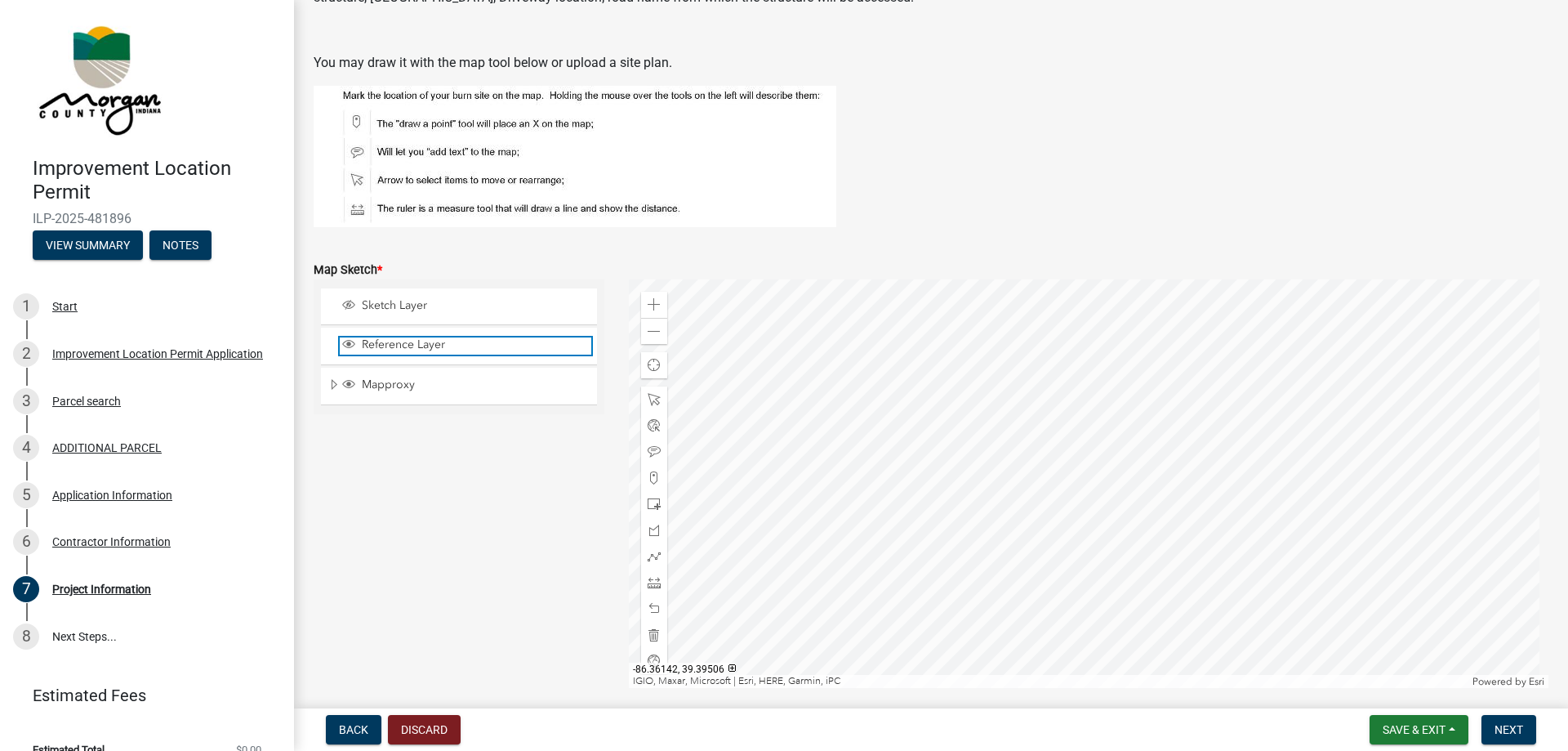
click at [426, 342] on span "Reference Layer" at bounding box center [474, 344] width 234 height 15
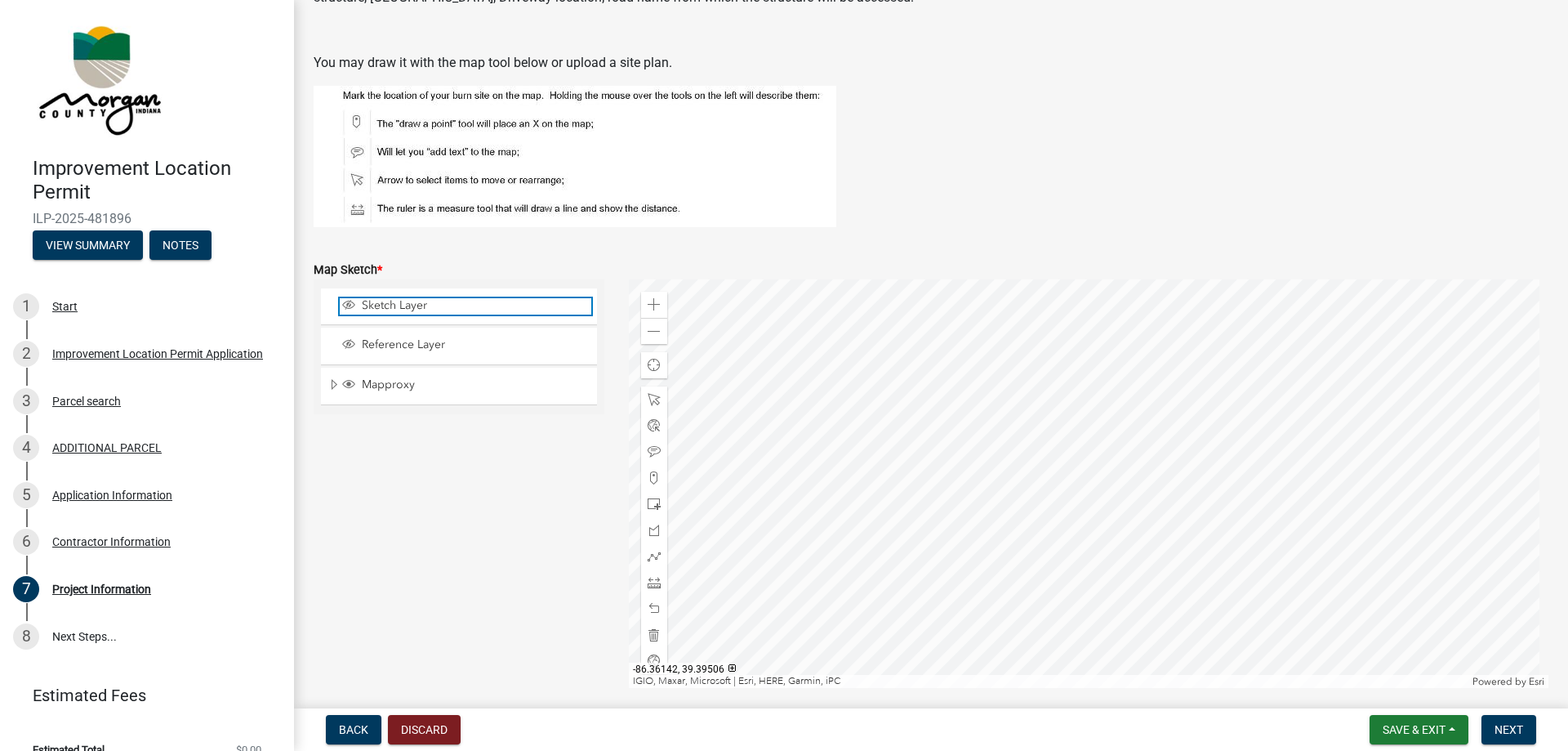
click at [449, 305] on span "Sketch Layer" at bounding box center [474, 305] width 234 height 15
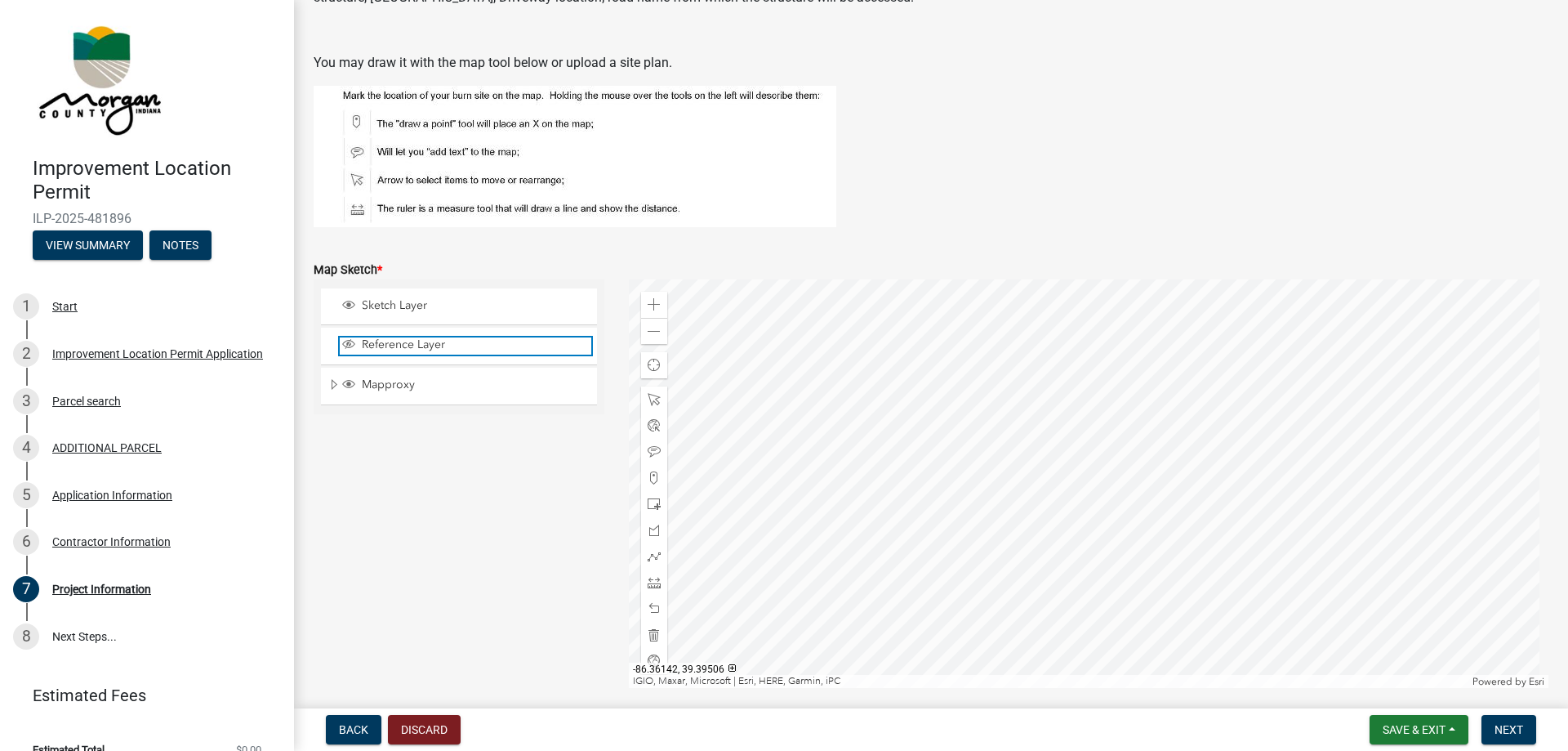
click at [445, 344] on span "Reference Layer" at bounding box center [474, 344] width 234 height 15
click at [1016, 506] on div at bounding box center [1088, 484] width 920 height 409
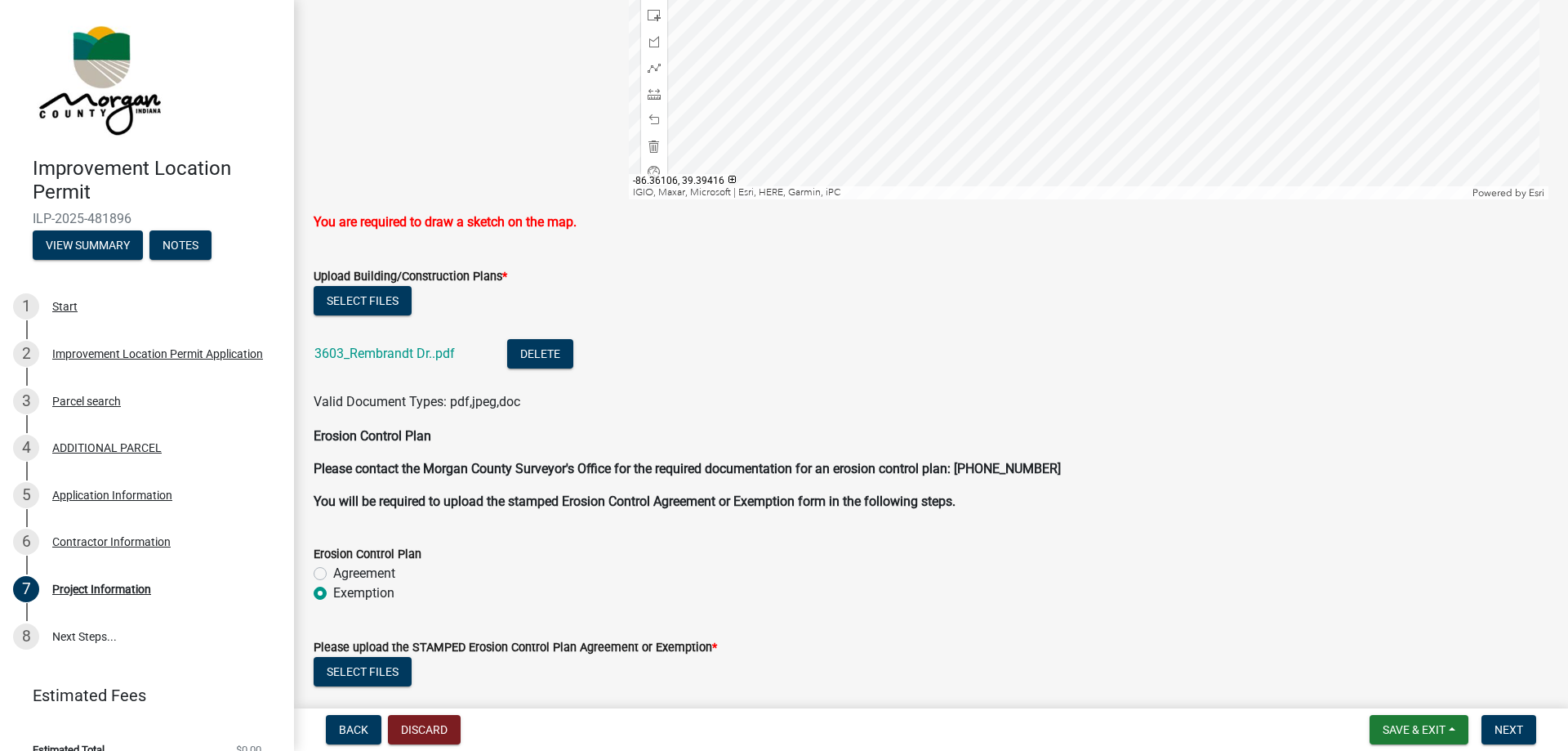
scroll to position [3553, 0]
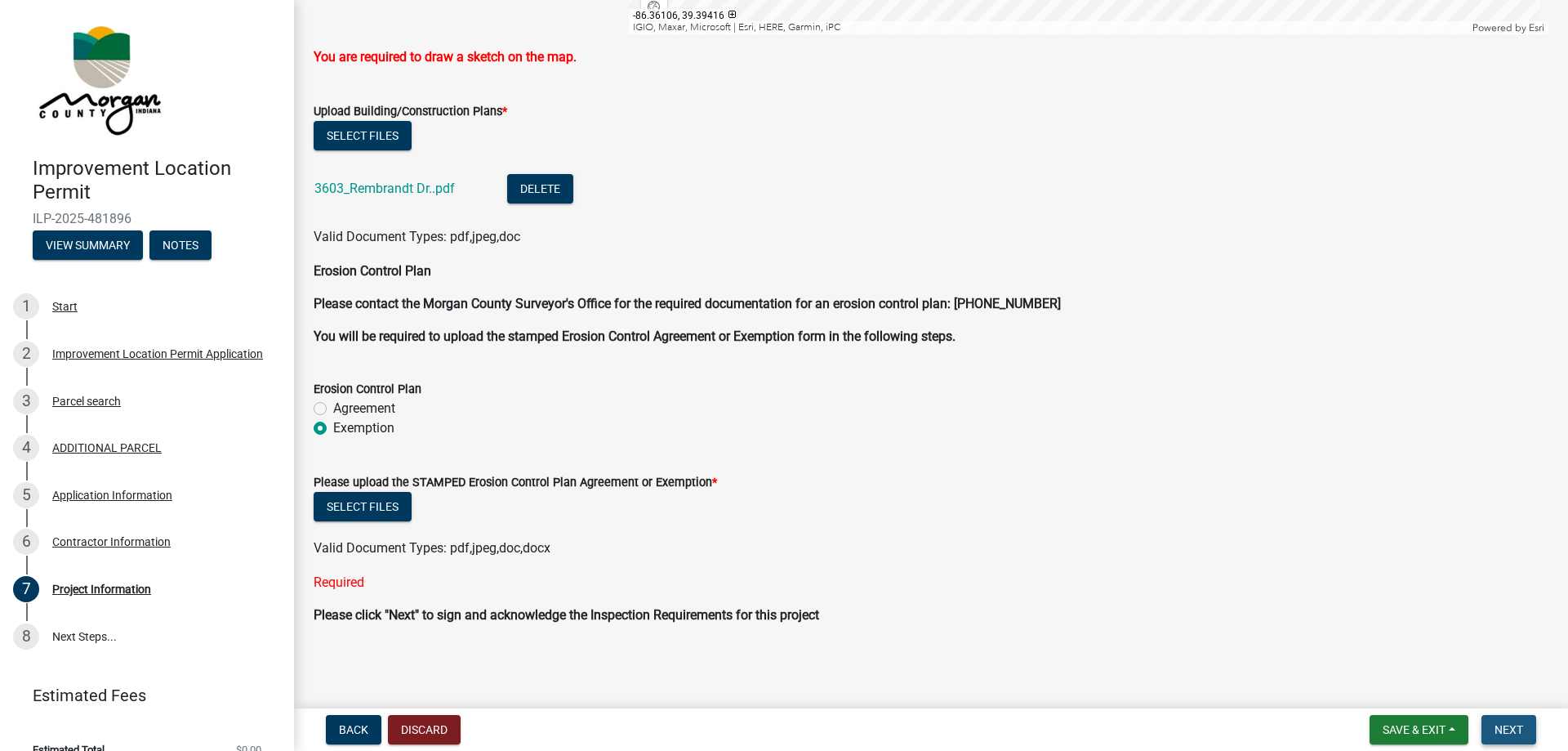
click at [1512, 732] on span "Next" at bounding box center [1508, 729] width 28 height 13
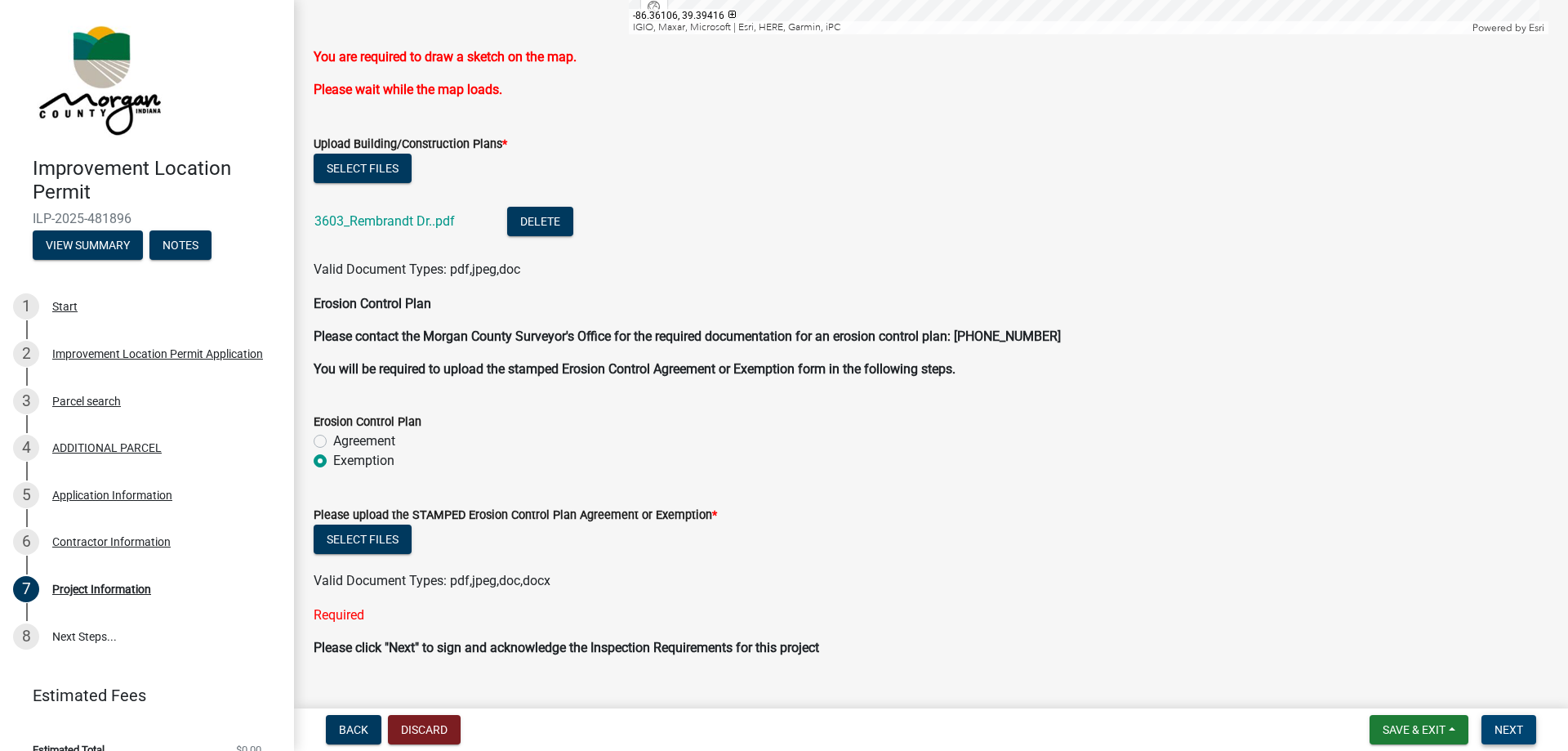
click at [1510, 724] on span "Next" at bounding box center [1508, 729] width 28 height 13
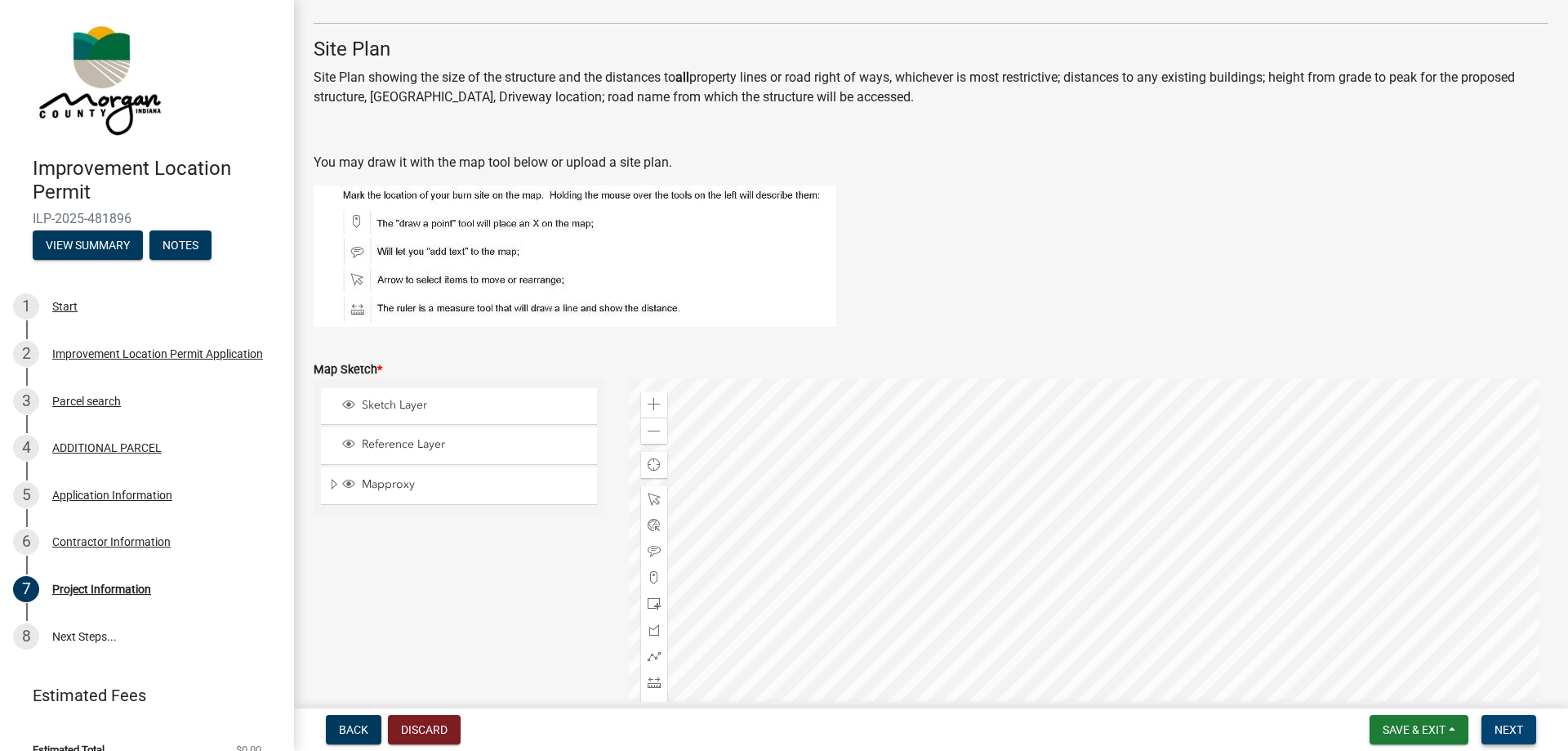
scroll to position [2736, 0]
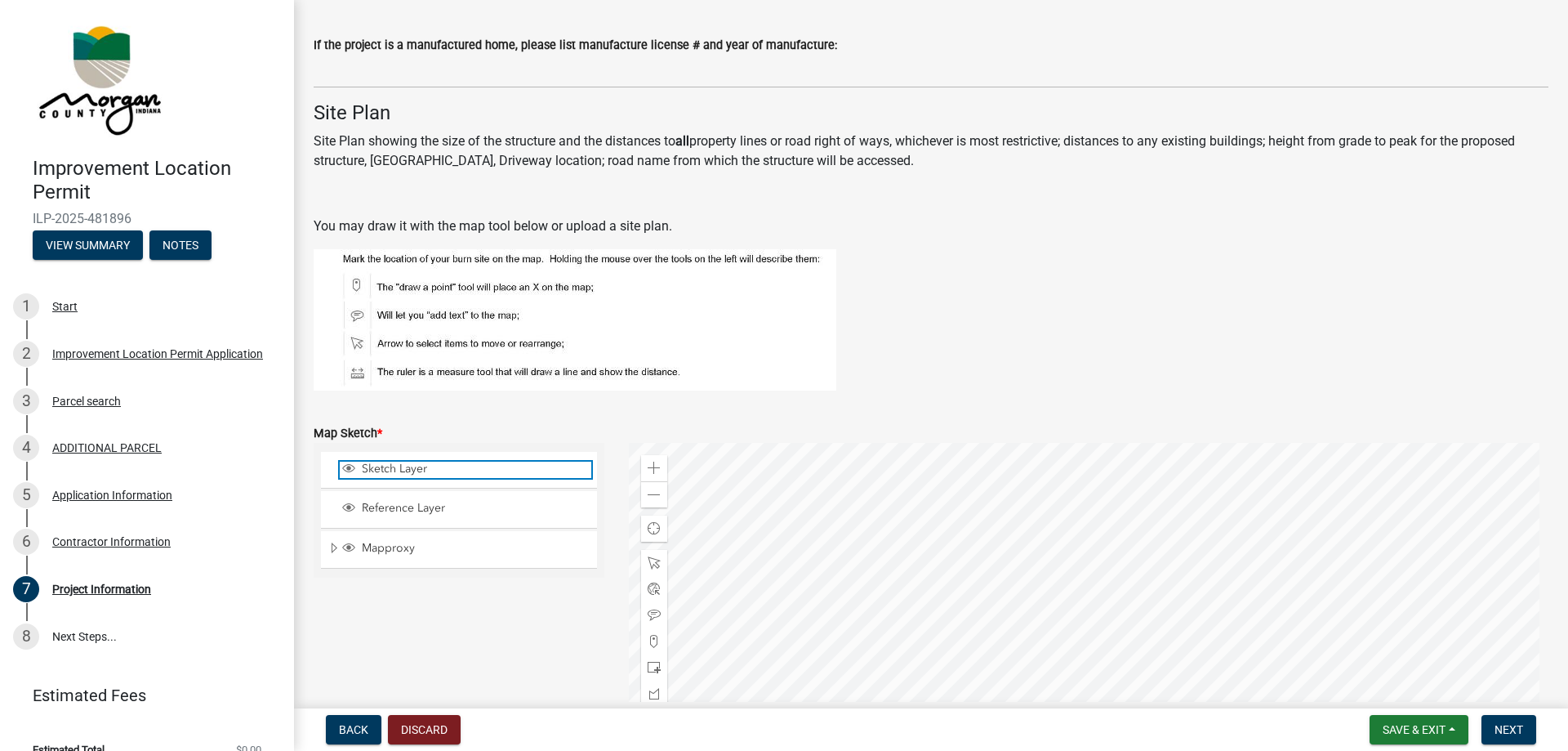
click at [485, 474] on span "Sketch Layer" at bounding box center [474, 468] width 234 height 15
click at [647, 642] on span at bounding box center [653, 641] width 13 height 13
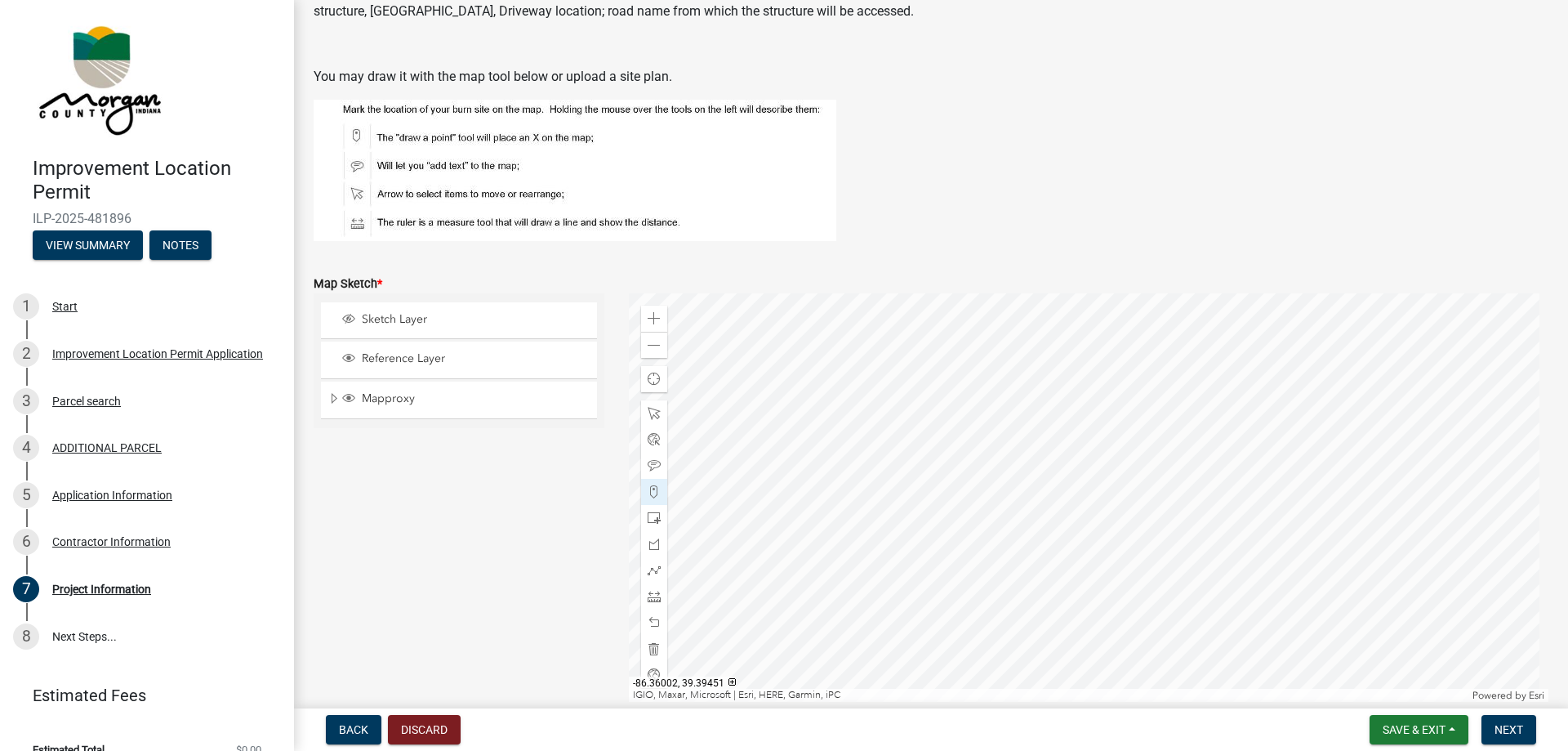
click at [1048, 512] on div at bounding box center [1088, 498] width 920 height 409
click at [1056, 511] on div at bounding box center [1088, 498] width 920 height 409
click at [1028, 528] on div at bounding box center [1088, 498] width 920 height 409
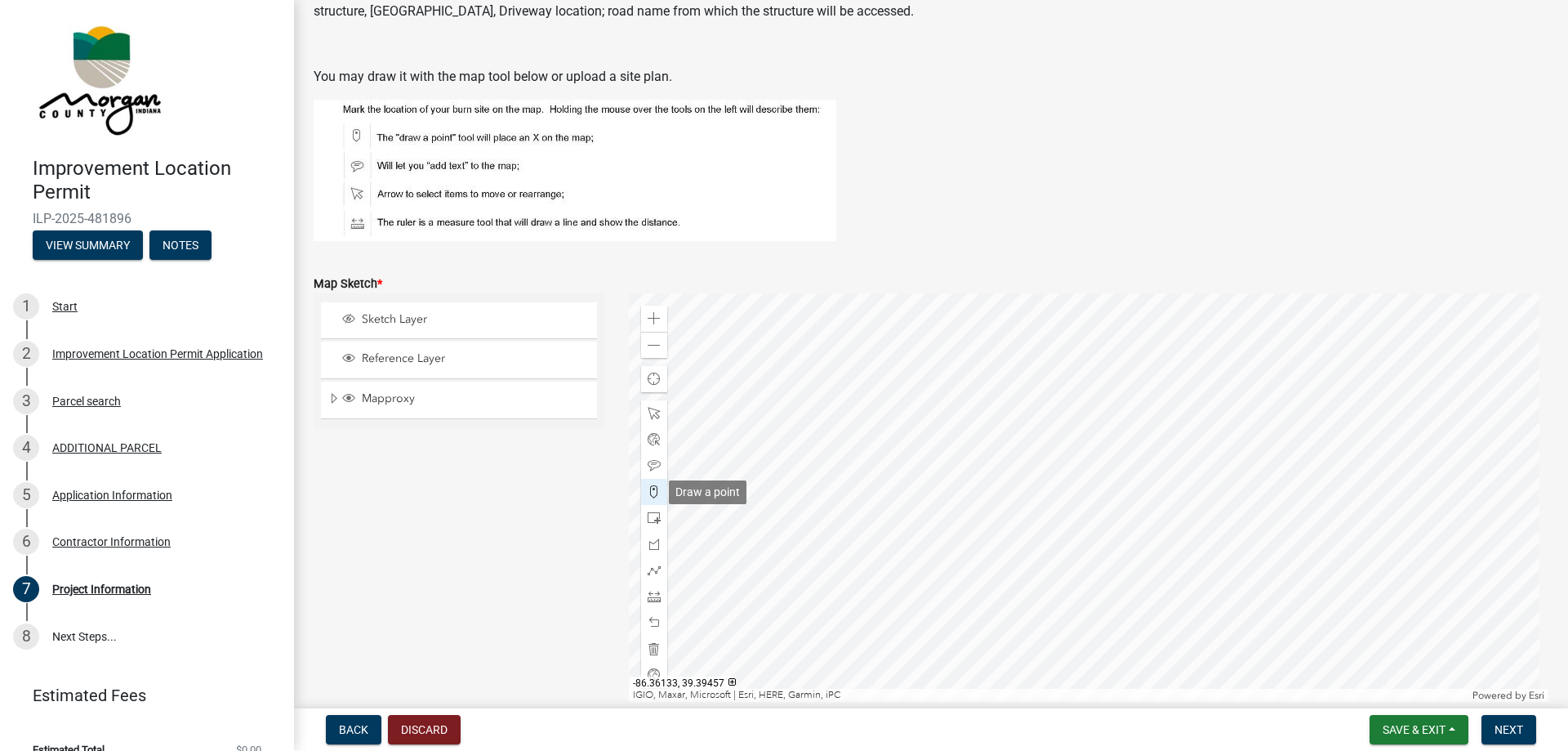
click at [647, 492] on span at bounding box center [653, 491] width 13 height 13
click at [1026, 529] on div at bounding box center [1088, 498] width 920 height 409
click at [657, 457] on div at bounding box center [654, 465] width 26 height 26
click at [1015, 523] on div at bounding box center [1088, 498] width 920 height 409
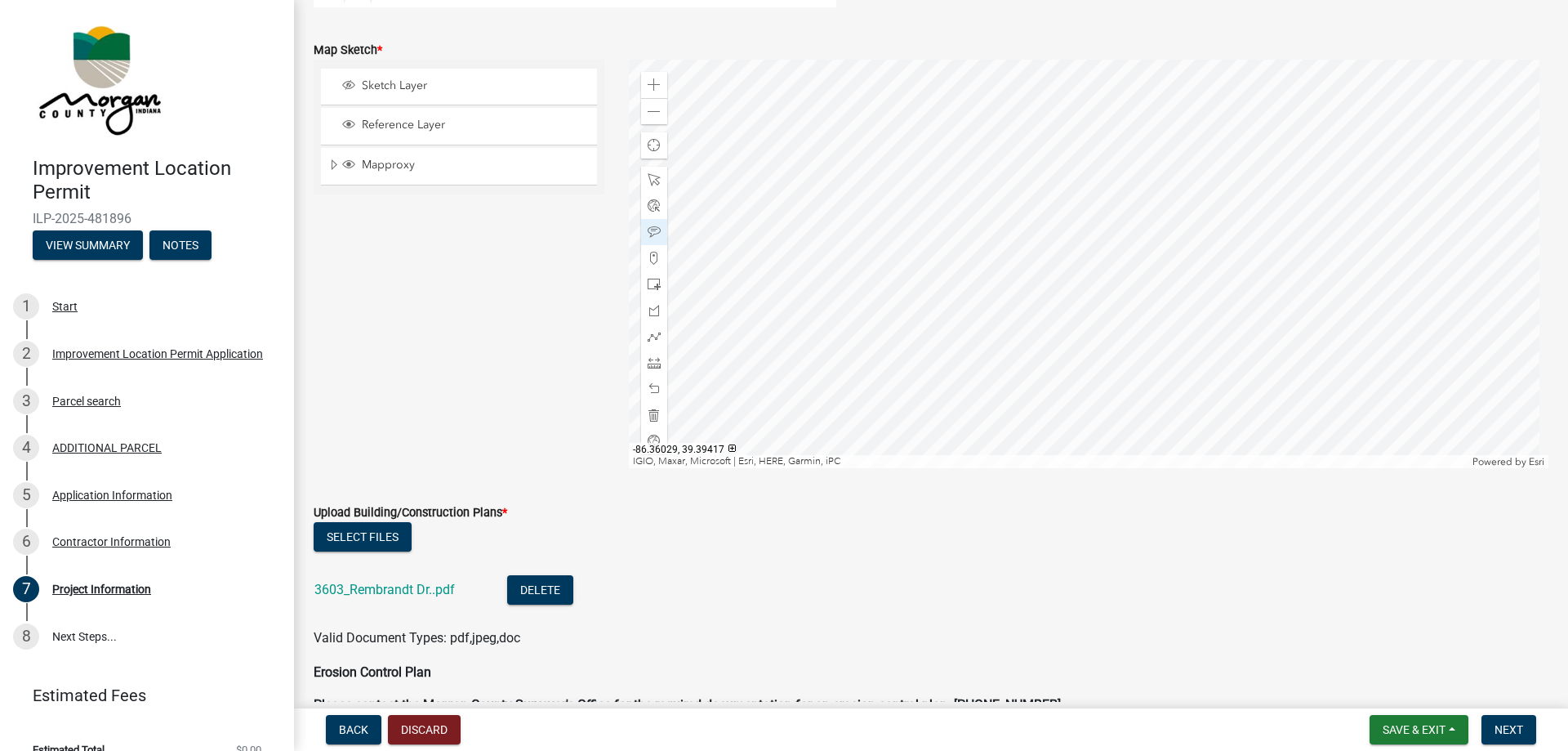
scroll to position [3212, 0]
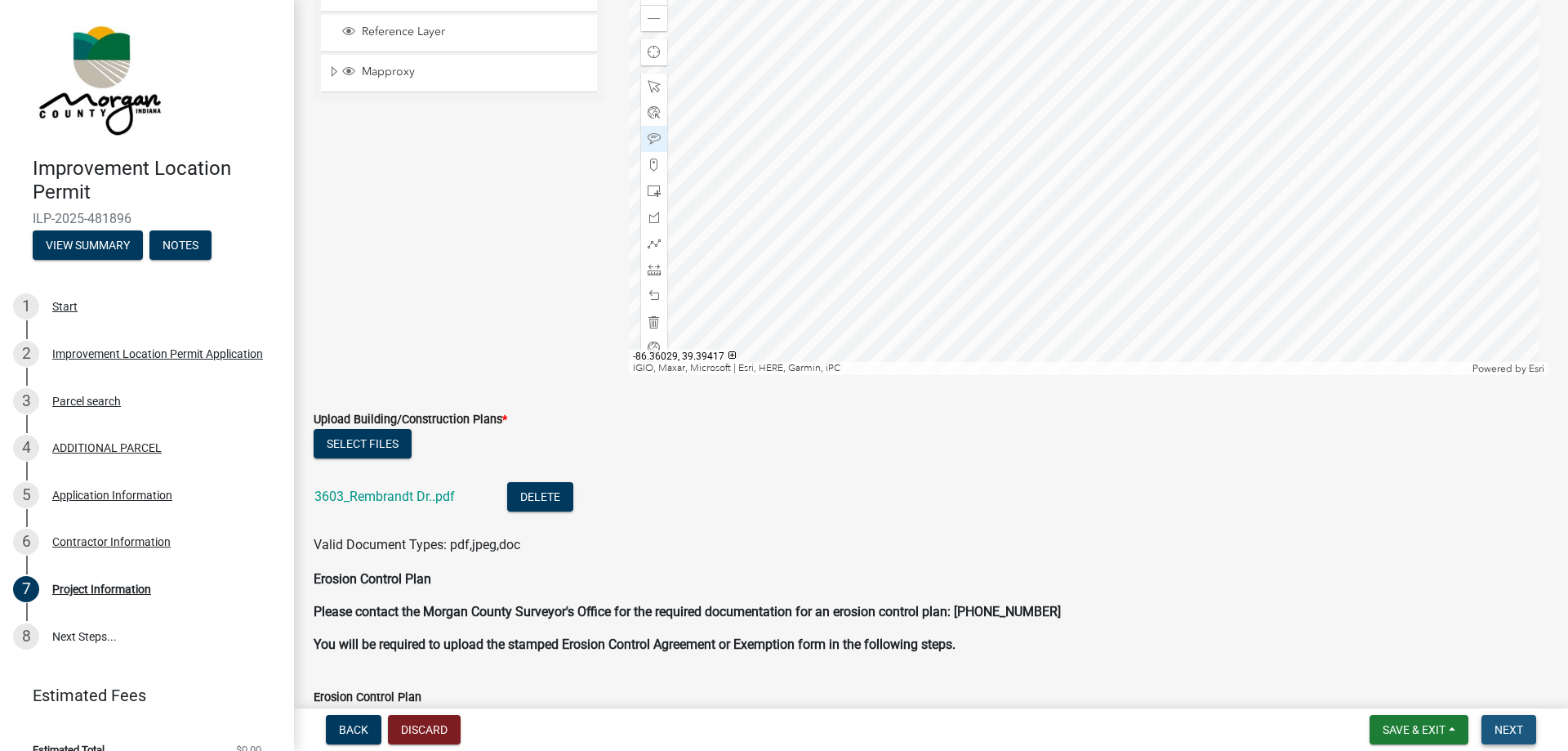
click at [1506, 723] on span "Next" at bounding box center [1508, 729] width 28 height 13
click at [1524, 735] on button "Next" at bounding box center [1508, 729] width 55 height 29
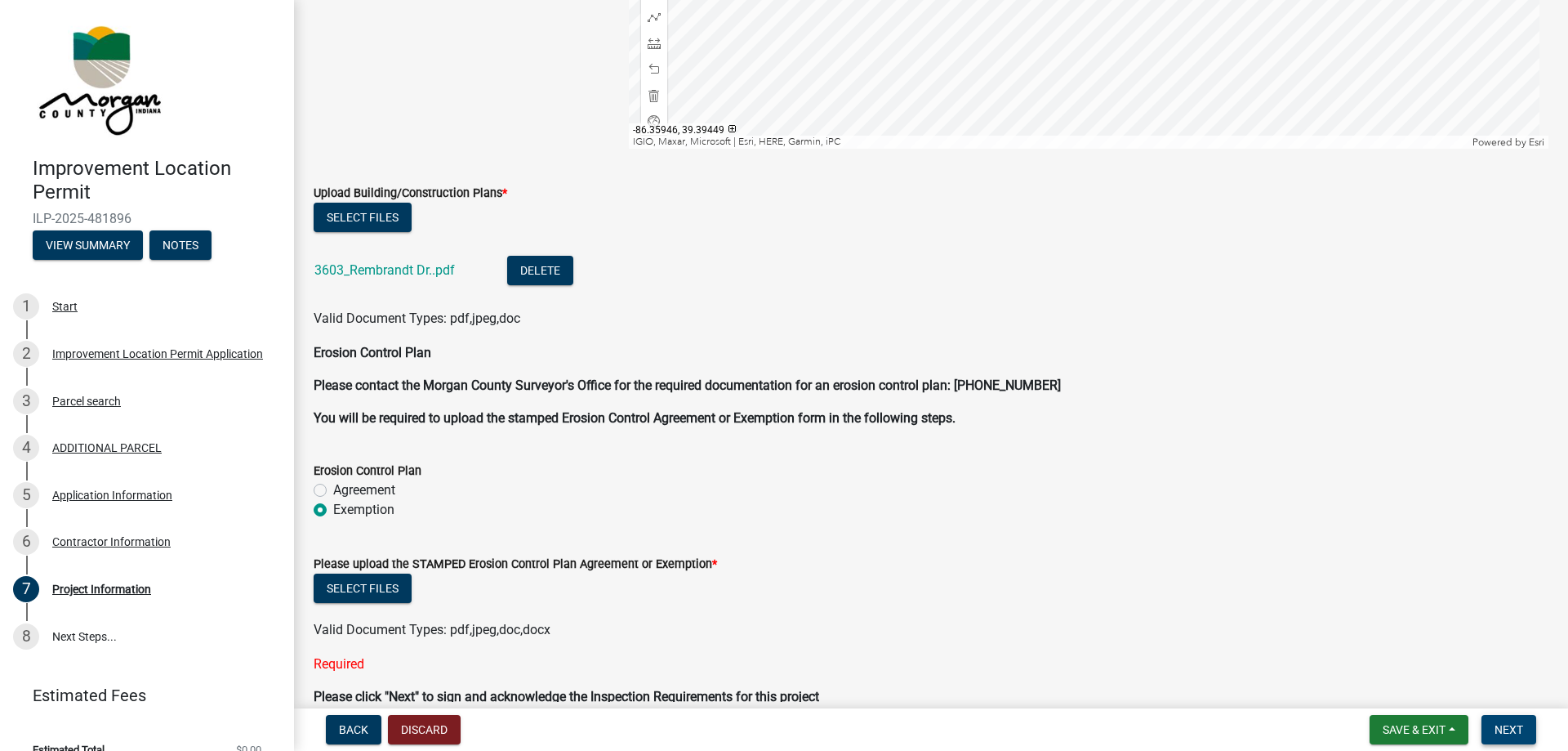
scroll to position [3520, 0]
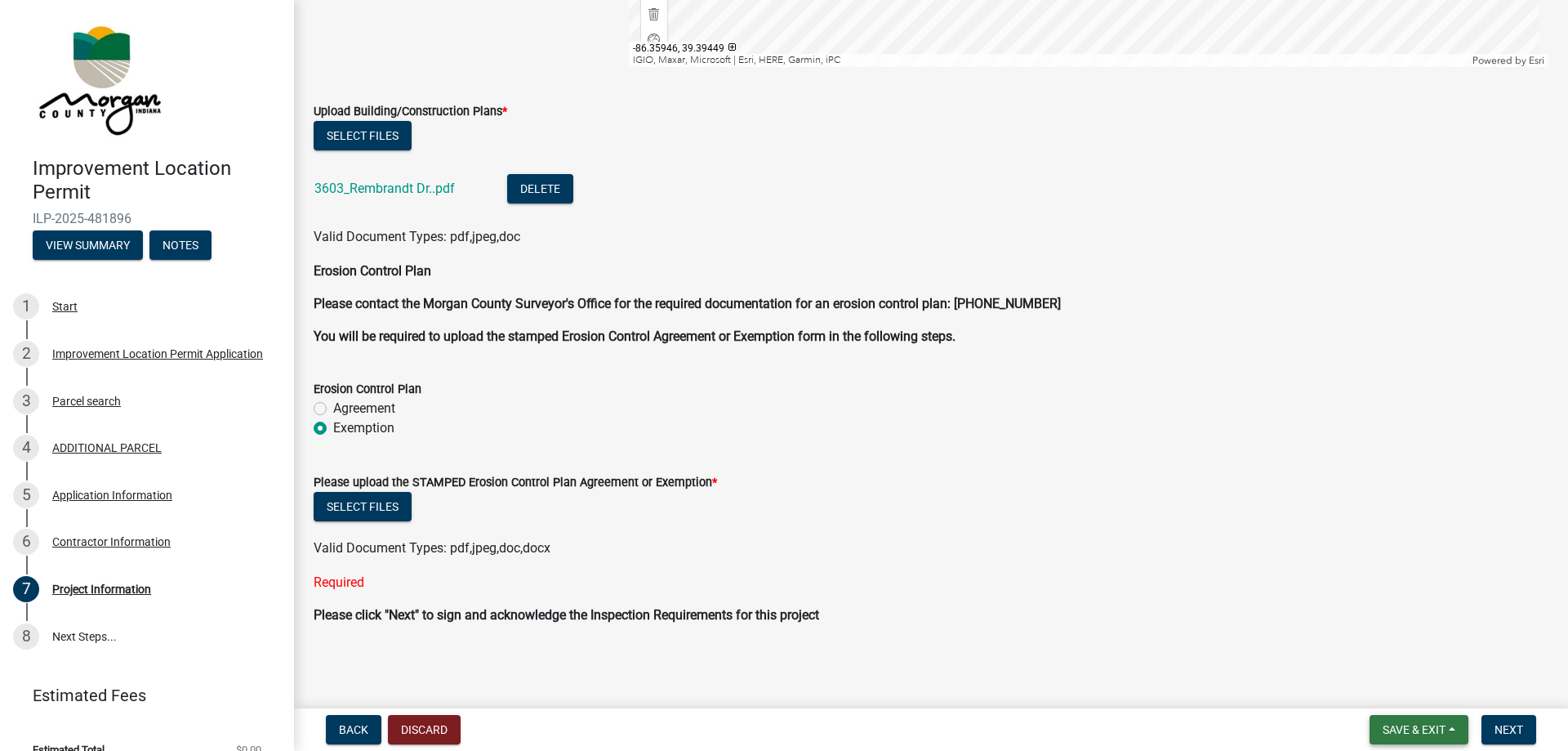
click at [1393, 732] on span "Save & Exit" at bounding box center [1414, 729] width 63 height 13
click at [1400, 683] on button "Save & Exit" at bounding box center [1403, 687] width 131 height 39
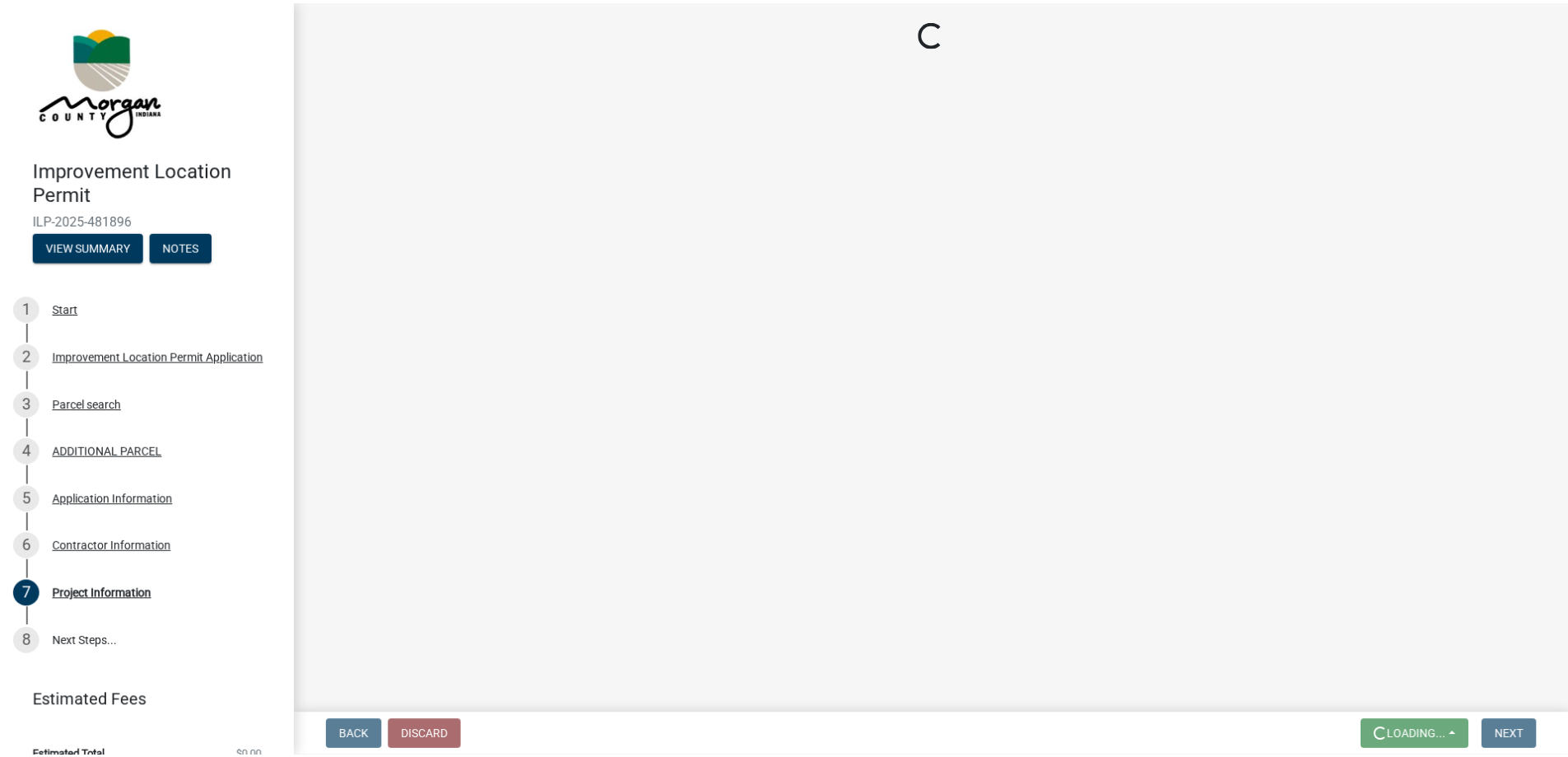
scroll to position [0, 0]
